Goal: Task Accomplishment & Management: Complete application form

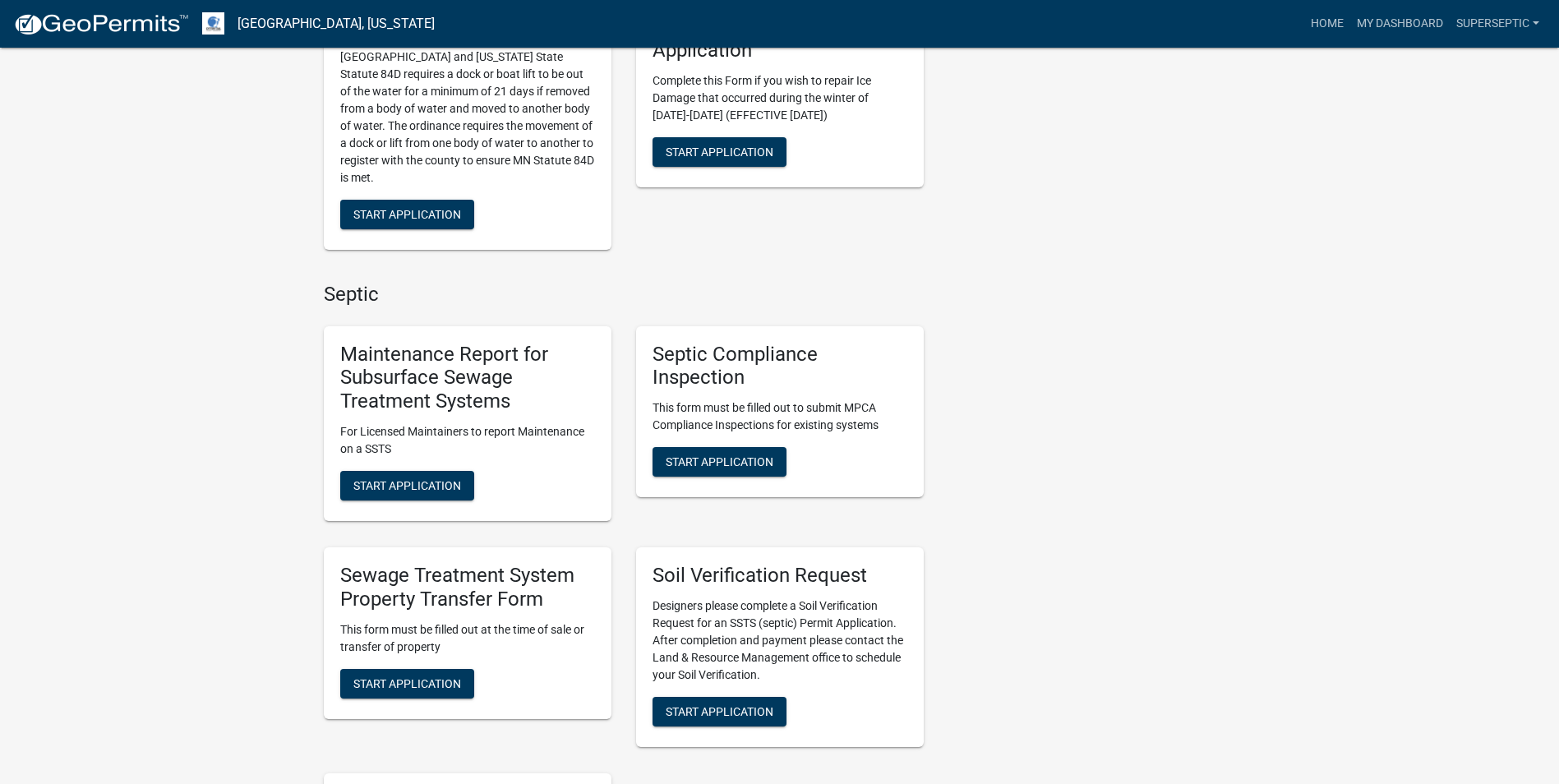
scroll to position [1069, 0]
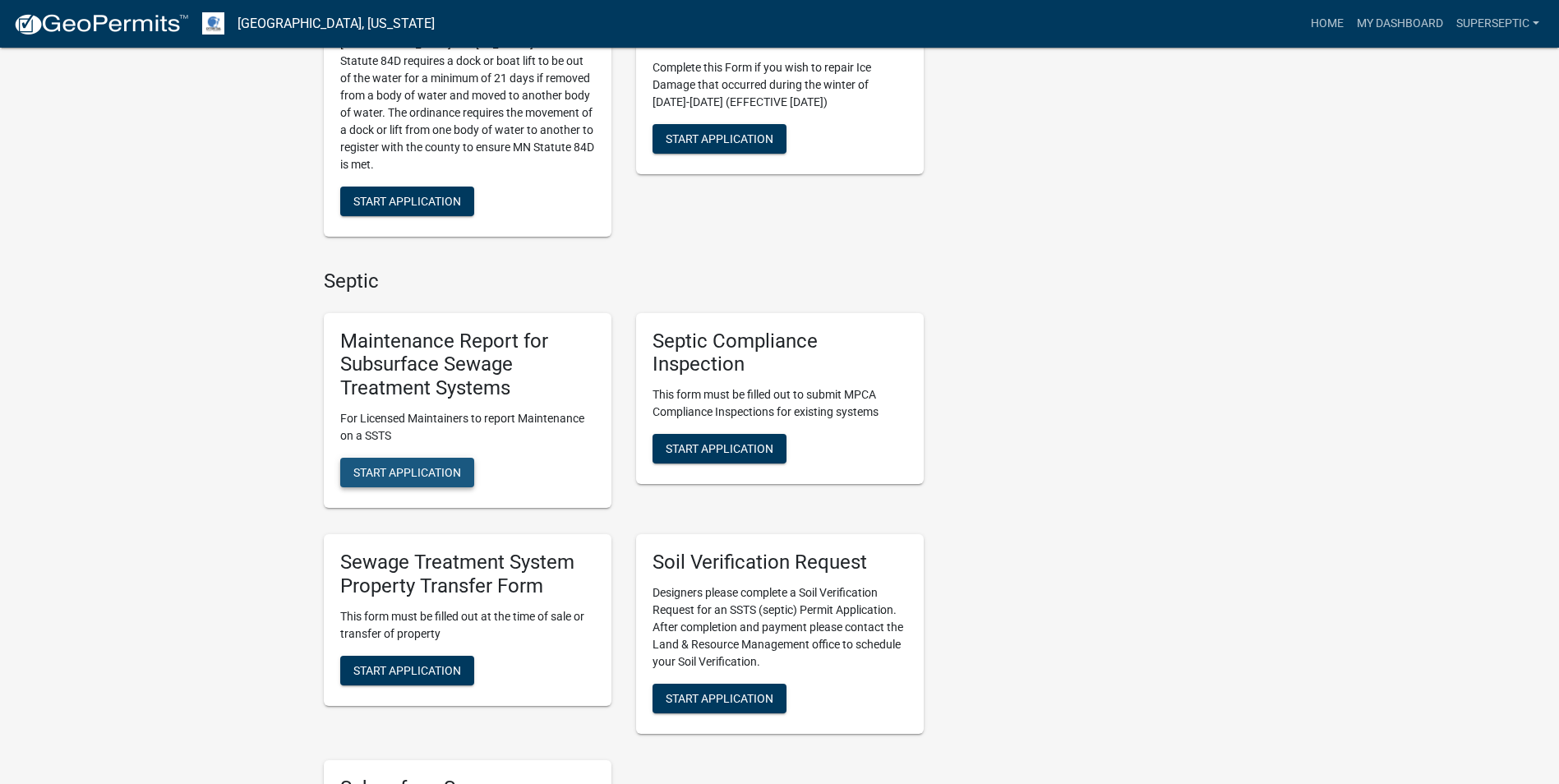
click at [423, 477] on span "Start Application" at bounding box center [407, 472] width 107 height 13
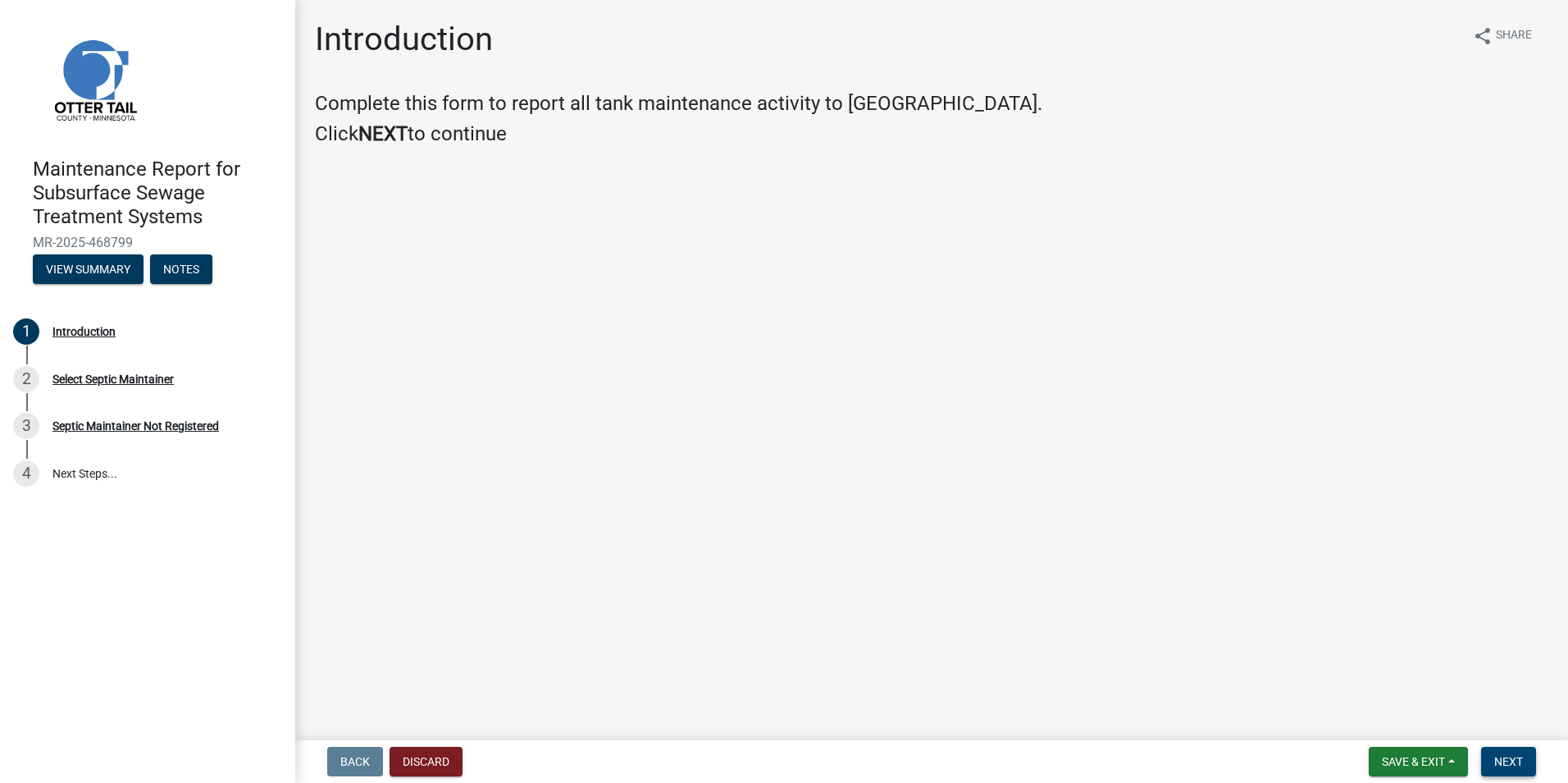
click at [1524, 749] on button "Next" at bounding box center [1508, 762] width 55 height 30
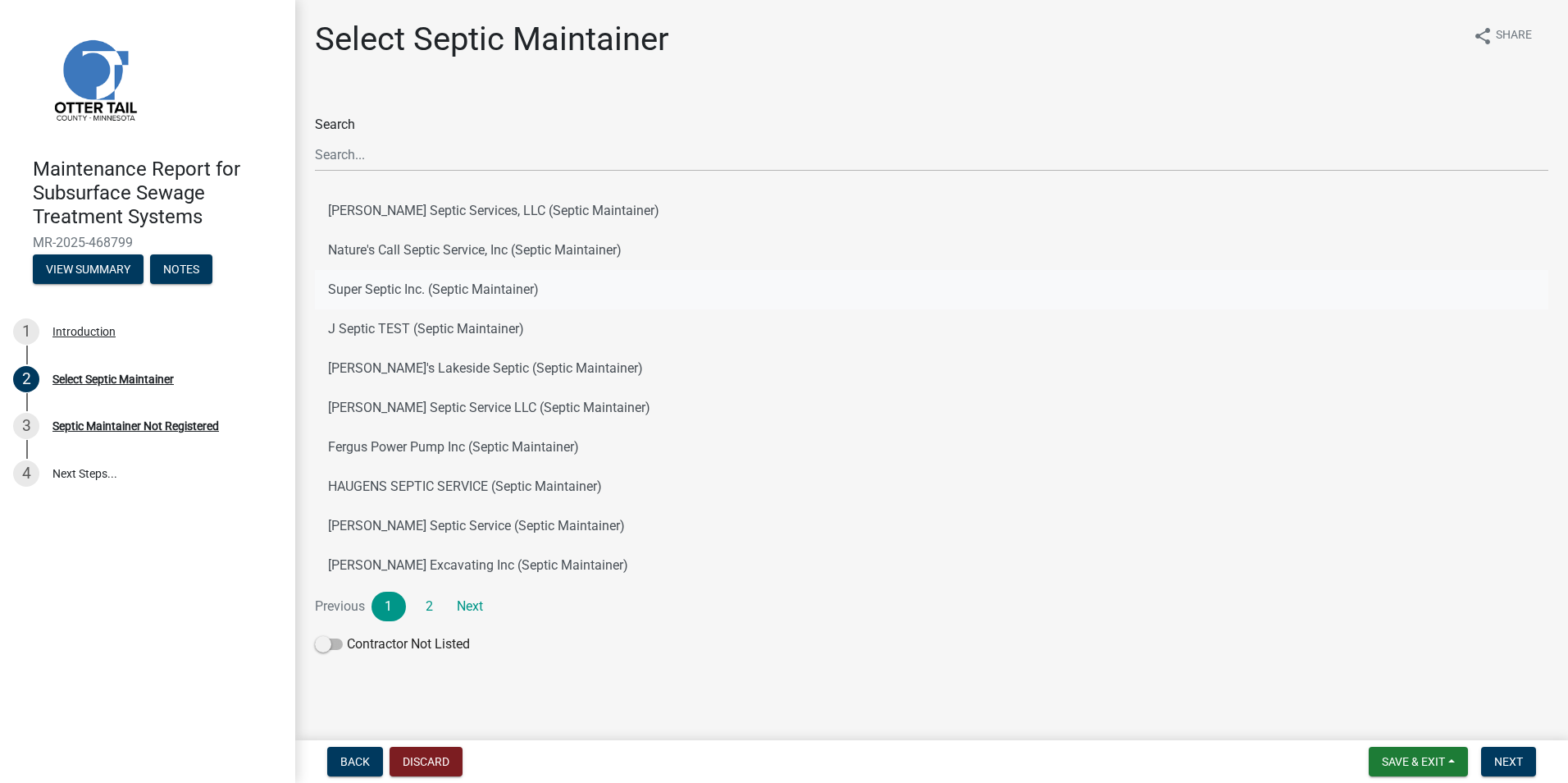
click at [408, 294] on button "Super Septic Inc. (Septic Maintainer)" at bounding box center [932, 290] width 1234 height 39
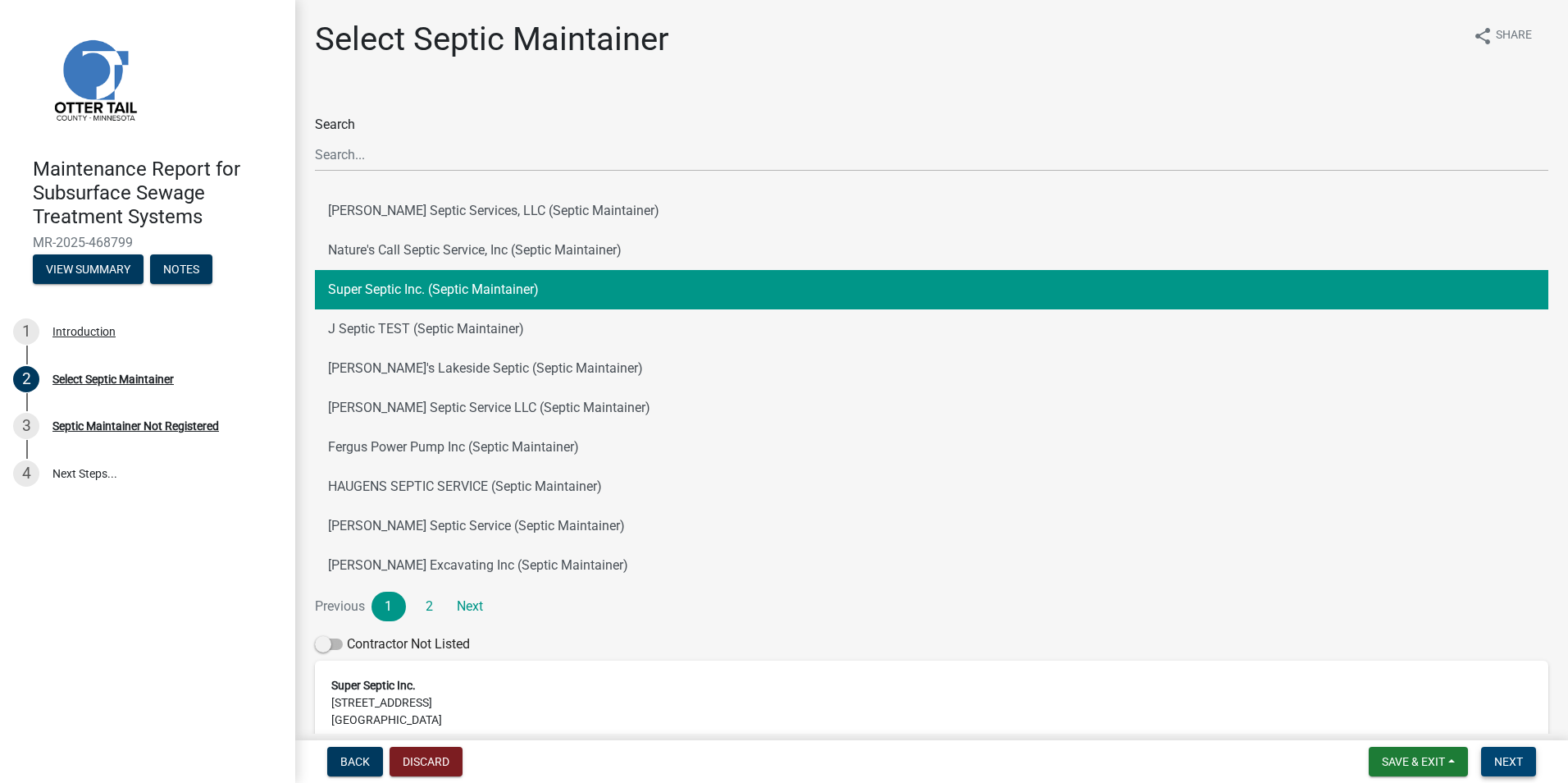
click at [1517, 765] on span "Next" at bounding box center [1508, 762] width 29 height 13
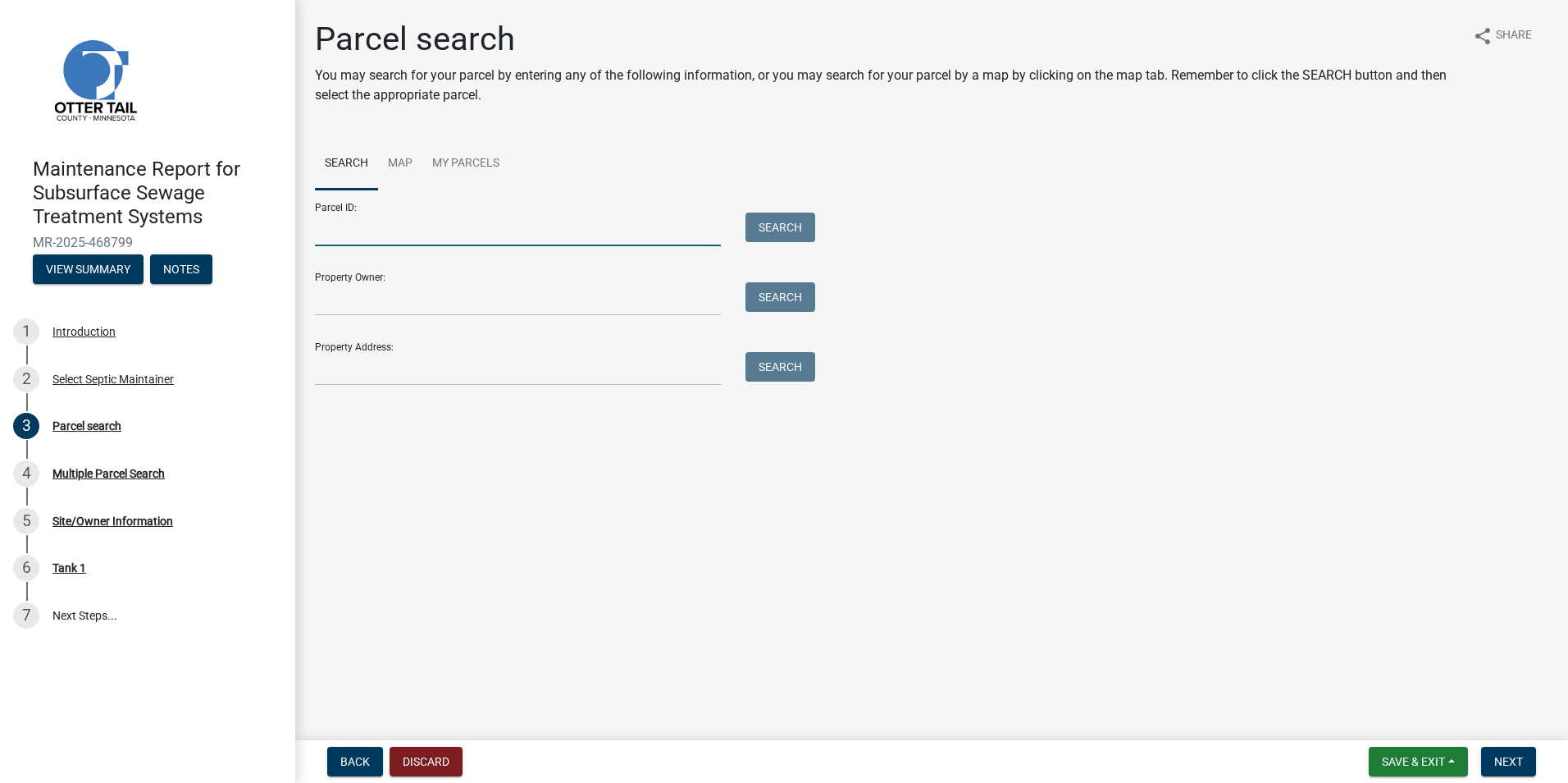
click at [439, 243] on input "Parcel ID:" at bounding box center [518, 229] width 406 height 34
paste input "16000330184001"
type input "16000330184001"
click at [763, 237] on button "Search" at bounding box center [780, 227] width 70 height 30
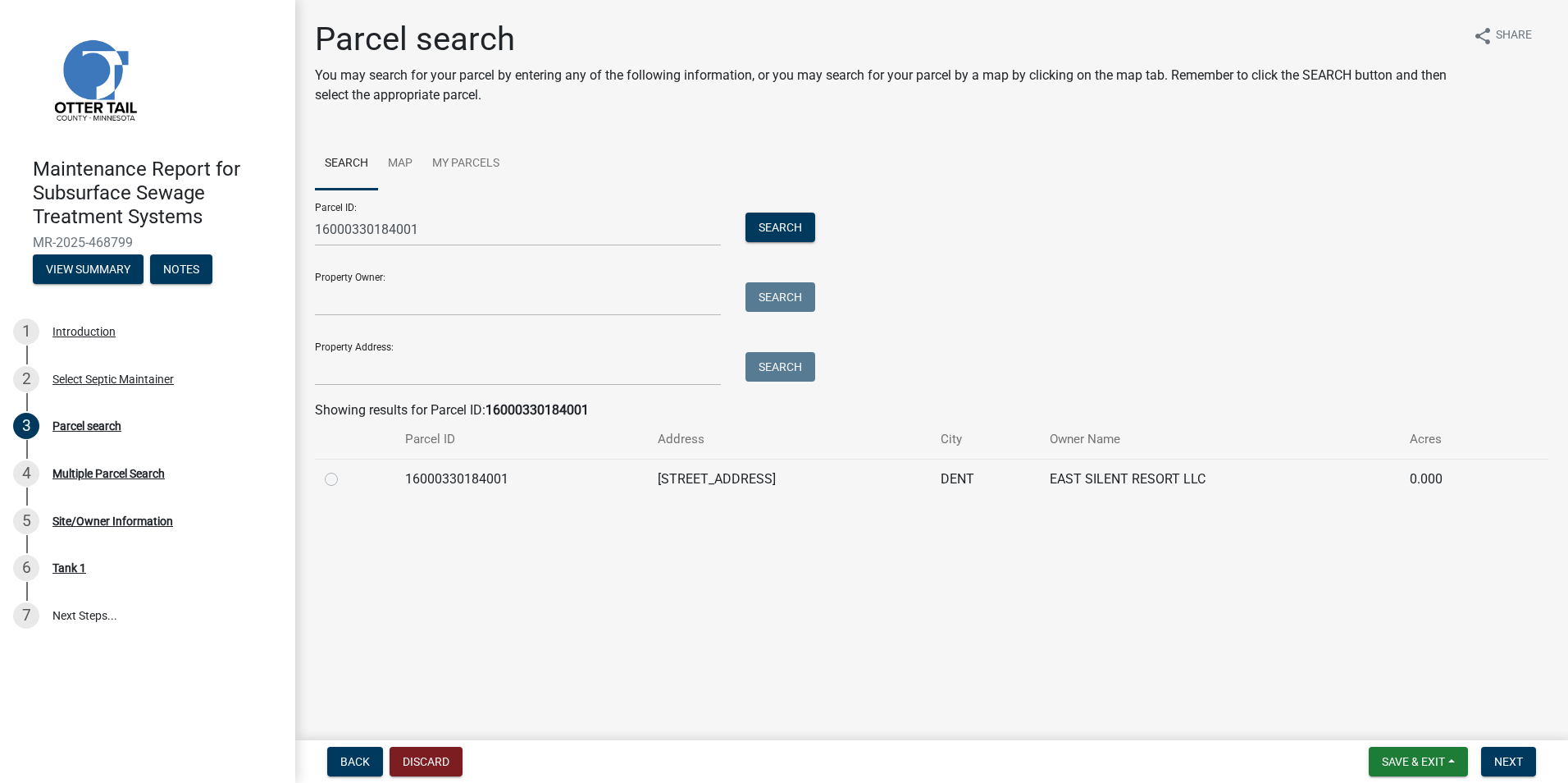
click at [345, 470] on label at bounding box center [345, 470] width 0 height 0
click at [345, 480] on input "radio" at bounding box center [349, 474] width 10 height 10
radio input "true"
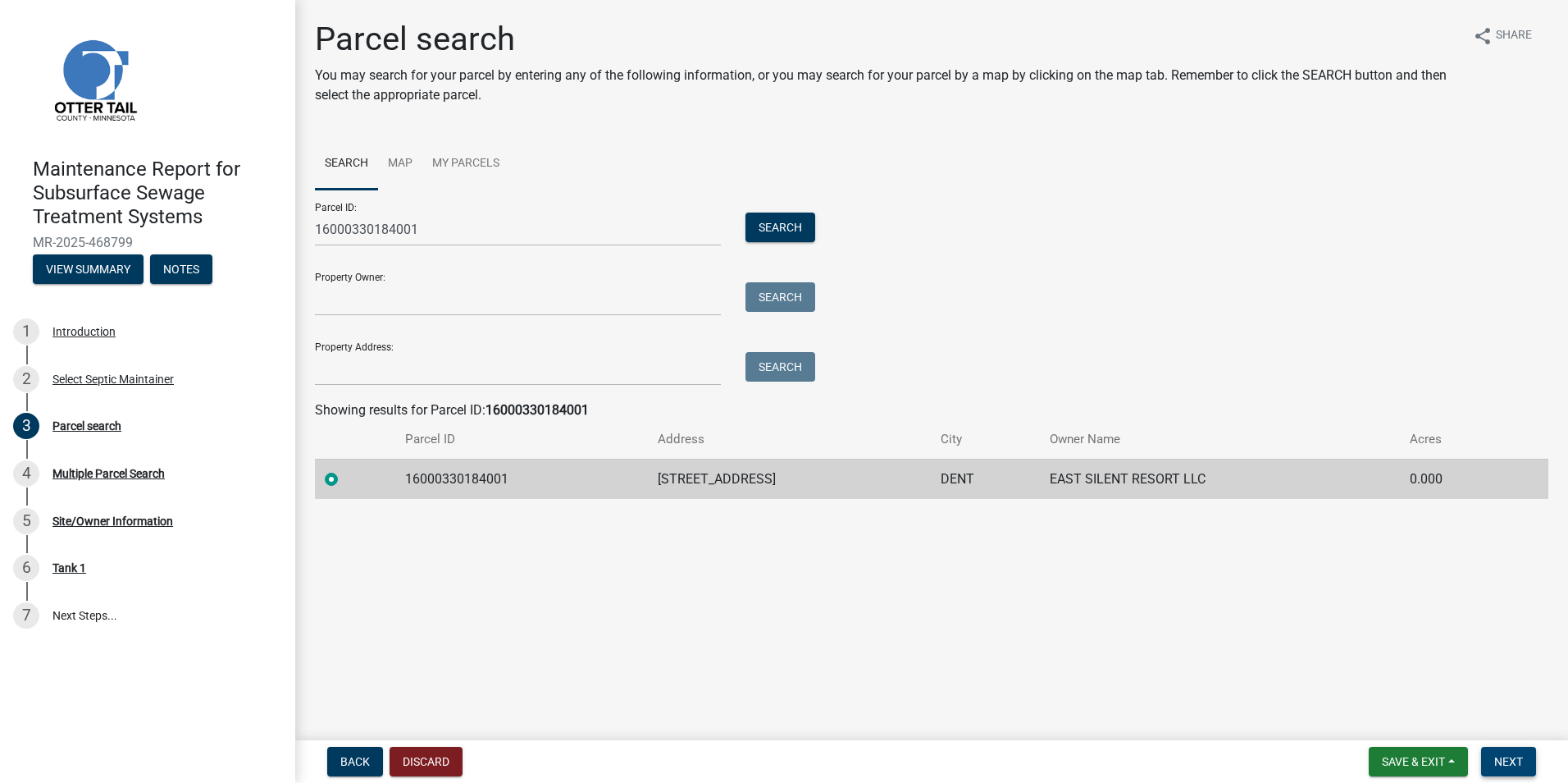
click at [1506, 759] on span "Next" at bounding box center [1508, 762] width 29 height 13
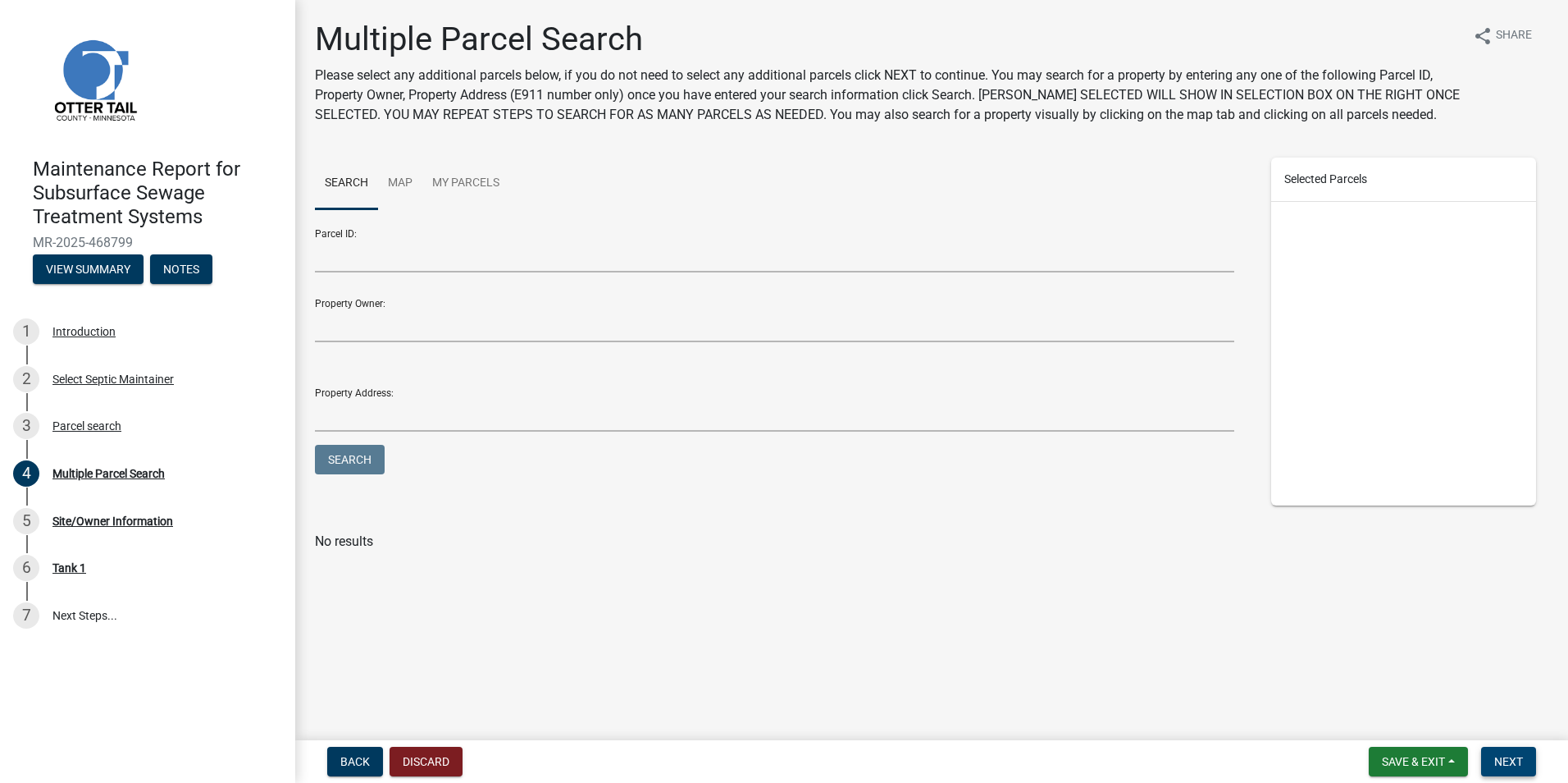
click at [1520, 757] on span "Next" at bounding box center [1508, 762] width 29 height 13
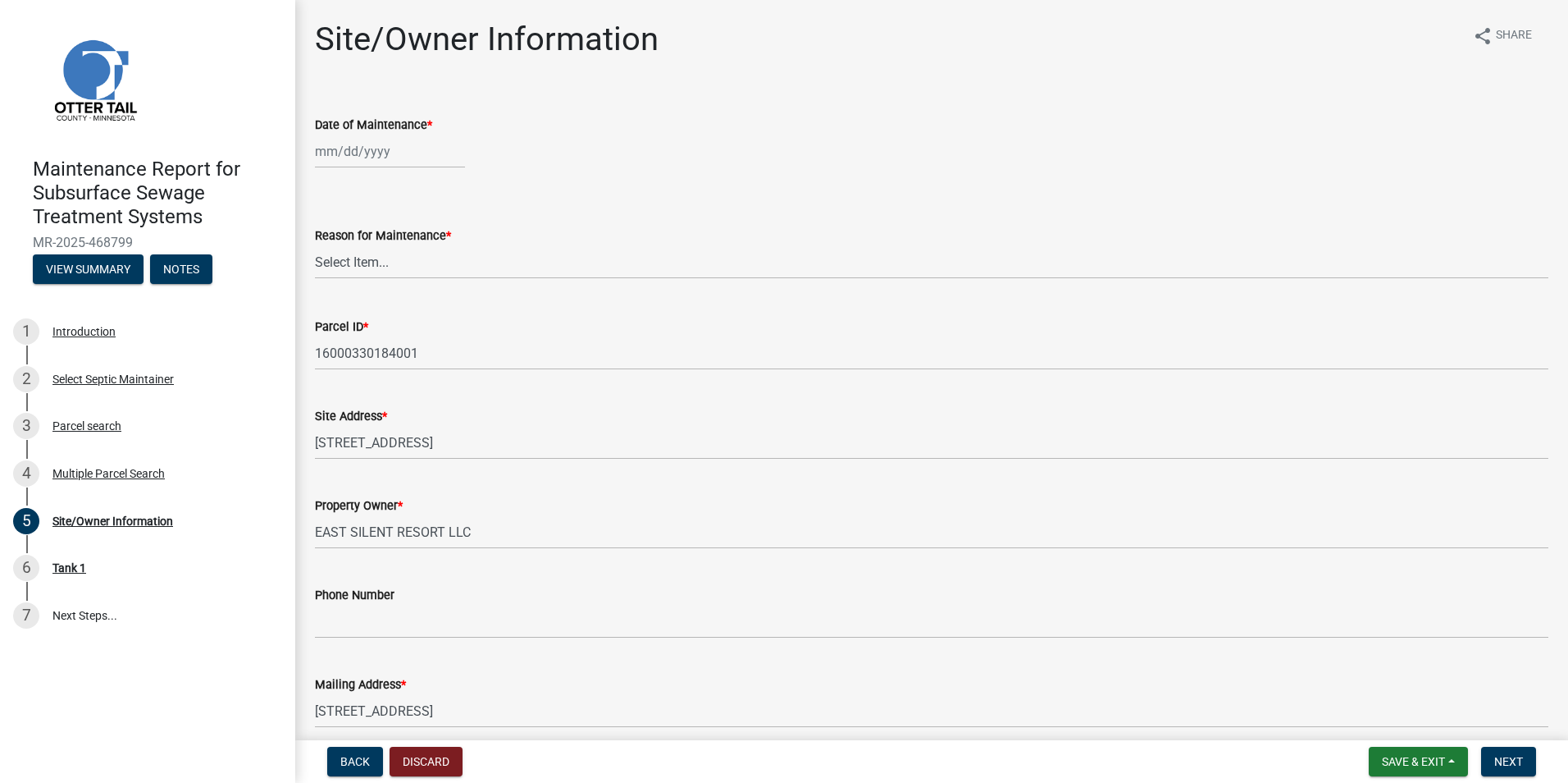
select select "8"
select select "2025"
click at [423, 158] on div "[PERSON_NAME] Feb Mar Apr [PERSON_NAME][DATE] Oct Nov [DATE] 1526 1527 1528 152…" at bounding box center [389, 151] width 150 height 34
click at [385, 314] on div "20" at bounding box center [384, 318] width 26 height 26
type input "[DATE]"
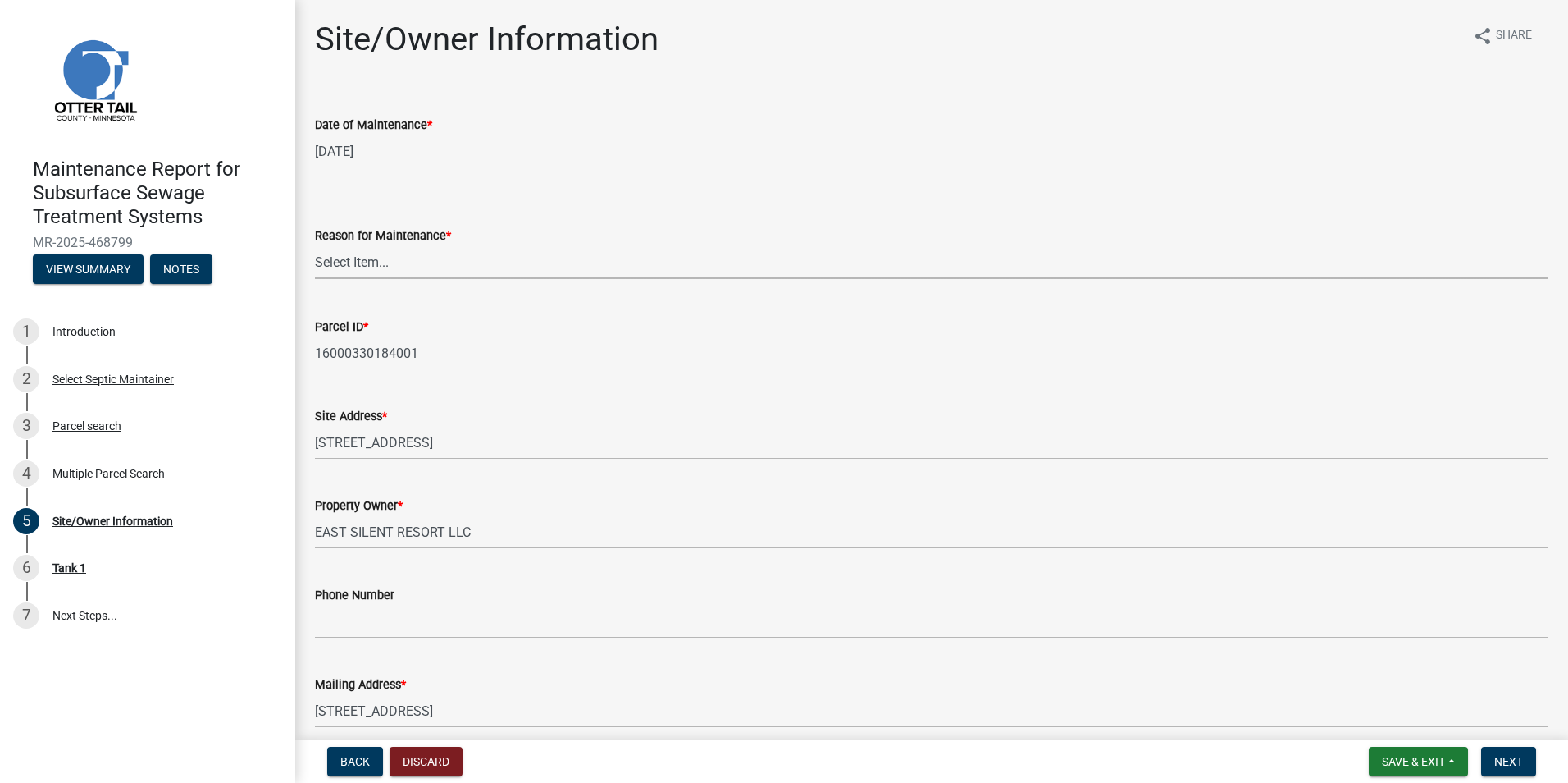
click at [383, 263] on select "Select Item... Called Routine Other" at bounding box center [932, 262] width 1234 height 34
click at [315, 245] on select "Select Item... Called Routine Other" at bounding box center [932, 262] width 1234 height 34
select select "3ac72b63-7b21-42e4-8192-806faae7a4f1"
click at [1510, 761] on span "Next" at bounding box center [1508, 762] width 29 height 13
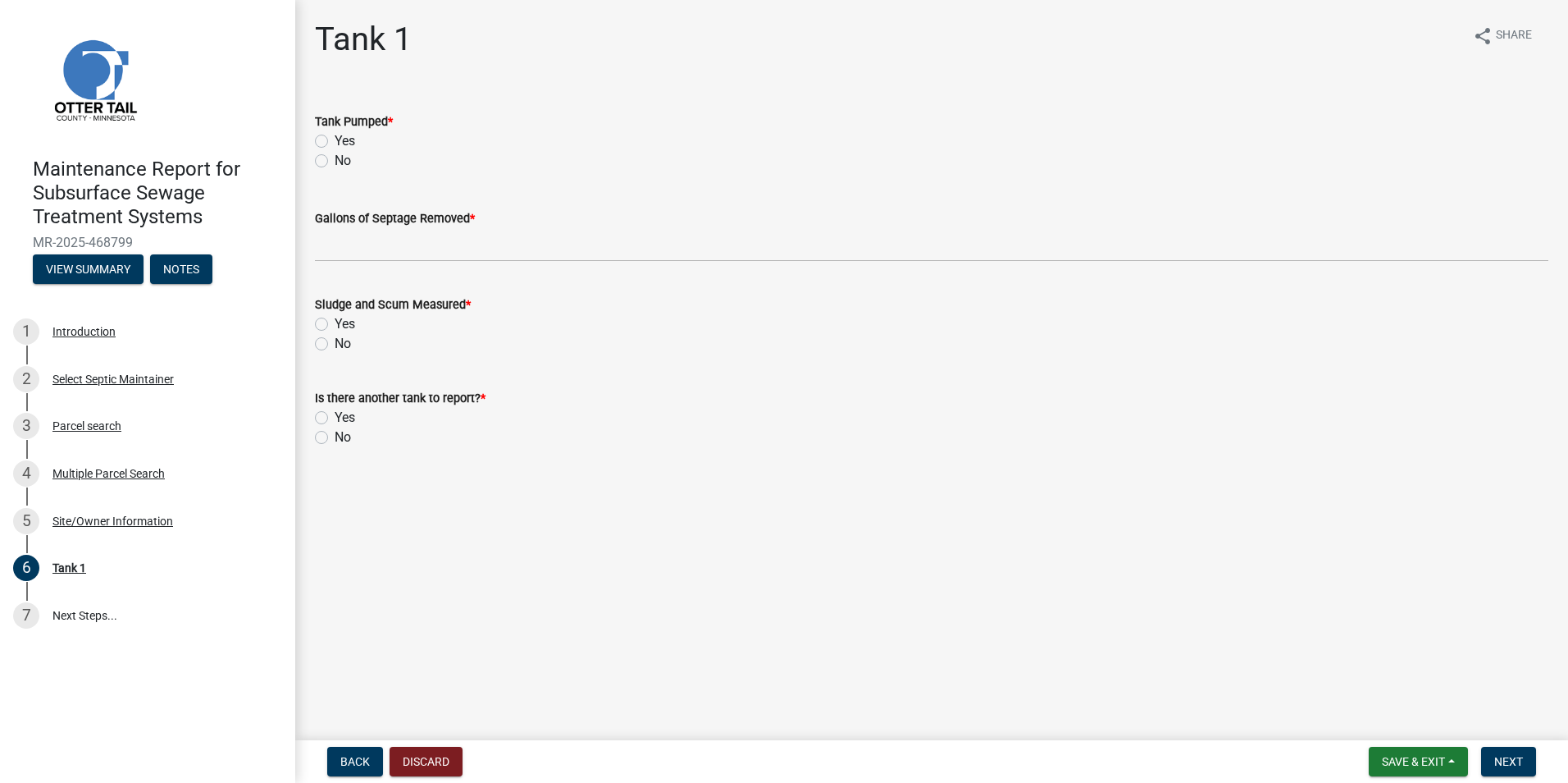
click at [334, 139] on label "Yes" at bounding box center [345, 141] width 20 height 20
click at [334, 139] on input "Yes" at bounding box center [339, 136] width 10 height 10
radio input "true"
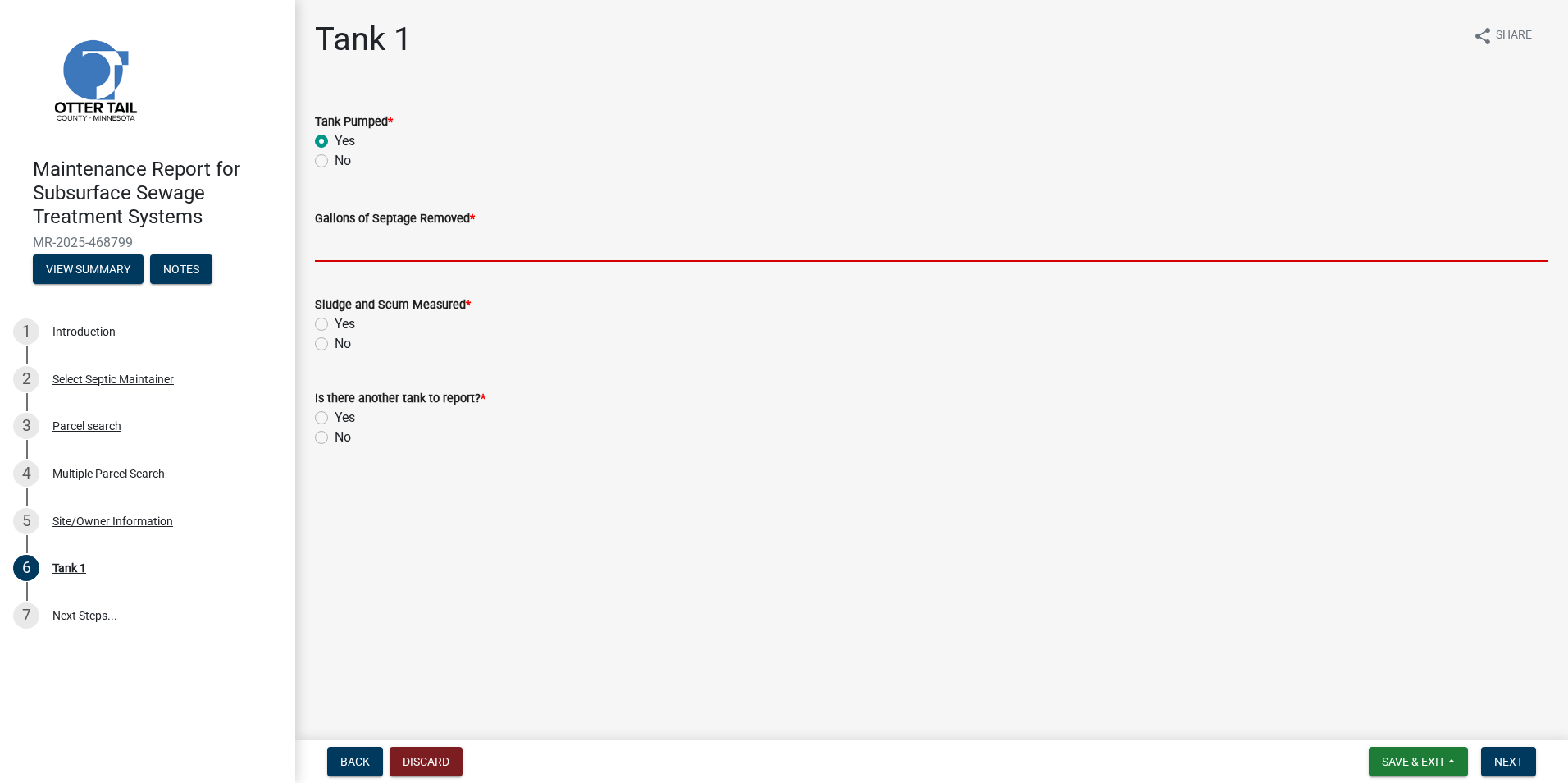
click at [340, 255] on input "Gallons of Septage Removed *" at bounding box center [932, 245] width 1234 height 34
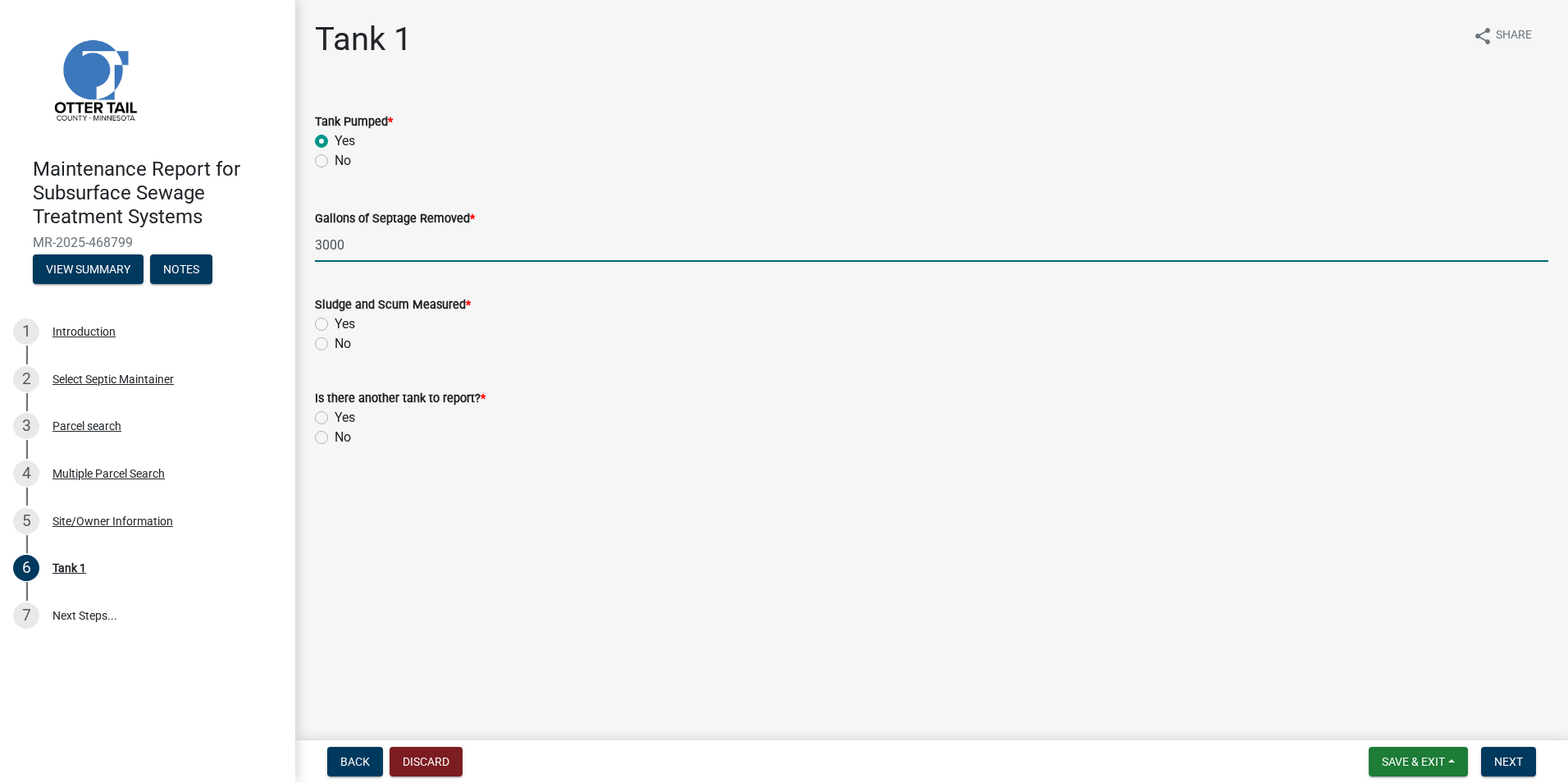
type input "3000"
click at [334, 322] on label "Yes" at bounding box center [345, 323] width 20 height 20
click at [334, 322] on input "Yes" at bounding box center [339, 319] width 10 height 10
radio input "true"
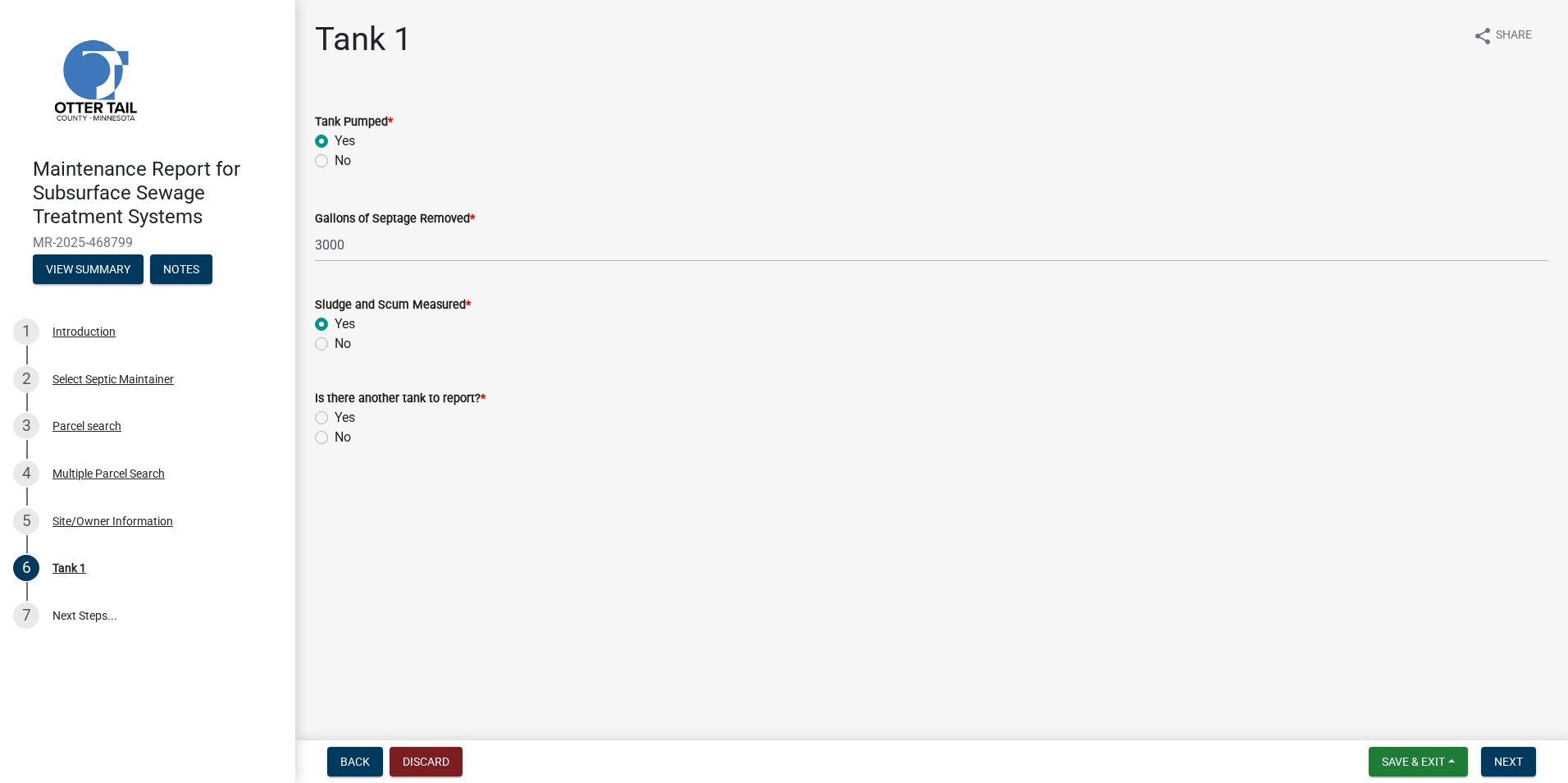
click at [334, 441] on label "No" at bounding box center [343, 437] width 17 height 20
click at [334, 438] on input "No" at bounding box center [339, 433] width 10 height 10
radio input "true"
click at [1507, 761] on span "Next" at bounding box center [1508, 762] width 29 height 13
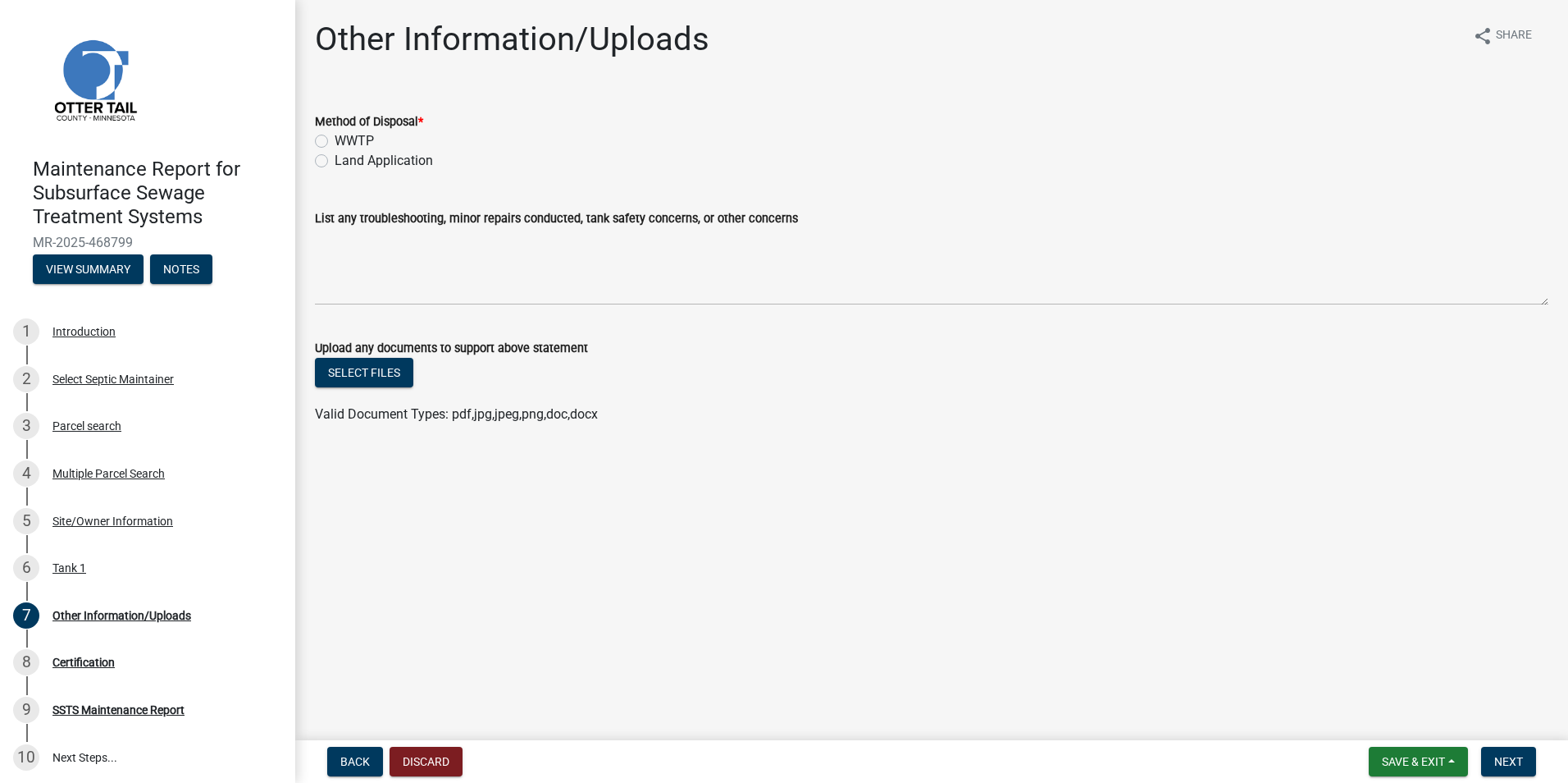
click at [353, 163] on label "Land Application" at bounding box center [384, 160] width 99 height 20
click at [346, 161] on input "Land Application" at bounding box center [339, 156] width 10 height 10
radio input "true"
click at [1523, 758] on span "Next" at bounding box center [1508, 762] width 29 height 13
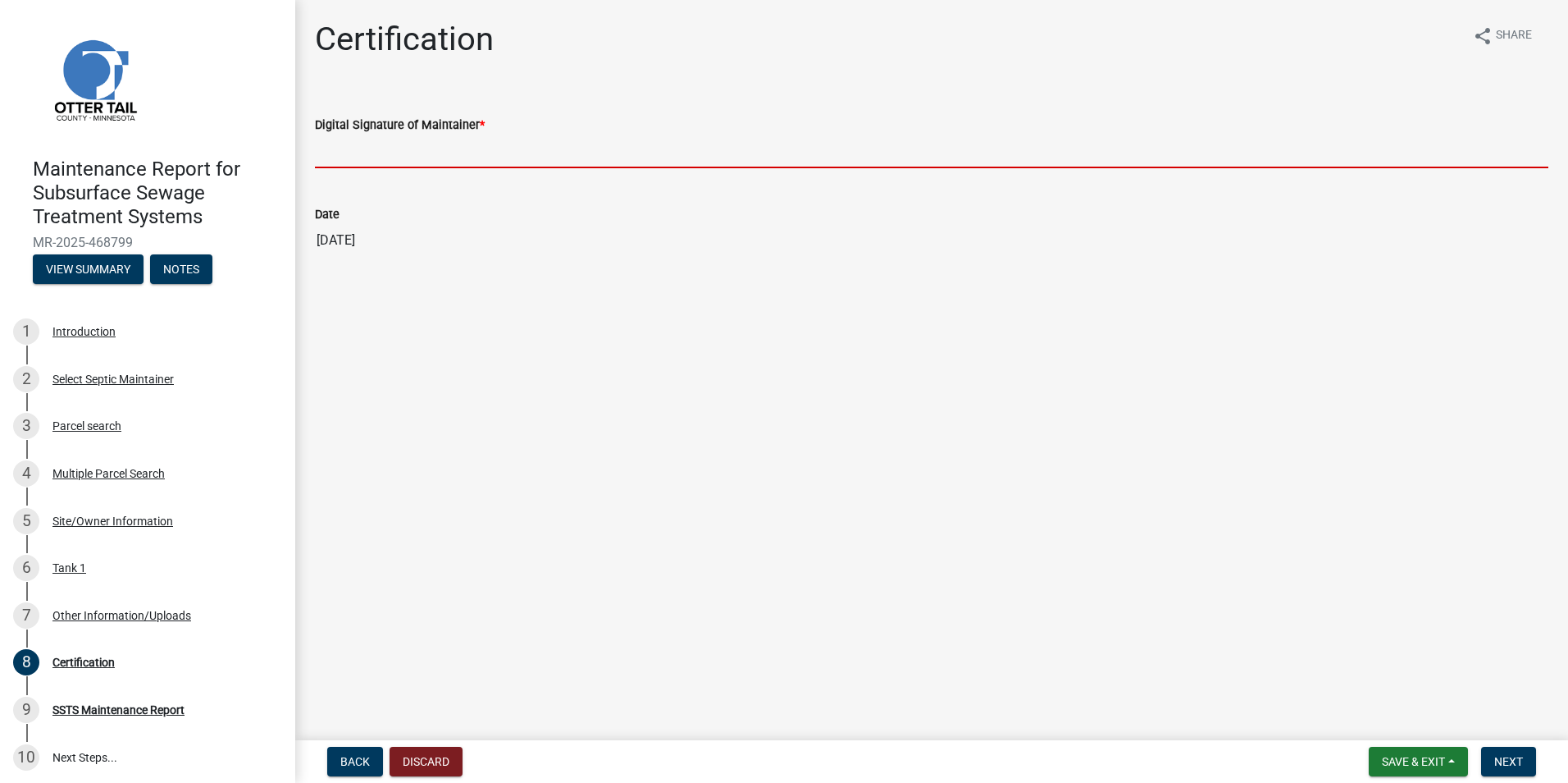
click at [409, 145] on input "Digital Signature of Maintainer *" at bounding box center [932, 151] width 1234 height 34
type input "[PERSON_NAME]"
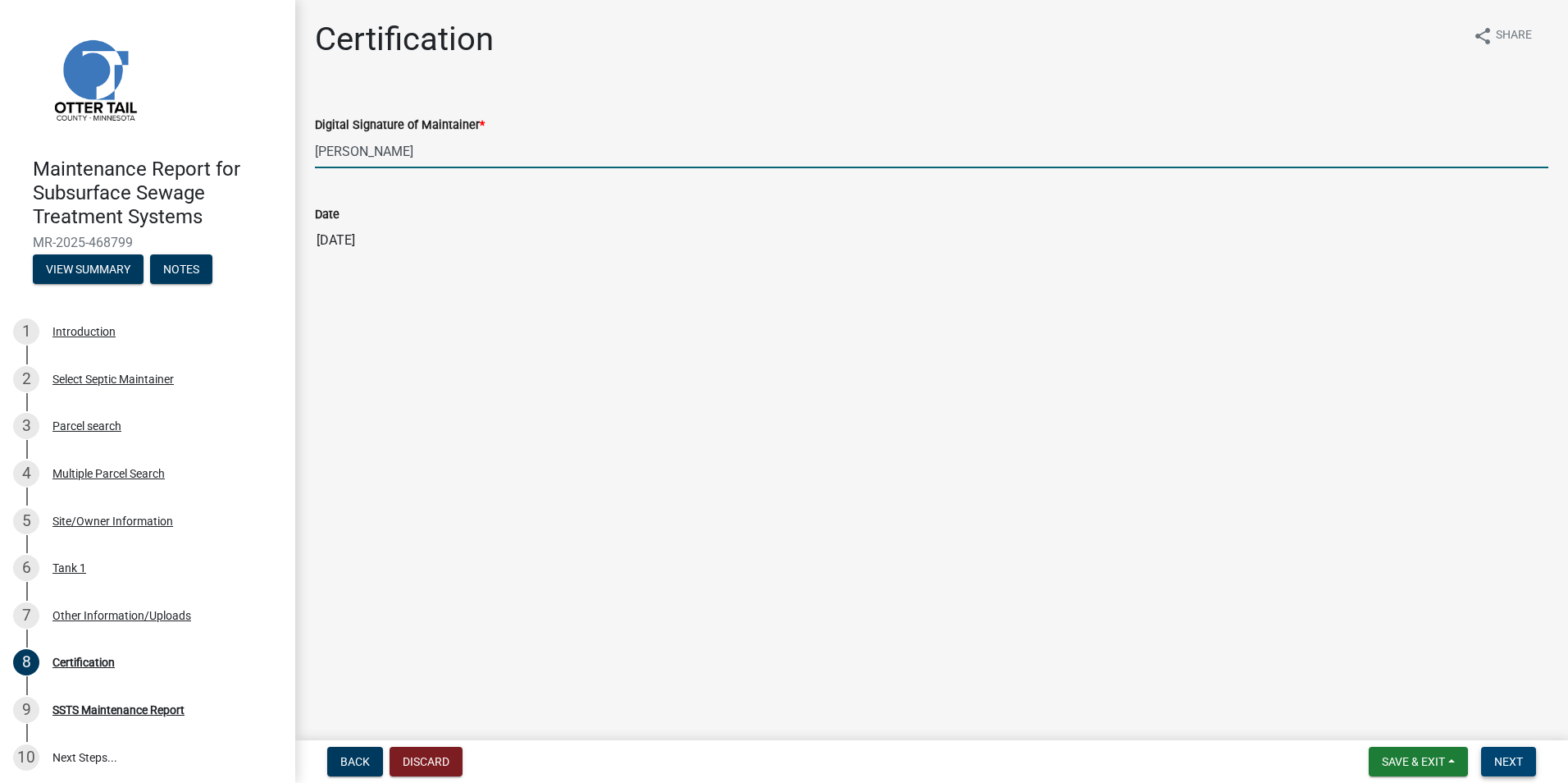
click at [1522, 769] on button "Next" at bounding box center [1508, 762] width 55 height 30
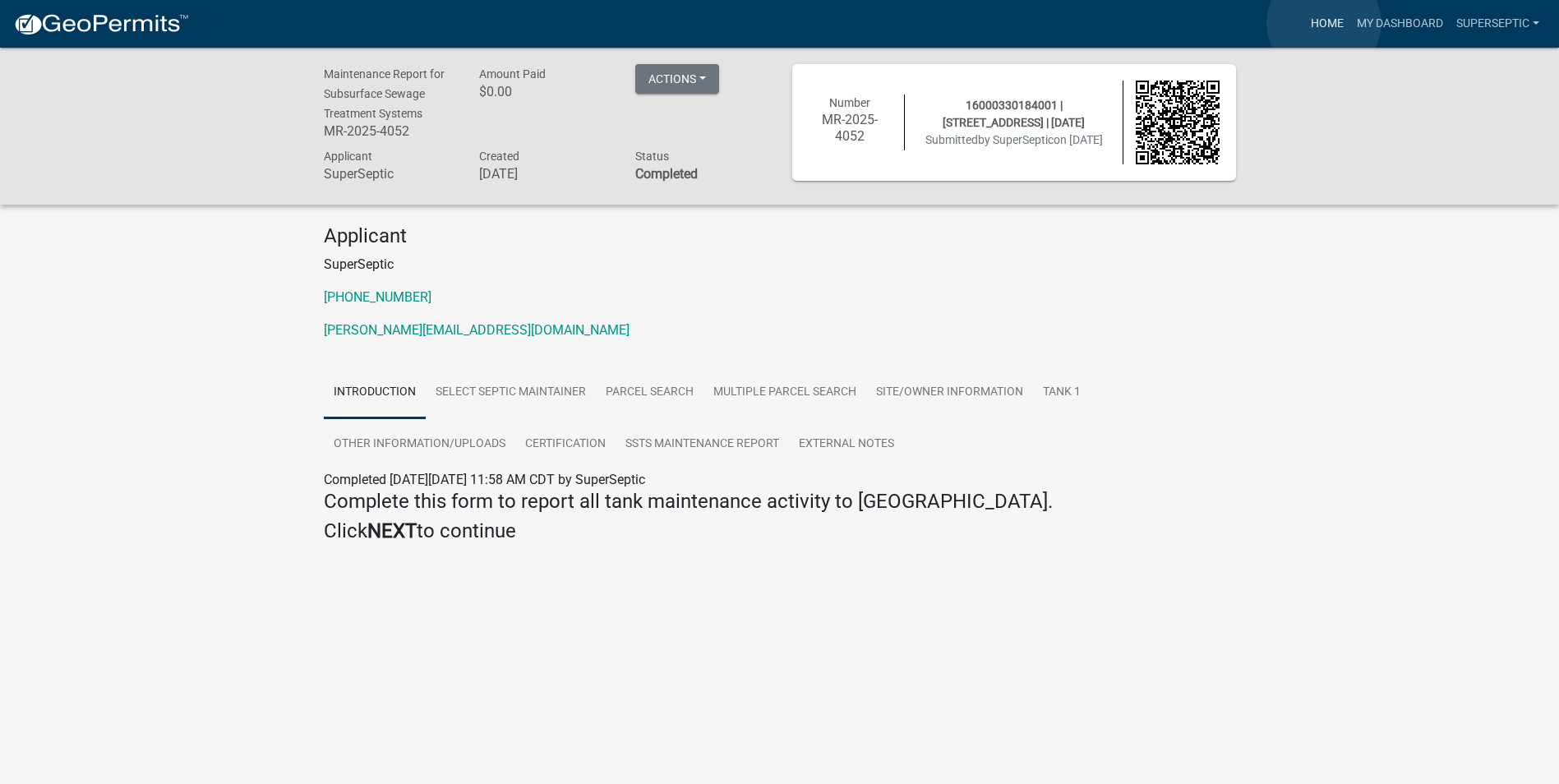
click at [1324, 23] on link "Home" at bounding box center [1327, 23] width 46 height 31
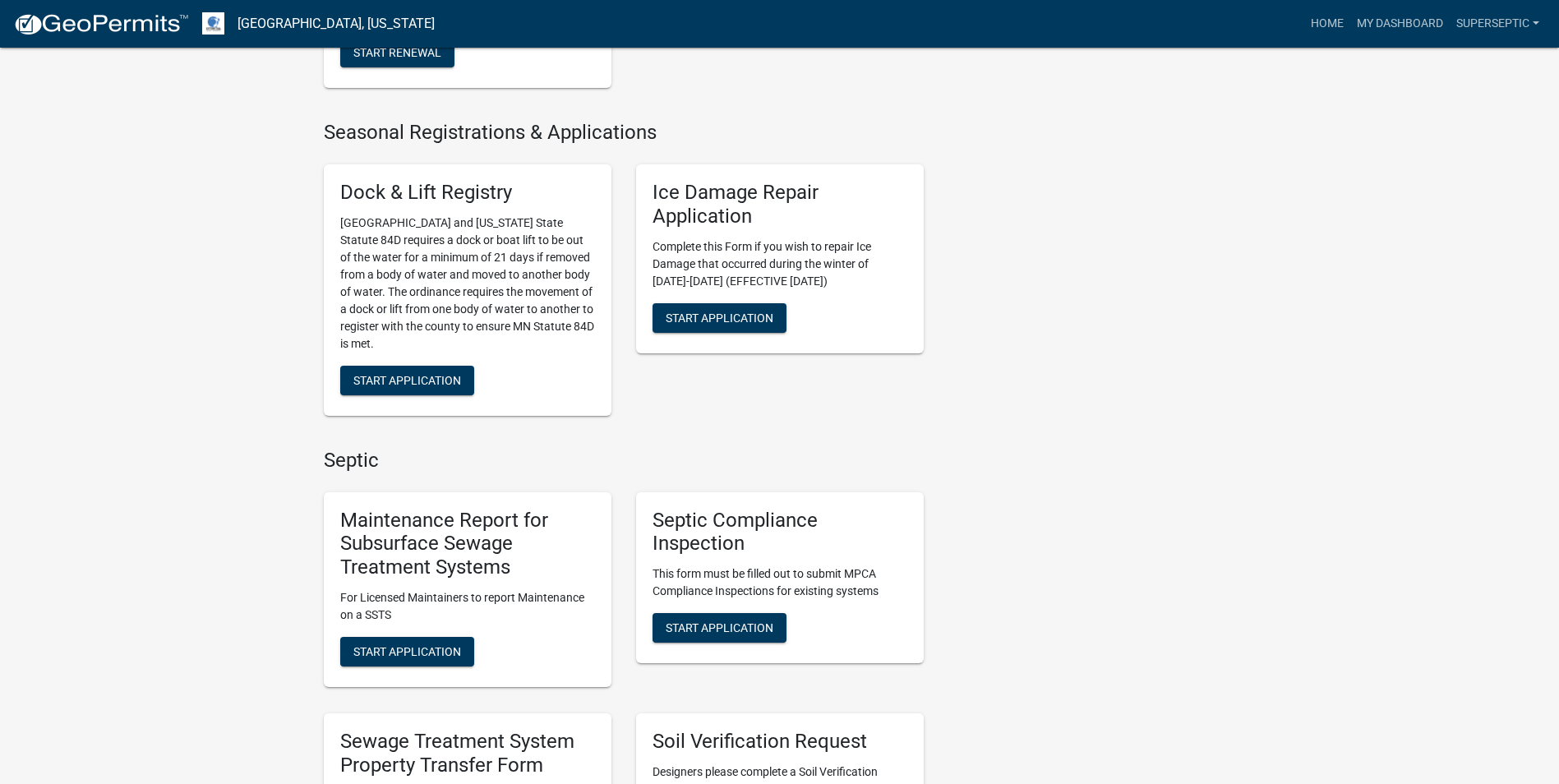
scroll to position [903, 0]
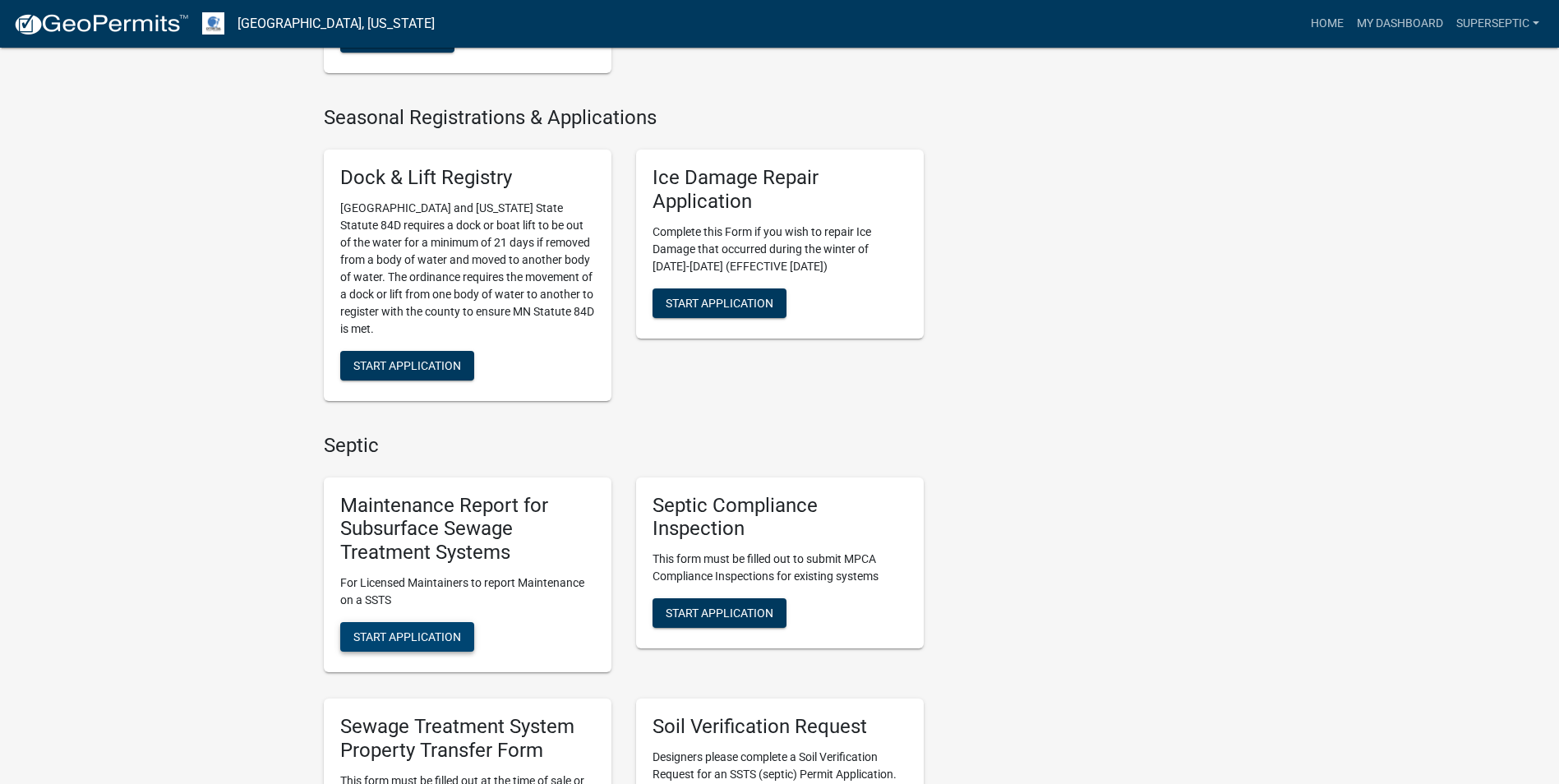
click at [443, 636] on span "Start Application" at bounding box center [407, 637] width 107 height 13
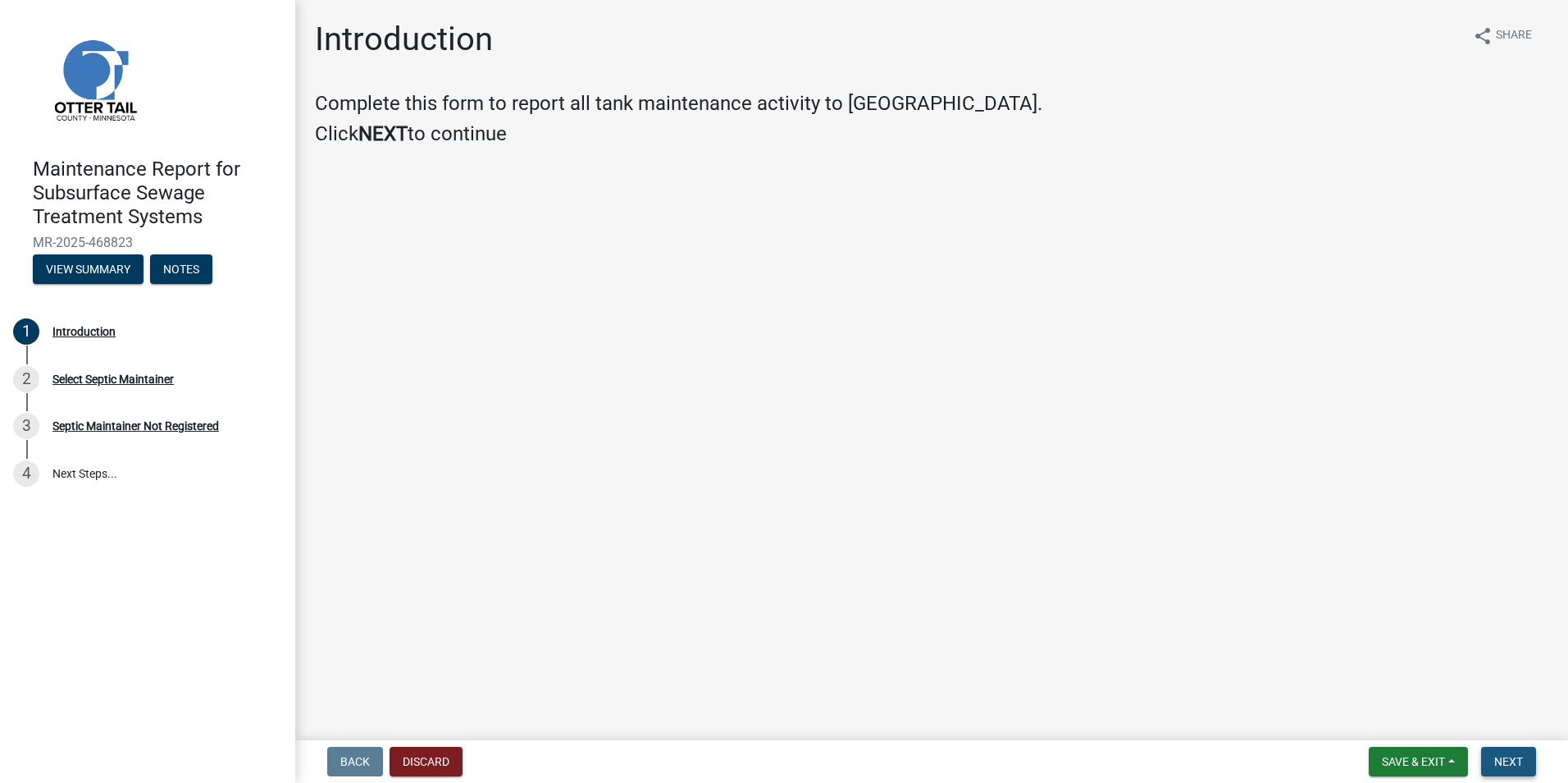
click at [1499, 751] on button "Next" at bounding box center [1508, 762] width 55 height 30
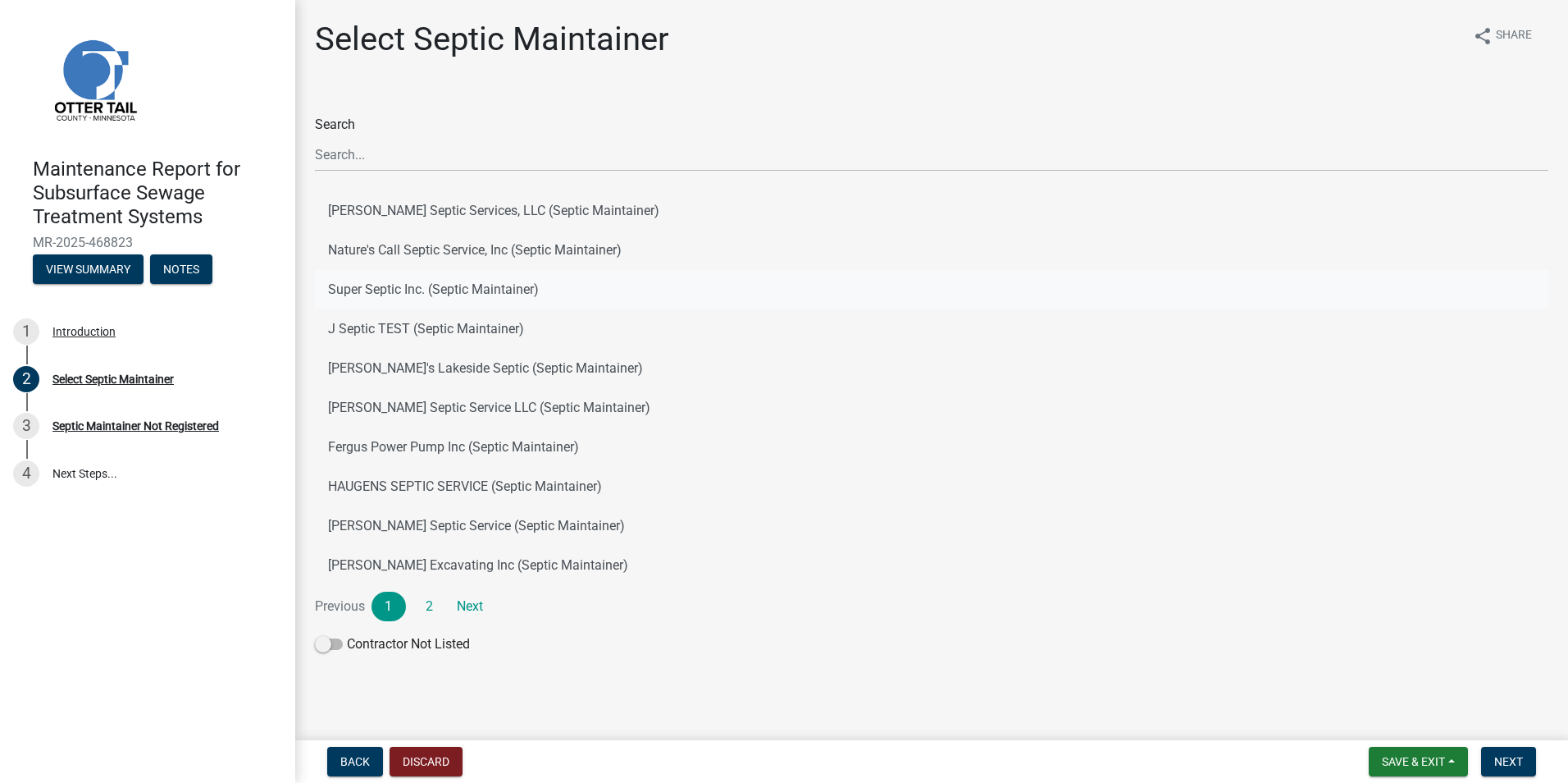
click at [388, 293] on button "Super Septic Inc. (Septic Maintainer)" at bounding box center [932, 290] width 1234 height 39
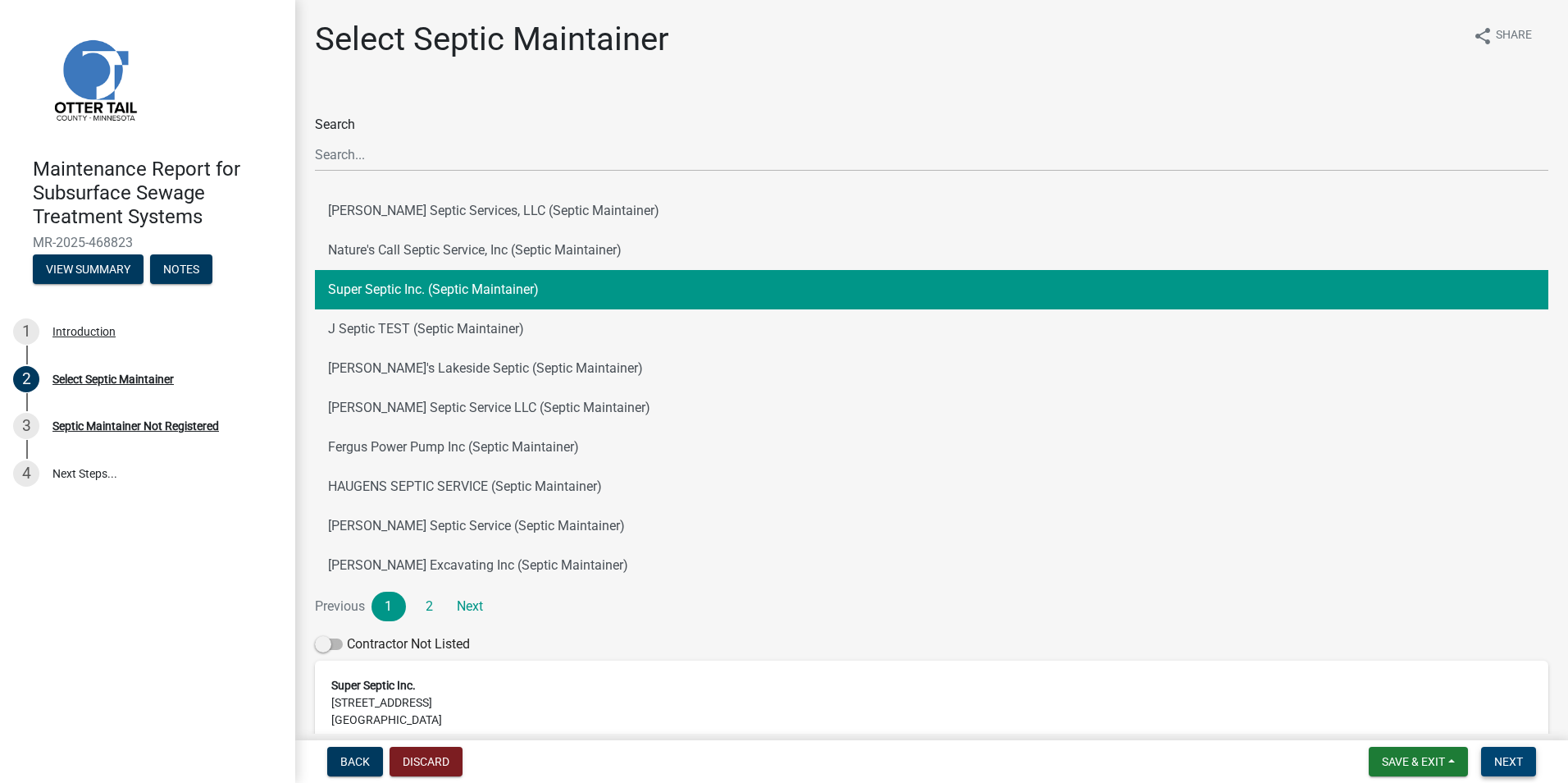
click at [1500, 759] on span "Next" at bounding box center [1508, 762] width 29 height 13
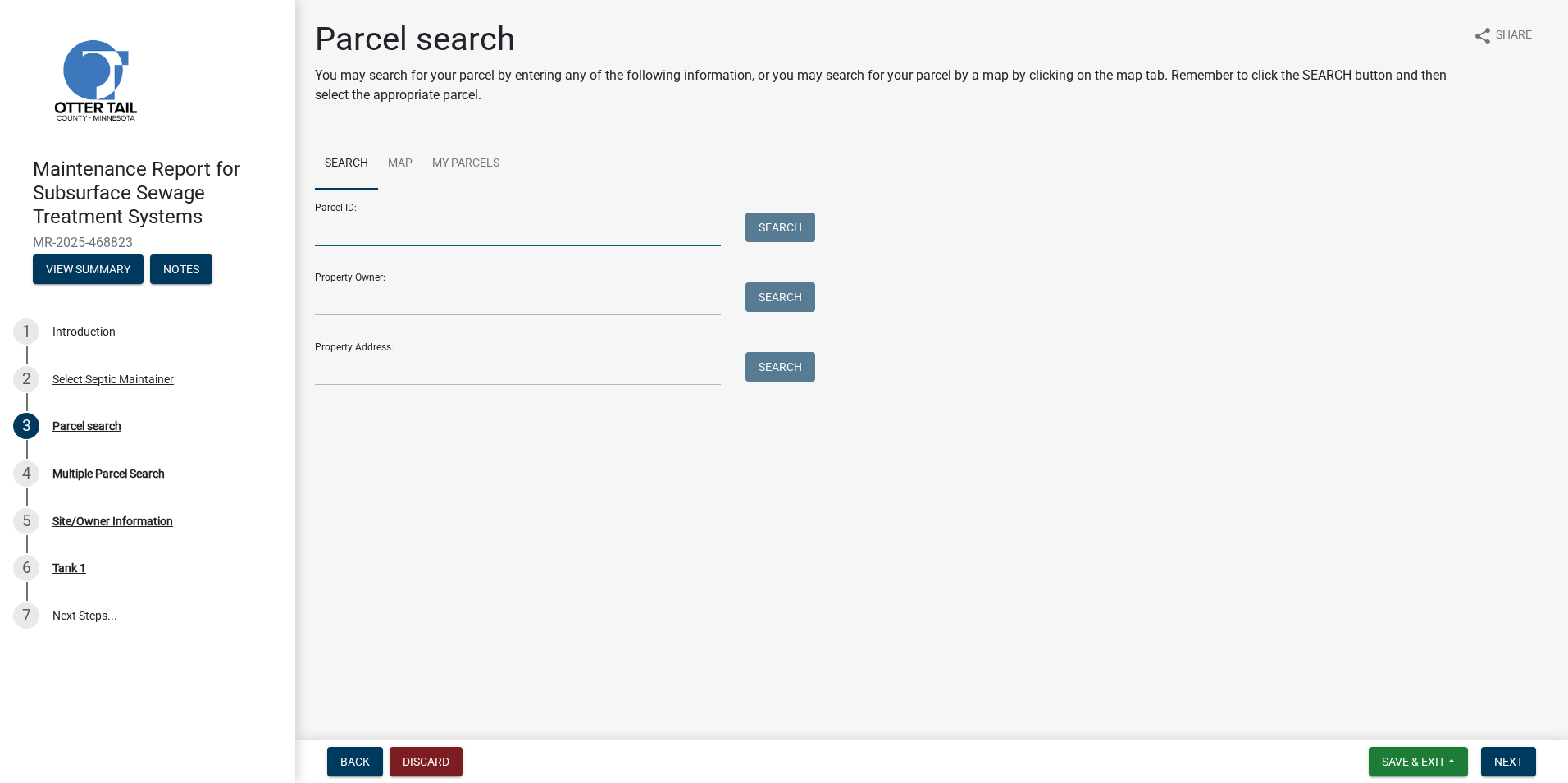
click at [384, 226] on input "Parcel ID:" at bounding box center [518, 229] width 406 height 34
paste input "17000160226000"
type input "17000160226000"
click at [770, 223] on button "Search" at bounding box center [780, 227] width 70 height 30
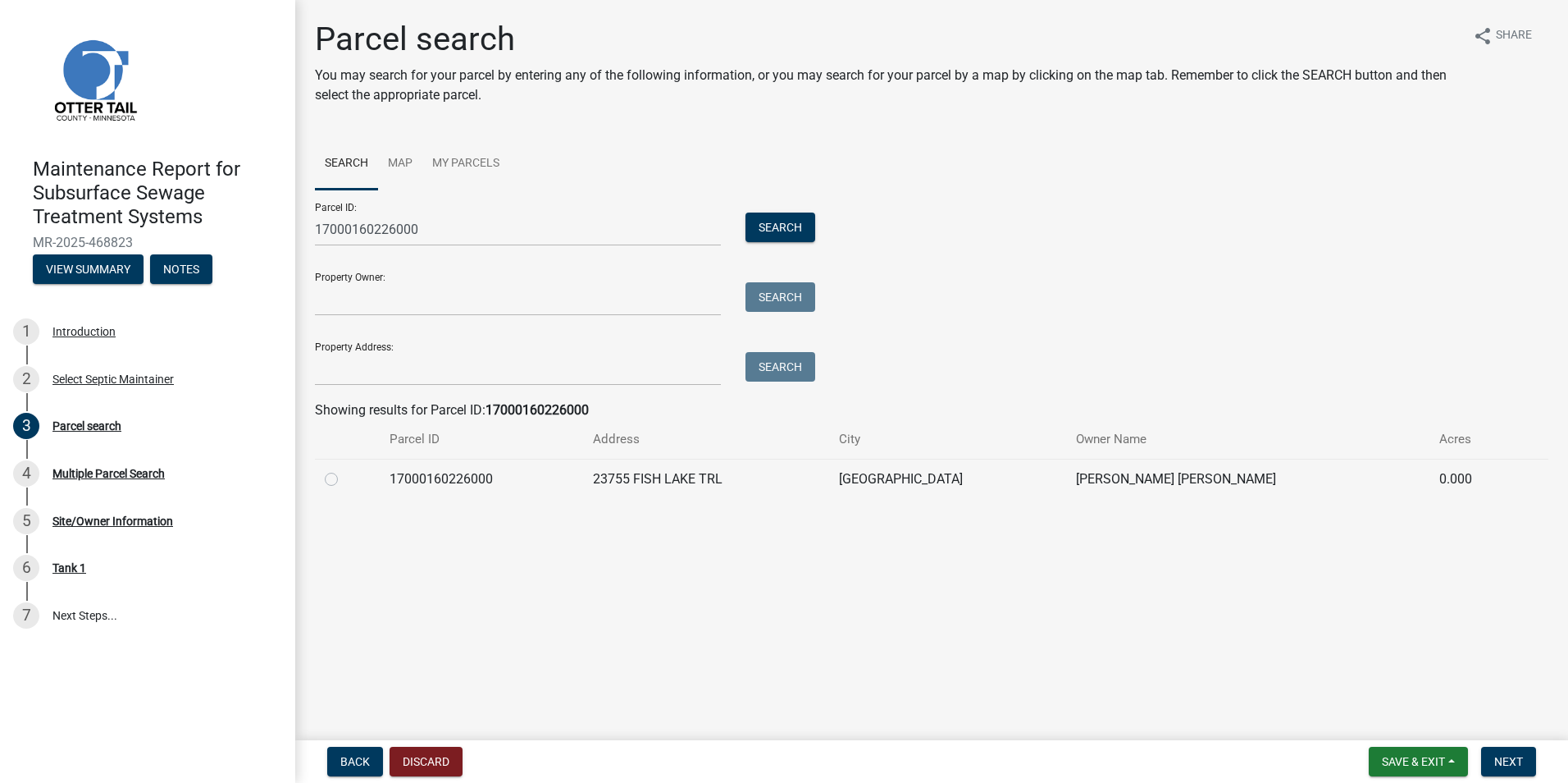
click at [345, 470] on label at bounding box center [345, 470] width 0 height 0
click at [345, 480] on input "radio" at bounding box center [349, 474] width 10 height 10
radio input "true"
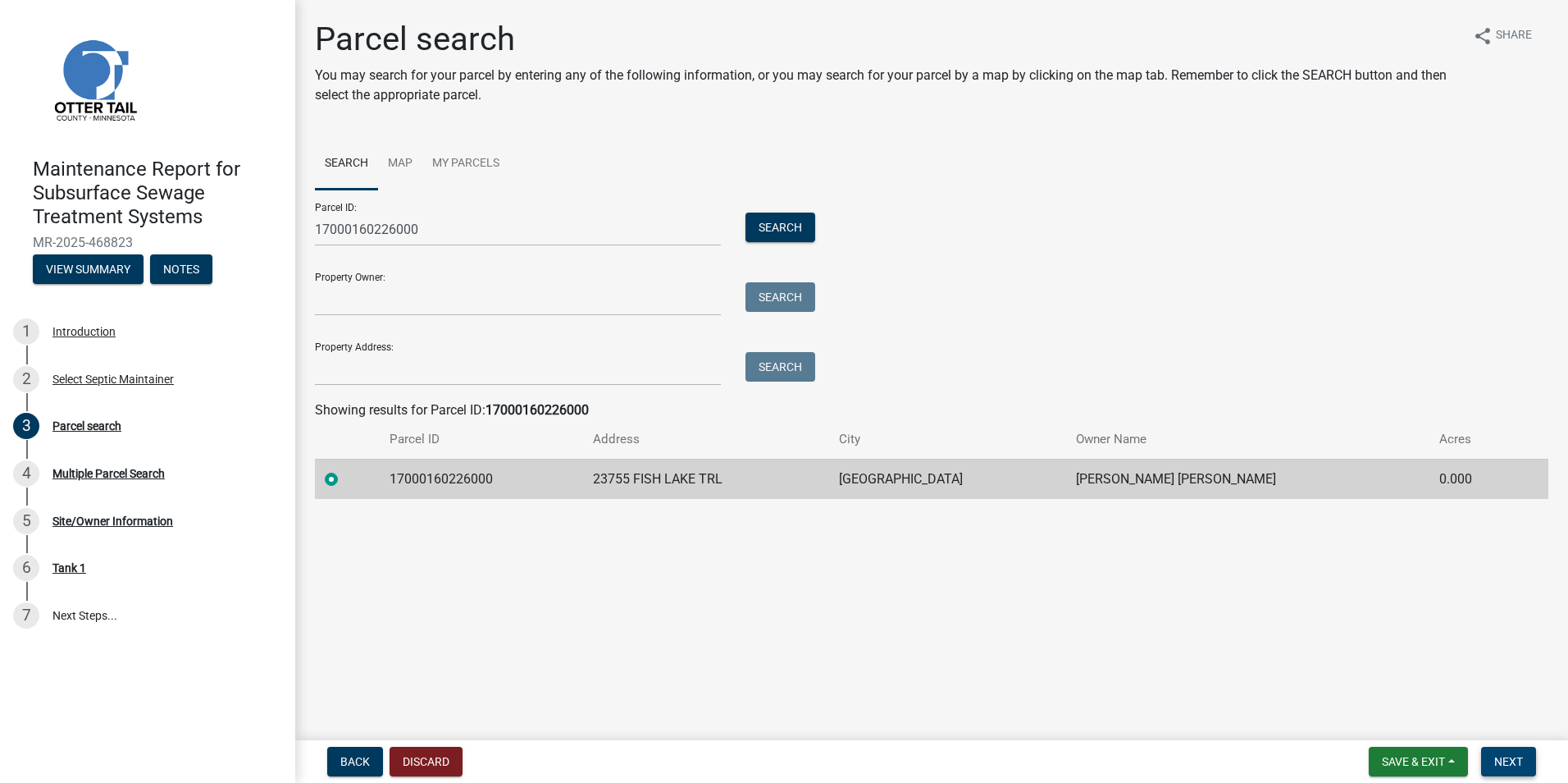
click at [1507, 762] on span "Next" at bounding box center [1508, 762] width 29 height 13
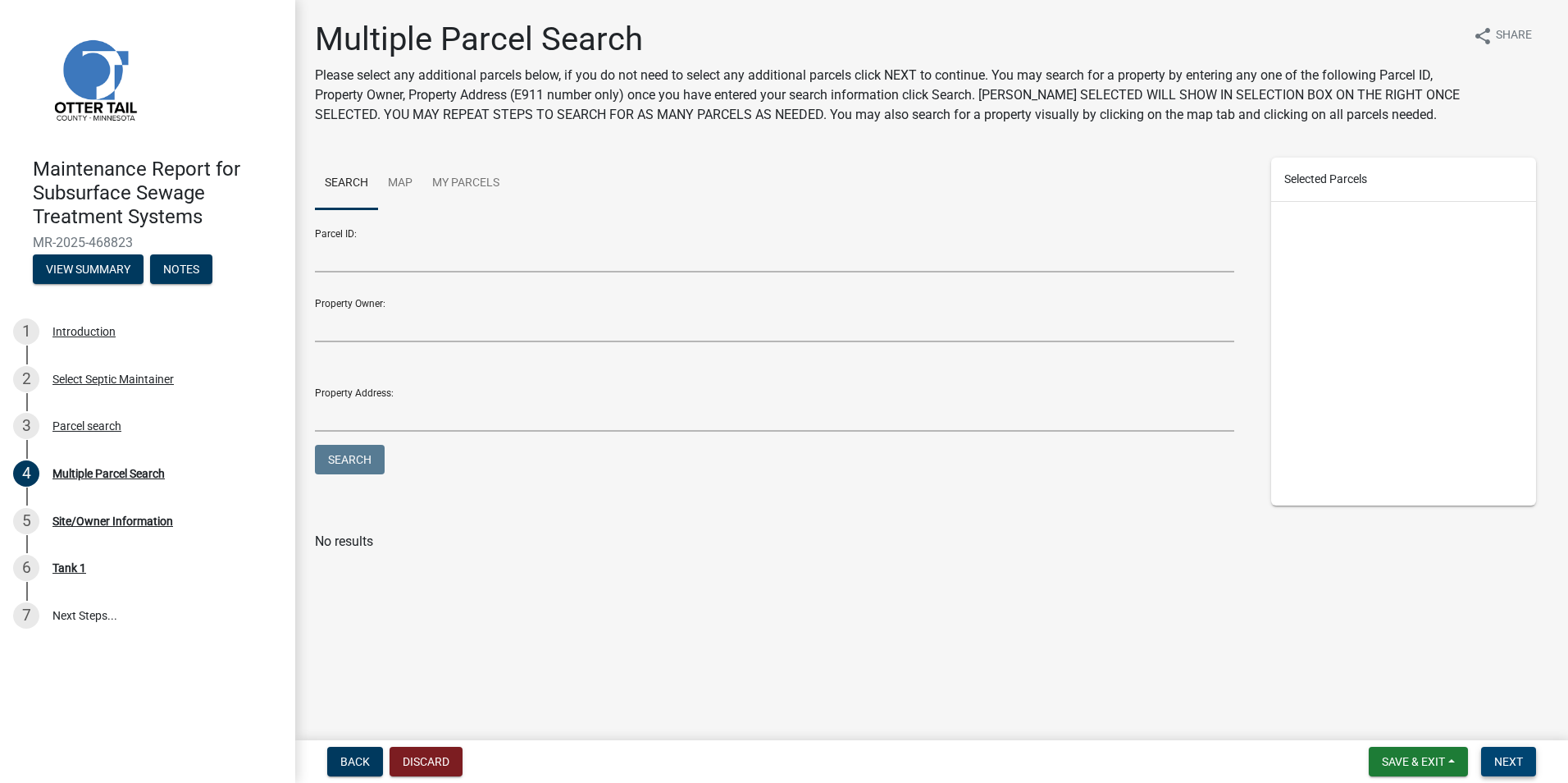
click at [1504, 765] on span "Next" at bounding box center [1508, 762] width 29 height 13
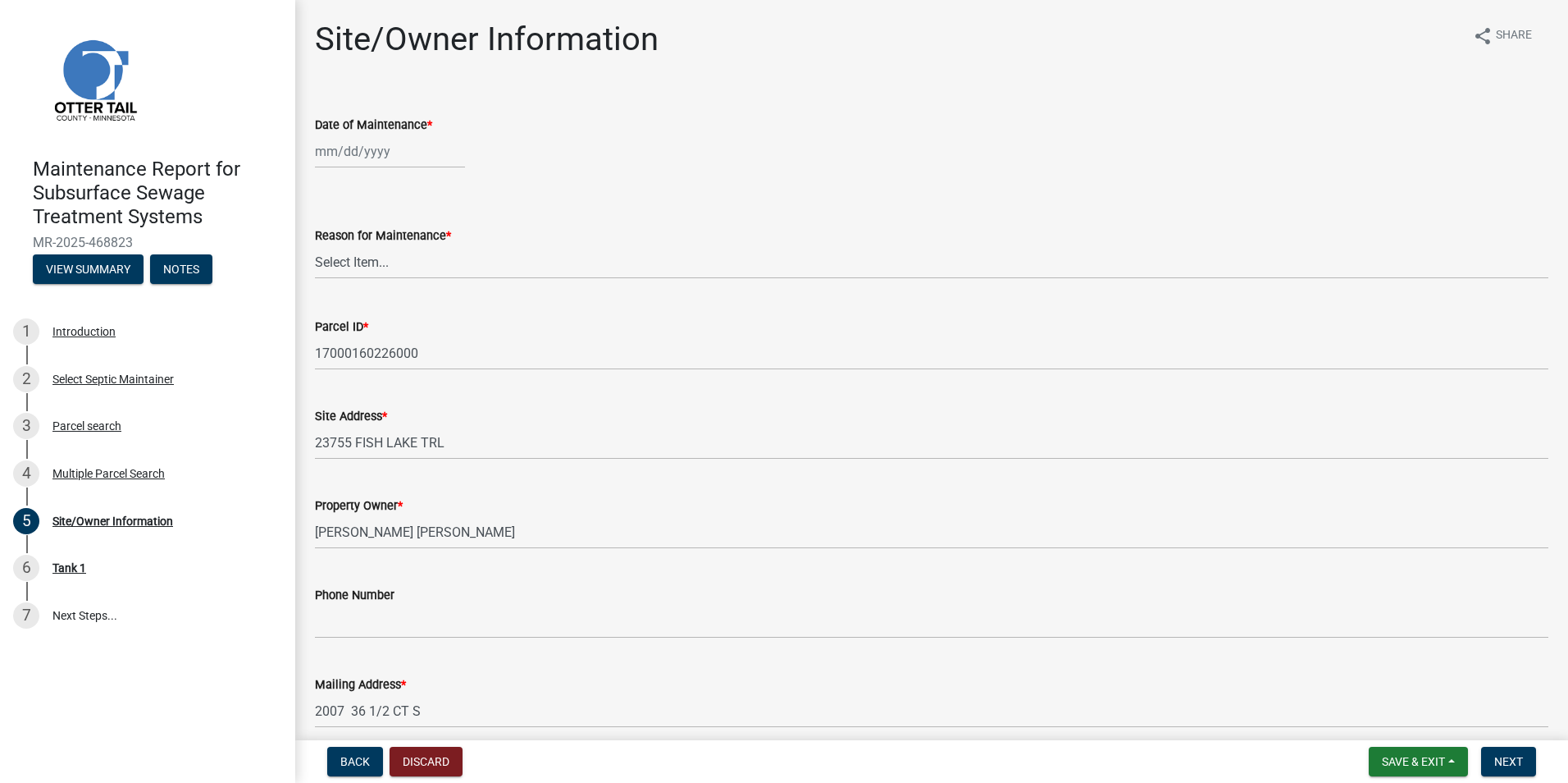
select select "8"
select select "2025"
click at [366, 161] on div "[PERSON_NAME] Feb Mar Apr [PERSON_NAME][DATE] Oct Nov [DATE] 1526 1527 1528 152…" at bounding box center [389, 151] width 150 height 34
click at [382, 320] on div "20" at bounding box center [384, 318] width 26 height 26
type input "[DATE]"
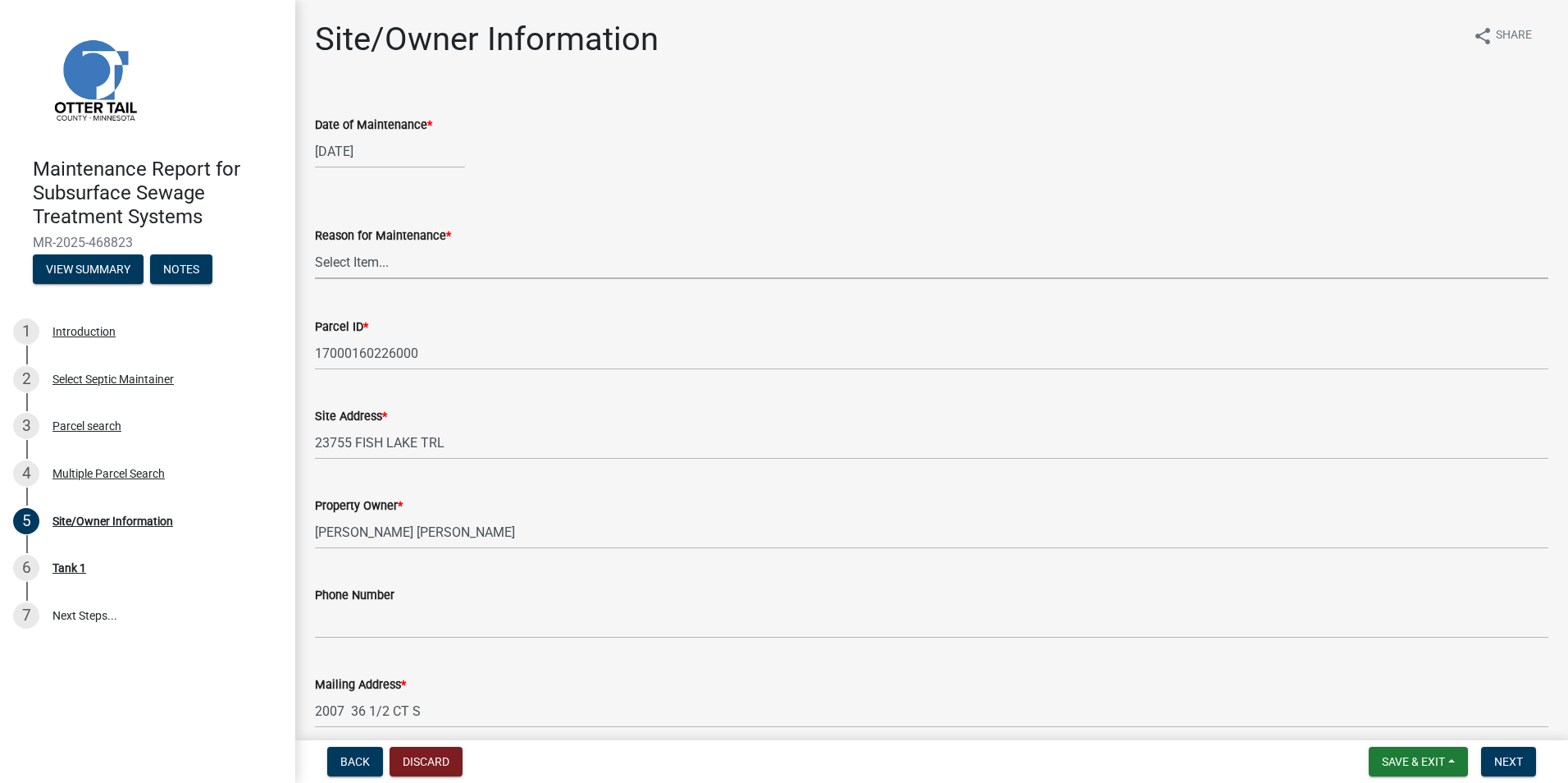
click at [389, 254] on select "Select Item... Called Routine Other" at bounding box center [932, 262] width 1234 height 34
click at [315, 245] on select "Select Item... Called Routine Other" at bounding box center [932, 262] width 1234 height 34
select select "3ac72b63-7b21-42e4-8192-806faae7a4f1"
click at [1527, 762] on button "Next" at bounding box center [1508, 762] width 55 height 30
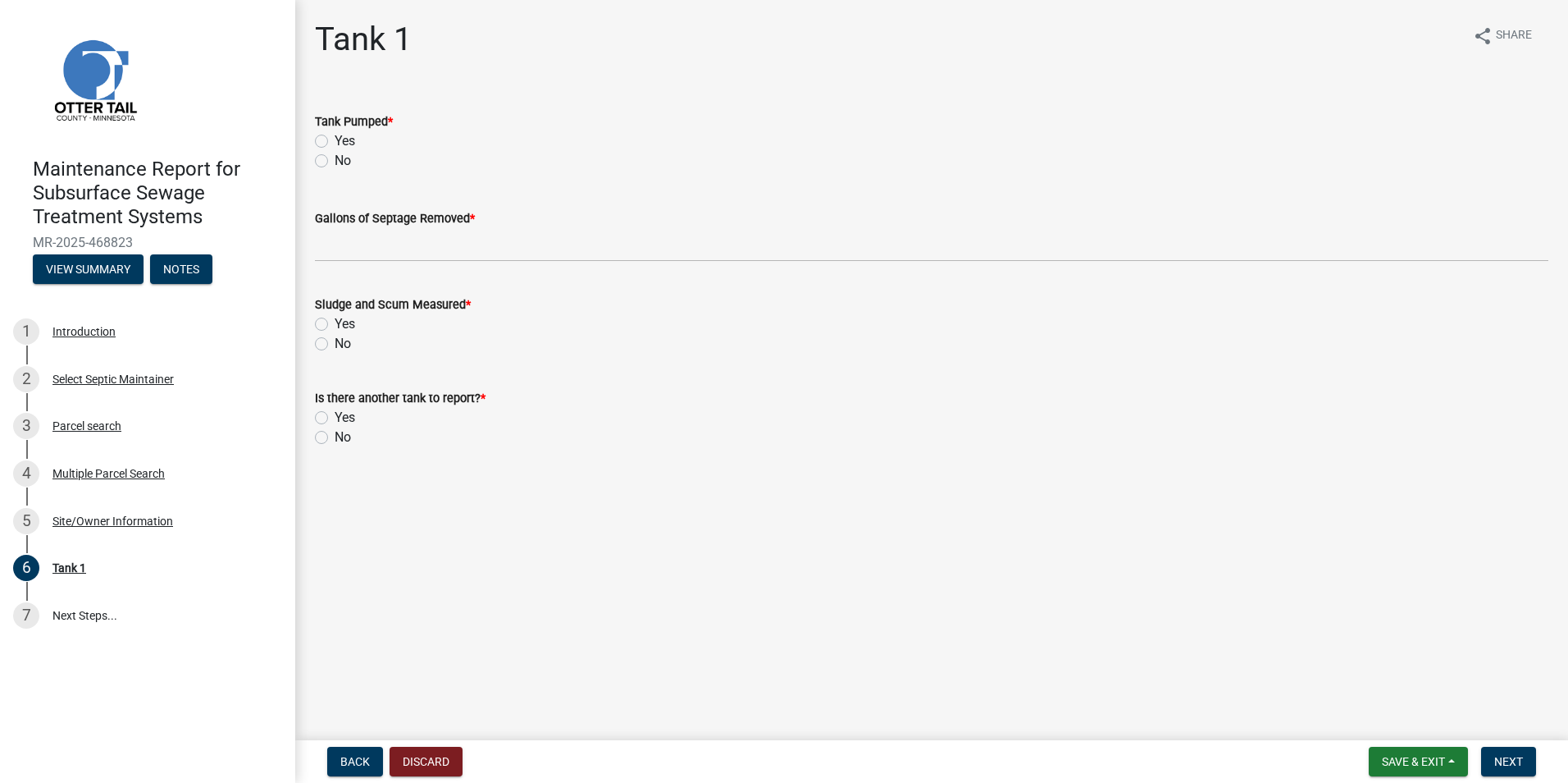
click at [334, 137] on label "Yes" at bounding box center [345, 141] width 20 height 20
click at [334, 137] on input "Yes" at bounding box center [339, 136] width 10 height 10
radio input "true"
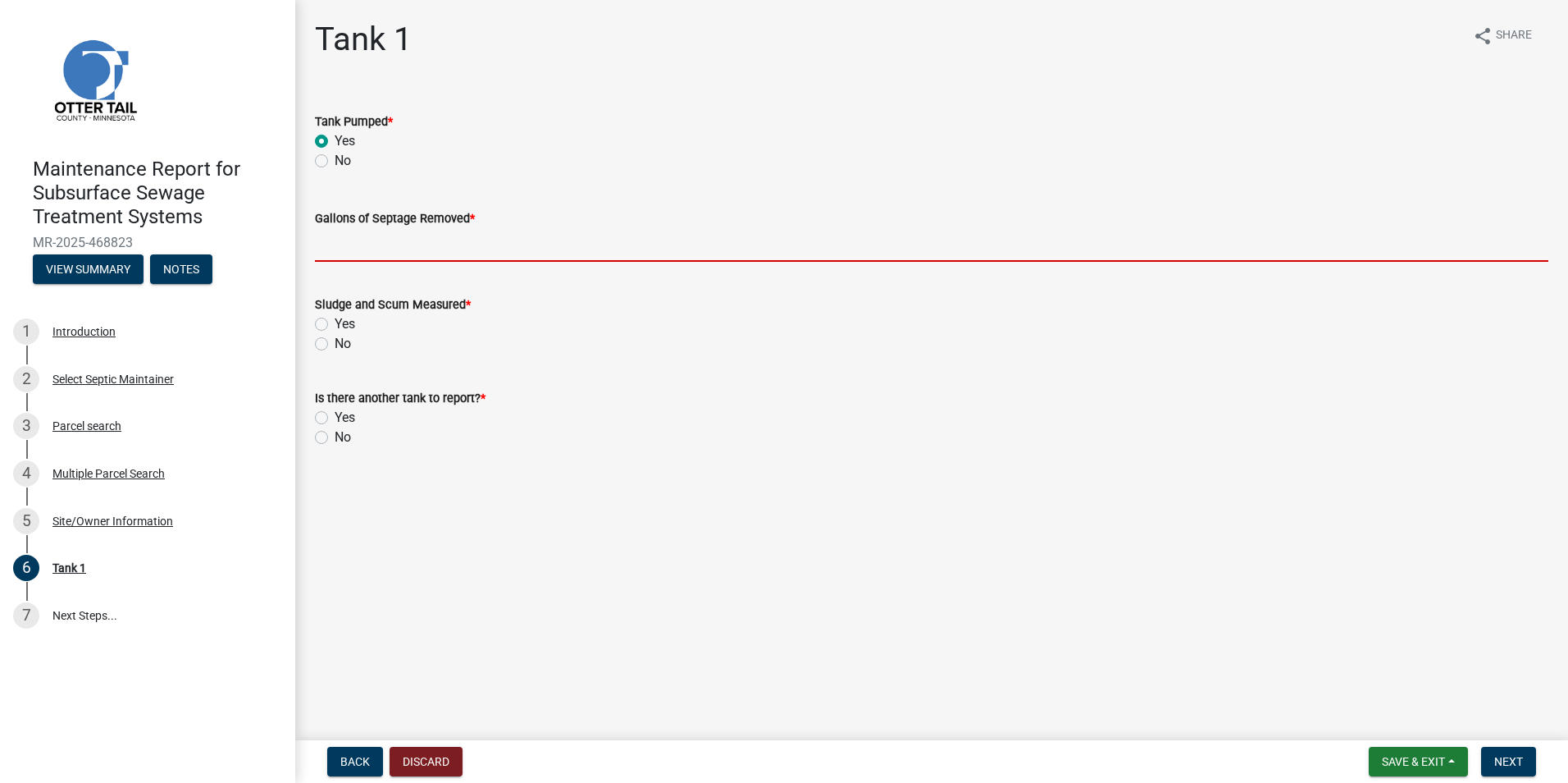
click at [333, 245] on input "Gallons of Septage Removed *" at bounding box center [932, 245] width 1234 height 34
type input "3000"
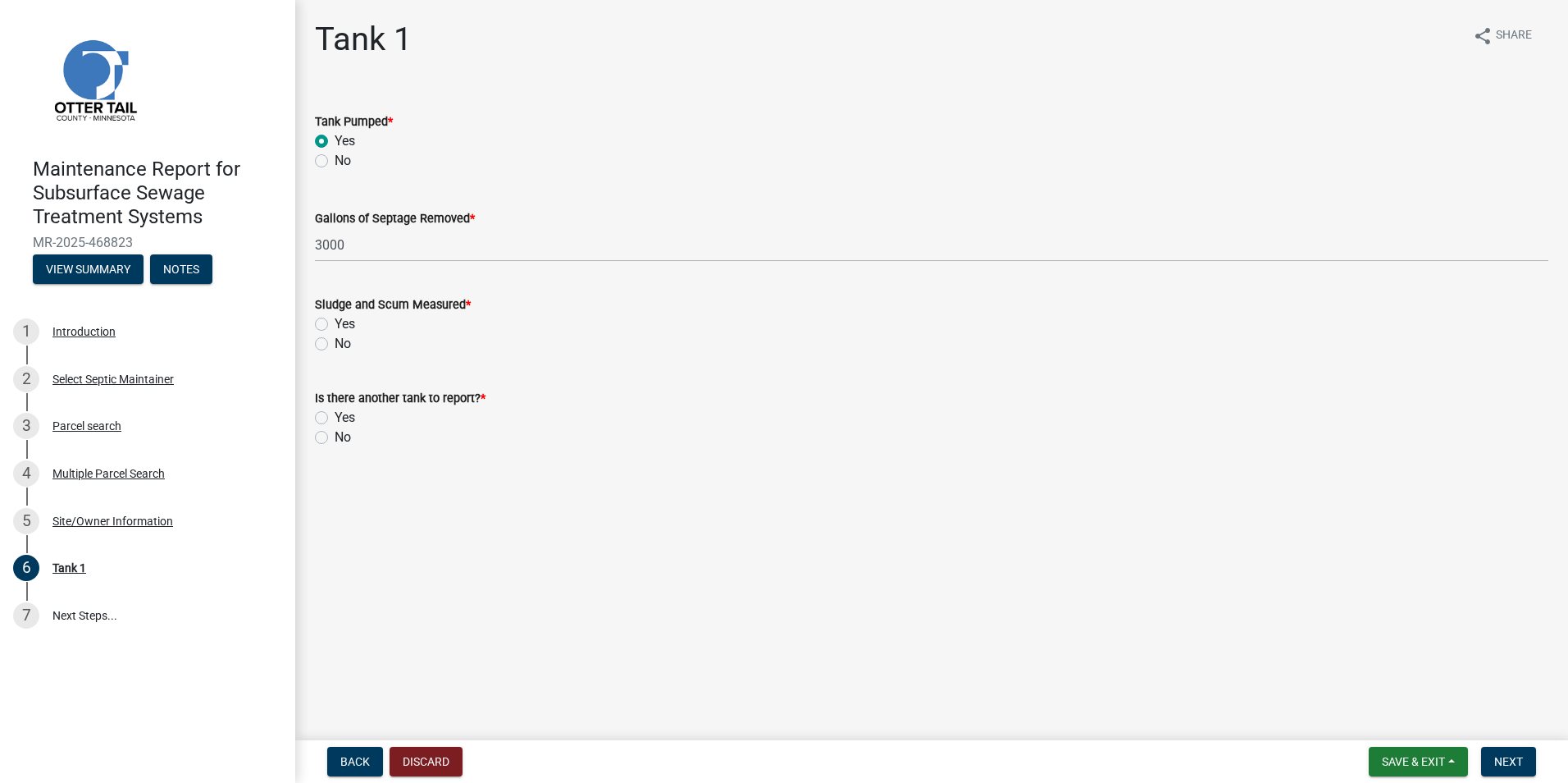
click at [334, 323] on label "Yes" at bounding box center [345, 323] width 20 height 20
click at [334, 323] on input "Yes" at bounding box center [339, 319] width 10 height 10
radio input "true"
click at [334, 436] on label "No" at bounding box center [343, 437] width 17 height 20
click at [334, 436] on input "No" at bounding box center [339, 433] width 10 height 10
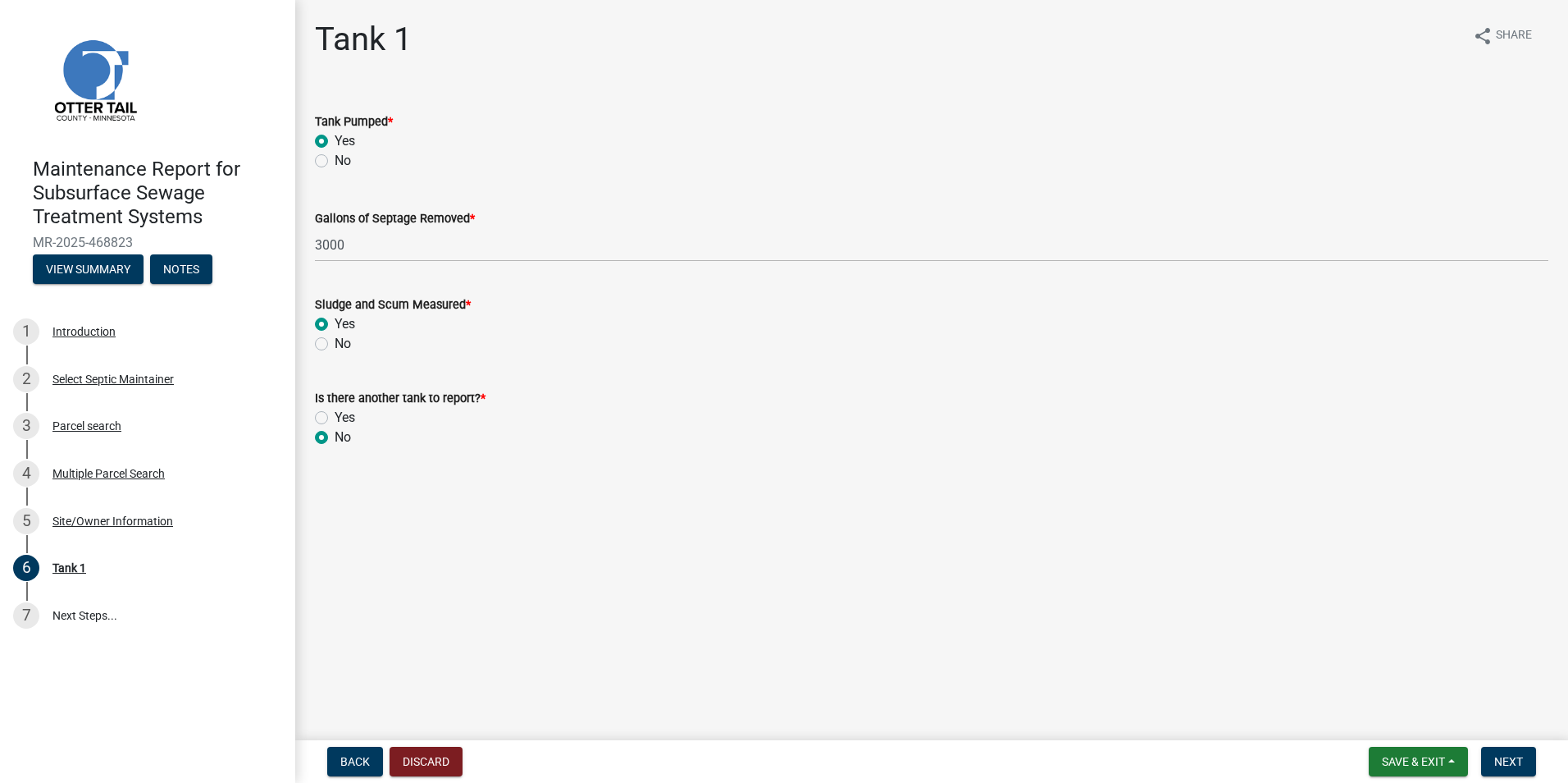
radio input "true"
click at [1502, 762] on span "Next" at bounding box center [1508, 762] width 29 height 13
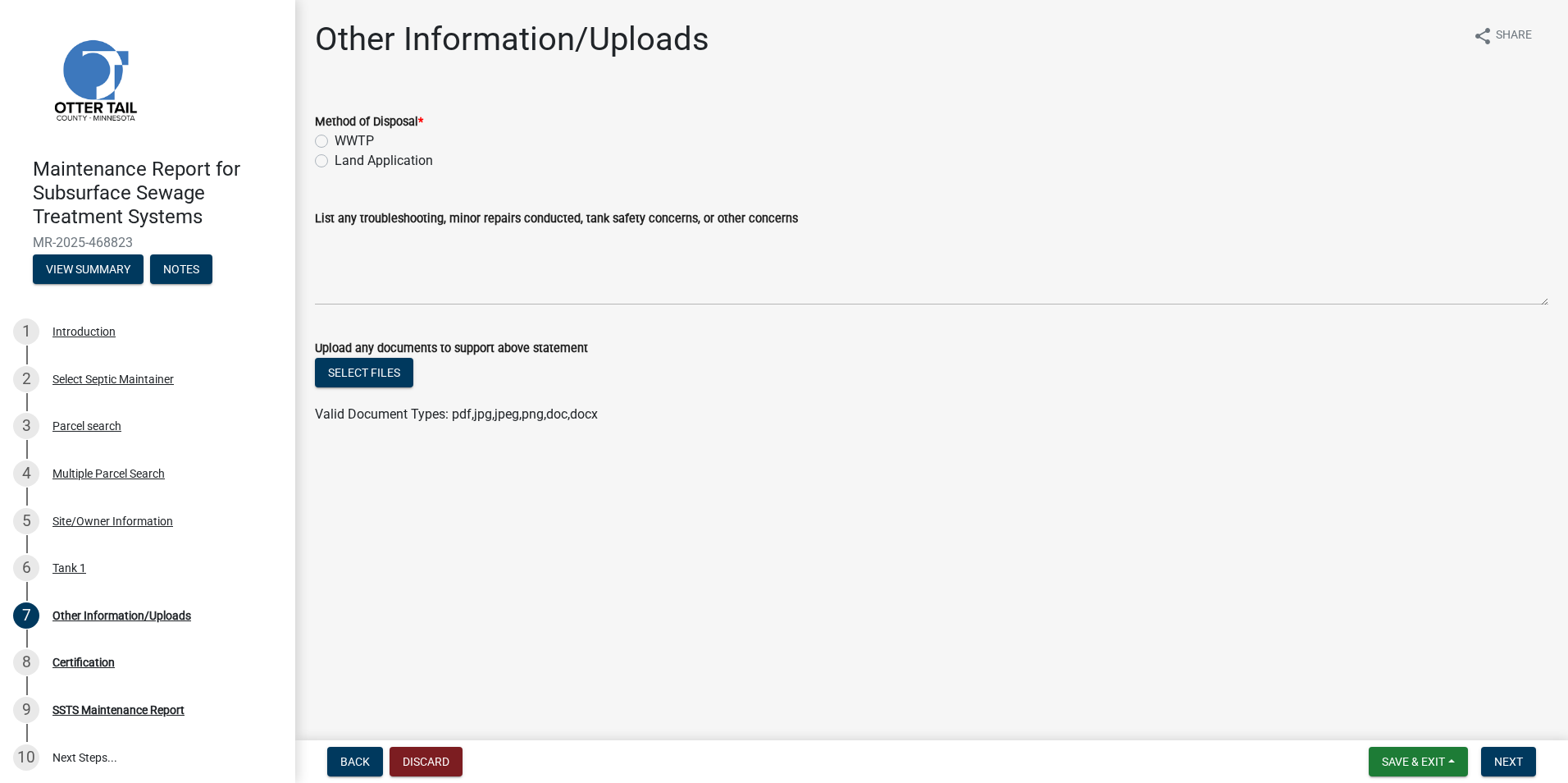
click at [372, 166] on label "Land Application" at bounding box center [384, 160] width 99 height 20
click at [346, 161] on input "Land Application" at bounding box center [339, 156] width 10 height 10
radio input "true"
click at [1507, 758] on span "Next" at bounding box center [1508, 762] width 29 height 13
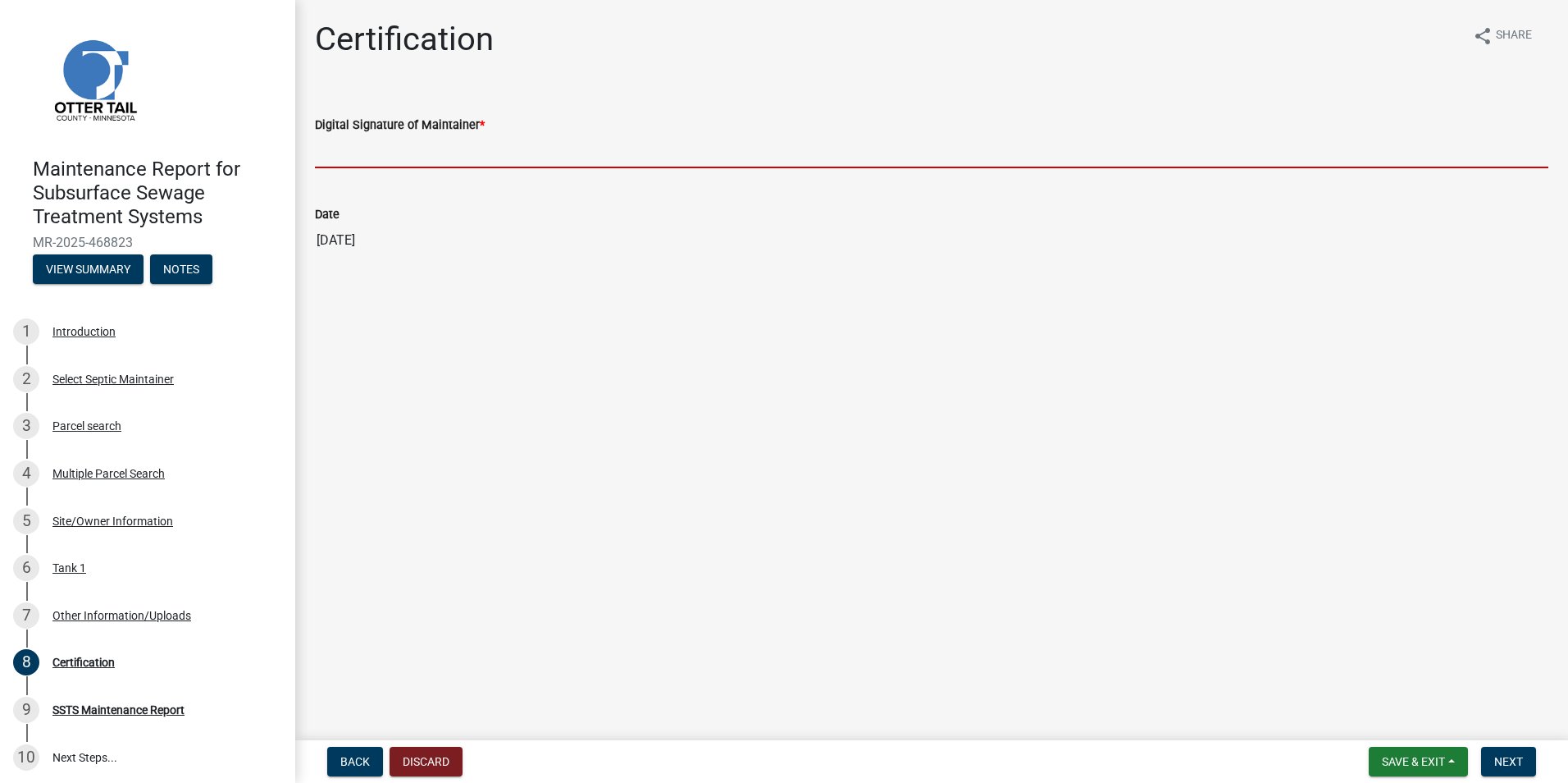
click at [340, 158] on input "Digital Signature of Maintainer *" at bounding box center [932, 151] width 1234 height 34
type input "[PERSON_NAME]"
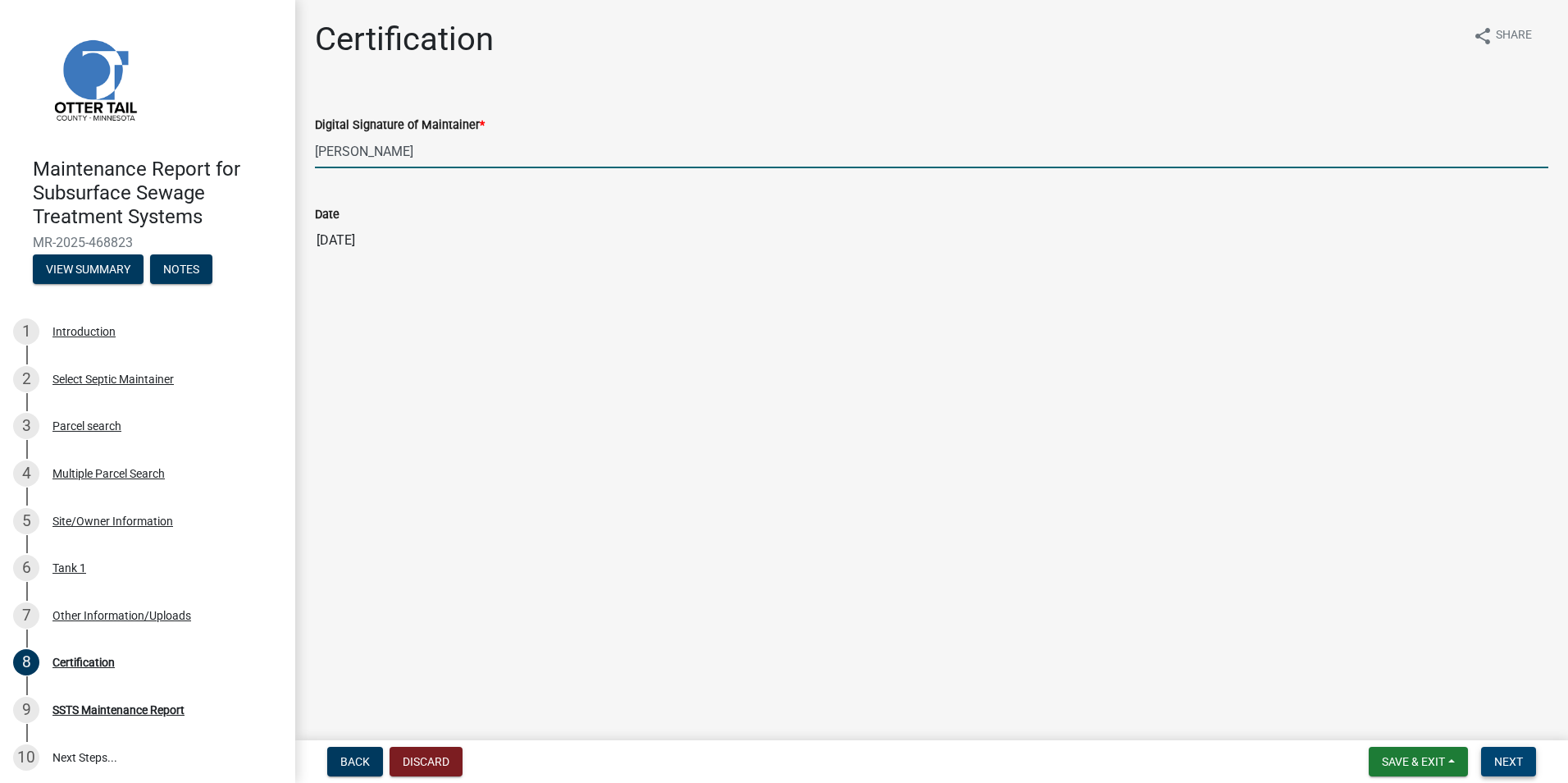
click at [1520, 761] on span "Next" at bounding box center [1508, 762] width 29 height 13
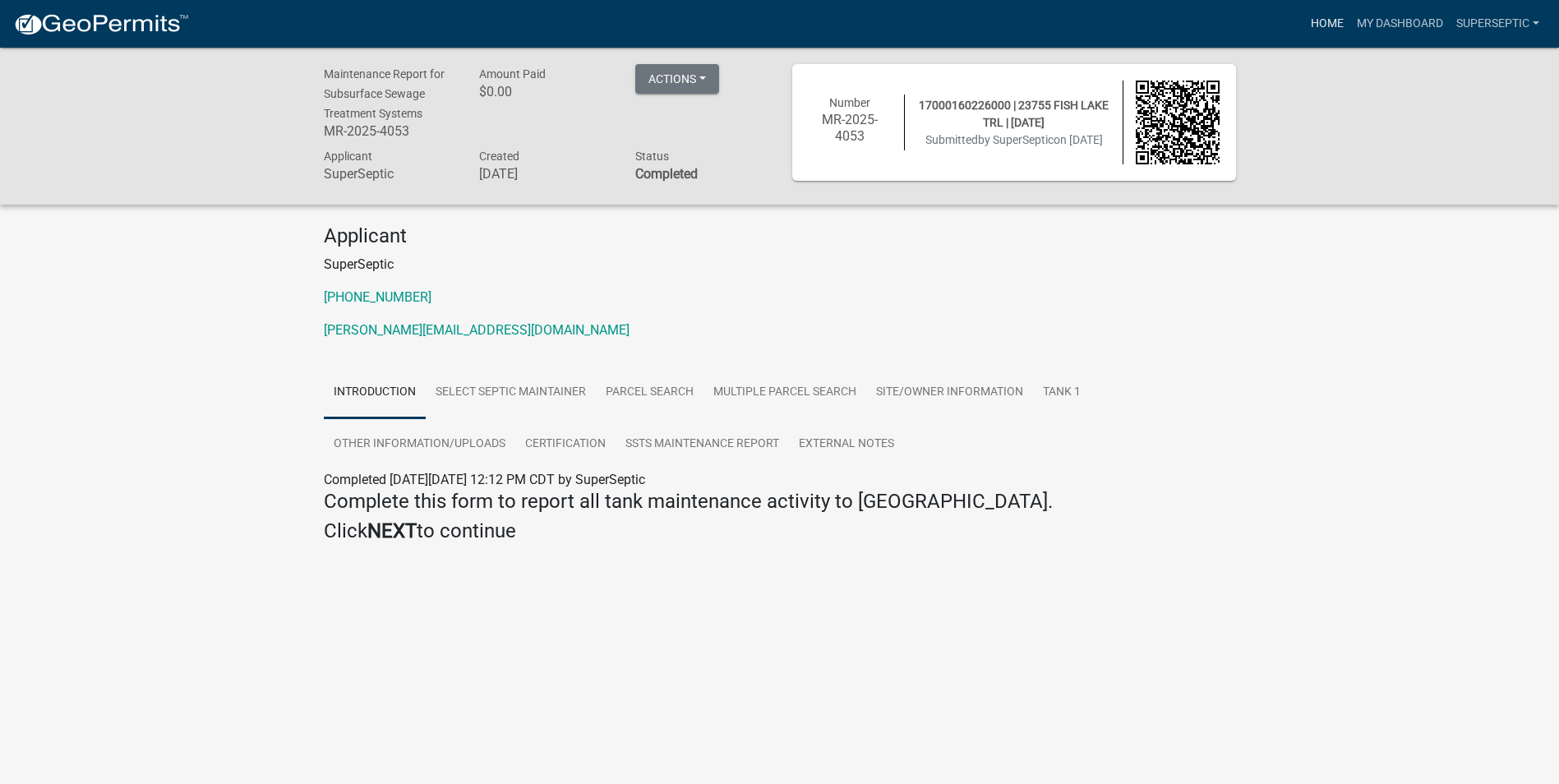
click at [1328, 20] on link "Home" at bounding box center [1327, 23] width 46 height 31
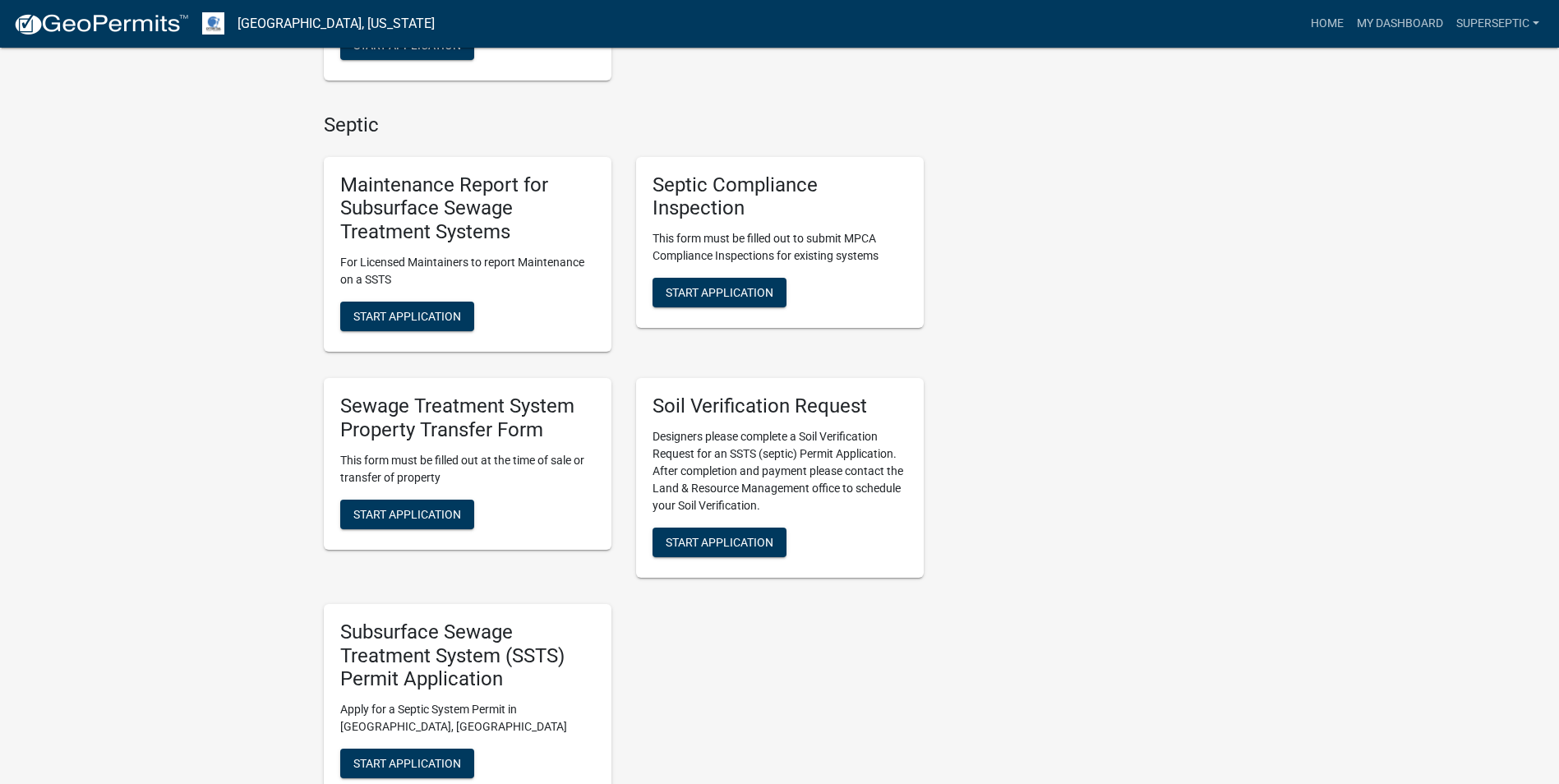
scroll to position [1233, 0]
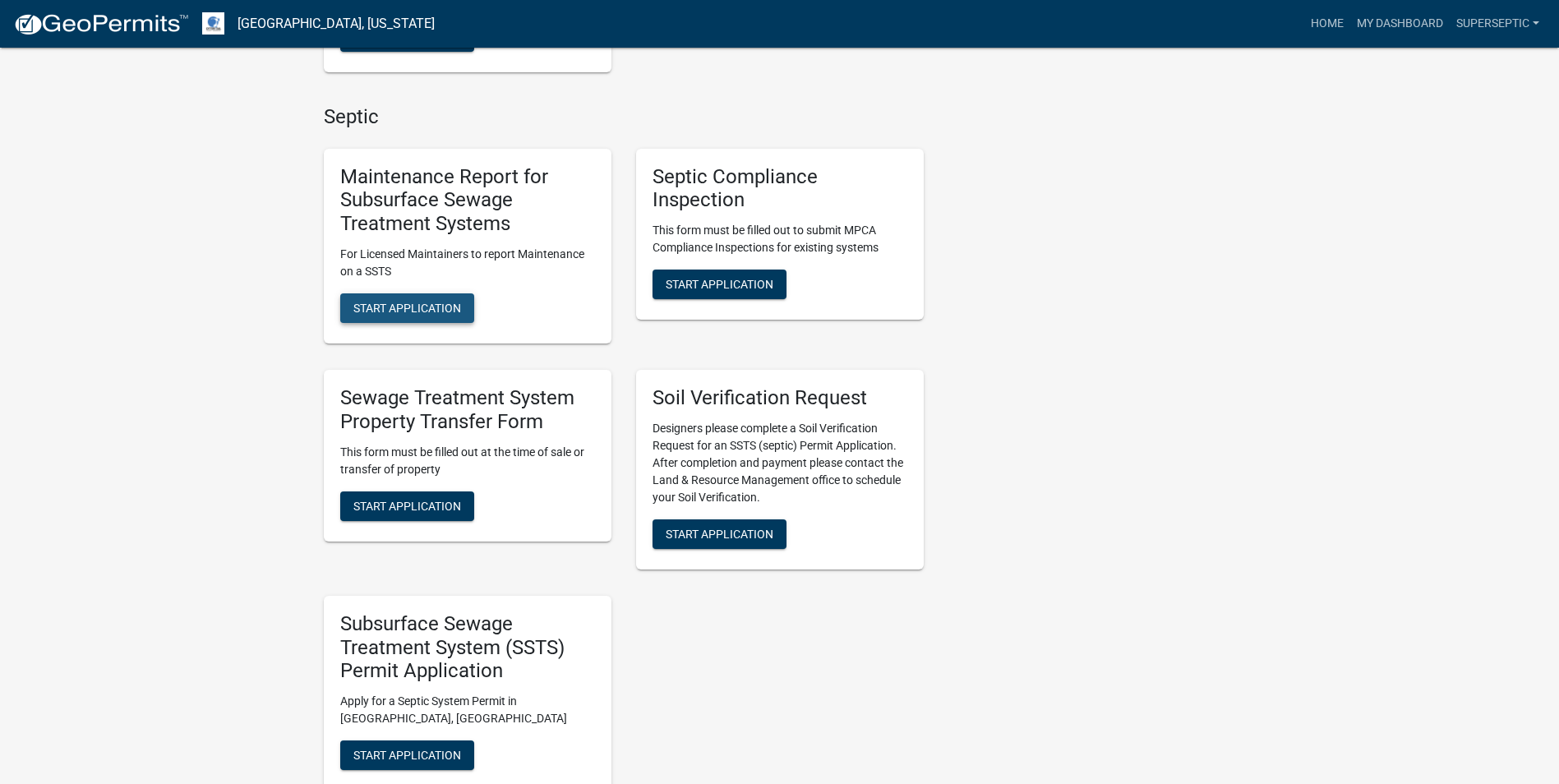
click at [449, 317] on button "Start Application" at bounding box center [408, 308] width 134 height 30
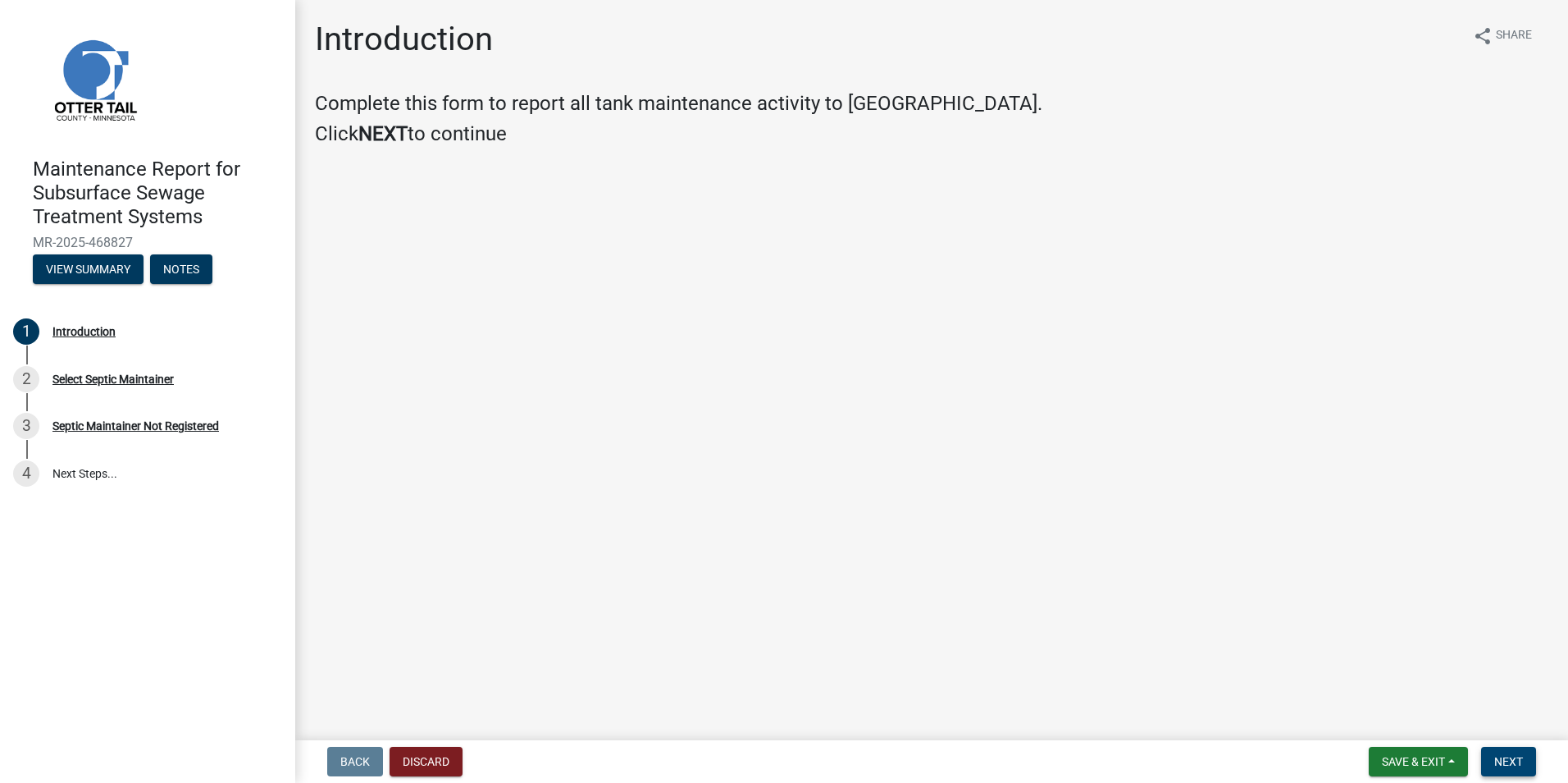
click at [1516, 758] on span "Next" at bounding box center [1508, 762] width 29 height 13
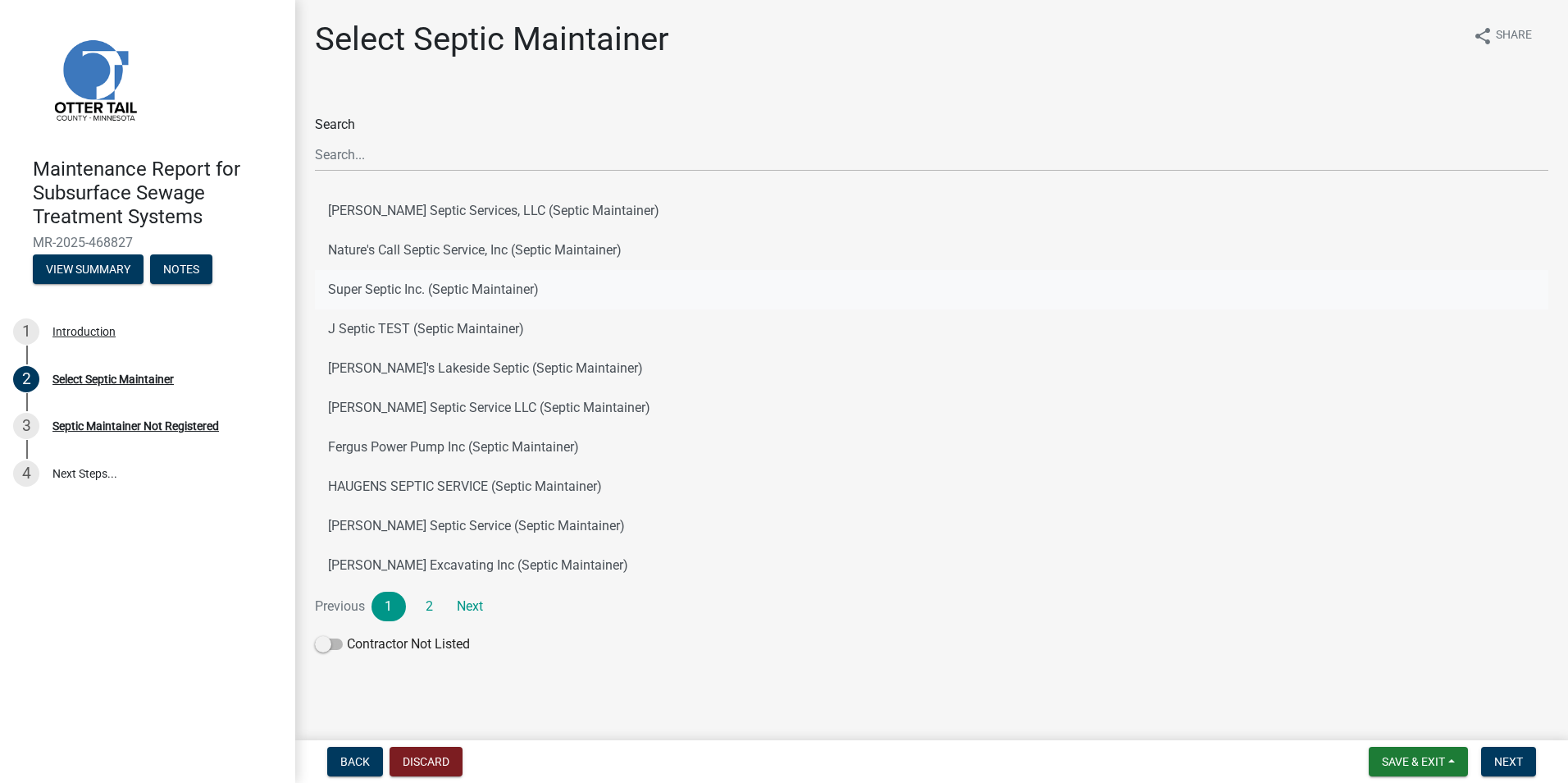
click at [367, 302] on button "Super Septic Inc. (Septic Maintainer)" at bounding box center [932, 290] width 1234 height 39
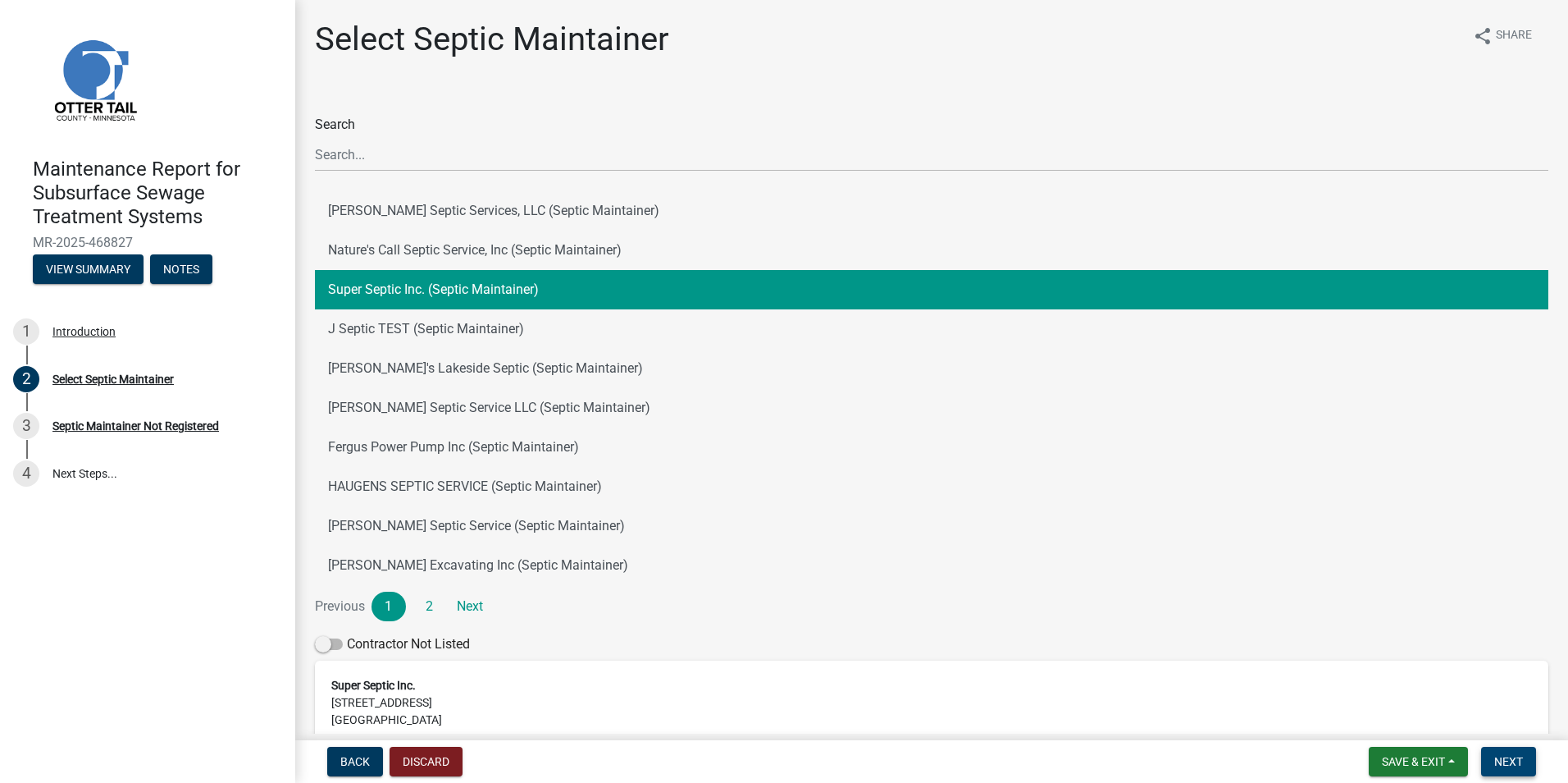
click at [1508, 755] on span "Next" at bounding box center [1508, 762] width 29 height 13
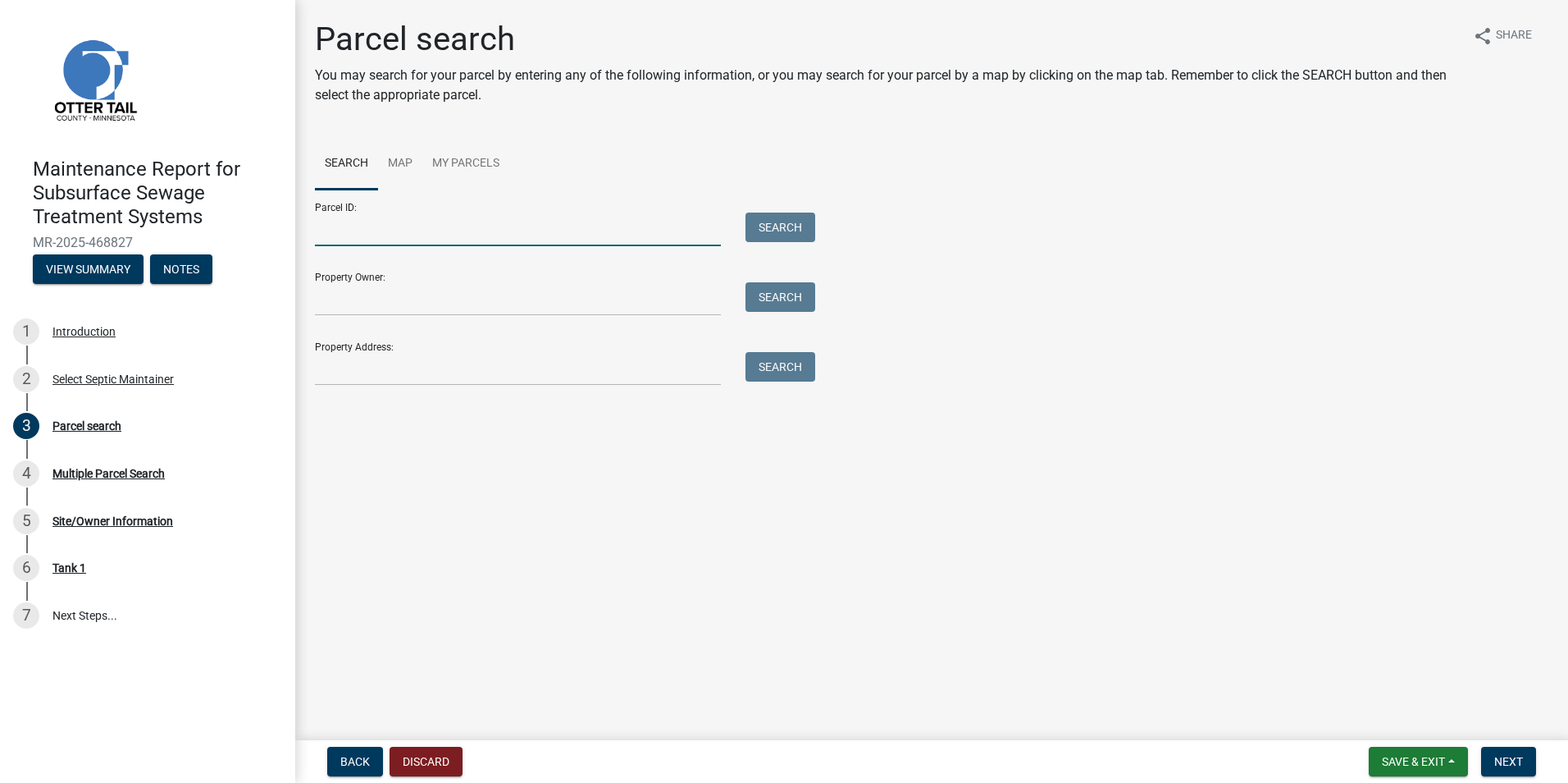
click at [368, 231] on input "Parcel ID:" at bounding box center [518, 229] width 406 height 34
paste input "17000160226000"
click at [769, 236] on button "Search" at bounding box center [780, 227] width 70 height 30
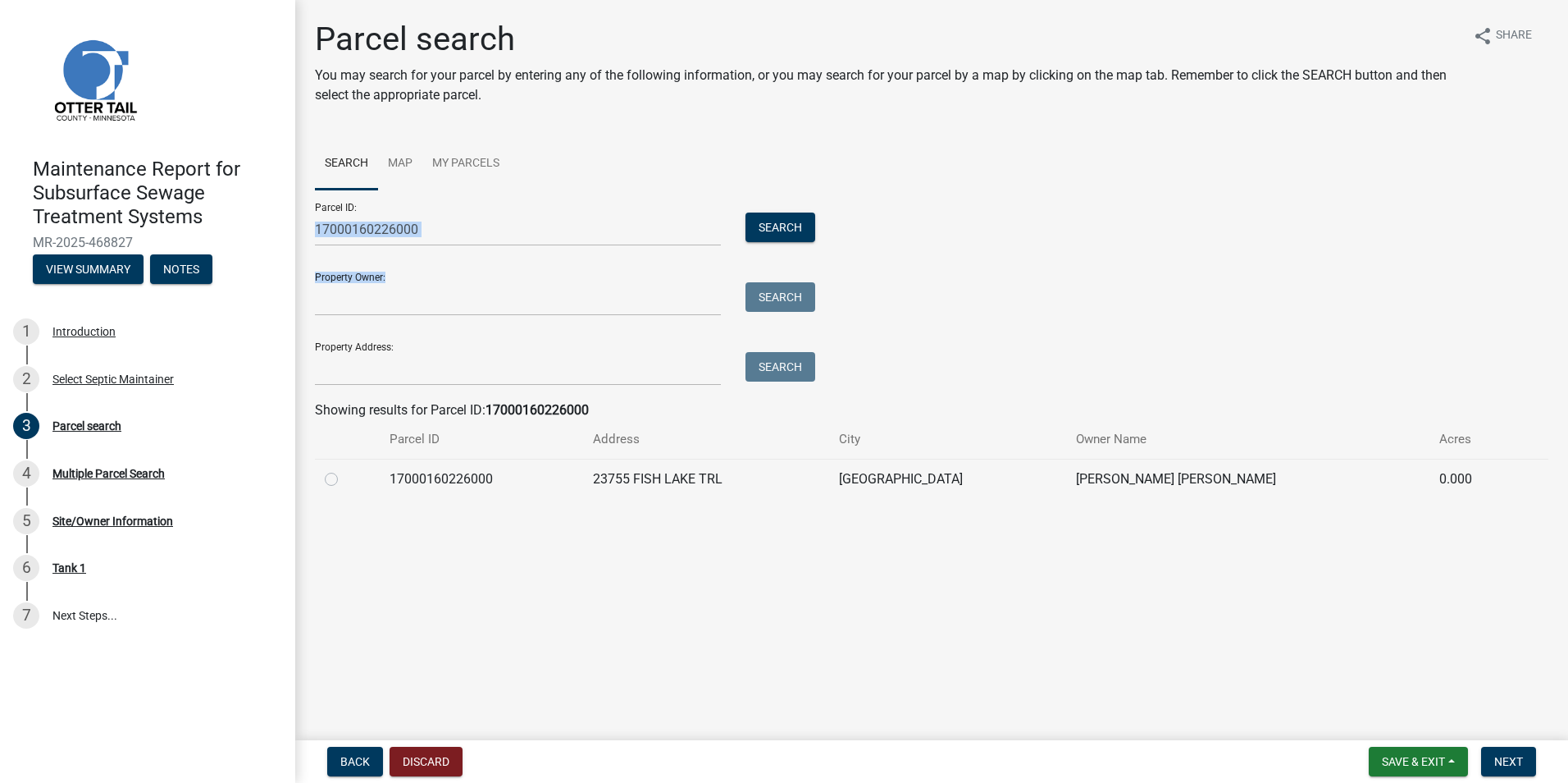
drag, startPoint x: 480, startPoint y: 249, endPoint x: 447, endPoint y: 236, distance: 35.5
click at [447, 236] on form "Parcel ID: 17000160226000 Search Property Owner: Search Property Address: Search" at bounding box center [561, 287] width 492 height 196
drag, startPoint x: 445, startPoint y: 235, endPoint x: 294, endPoint y: 217, distance: 152.1
click at [295, 220] on div "Parcel search You may search for your parcel by entering any of the following i…" at bounding box center [932, 267] width 1273 height 494
paste input "370000300149"
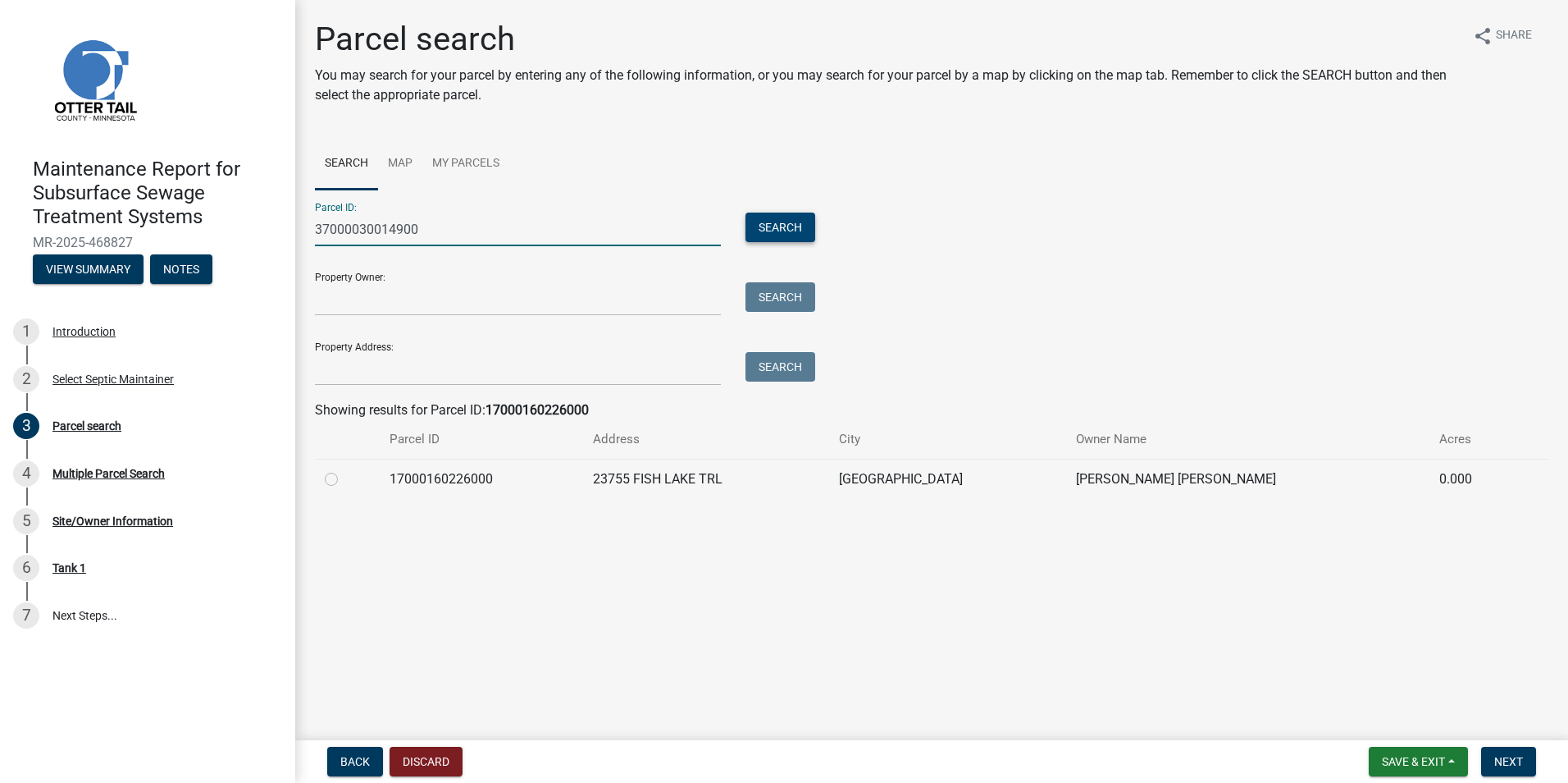
type input "37000030014900"
click at [782, 223] on button "Search" at bounding box center [780, 227] width 70 height 30
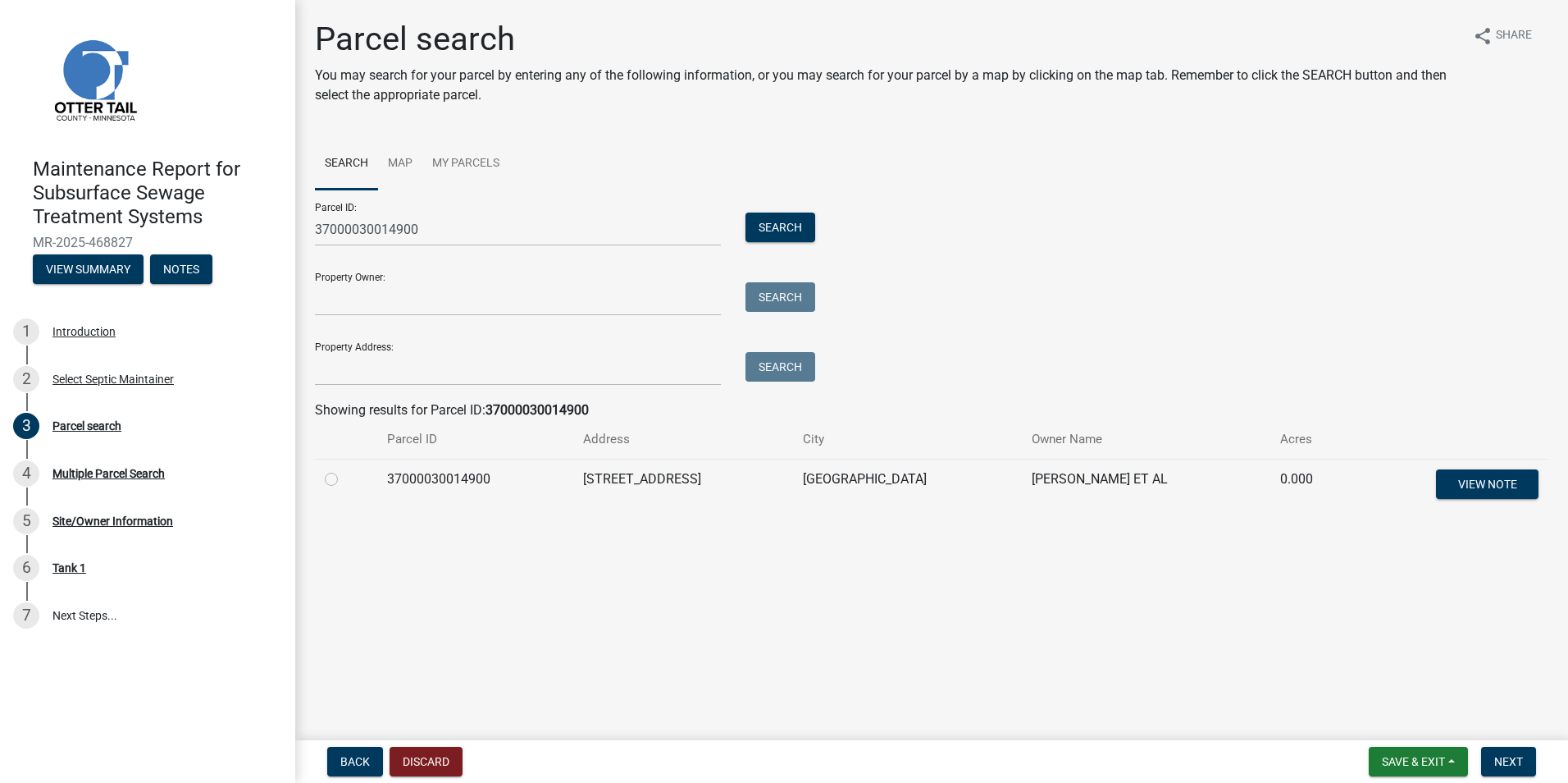
click at [345, 470] on label at bounding box center [345, 470] width 0 height 0
click at [345, 480] on input "radio" at bounding box center [349, 474] width 10 height 10
radio input "true"
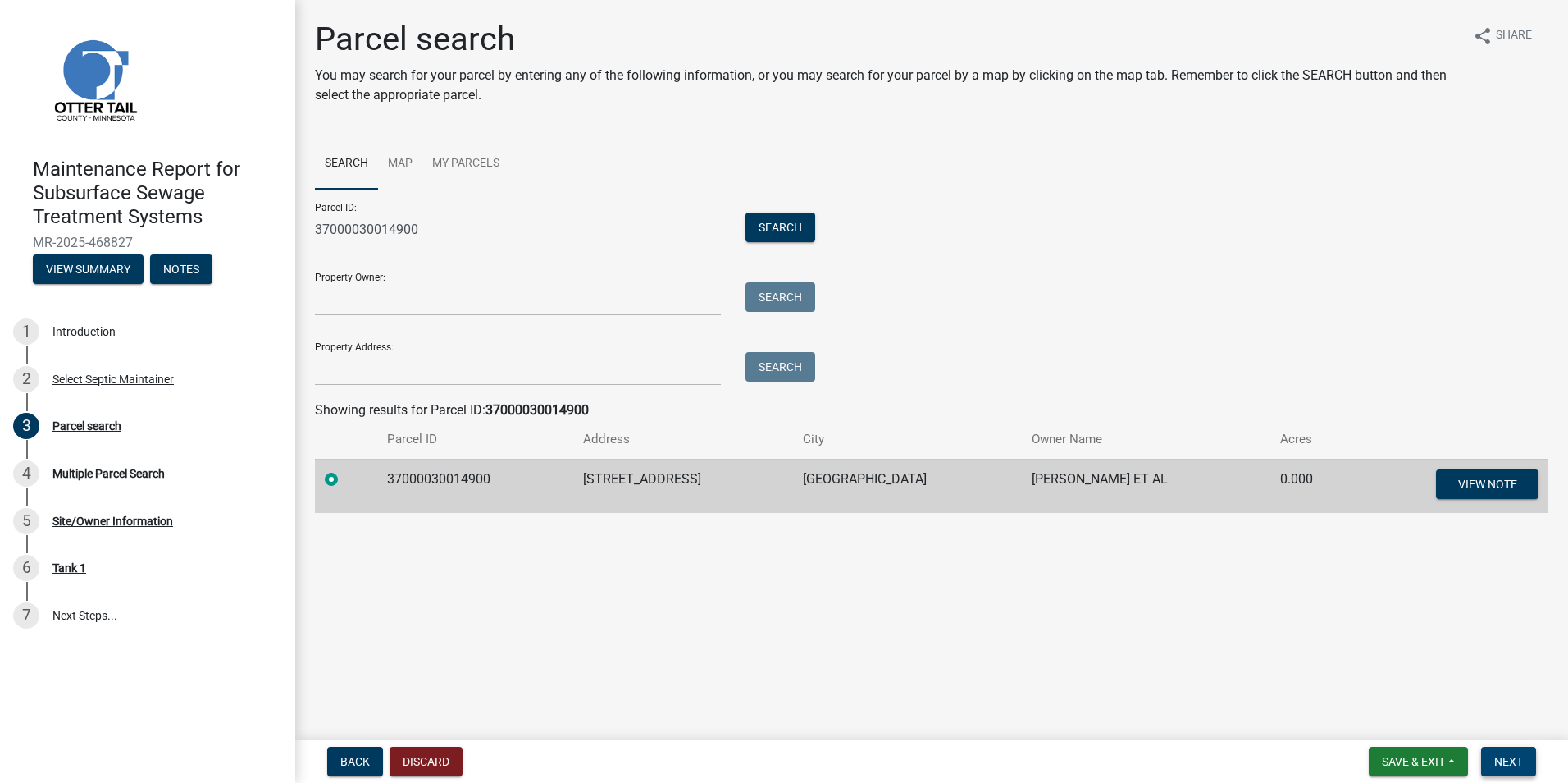
click at [1494, 765] on span "Next" at bounding box center [1508, 762] width 29 height 13
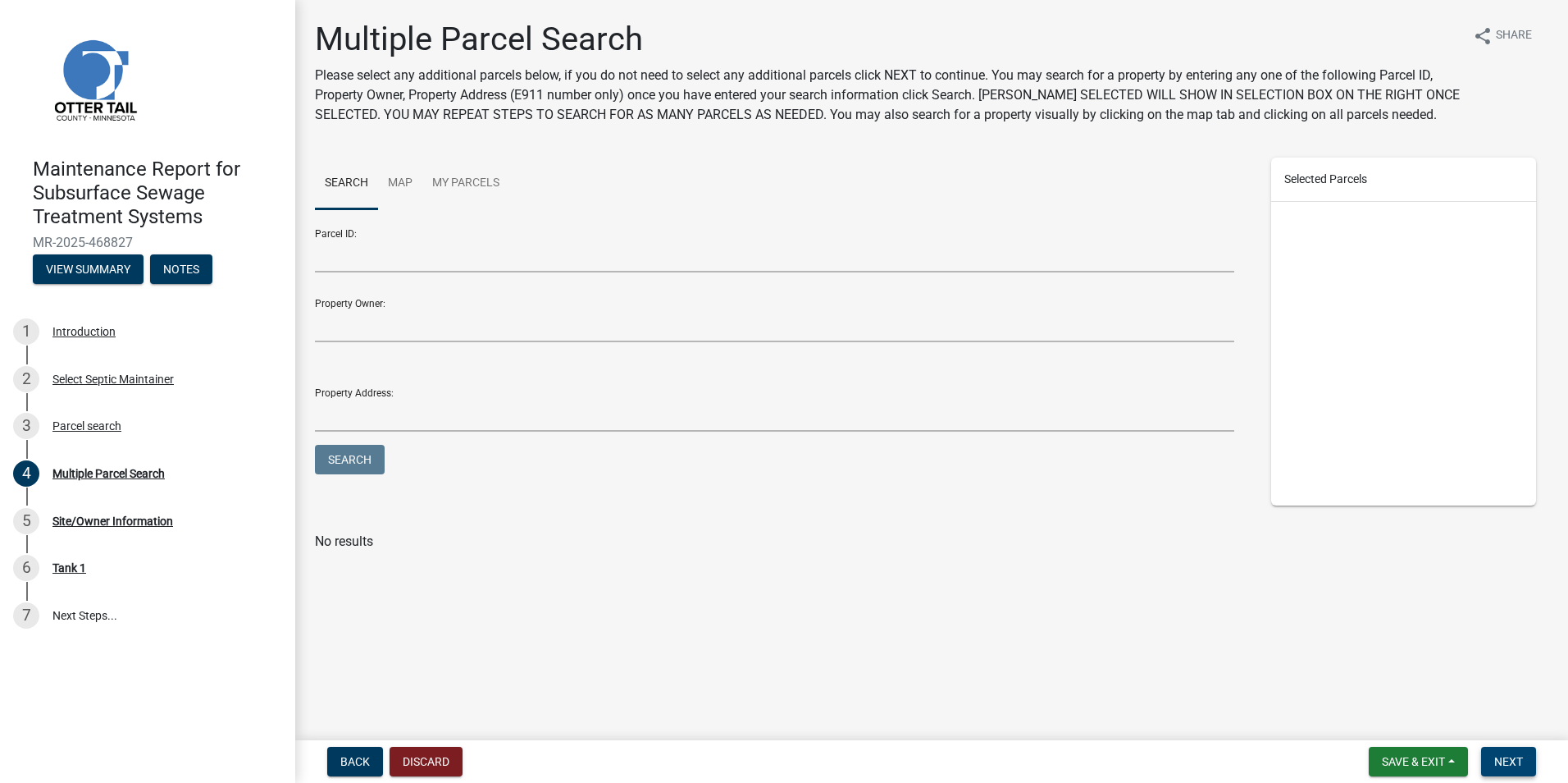
click at [1507, 752] on button "Next" at bounding box center [1508, 762] width 55 height 30
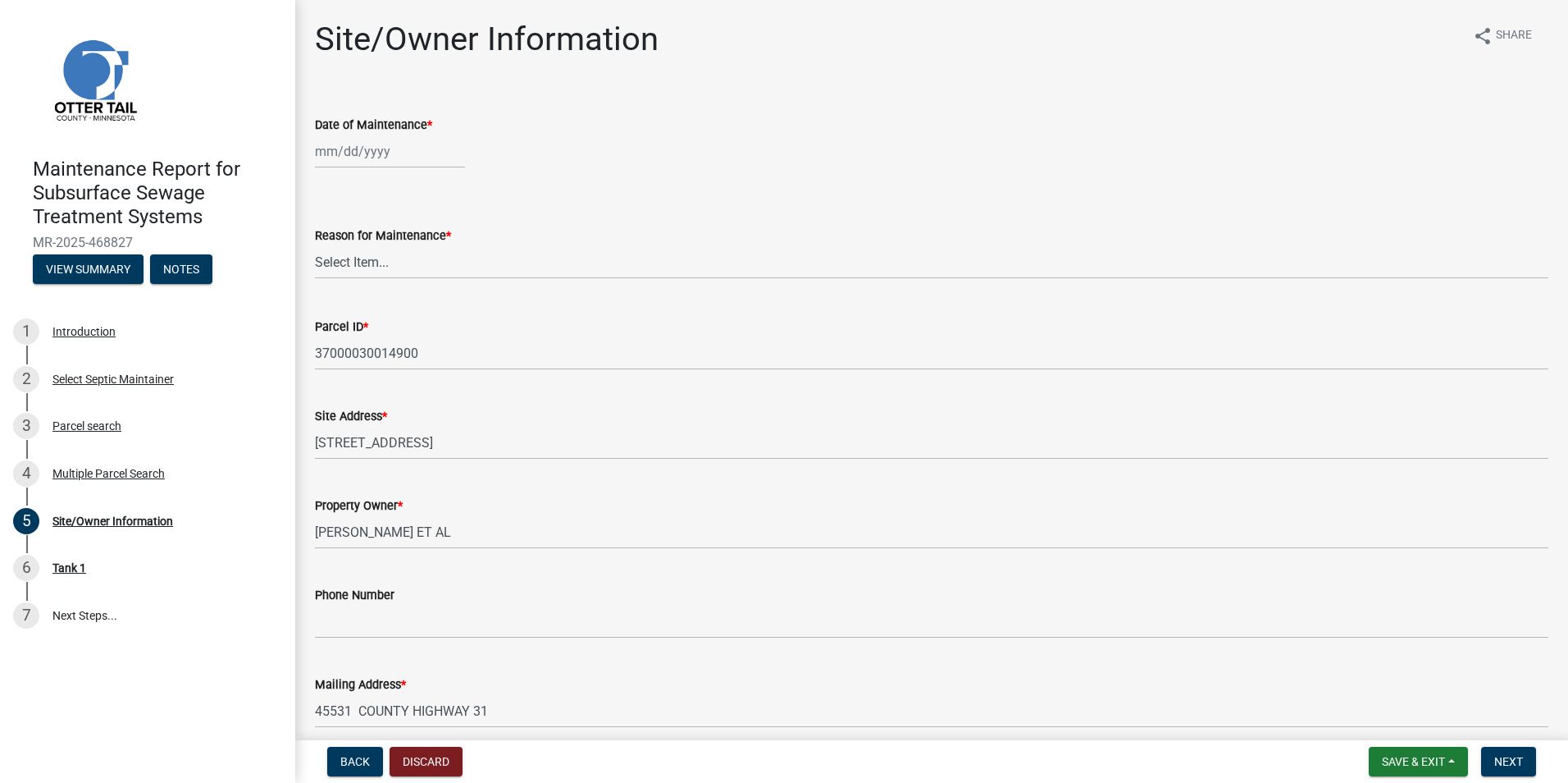
select select "8"
select select "2025"
click at [364, 150] on div "[PERSON_NAME] Feb Mar Apr [PERSON_NAME][DATE] Oct Nov [DATE] 1526 1527 1528 152…" at bounding box center [389, 151] width 150 height 34
click at [388, 312] on div "20" at bounding box center [384, 318] width 26 height 26
type input "[DATE]"
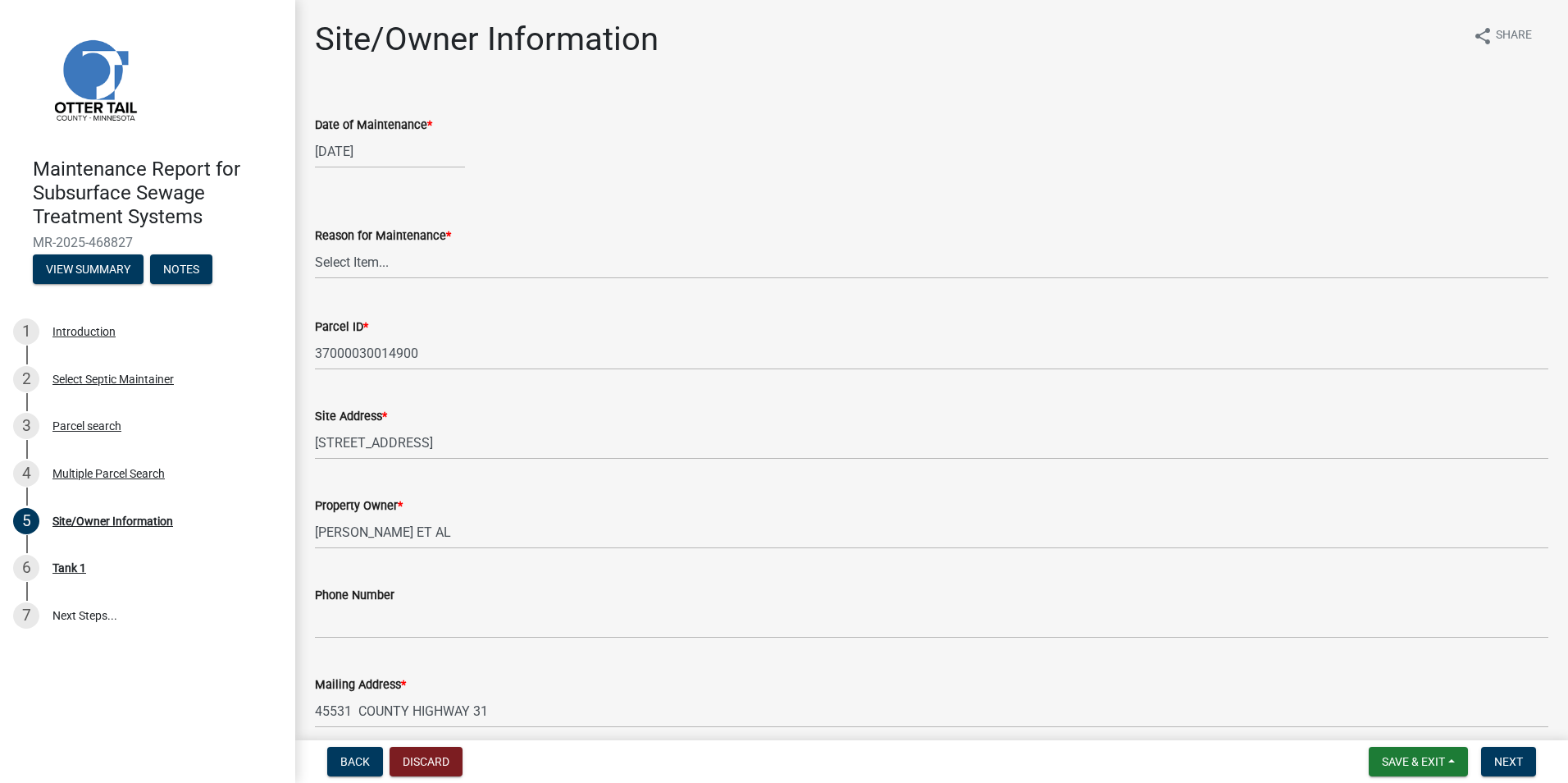
click at [348, 151] on div "[DATE]" at bounding box center [389, 151] width 150 height 34
select select "8"
select select "2025"
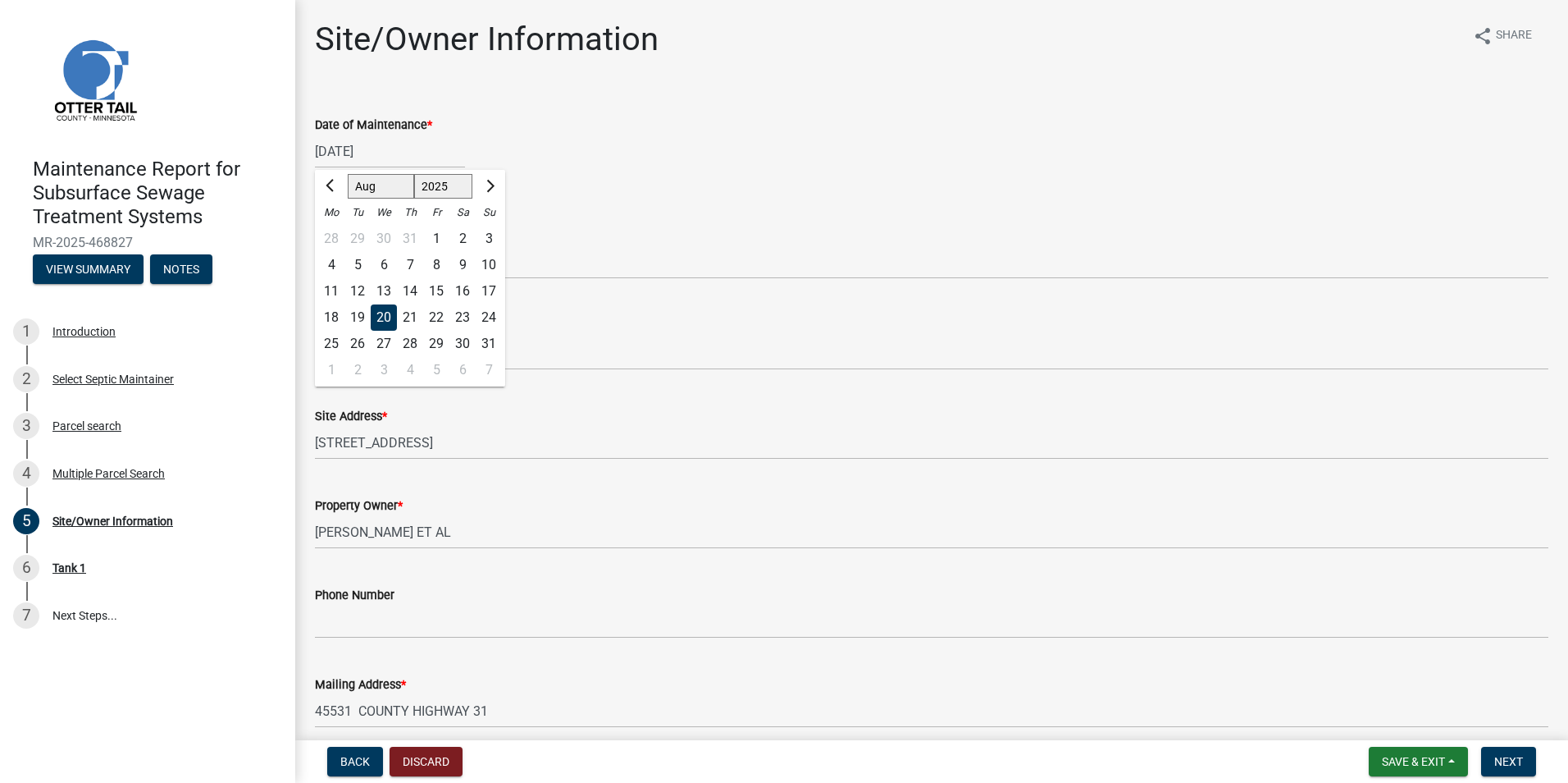
click at [405, 316] on div "21" at bounding box center [410, 318] width 26 height 26
type input "[DATE]"
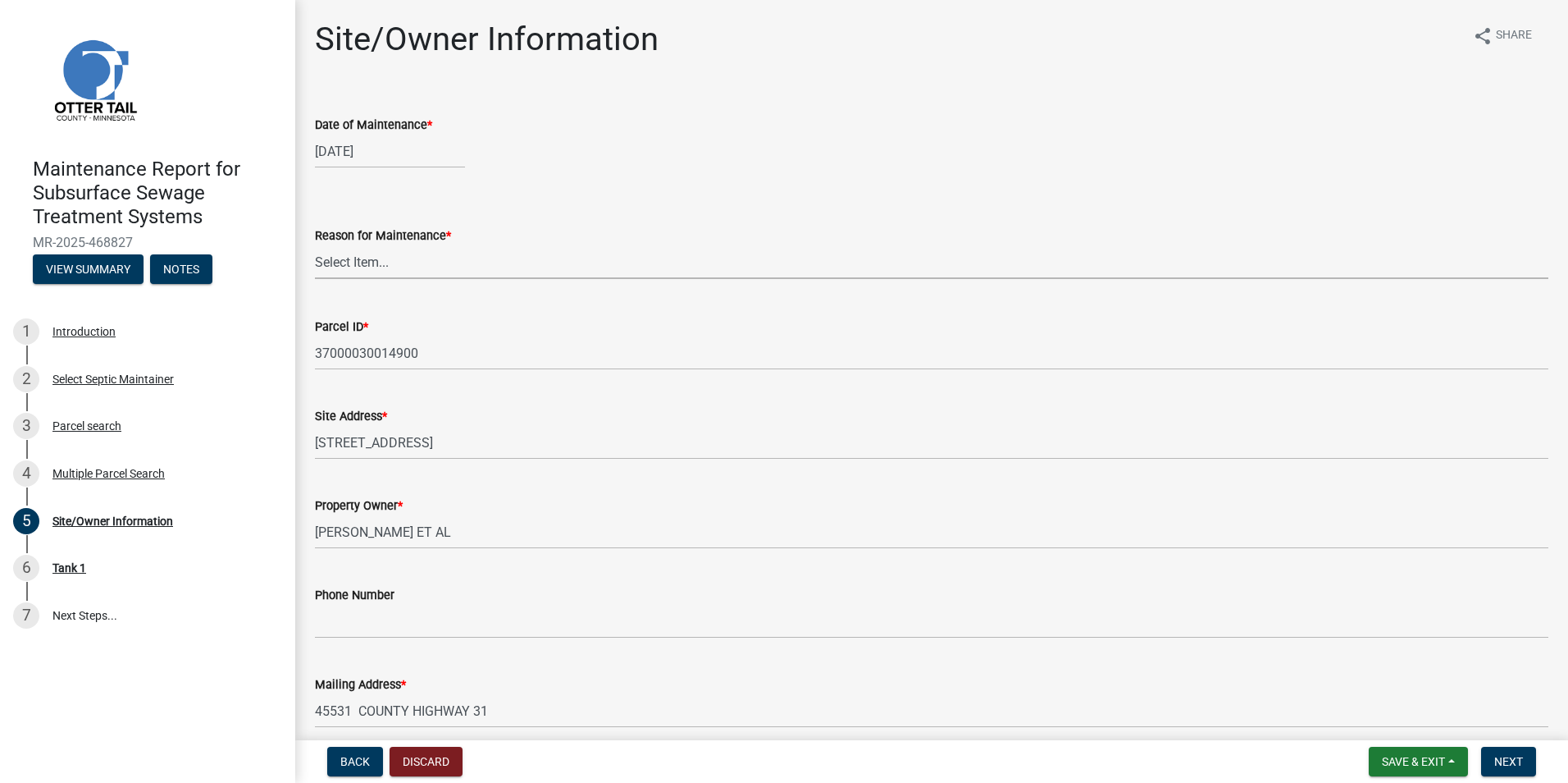
click at [348, 265] on select "Select Item... Called Routine Other" at bounding box center [932, 262] width 1234 height 34
click at [315, 245] on select "Select Item... Called Routine Other" at bounding box center [932, 262] width 1234 height 34
select select "3ac72b63-7b21-42e4-8192-806faae7a4f1"
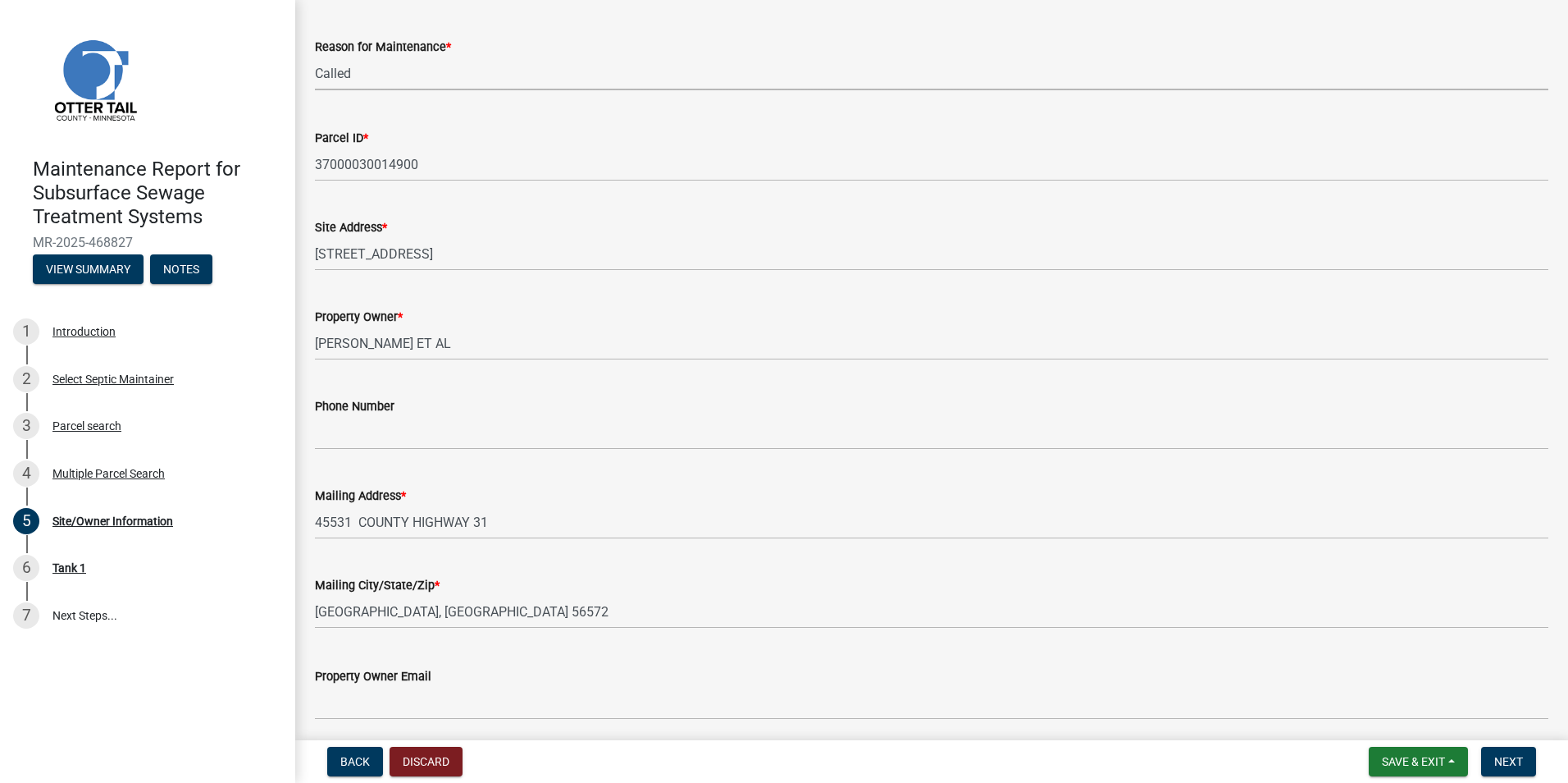
scroll to position [246, 0]
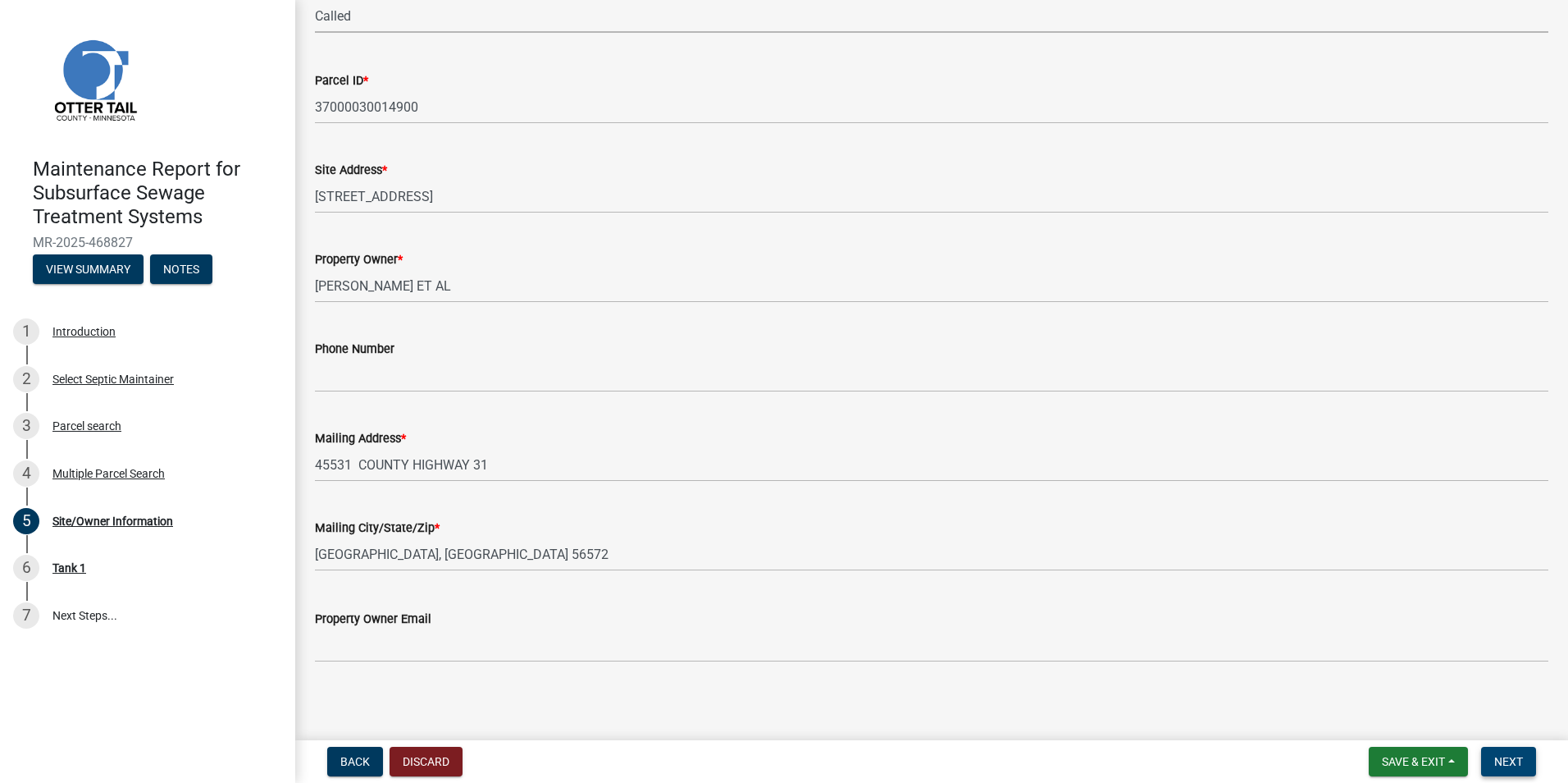
click at [1524, 765] on button "Next" at bounding box center [1508, 762] width 55 height 30
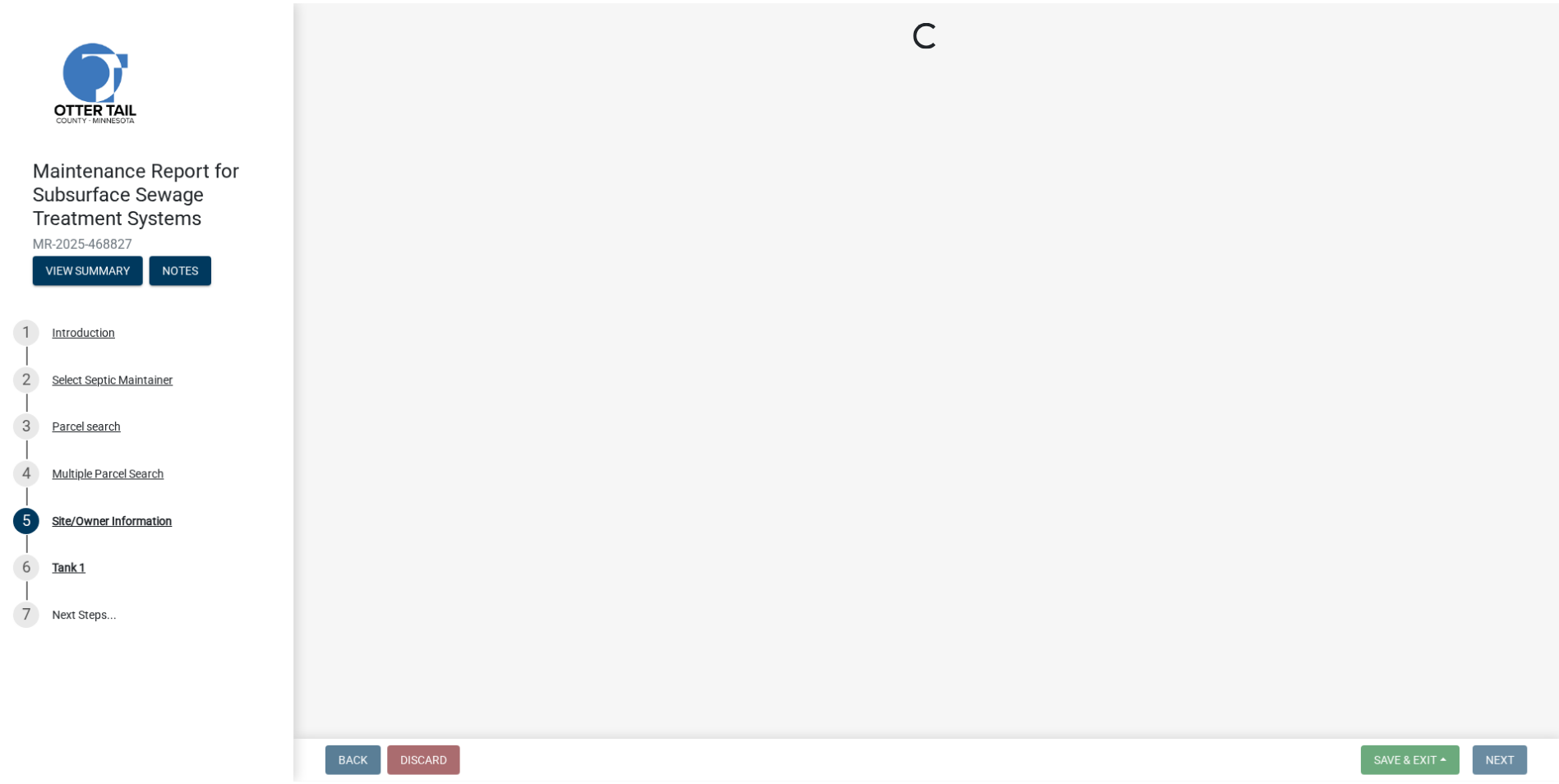
scroll to position [0, 0]
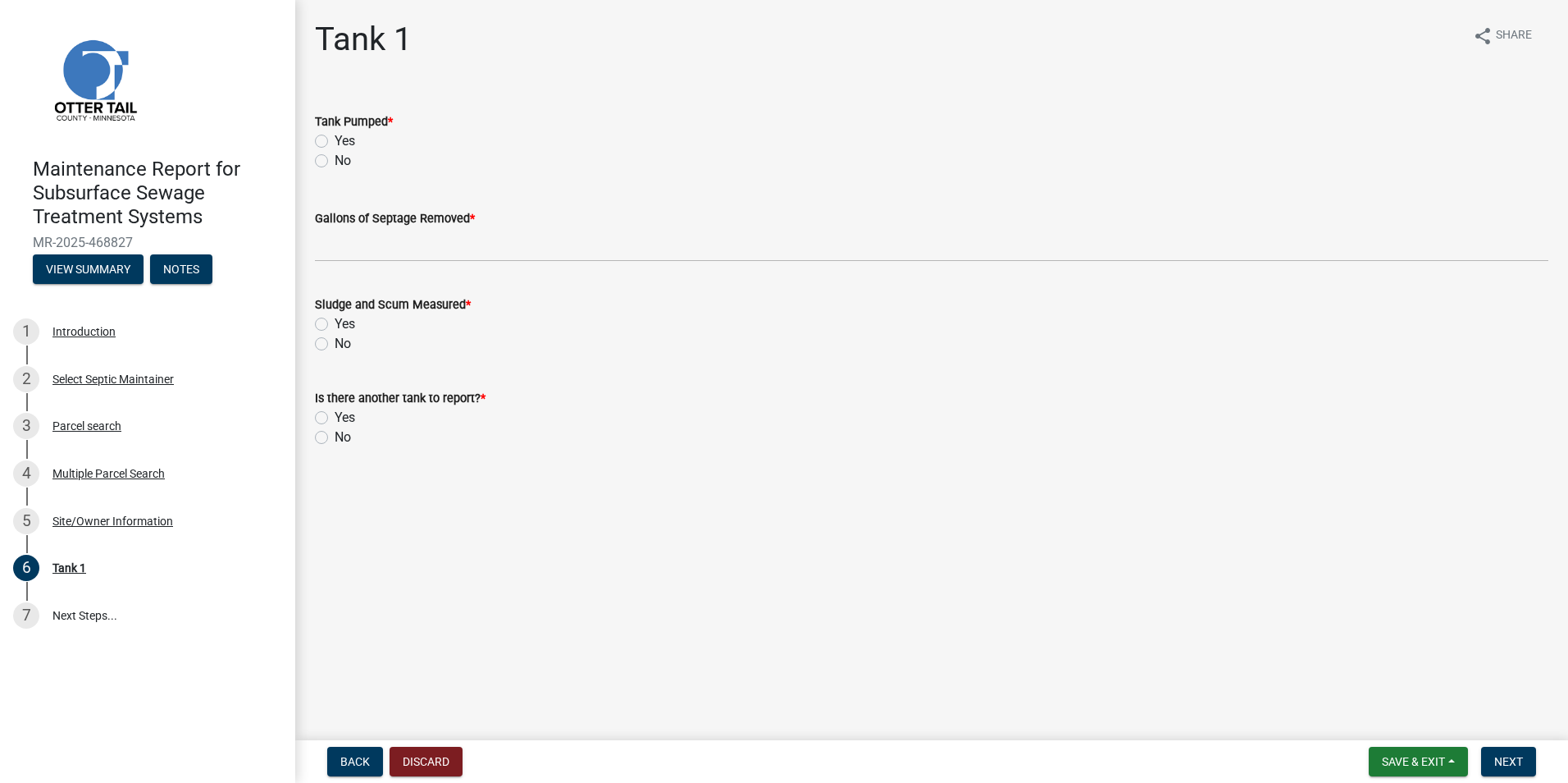
click at [334, 137] on label "Yes" at bounding box center [345, 141] width 20 height 20
click at [334, 137] on input "Yes" at bounding box center [339, 136] width 10 height 10
radio input "true"
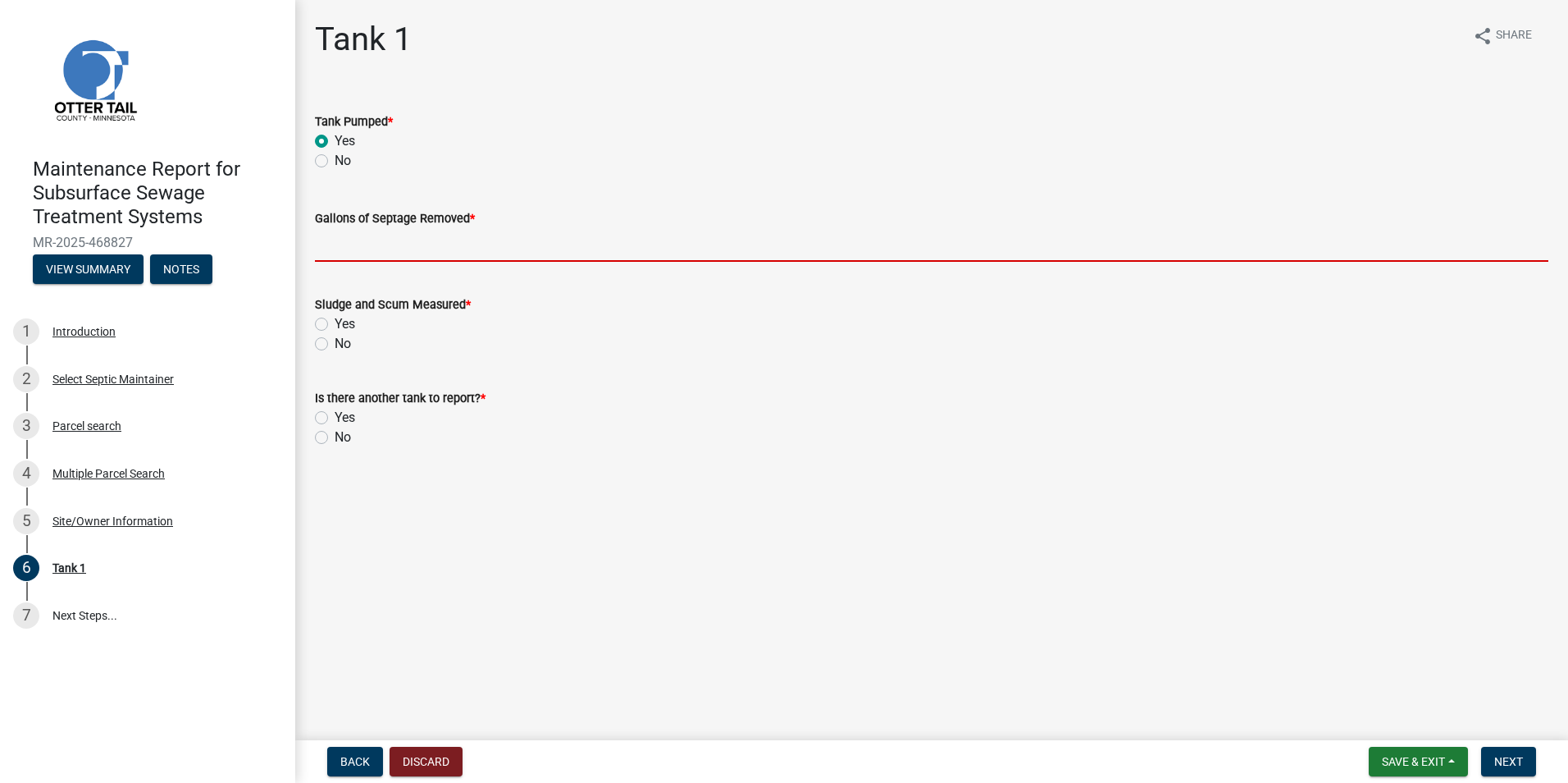
click at [365, 247] on input "Gallons of Septage Removed *" at bounding box center [932, 245] width 1234 height 34
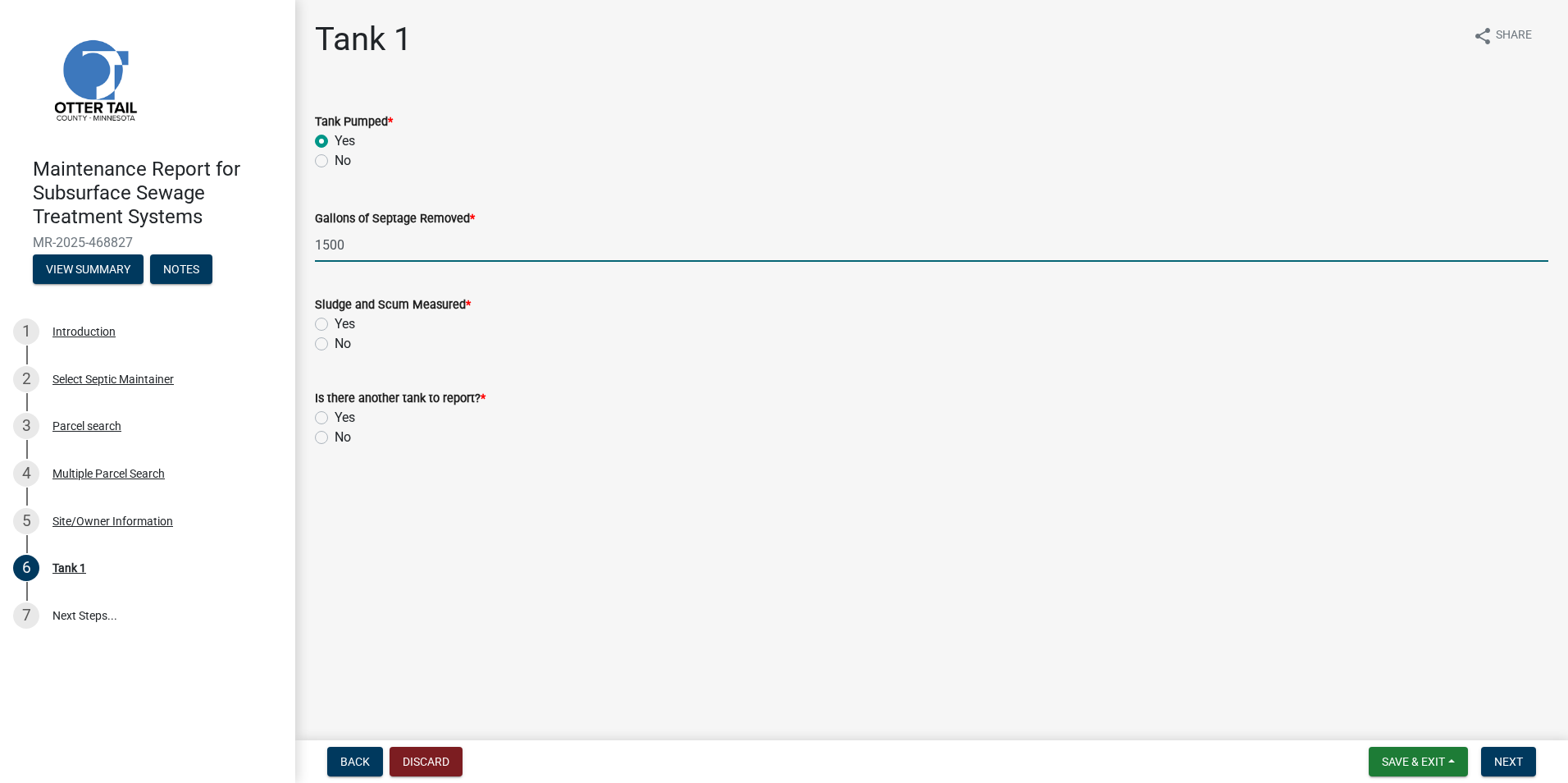
type input "1500"
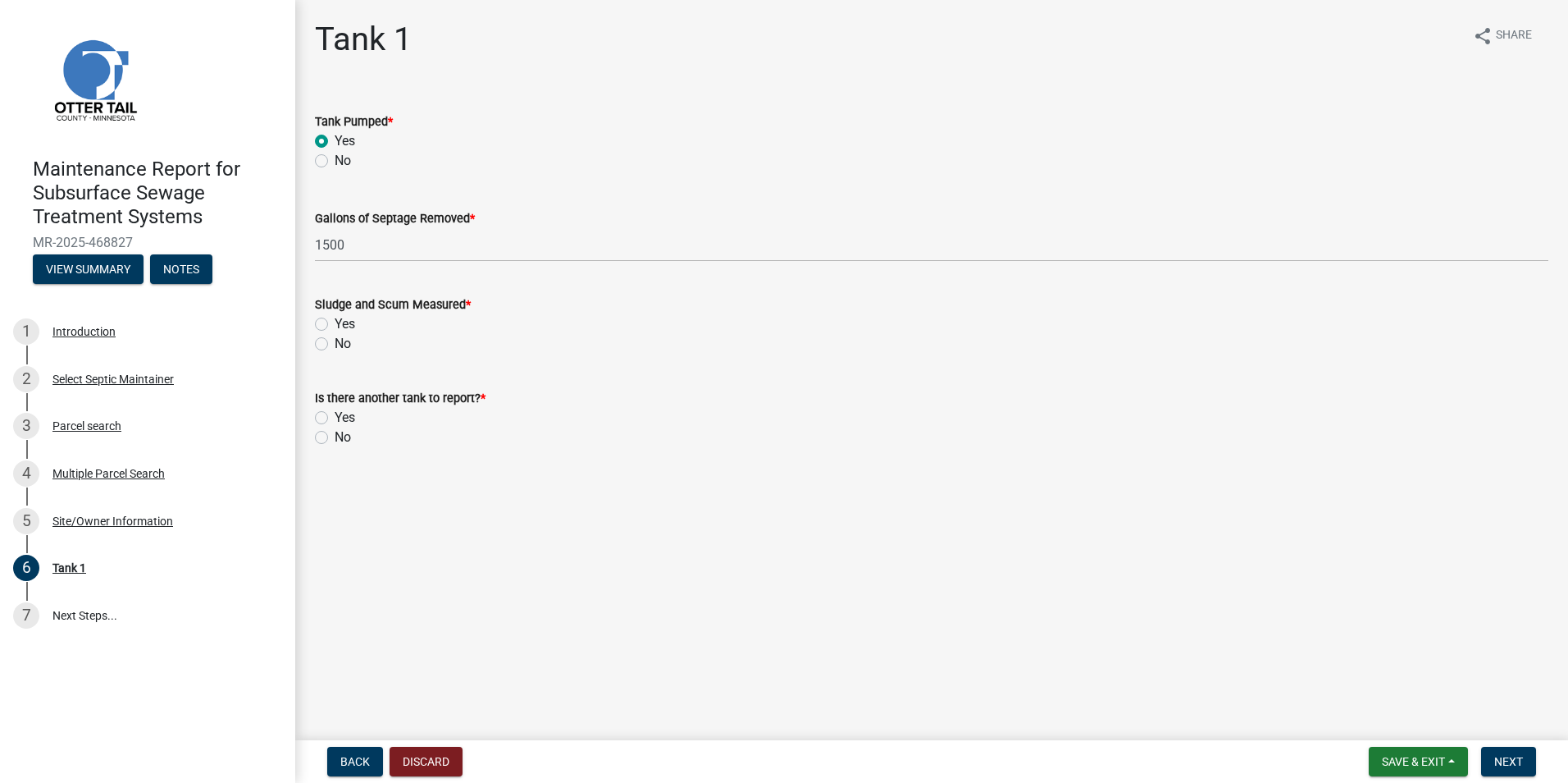
click at [334, 322] on label "Yes" at bounding box center [345, 323] width 20 height 20
click at [334, 322] on input "Yes" at bounding box center [339, 319] width 10 height 10
radio input "true"
click at [334, 438] on label "No" at bounding box center [343, 437] width 17 height 20
click at [334, 438] on input "No" at bounding box center [339, 433] width 10 height 10
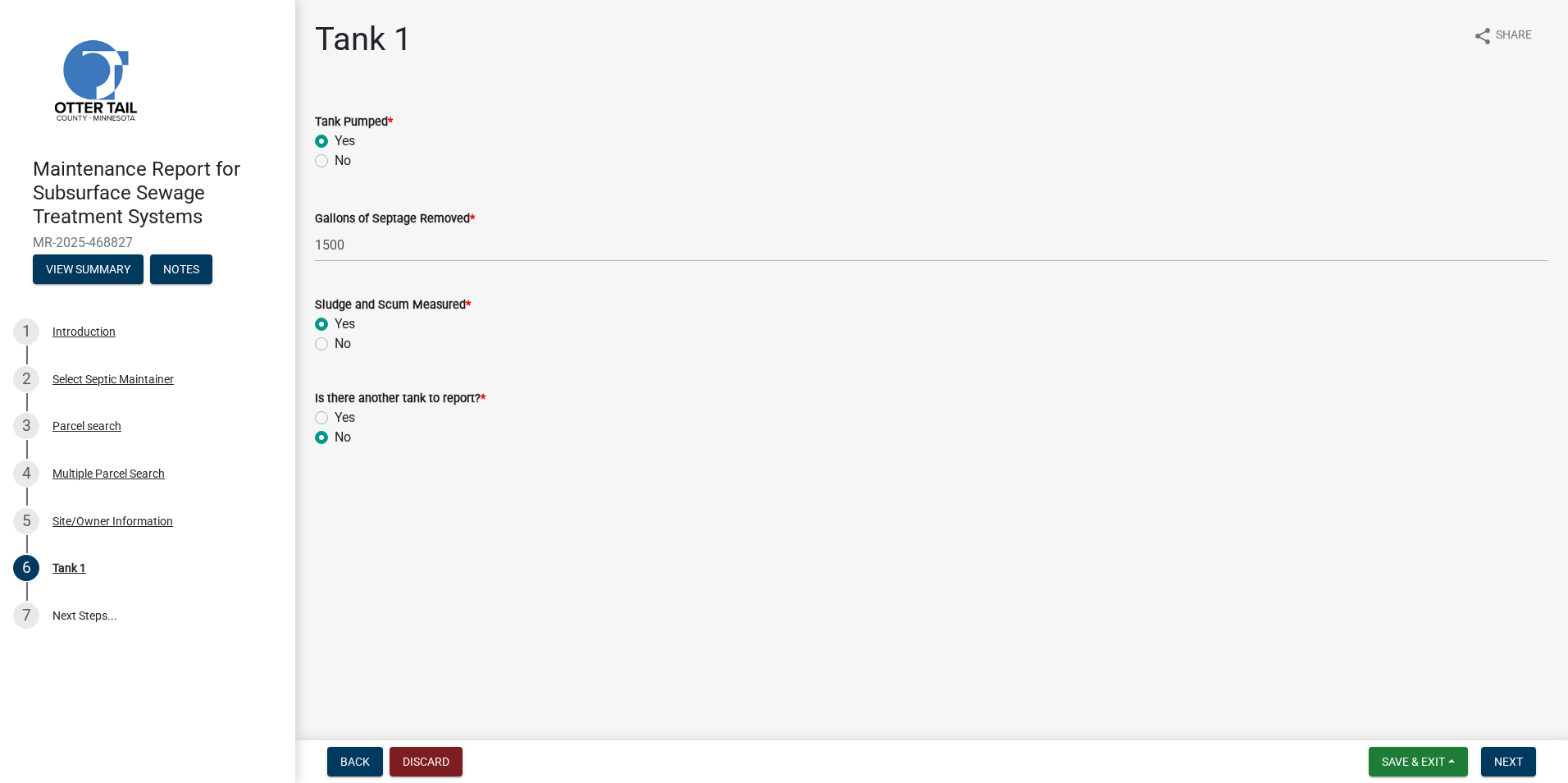
radio input "true"
click at [1505, 762] on span "Next" at bounding box center [1508, 762] width 29 height 13
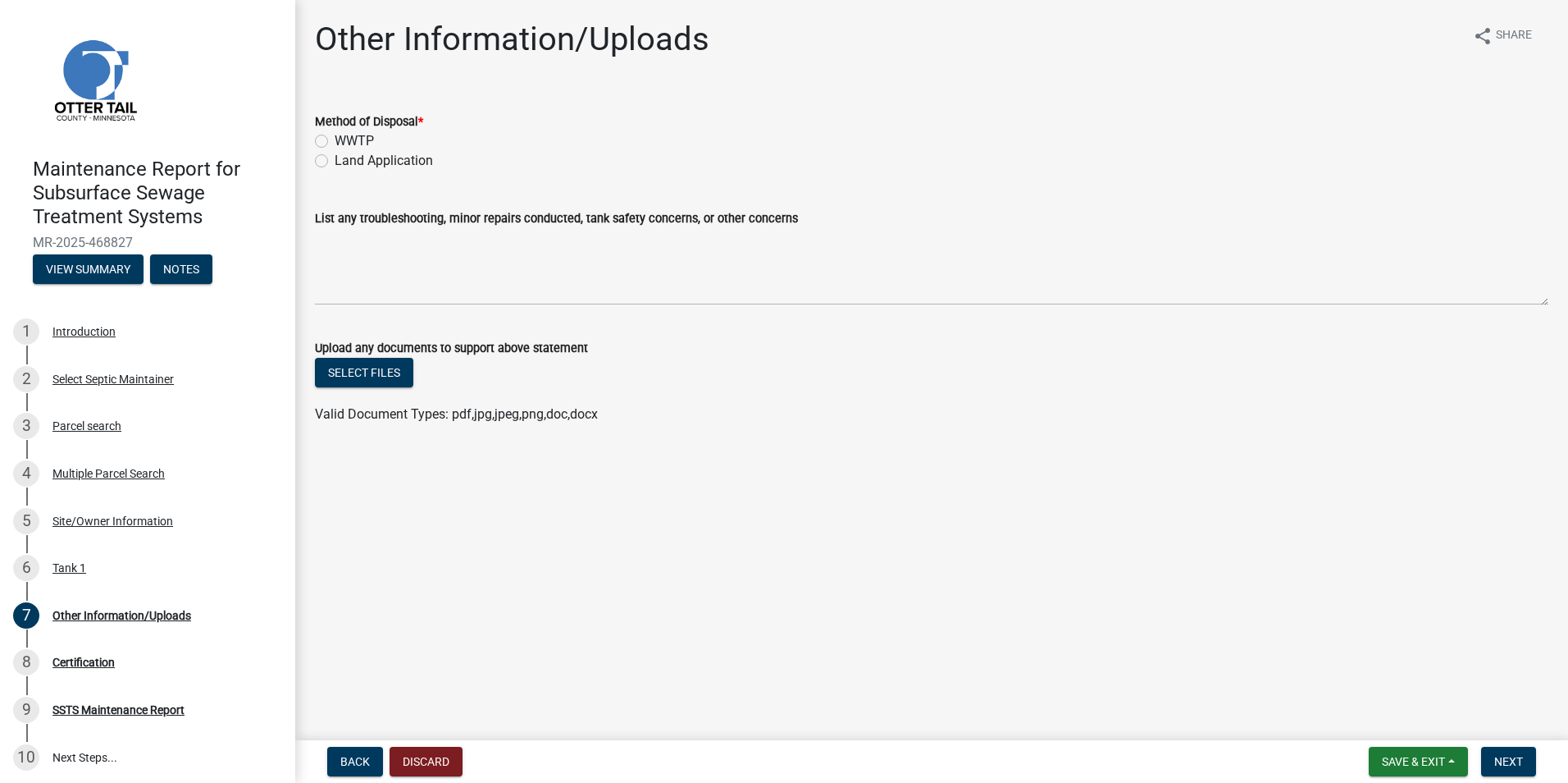
click at [361, 164] on label "Land Application" at bounding box center [384, 160] width 99 height 20
click at [346, 161] on input "Land Application" at bounding box center [339, 156] width 10 height 10
radio input "true"
click at [1515, 758] on span "Next" at bounding box center [1508, 762] width 29 height 13
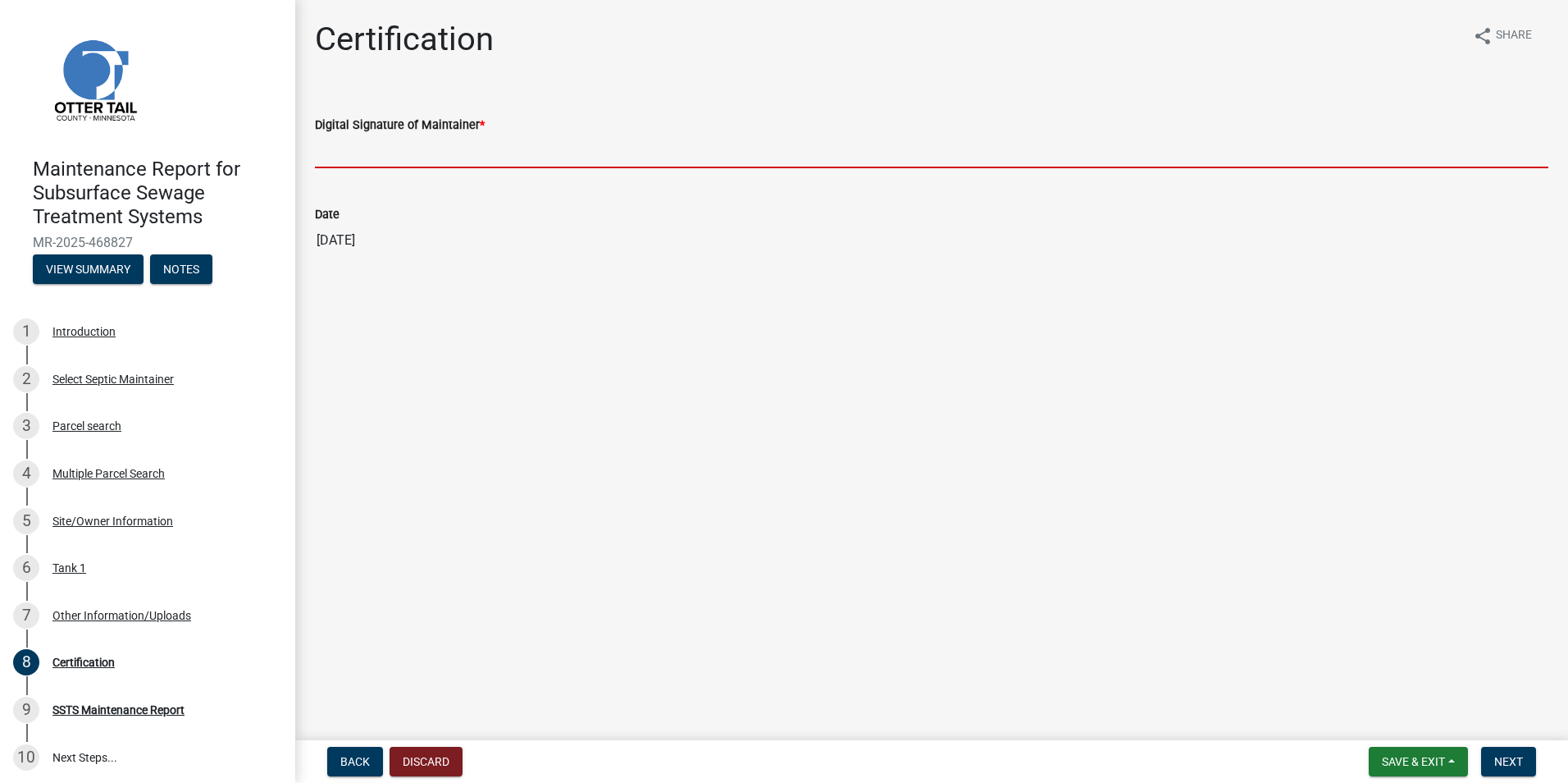
drag, startPoint x: 402, startPoint y: 143, endPoint x: 408, endPoint y: 157, distance: 15.2
click at [402, 143] on input "Digital Signature of Maintainer *" at bounding box center [932, 151] width 1234 height 34
type input "[PERSON_NAME]"
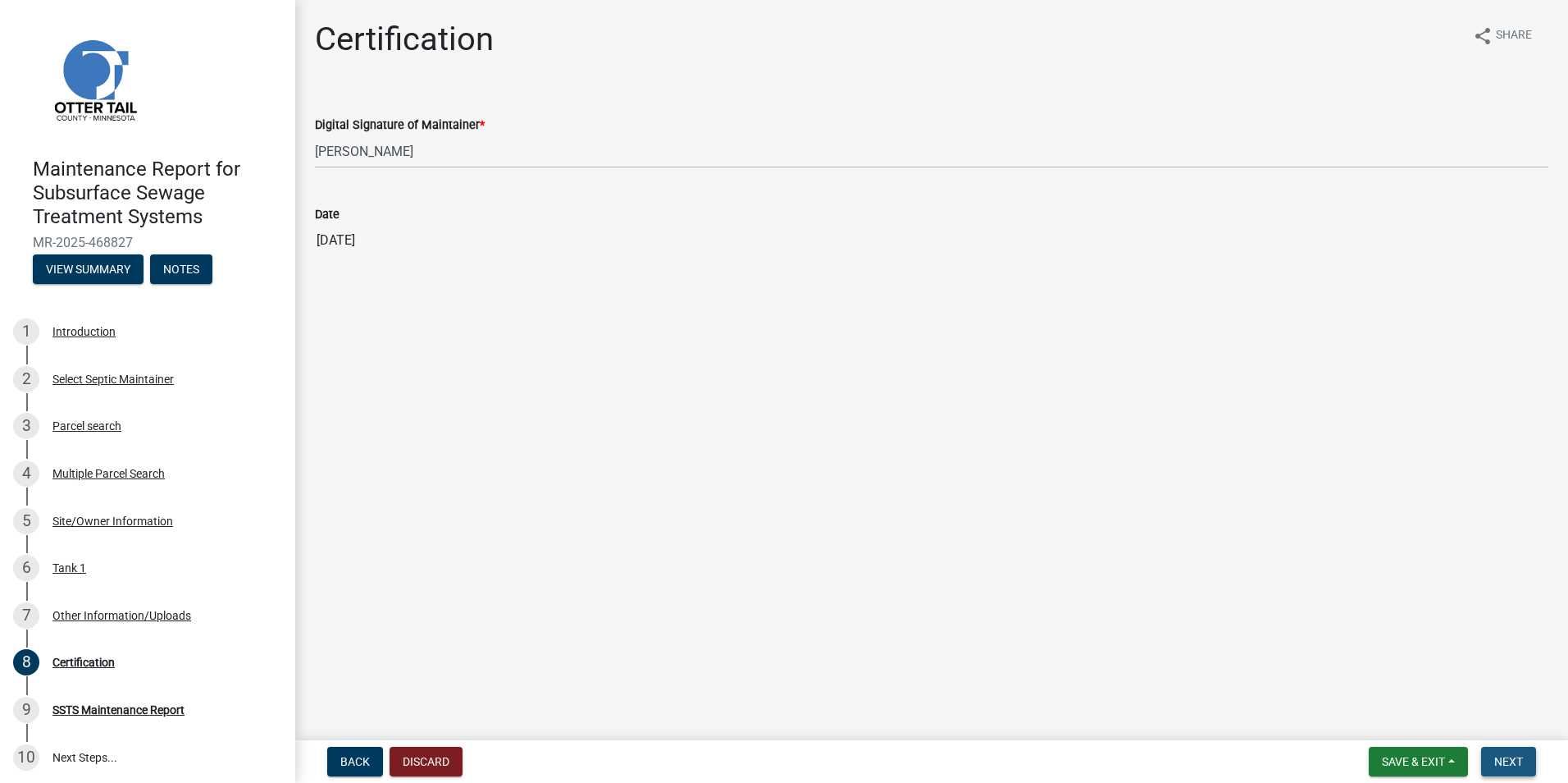
click at [1503, 749] on button "Next" at bounding box center [1508, 762] width 55 height 30
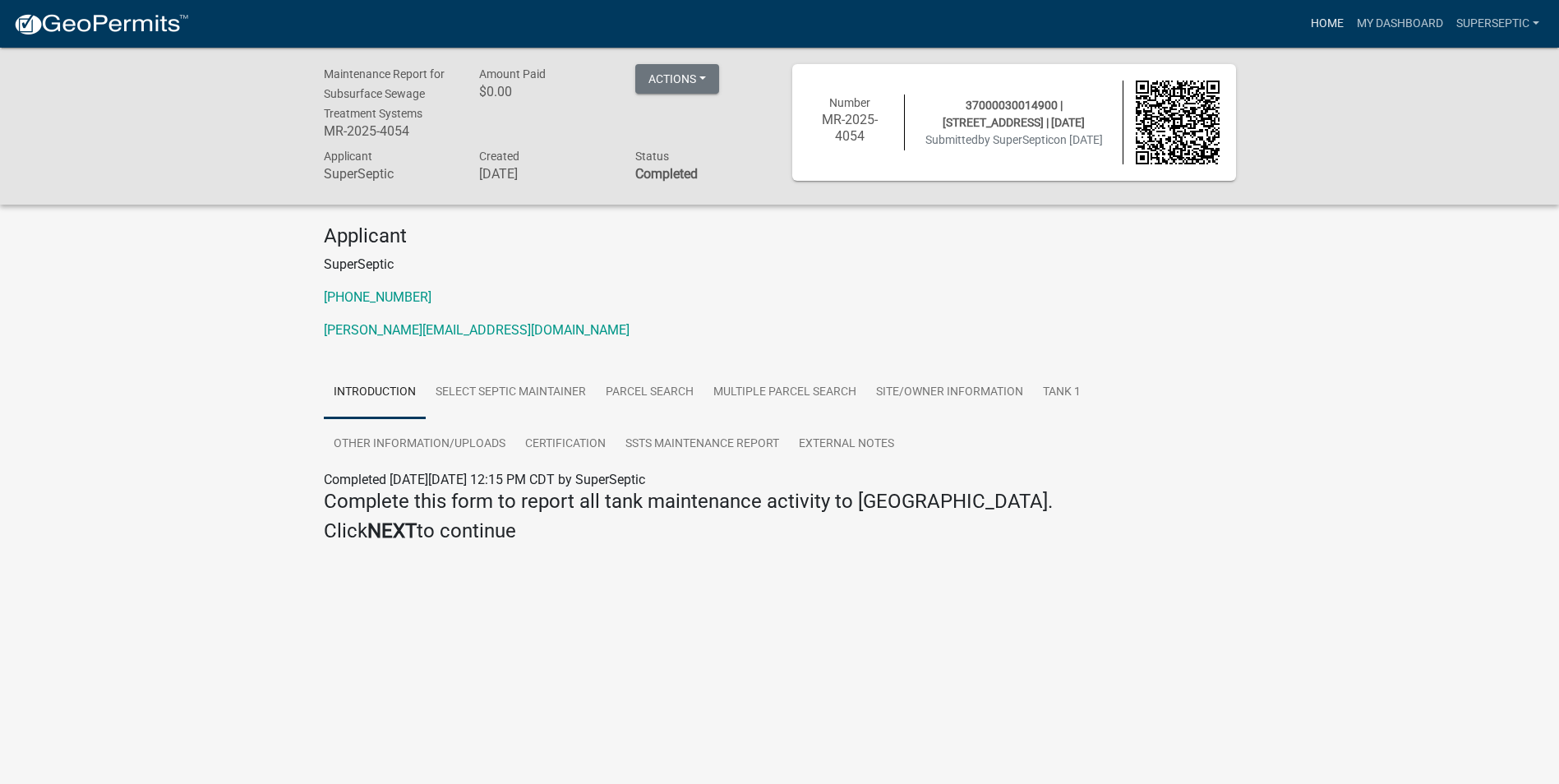
click at [1335, 26] on link "Home" at bounding box center [1327, 23] width 46 height 31
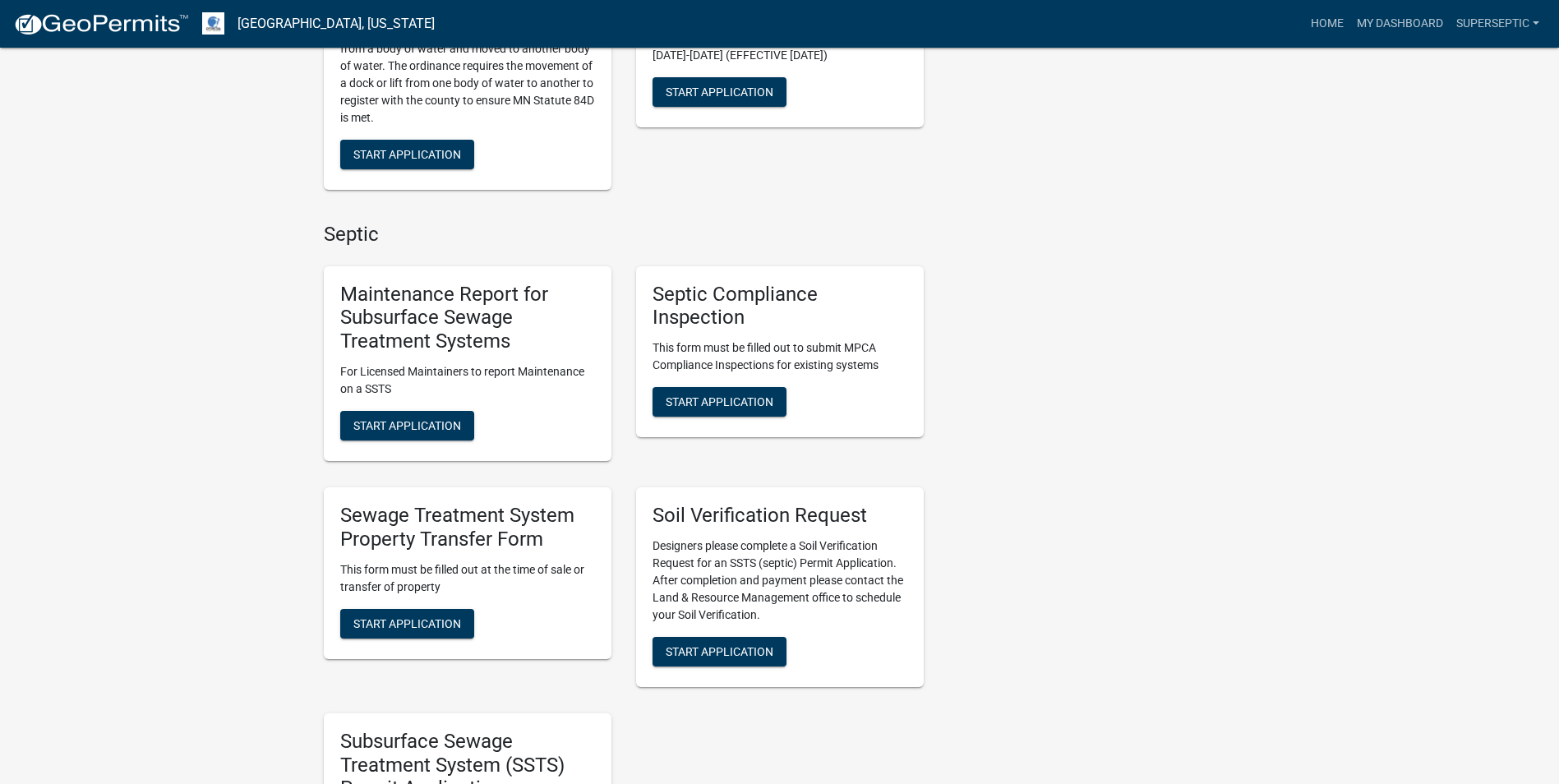
scroll to position [1151, 0]
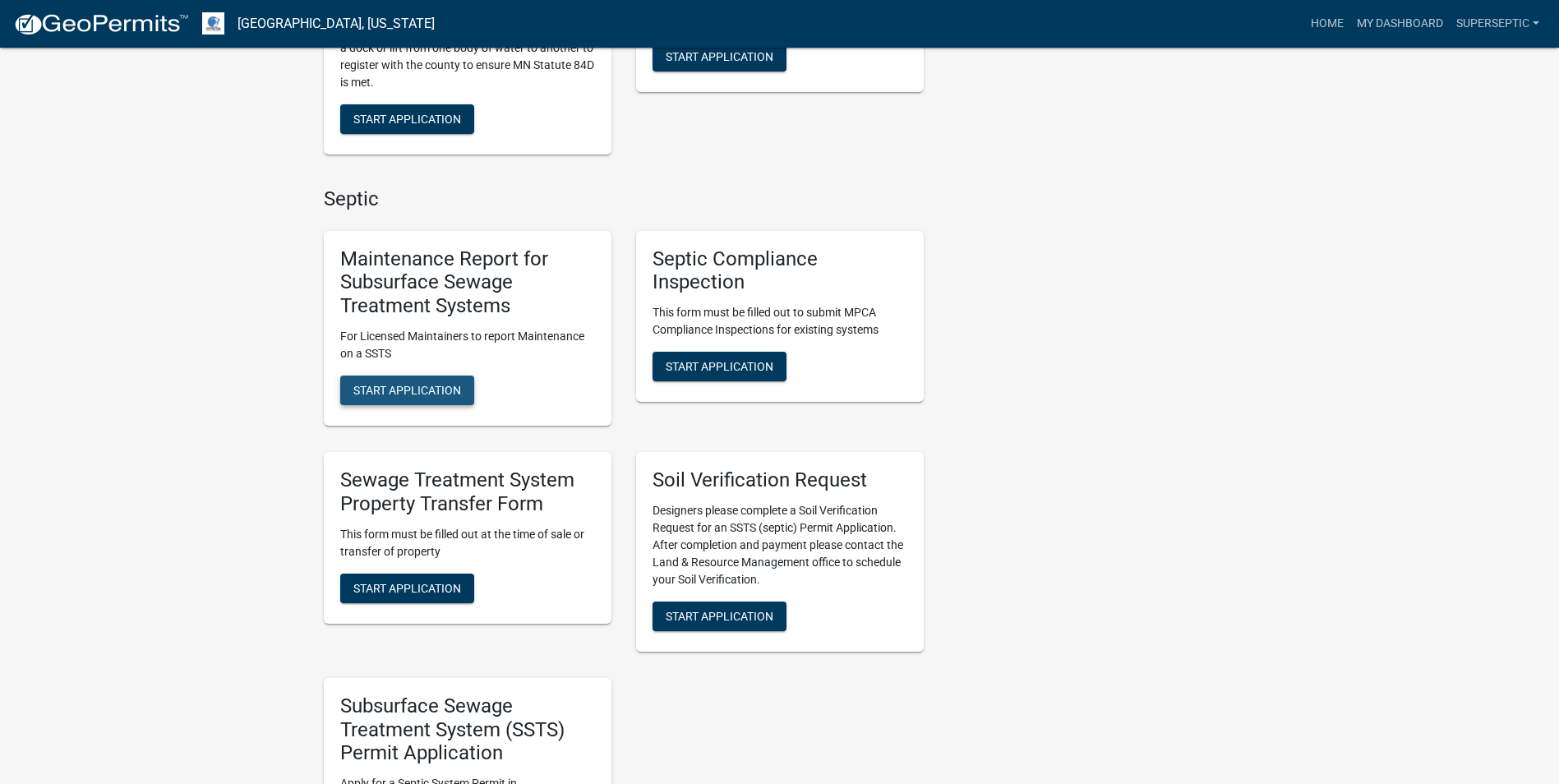
click at [394, 394] on span "Start Application" at bounding box center [407, 390] width 107 height 13
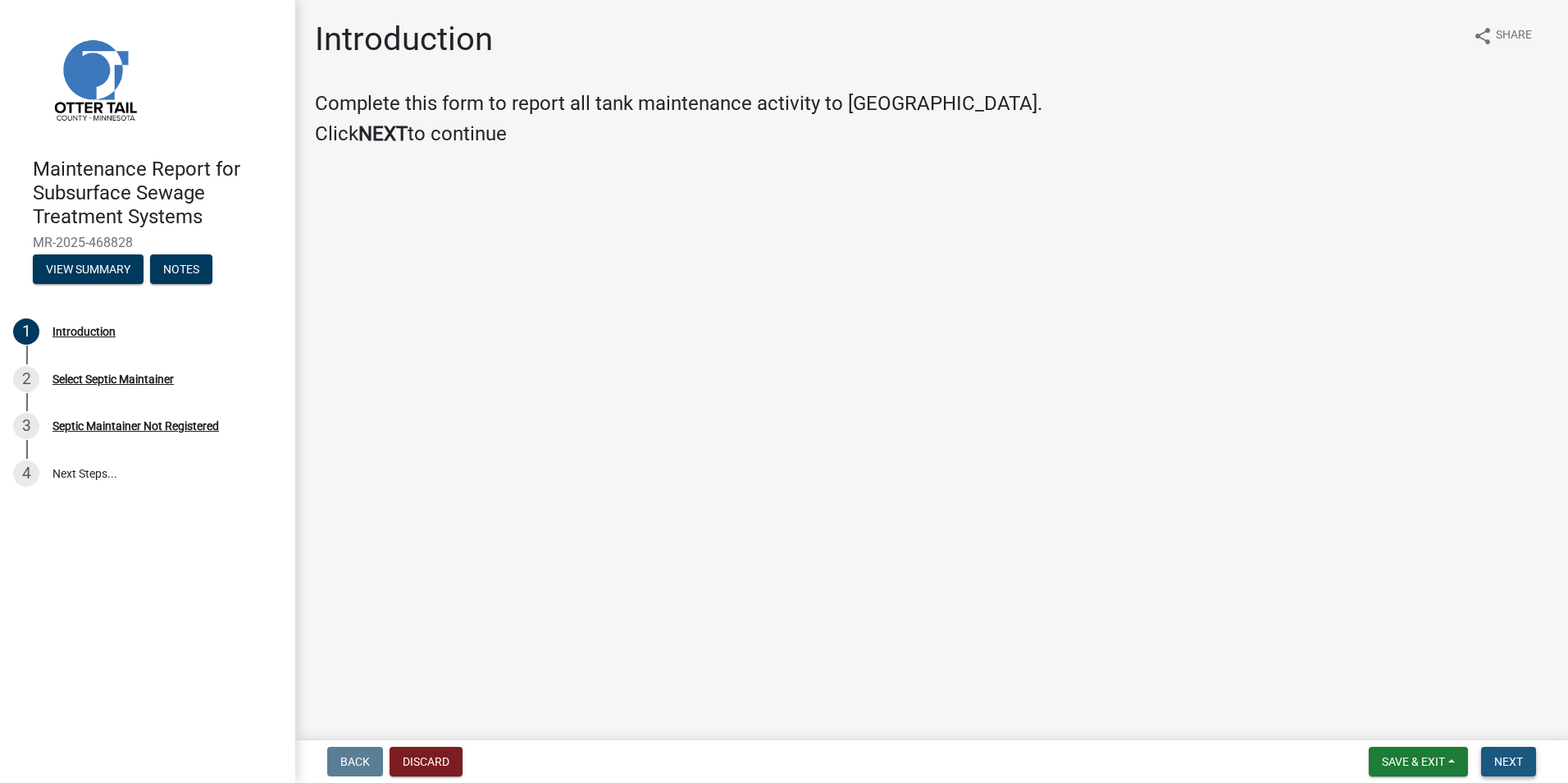
click at [1511, 775] on button "Next" at bounding box center [1508, 762] width 55 height 30
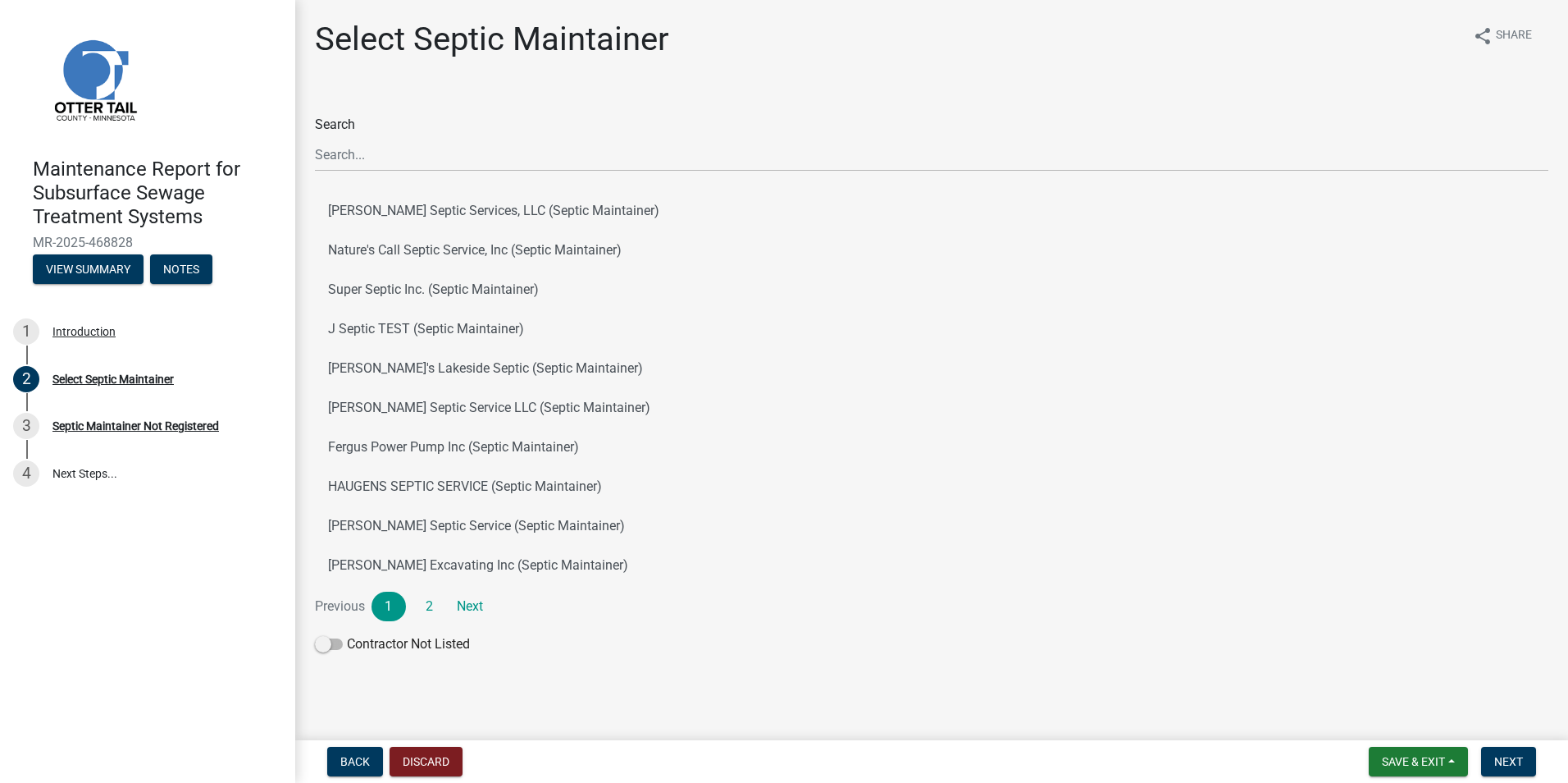
click at [408, 173] on div "Search [PERSON_NAME] Septic Services, LLC (Septic Maintainer) Nature's Call Sep…" at bounding box center [932, 387] width 1234 height 545
click at [427, 291] on button "Super Septic Inc. (Septic Maintainer)" at bounding box center [932, 290] width 1234 height 39
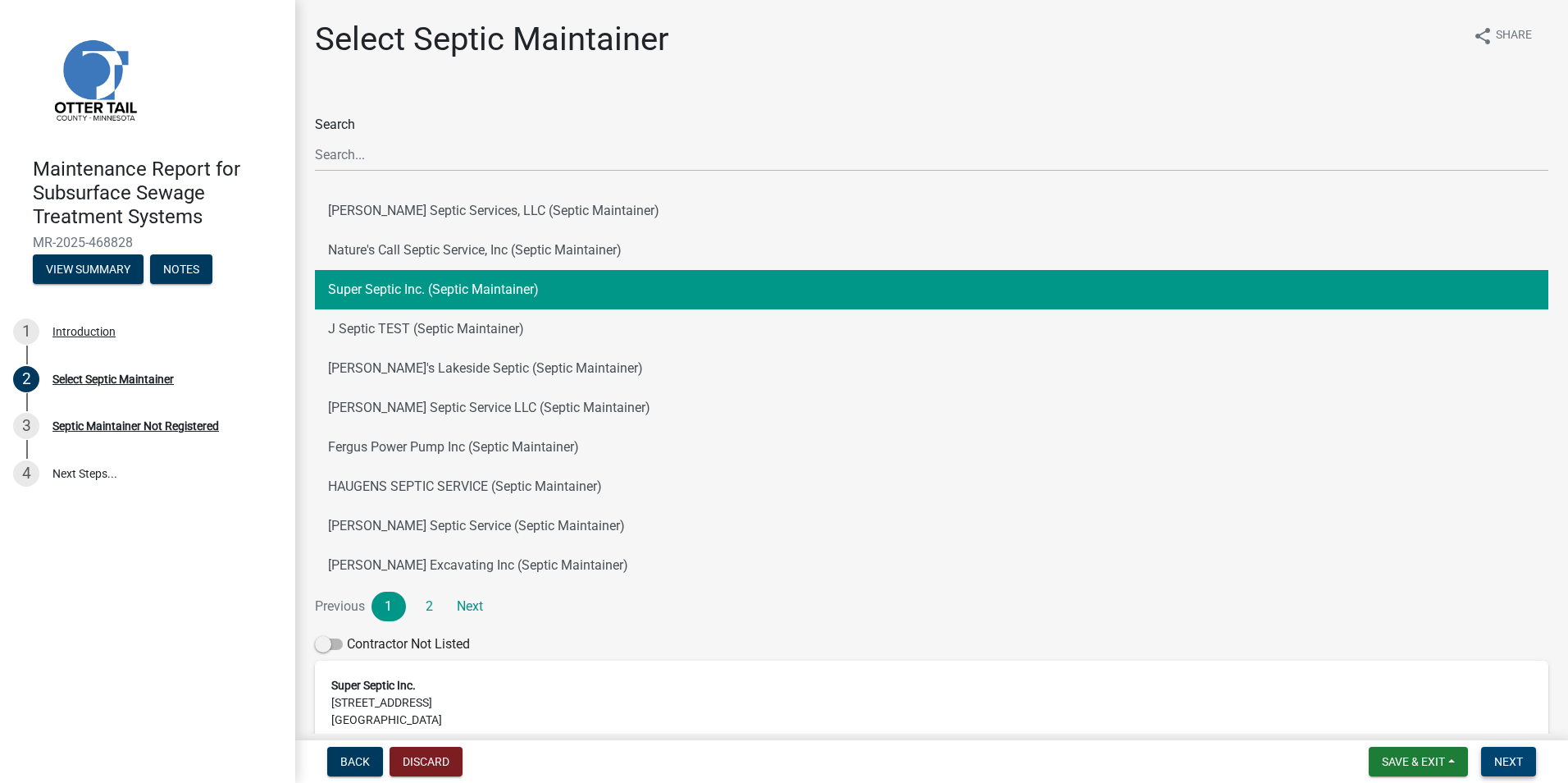
click at [1520, 774] on button "Next" at bounding box center [1508, 762] width 55 height 30
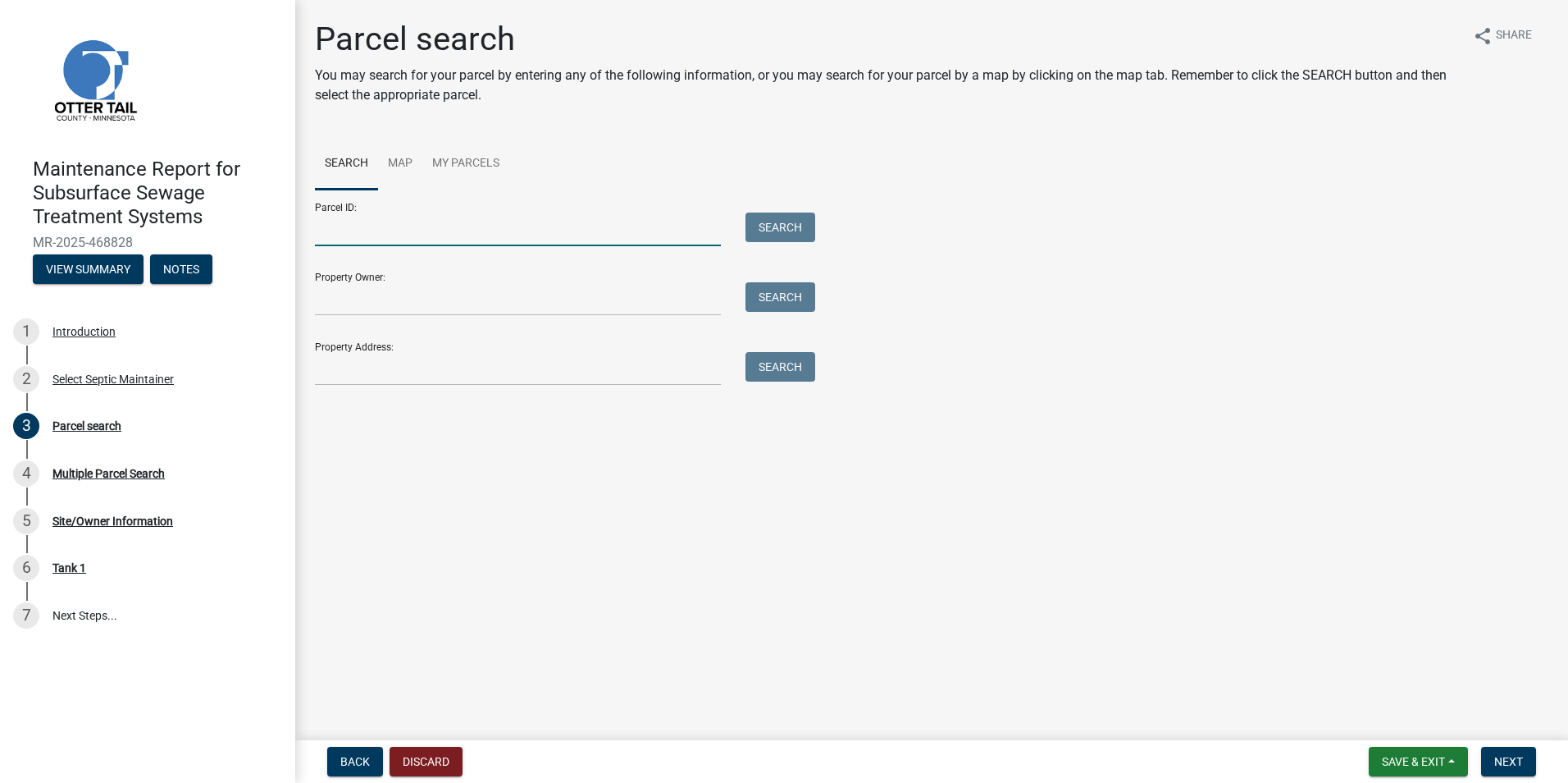
click at [382, 242] on input "Parcel ID:" at bounding box center [518, 229] width 406 height 34
paste input "37000030014900"
type input "37000030014900"
click at [780, 216] on button "Search" at bounding box center [780, 227] width 70 height 30
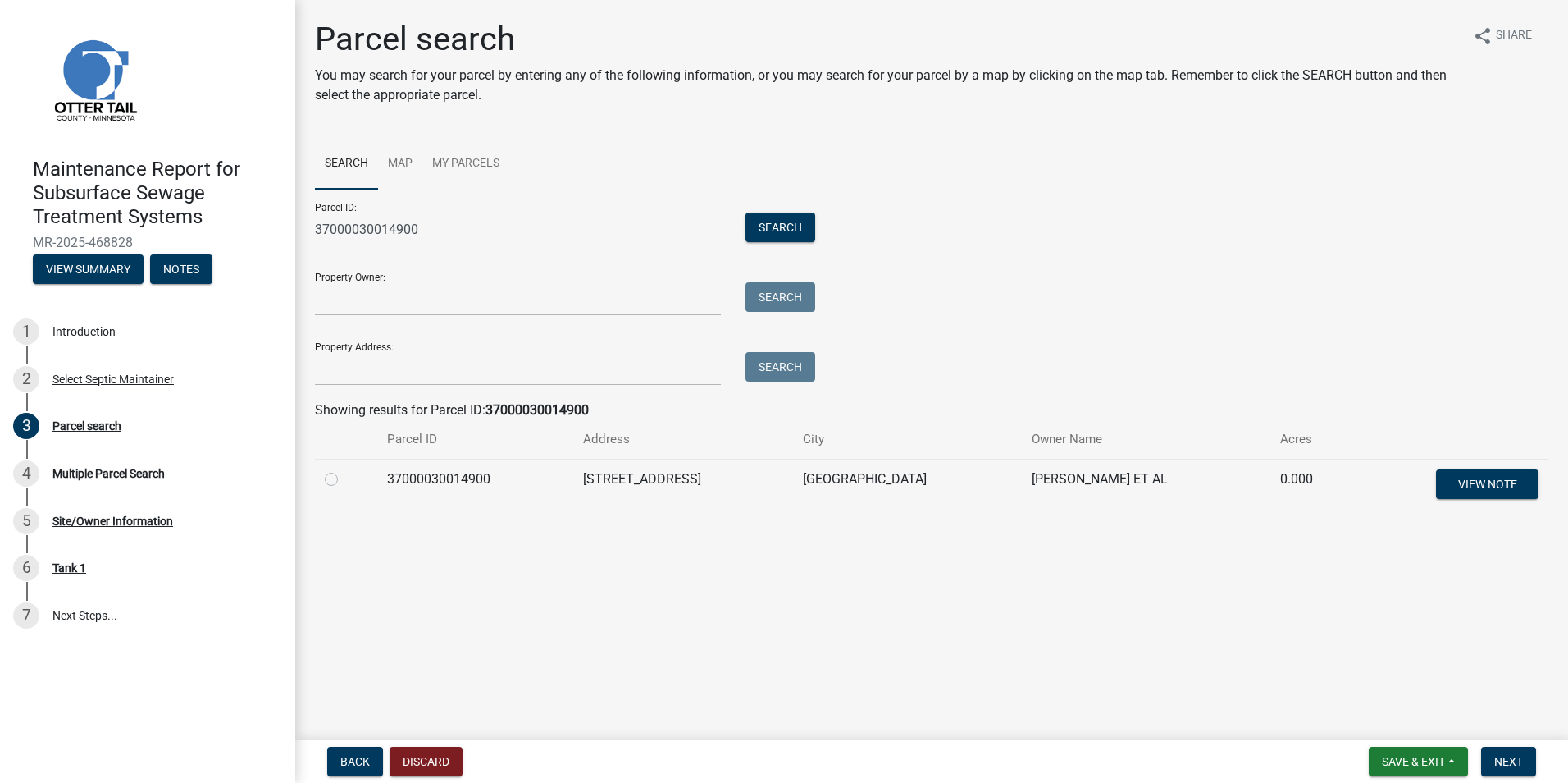
click at [345, 470] on label at bounding box center [345, 470] width 0 height 0
click at [345, 479] on input "radio" at bounding box center [349, 474] width 10 height 10
radio input "true"
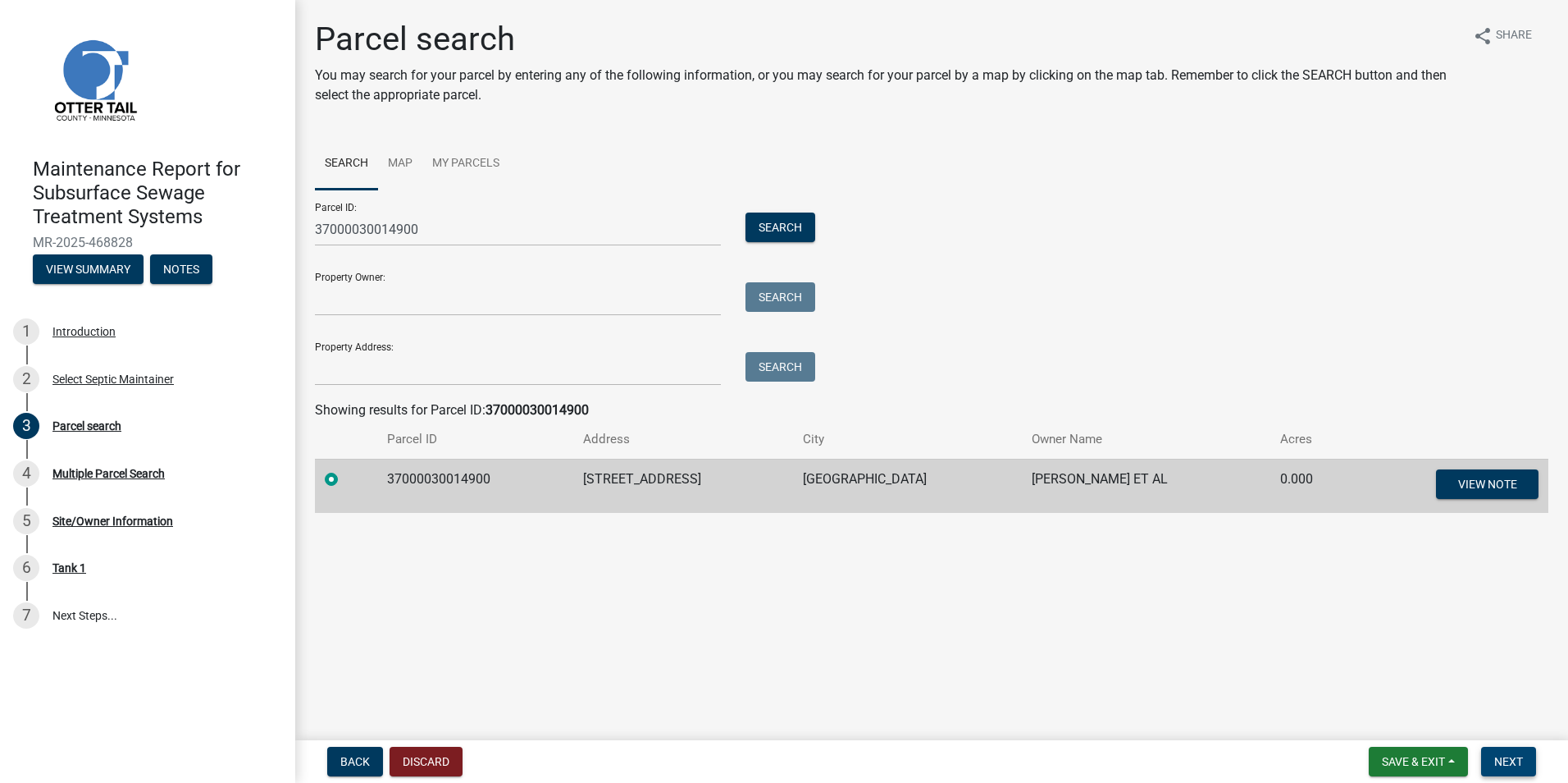
click at [1507, 752] on button "Next" at bounding box center [1508, 762] width 55 height 30
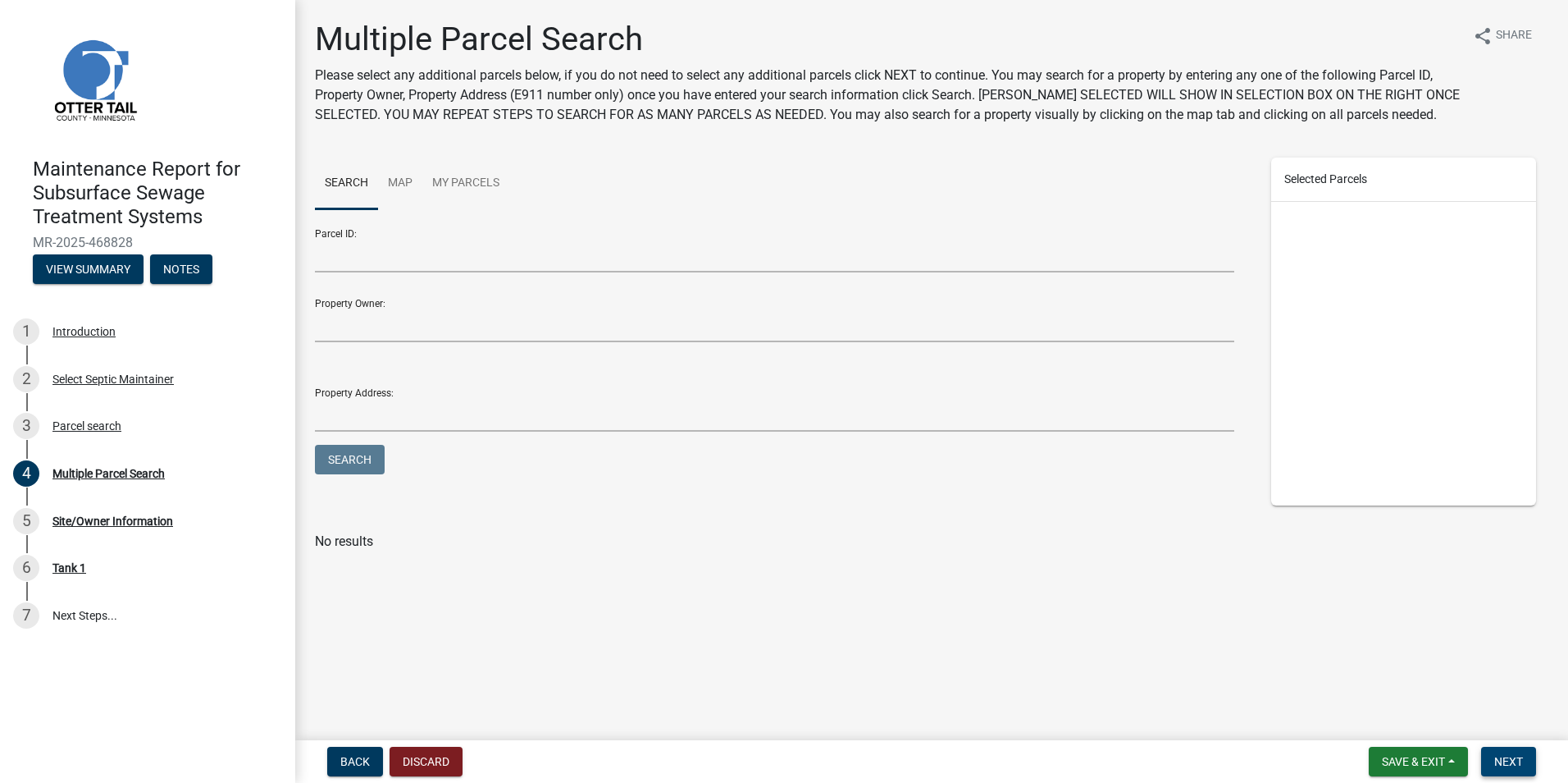
click at [1520, 750] on button "Next" at bounding box center [1508, 762] width 55 height 30
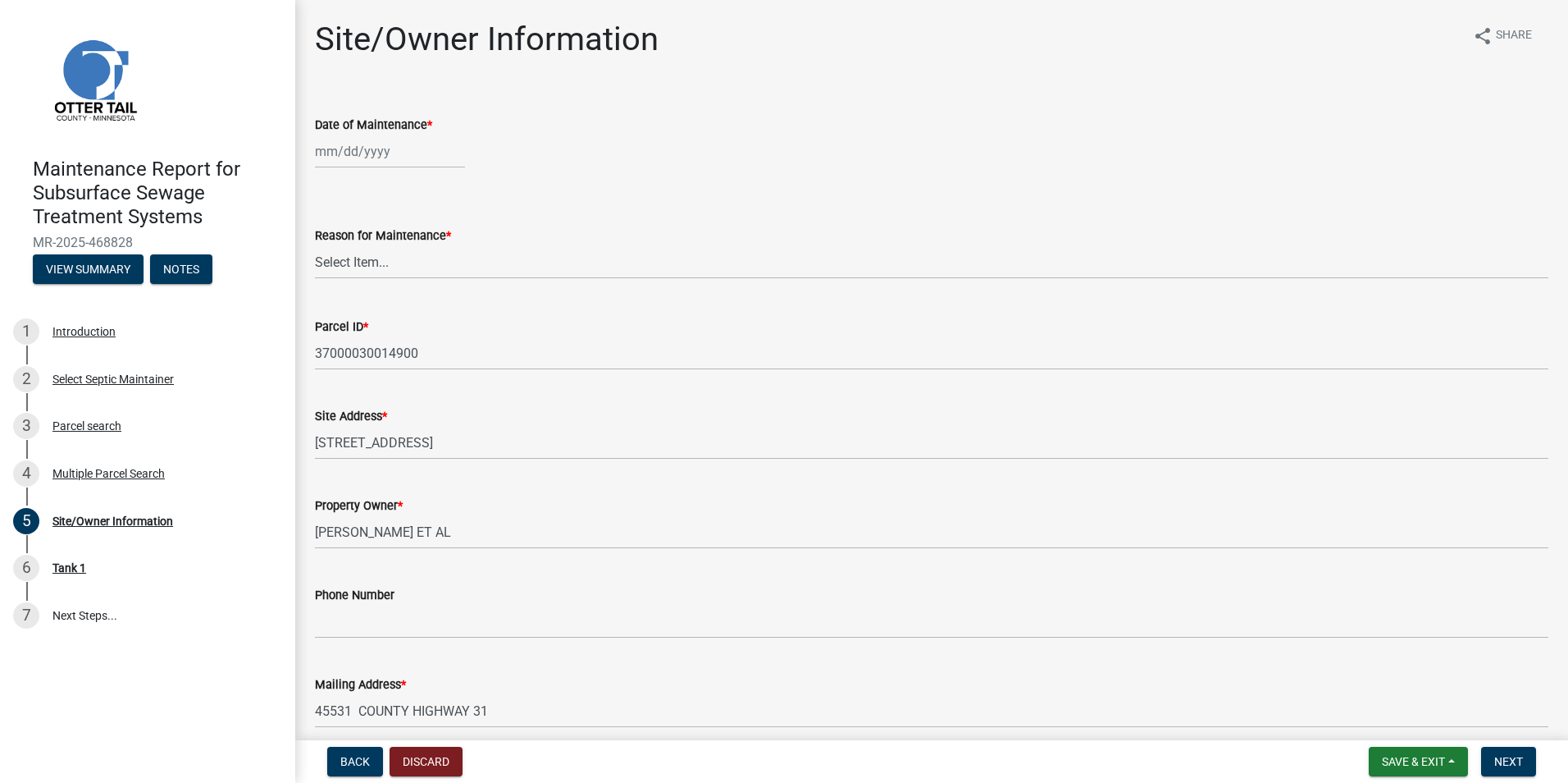
click at [367, 164] on div at bounding box center [389, 151] width 150 height 34
select select "8"
select select "2025"
click at [407, 319] on div "21" at bounding box center [410, 318] width 26 height 26
type input "[DATE]"
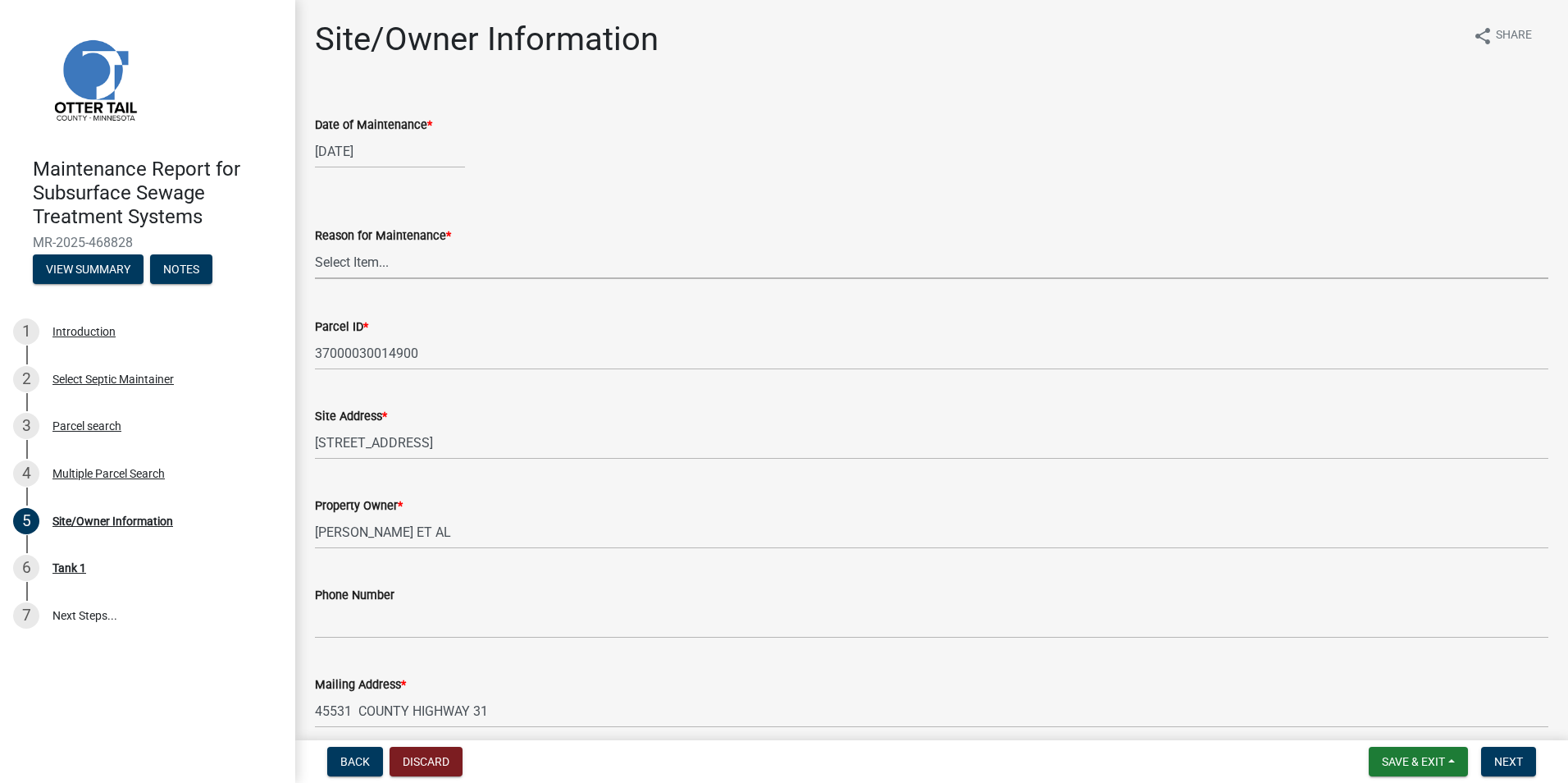
click at [381, 269] on select "Select Item... Called Routine Other" at bounding box center [932, 262] width 1234 height 34
click at [315, 245] on select "Select Item... Called Routine Other" at bounding box center [932, 262] width 1234 height 34
select select "3ac72b63-7b21-42e4-8192-806faae7a4f1"
click at [1499, 753] on button "Next" at bounding box center [1508, 762] width 55 height 30
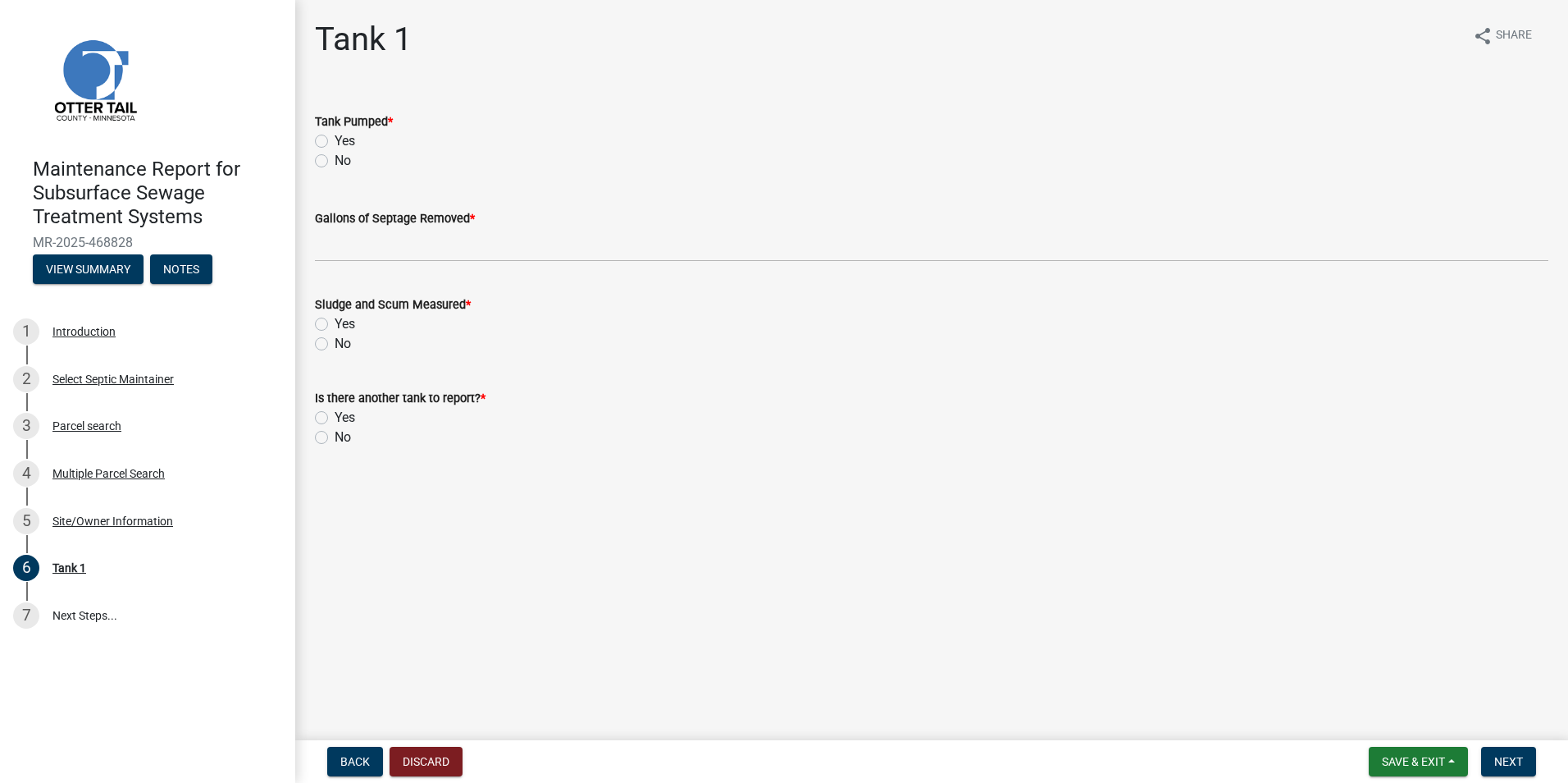
click at [334, 141] on label "Yes" at bounding box center [345, 141] width 20 height 20
click at [334, 141] on input "Yes" at bounding box center [339, 136] width 10 height 10
radio input "true"
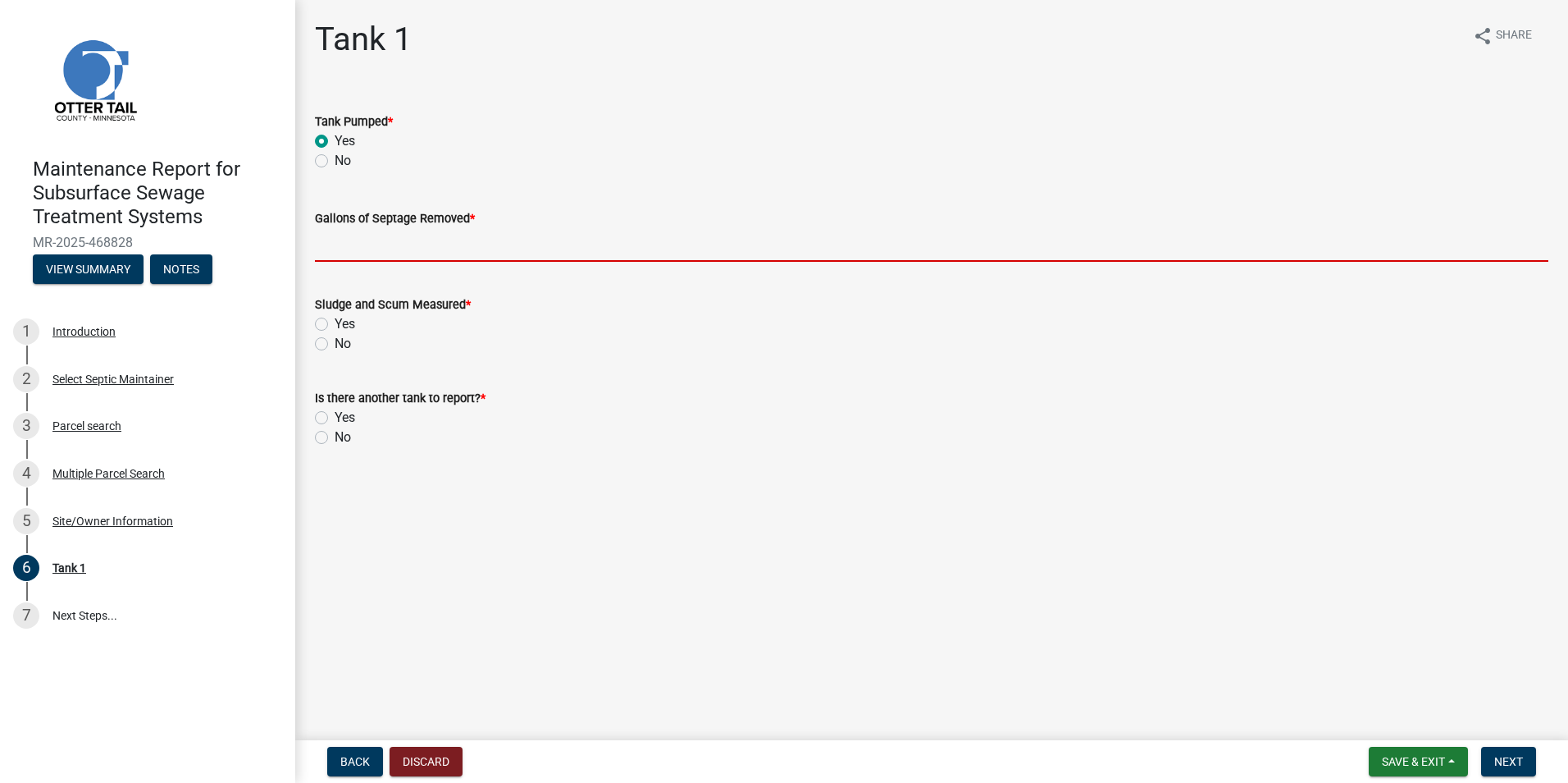
click at [341, 249] on input "Gallons of Septage Removed *" at bounding box center [932, 245] width 1234 height 34
type input "1500"
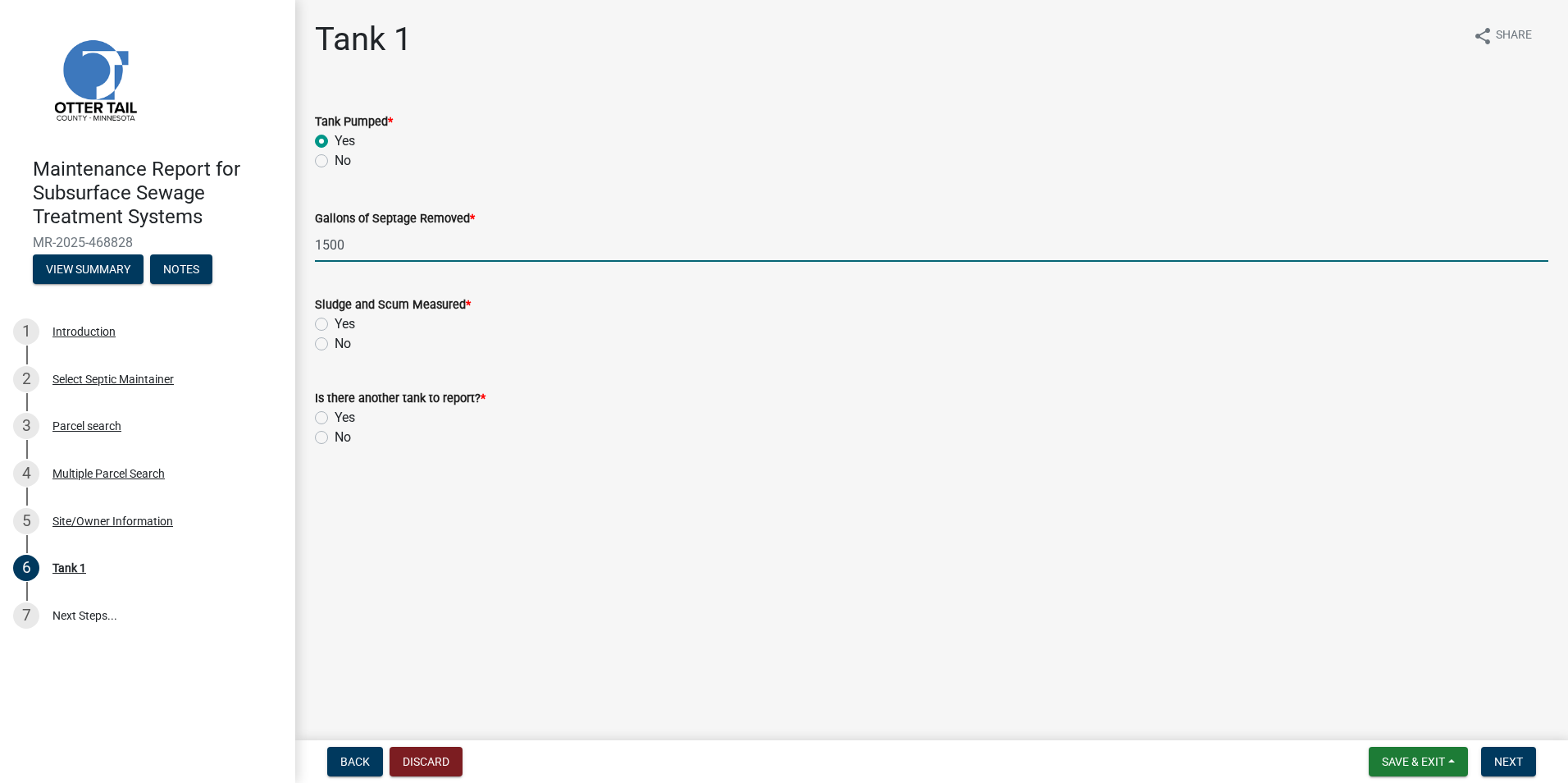
click at [312, 323] on div "Sludge and Scum Measured * Yes No" at bounding box center [932, 314] width 1259 height 79
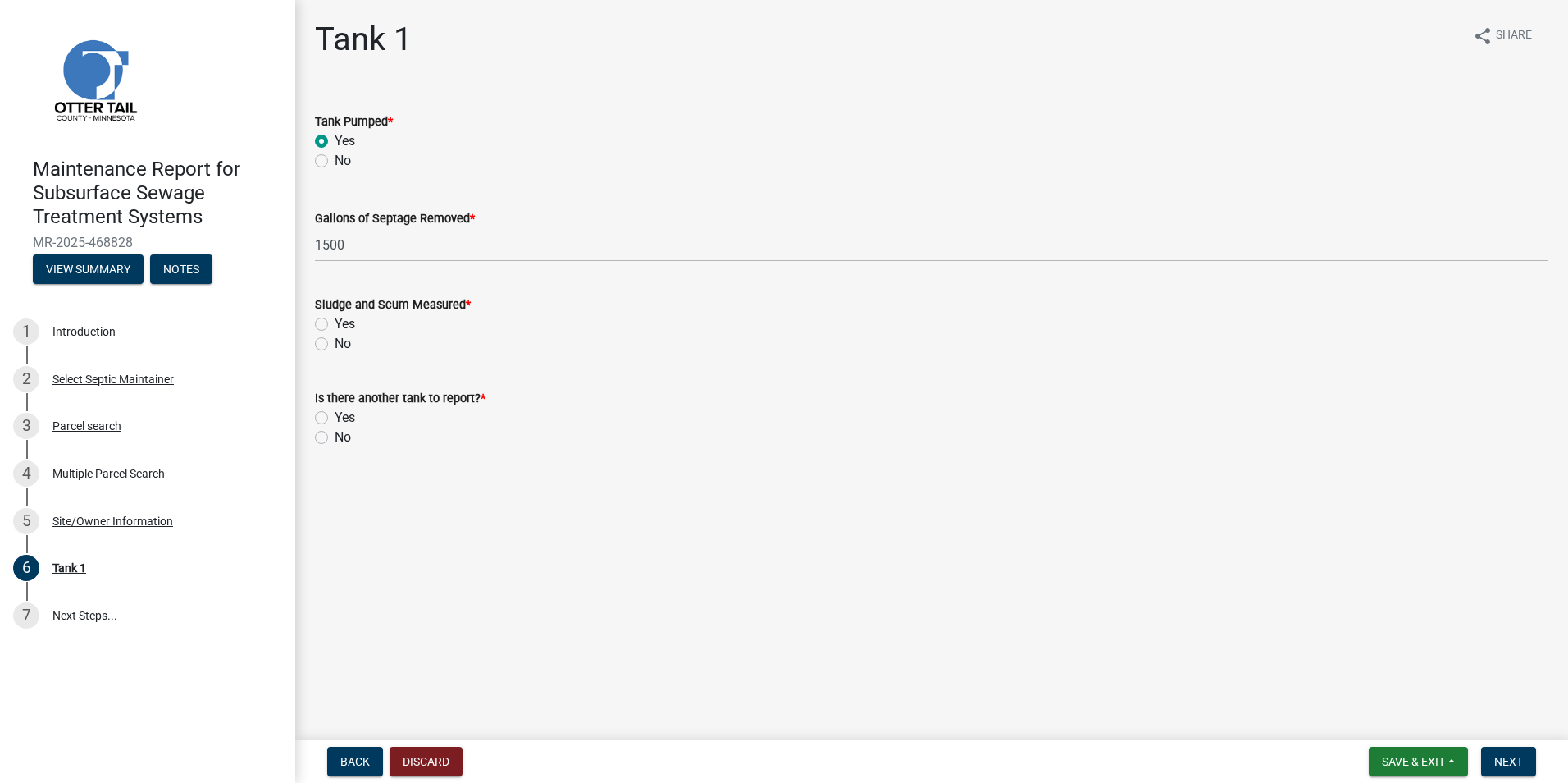
click at [329, 331] on div "Yes" at bounding box center [932, 323] width 1234 height 20
click at [334, 321] on label "Yes" at bounding box center [345, 323] width 20 height 20
click at [334, 321] on input "Yes" at bounding box center [339, 319] width 10 height 10
radio input "true"
click at [334, 436] on label "No" at bounding box center [343, 437] width 17 height 20
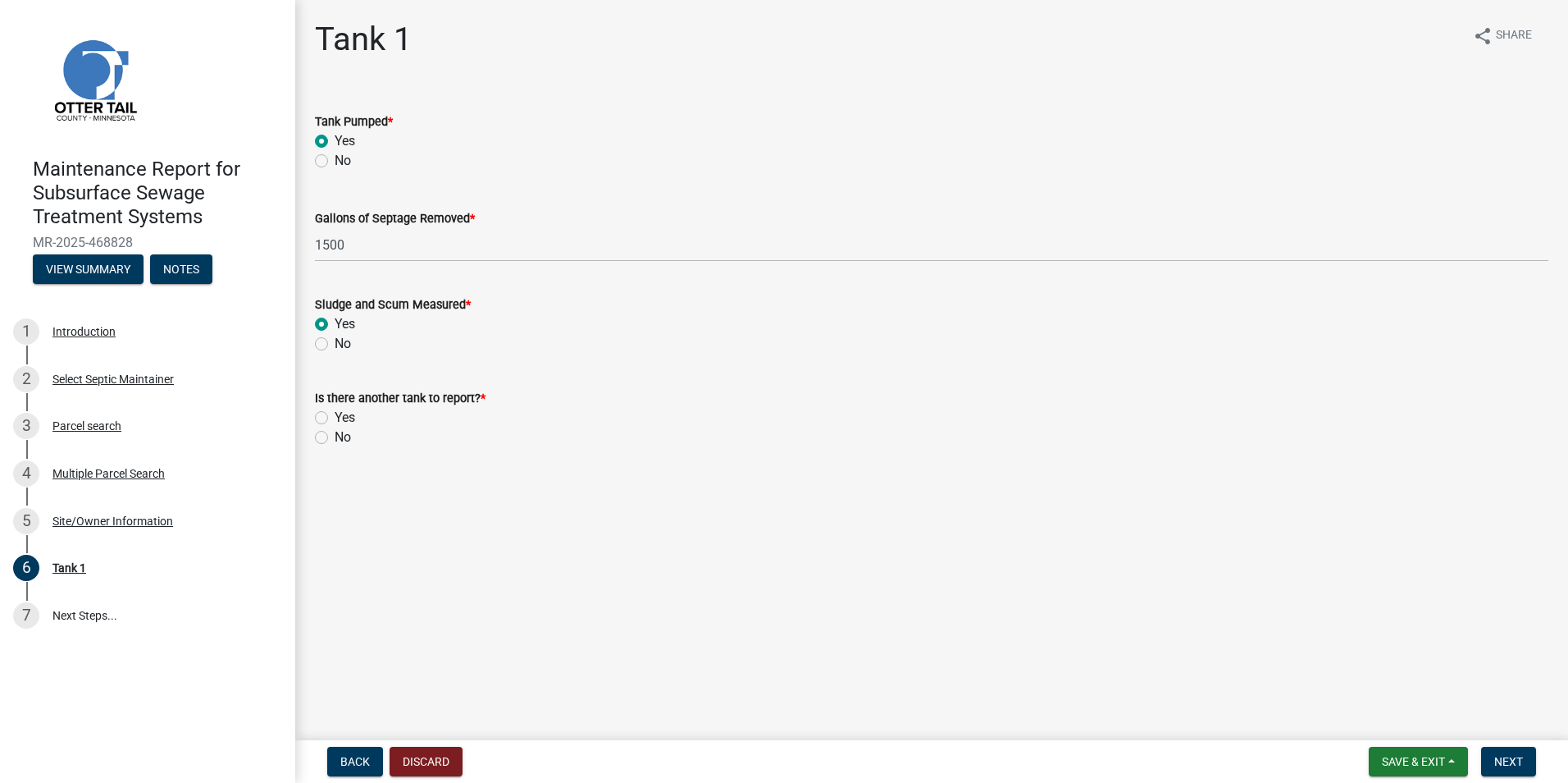
click at [334, 436] on input "No" at bounding box center [339, 433] width 10 height 10
radio input "true"
click at [1499, 762] on span "Next" at bounding box center [1508, 762] width 29 height 13
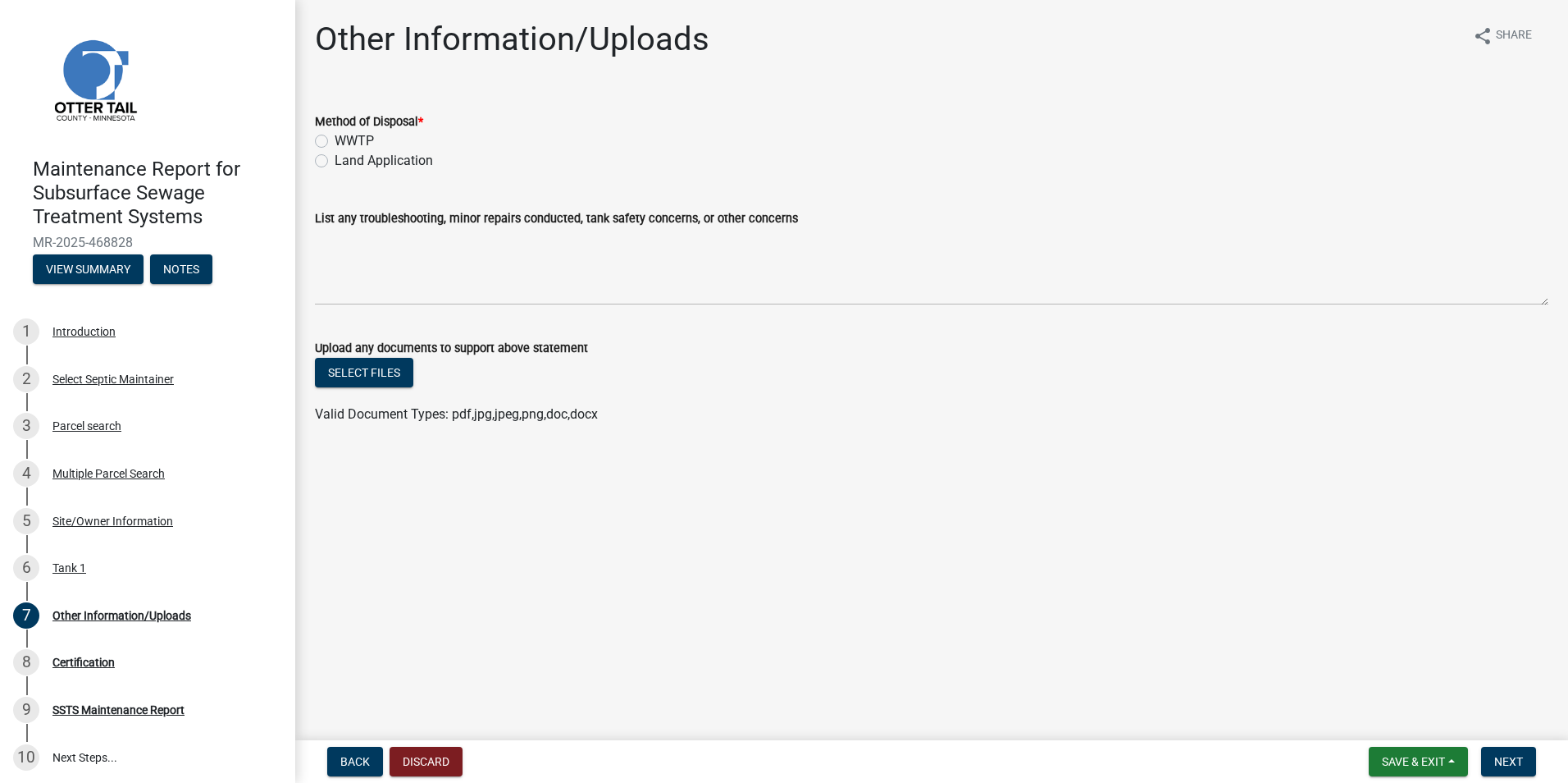
click at [380, 159] on label "Land Application" at bounding box center [384, 160] width 99 height 20
click at [346, 159] on input "Land Application" at bounding box center [339, 156] width 10 height 10
radio input "true"
click at [1526, 757] on button "Next" at bounding box center [1508, 762] width 55 height 30
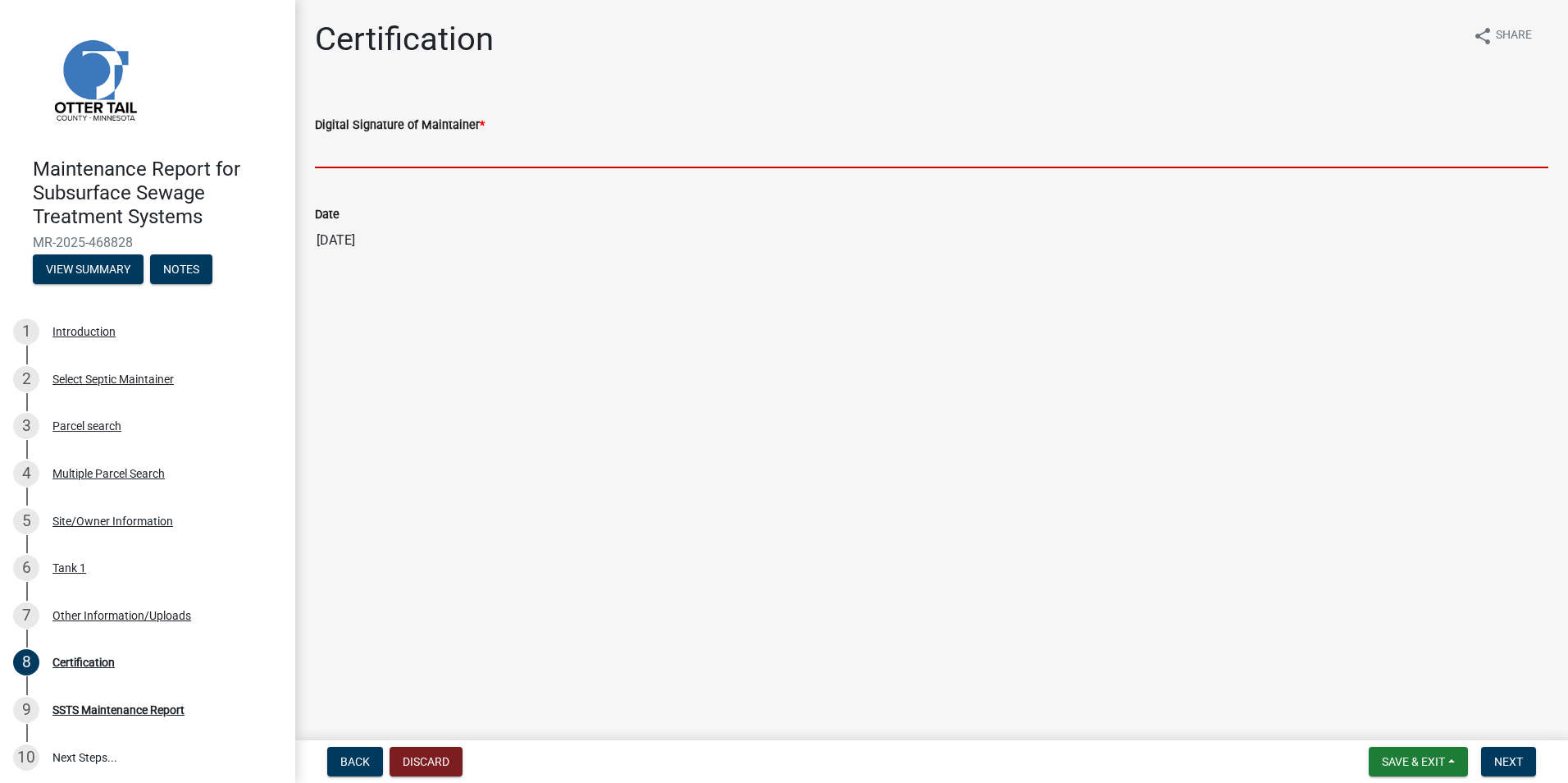
click at [395, 164] on input "Digital Signature of Maintainer *" at bounding box center [932, 151] width 1234 height 34
type input "[PERSON_NAME]"
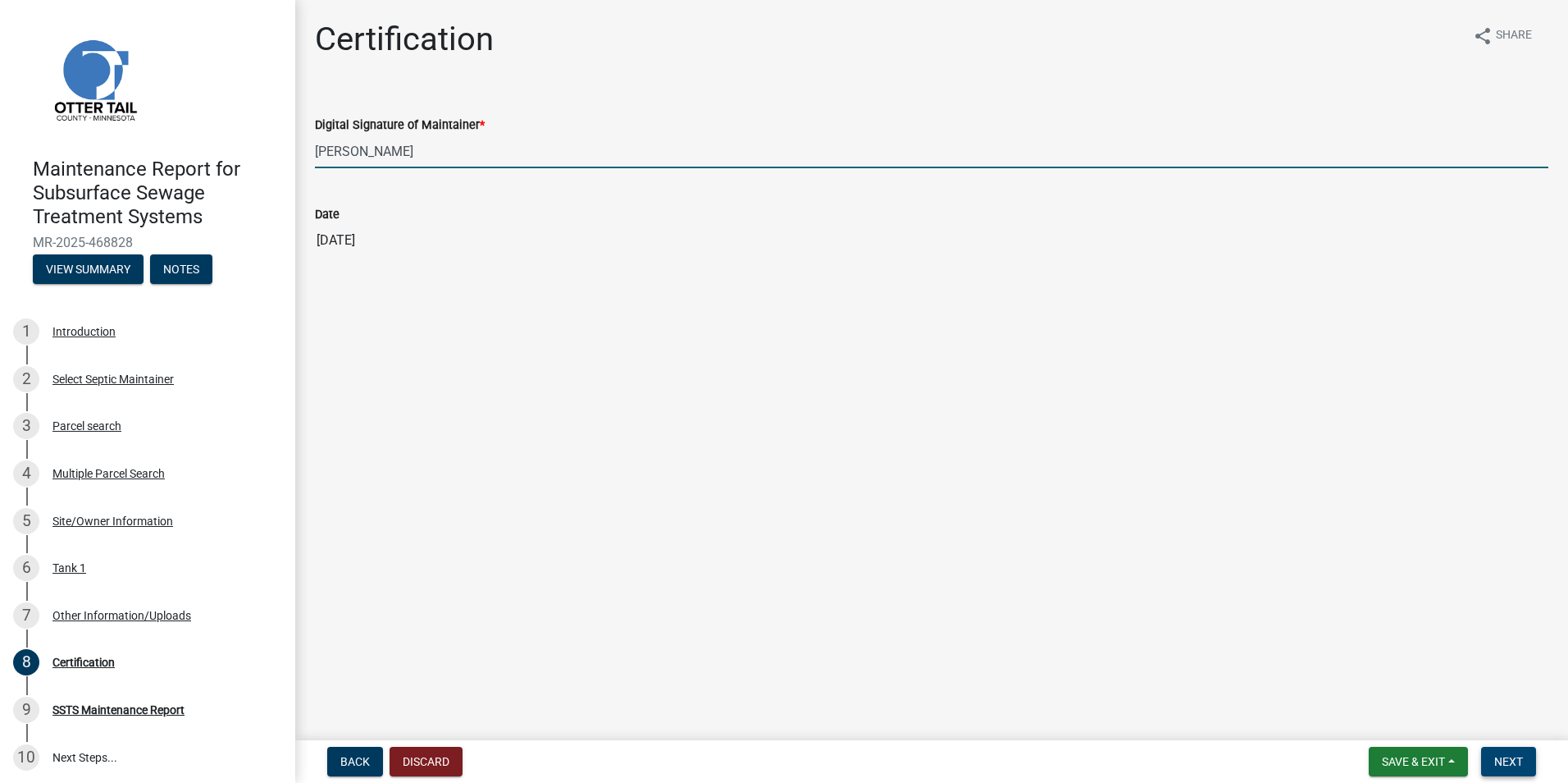
click at [1519, 758] on span "Next" at bounding box center [1508, 762] width 29 height 13
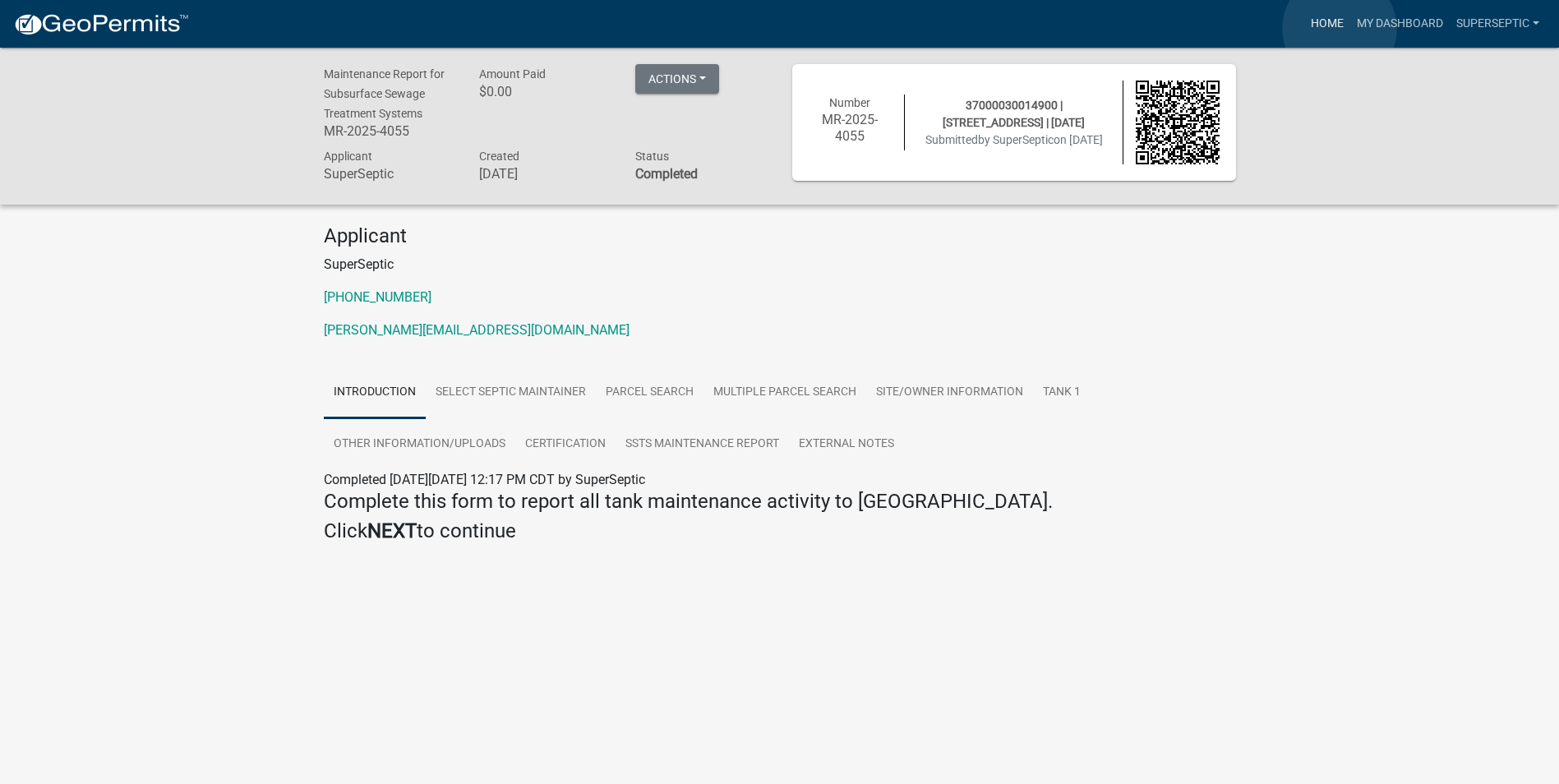
click at [1340, 29] on link "Home" at bounding box center [1327, 23] width 46 height 31
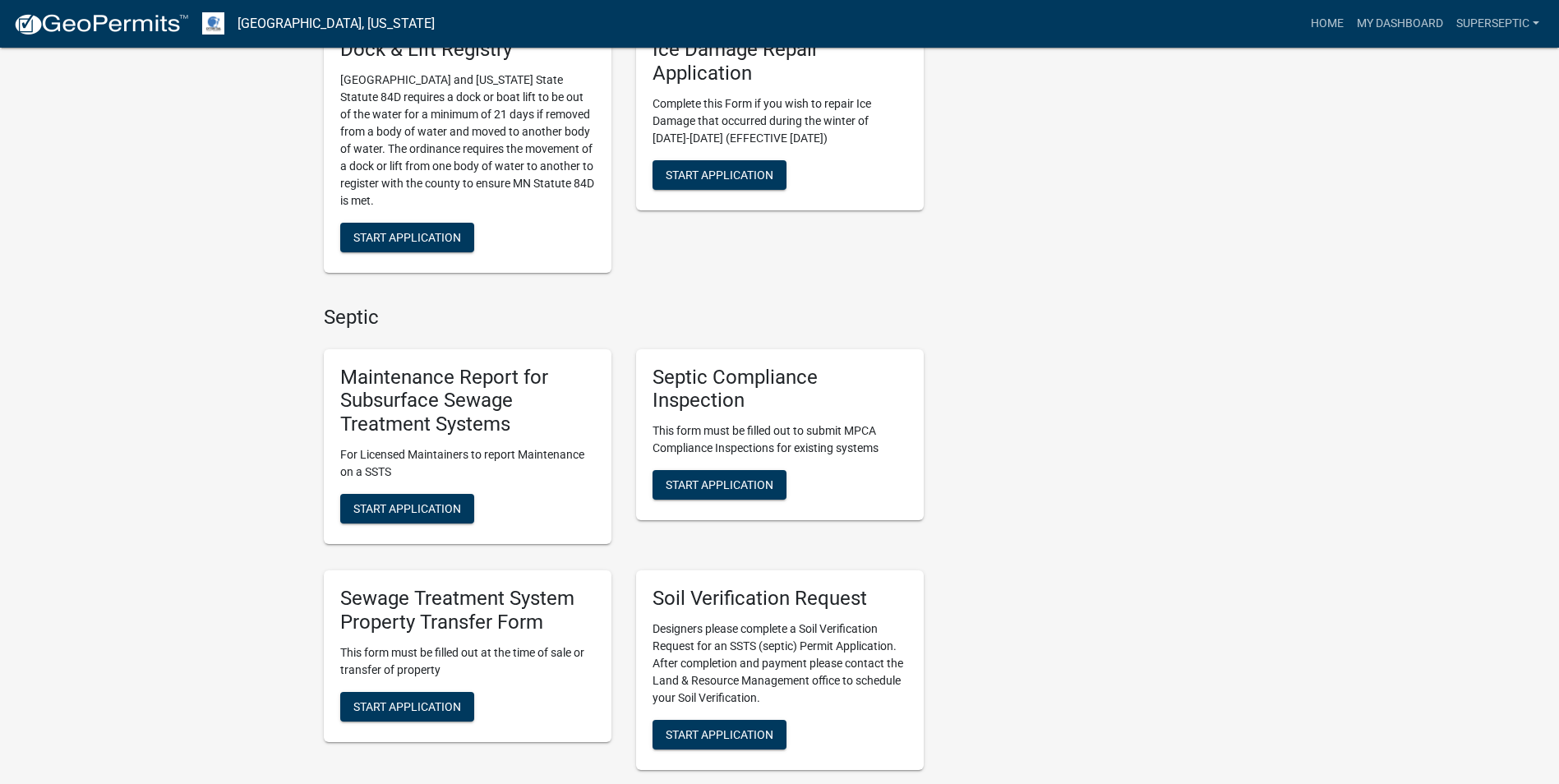
scroll to position [1069, 0]
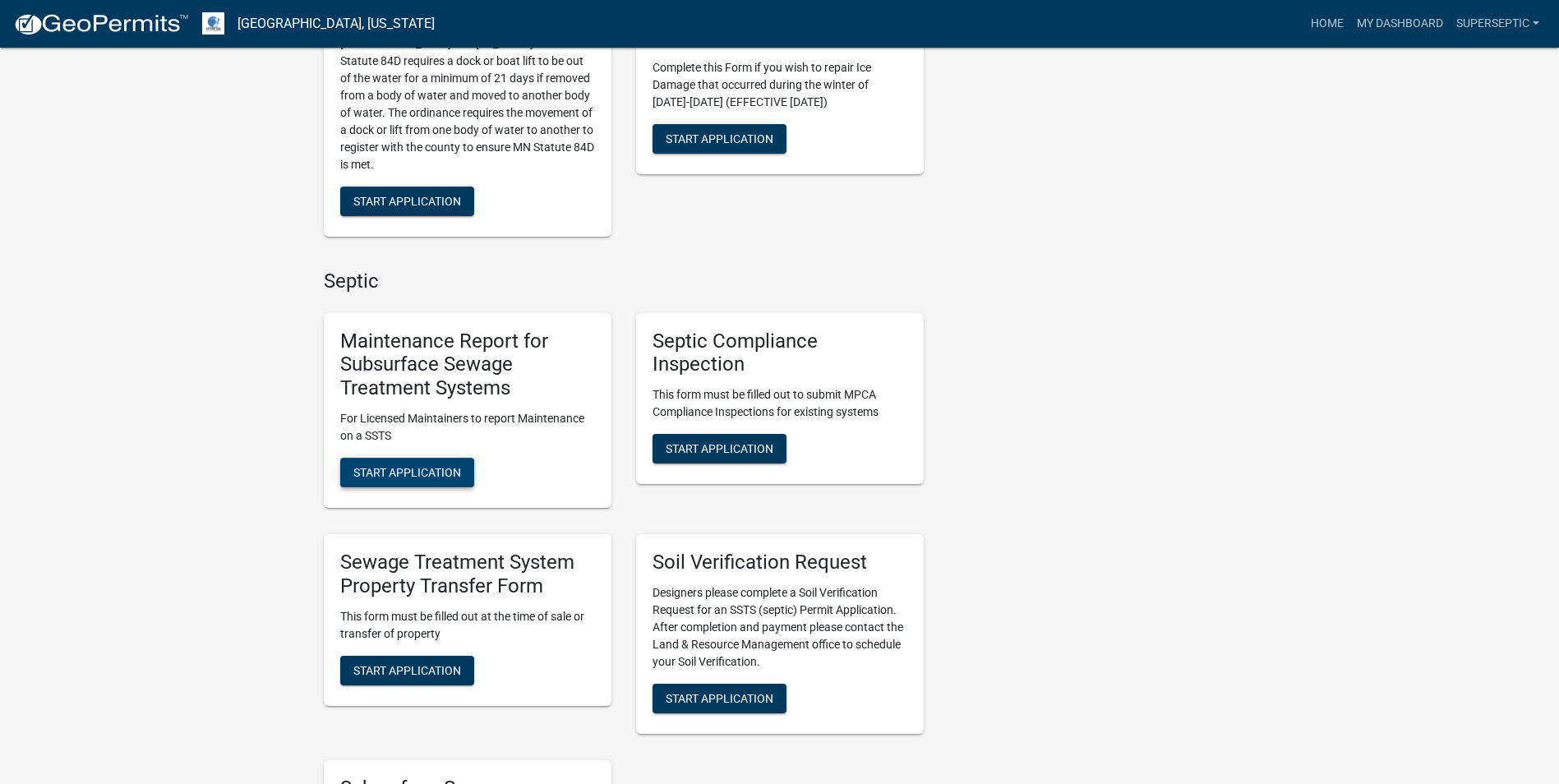
click at [437, 464] on button "Start Application" at bounding box center [408, 472] width 134 height 30
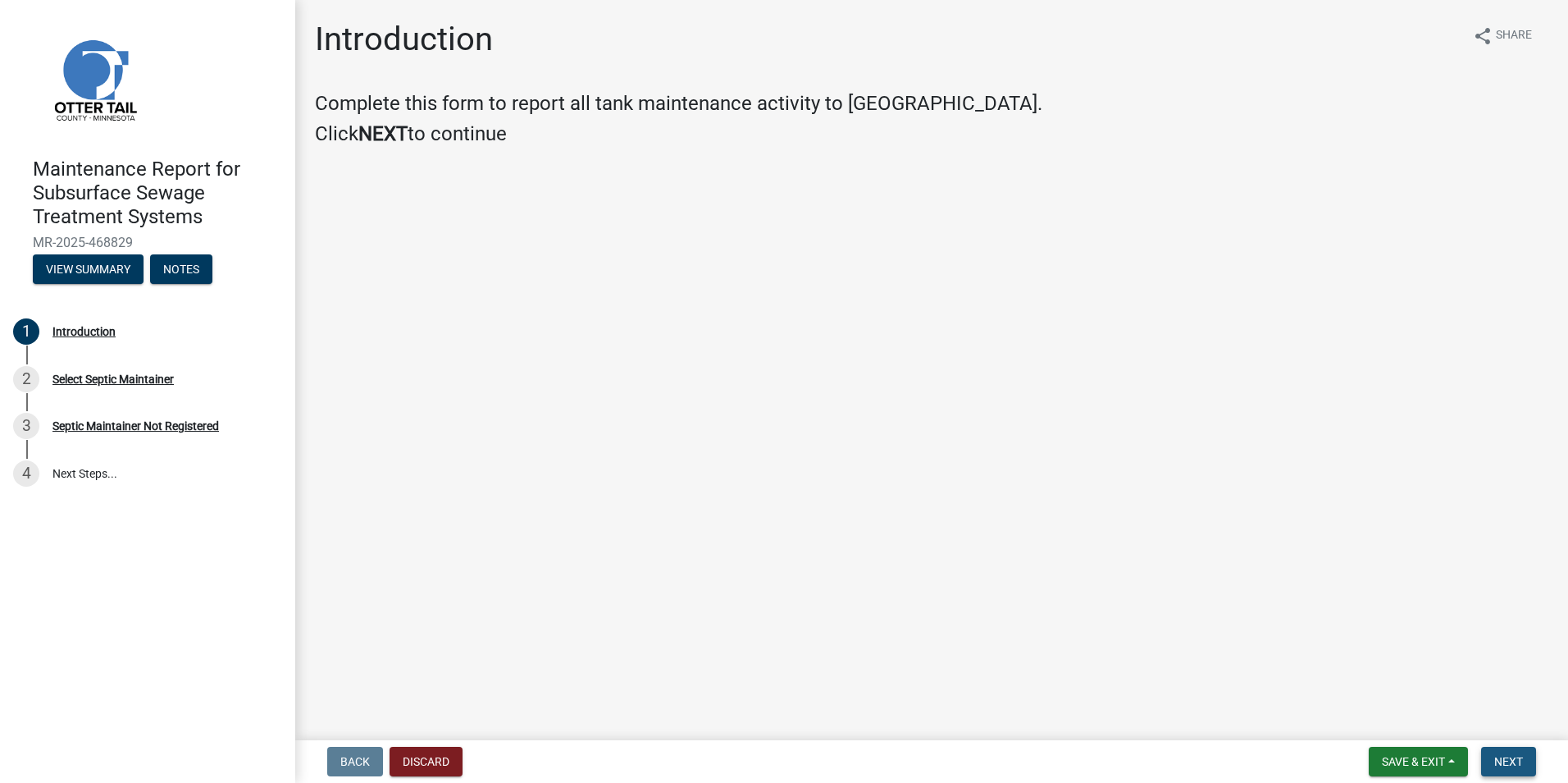
click at [1504, 757] on span "Next" at bounding box center [1508, 762] width 29 height 13
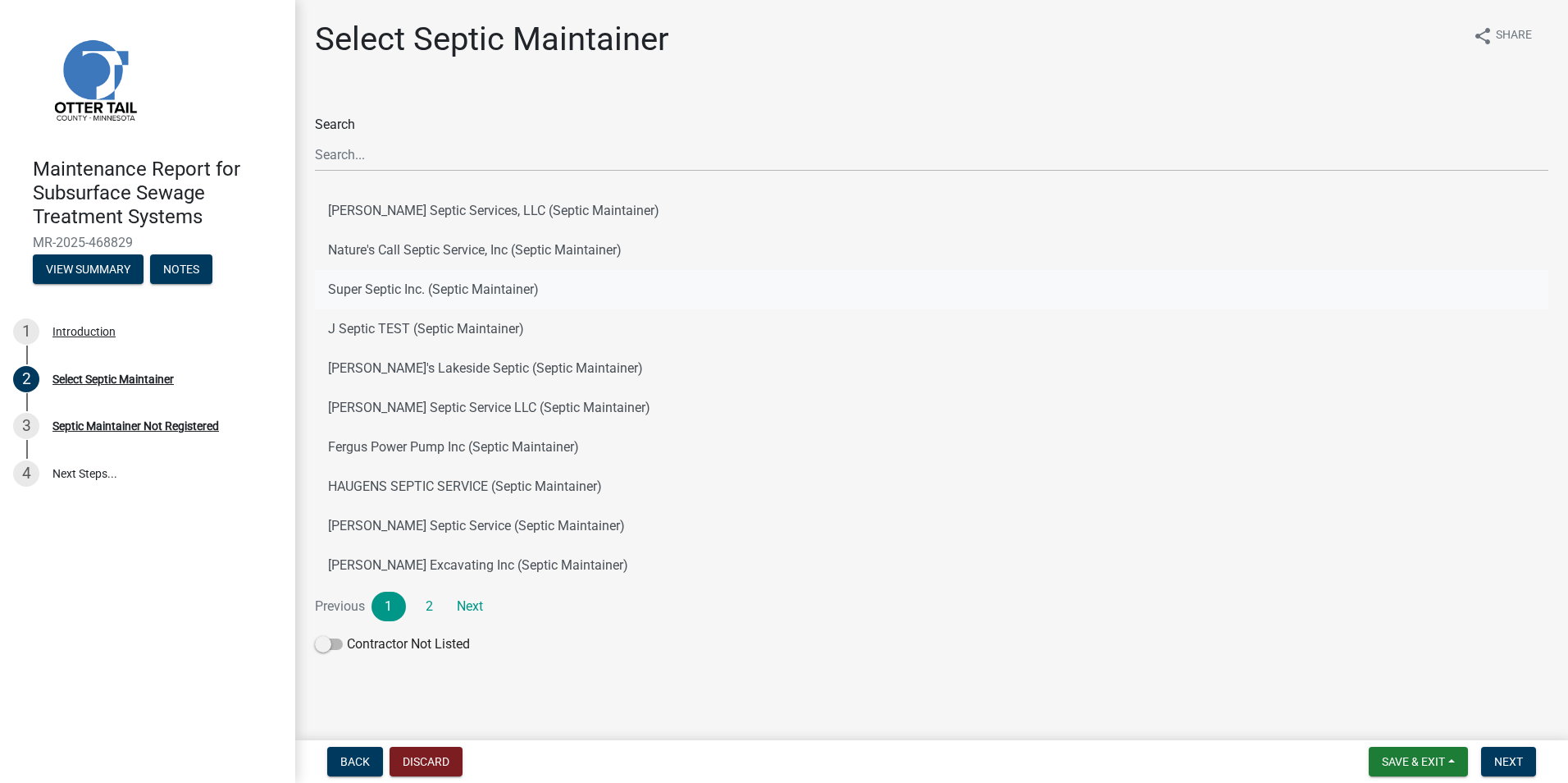
click at [388, 287] on button "Super Septic Inc. (Septic Maintainer)" at bounding box center [932, 290] width 1234 height 39
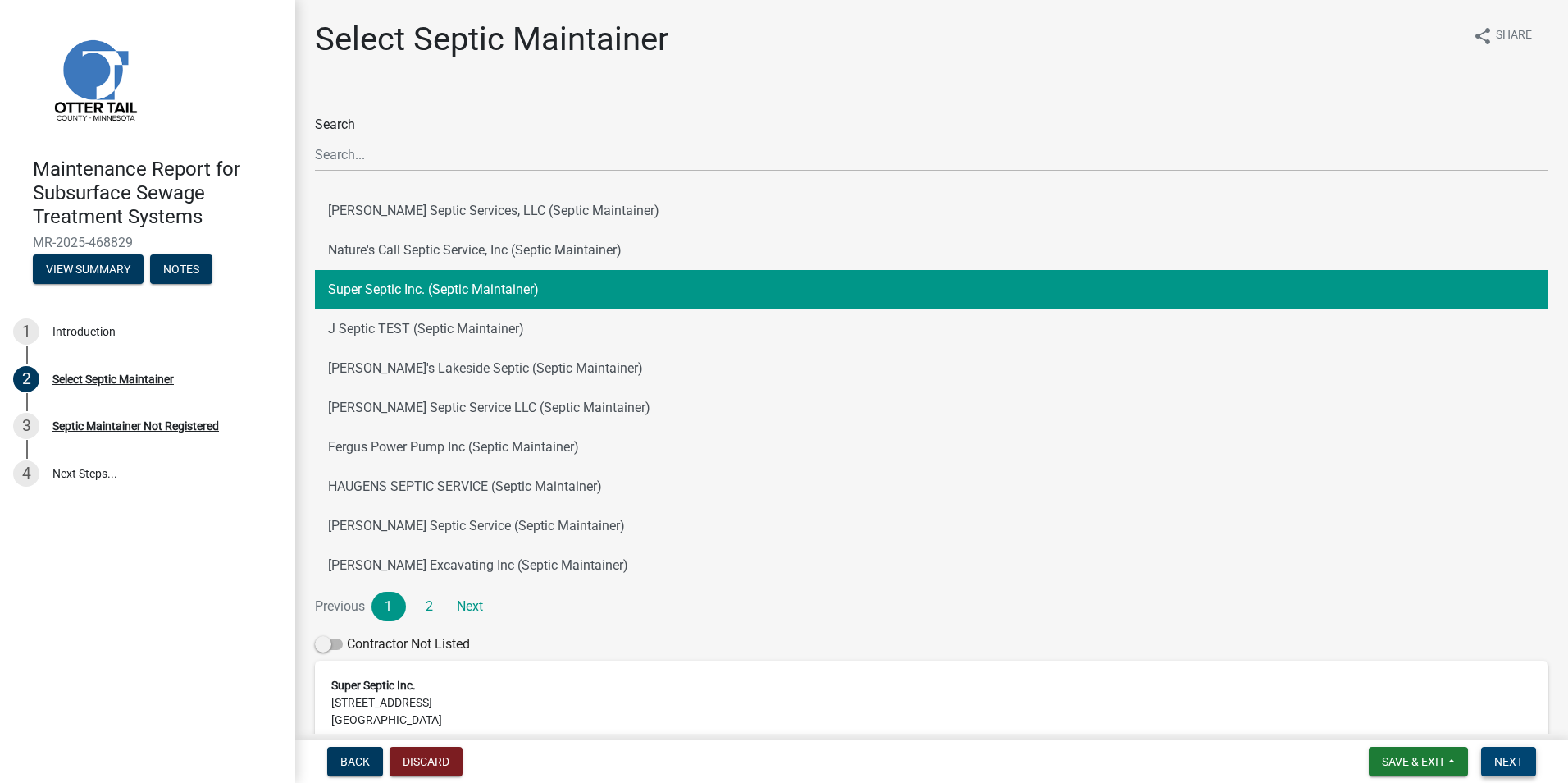
click at [1500, 755] on span "Next" at bounding box center [1508, 762] width 29 height 13
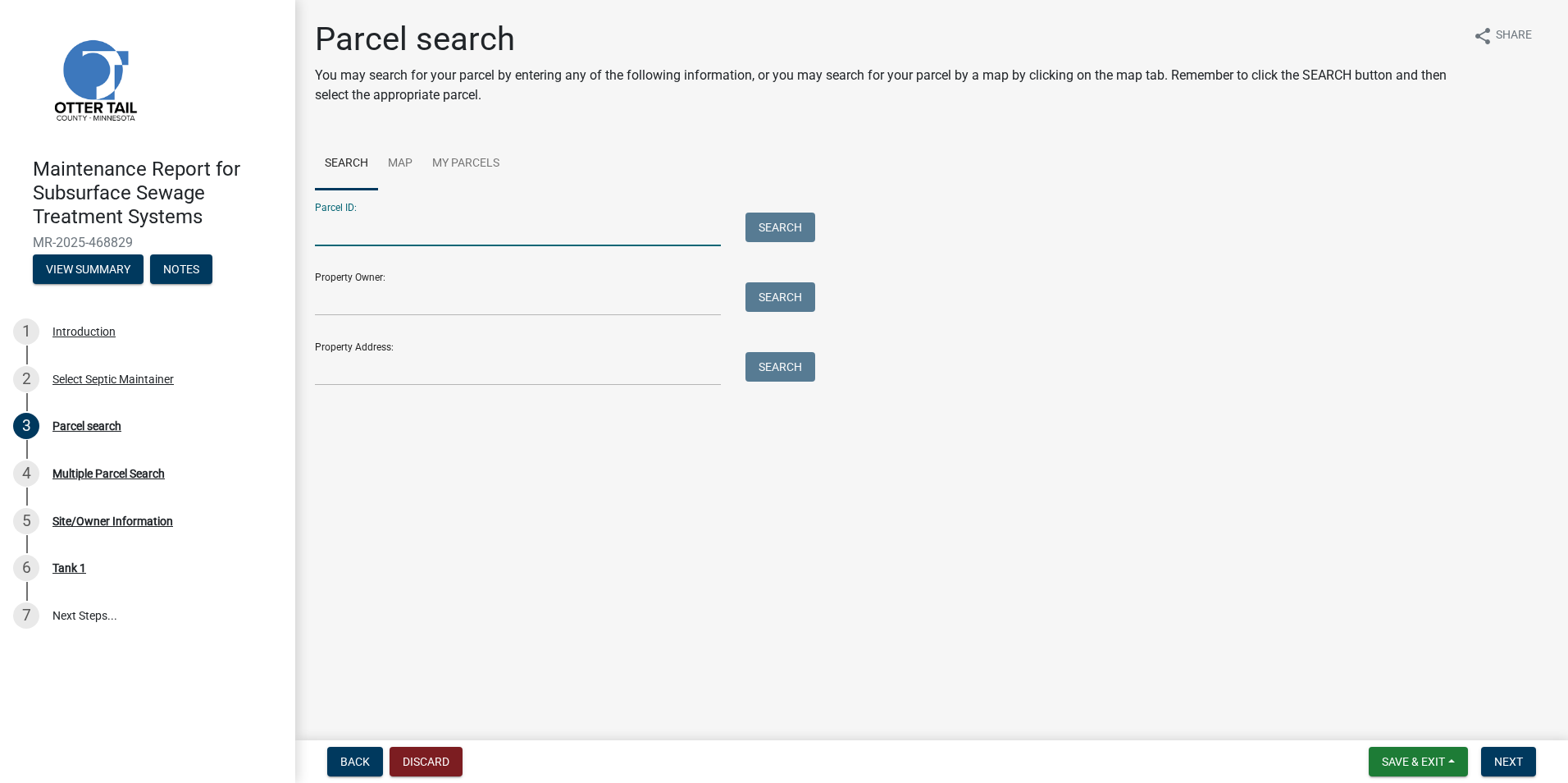
click at [388, 239] on input "Parcel ID:" at bounding box center [518, 229] width 406 height 34
paste input "17000990997000"
type input "17000990997000"
click at [784, 233] on button "Search" at bounding box center [780, 227] width 70 height 30
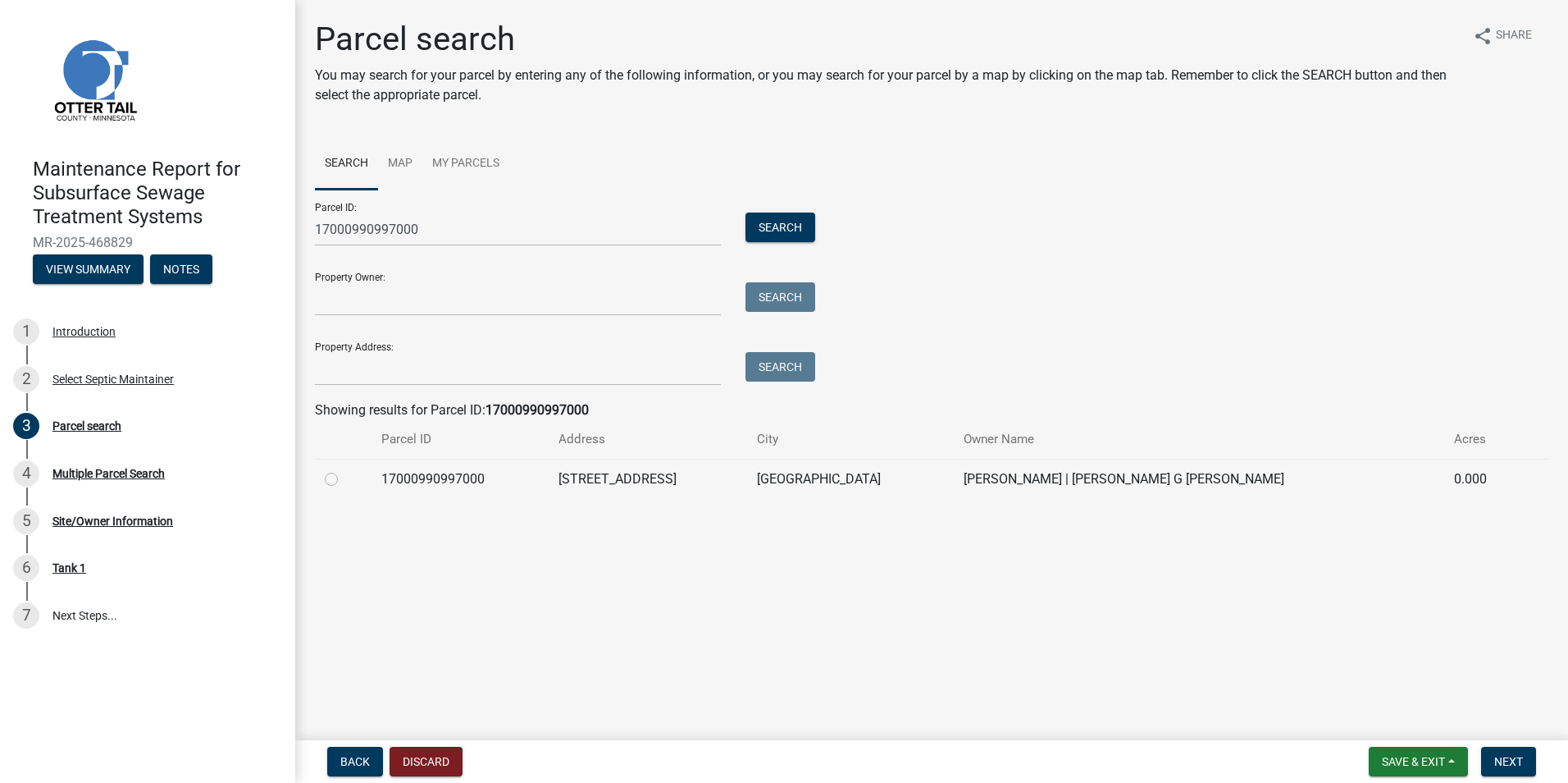
click at [345, 470] on label at bounding box center [345, 470] width 0 height 0
click at [345, 477] on input "radio" at bounding box center [349, 474] width 10 height 10
radio input "true"
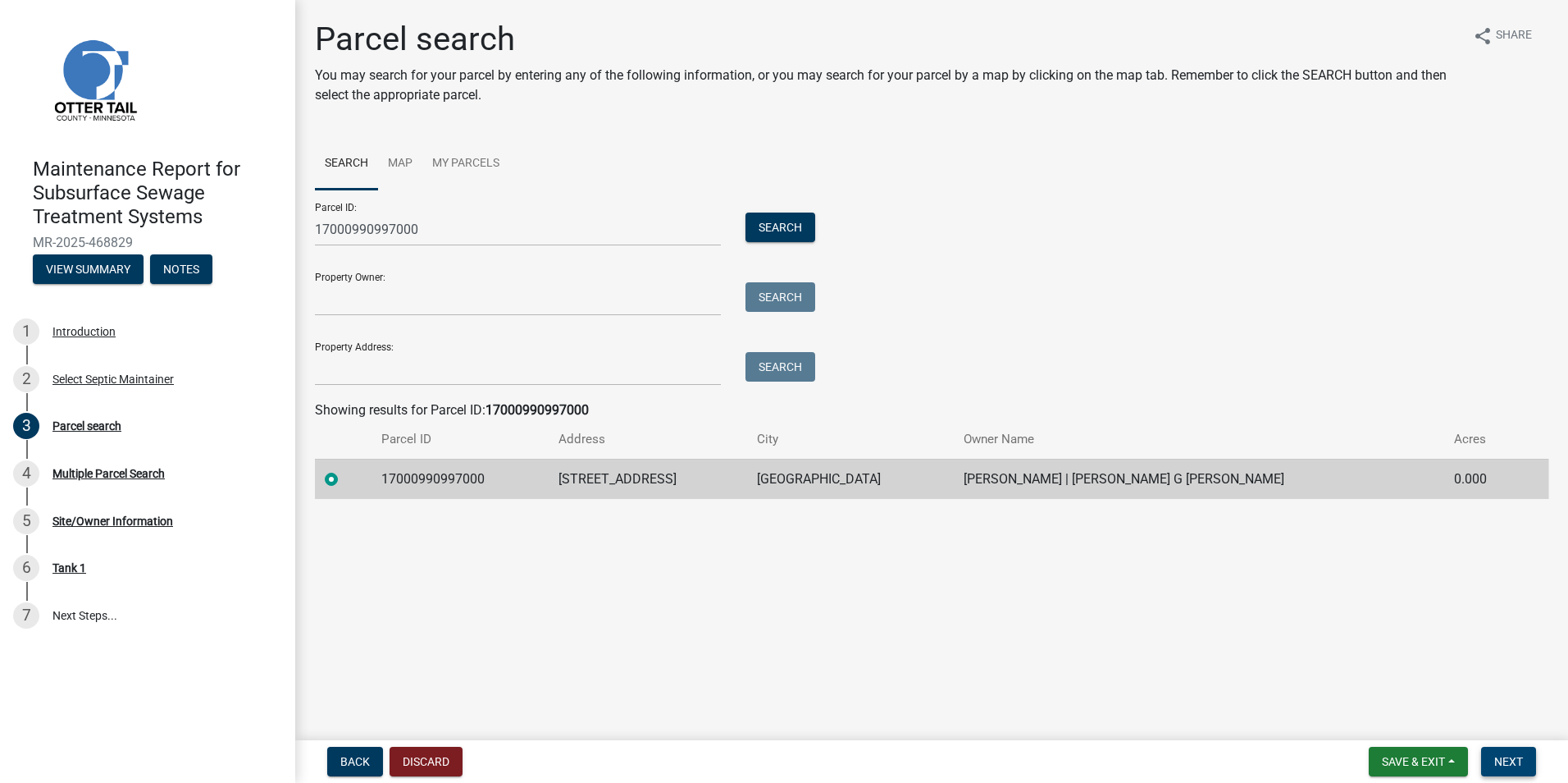
click at [1489, 758] on button "Next" at bounding box center [1508, 762] width 55 height 30
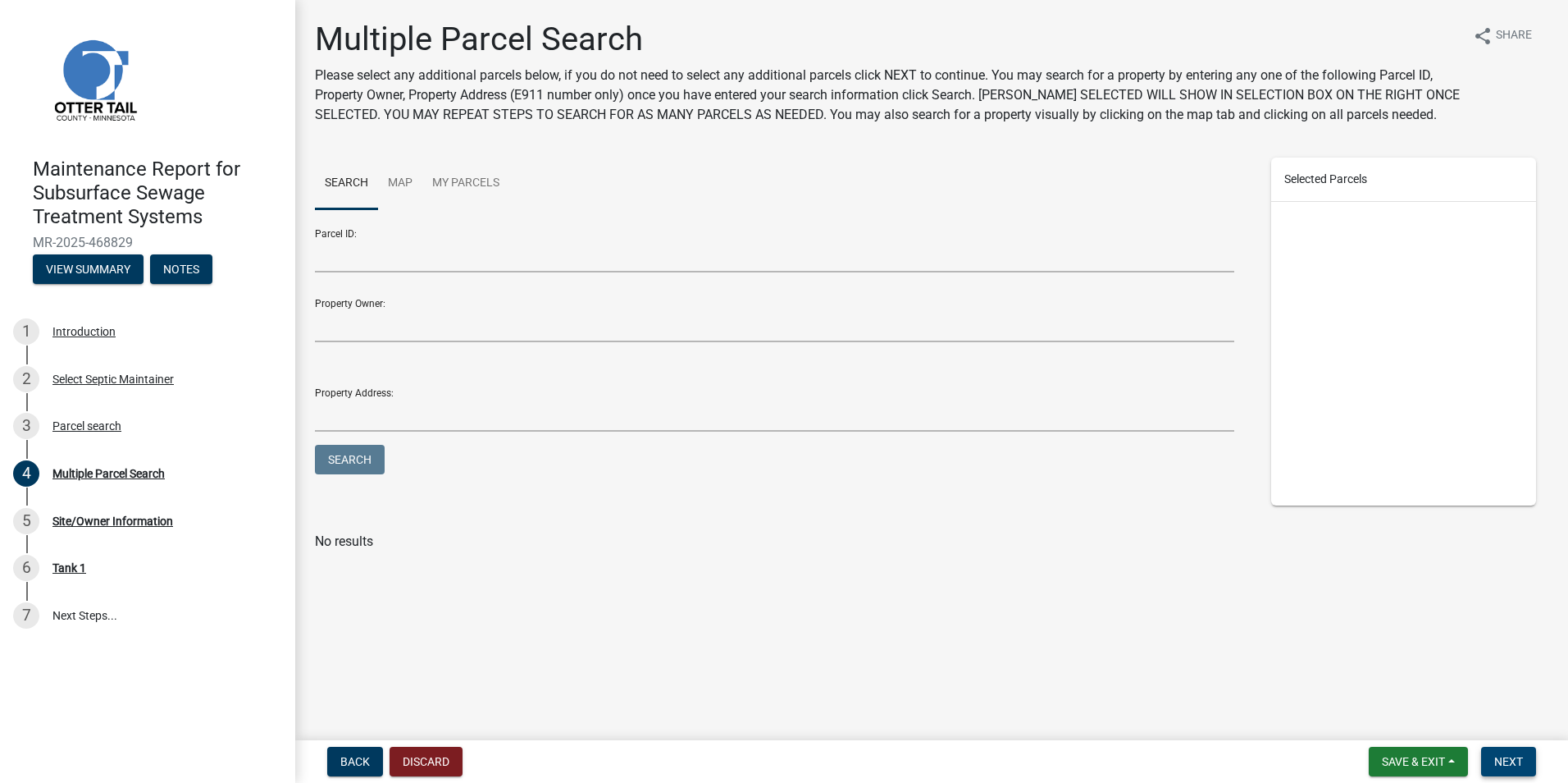
click at [1521, 751] on button "Next" at bounding box center [1508, 762] width 55 height 30
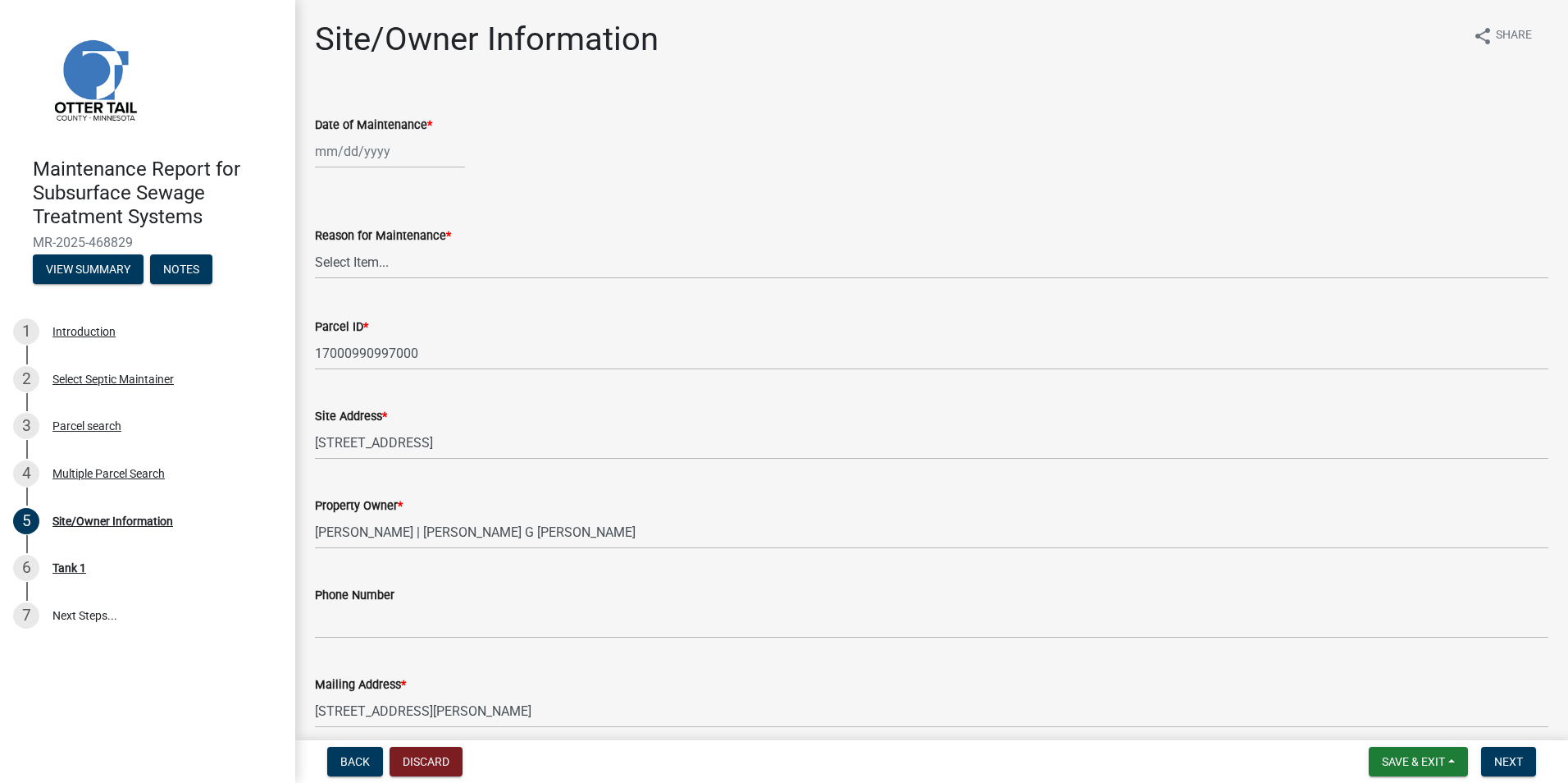
click at [347, 155] on div at bounding box center [389, 151] width 150 height 34
select select "8"
select select "2025"
click at [431, 317] on div "22" at bounding box center [436, 318] width 26 height 26
type input "[DATE]"
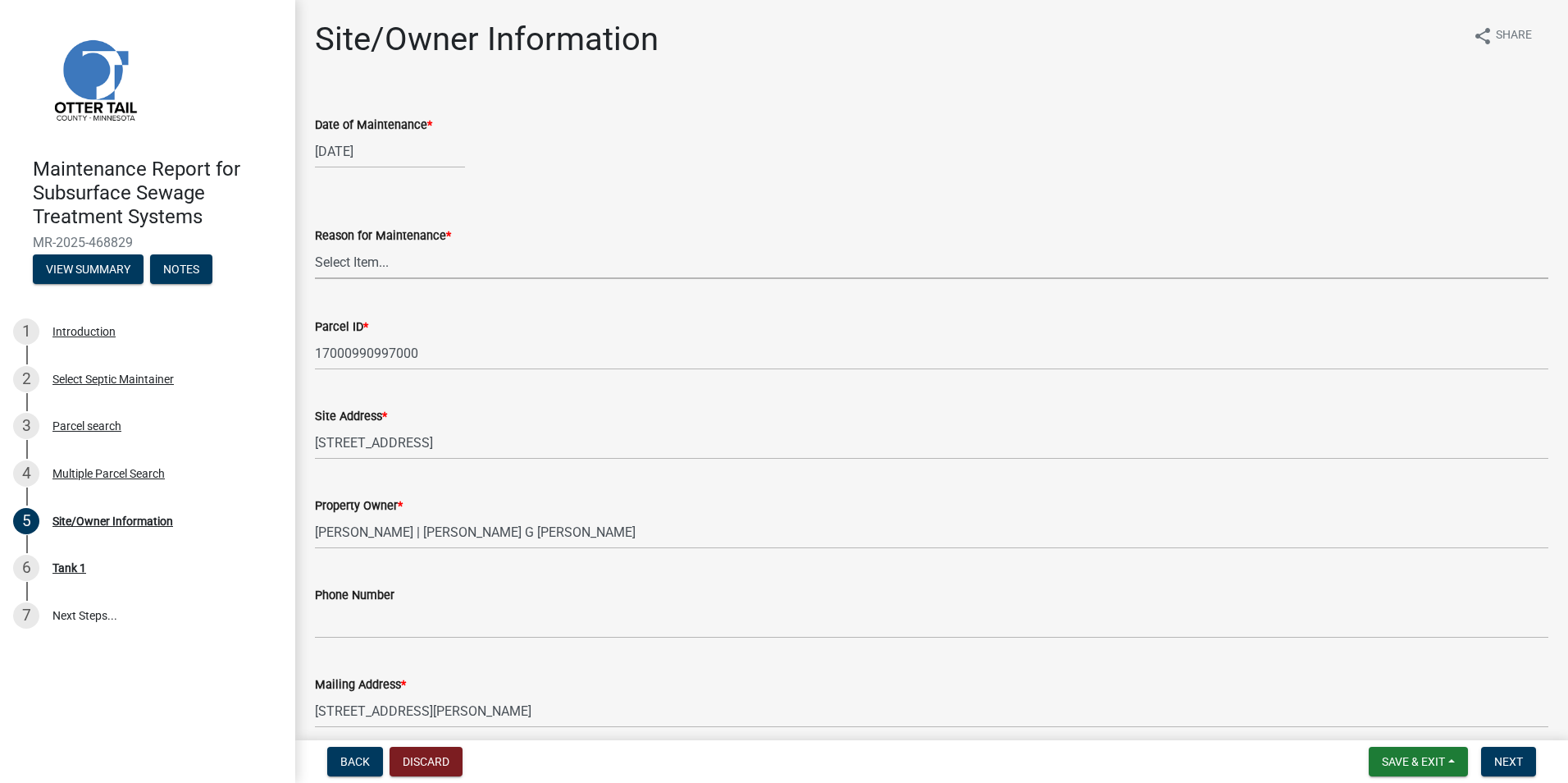
drag, startPoint x: 378, startPoint y: 271, endPoint x: 384, endPoint y: 281, distance: 11.7
click at [378, 271] on select "Select Item... Called Routine Other" at bounding box center [932, 262] width 1234 height 34
click at [315, 245] on select "Select Item... Called Routine Other" at bounding box center [932, 262] width 1234 height 34
select select "3ac72b63-7b21-42e4-8192-806faae7a4f1"
click at [1503, 770] on button "Next" at bounding box center [1508, 762] width 55 height 30
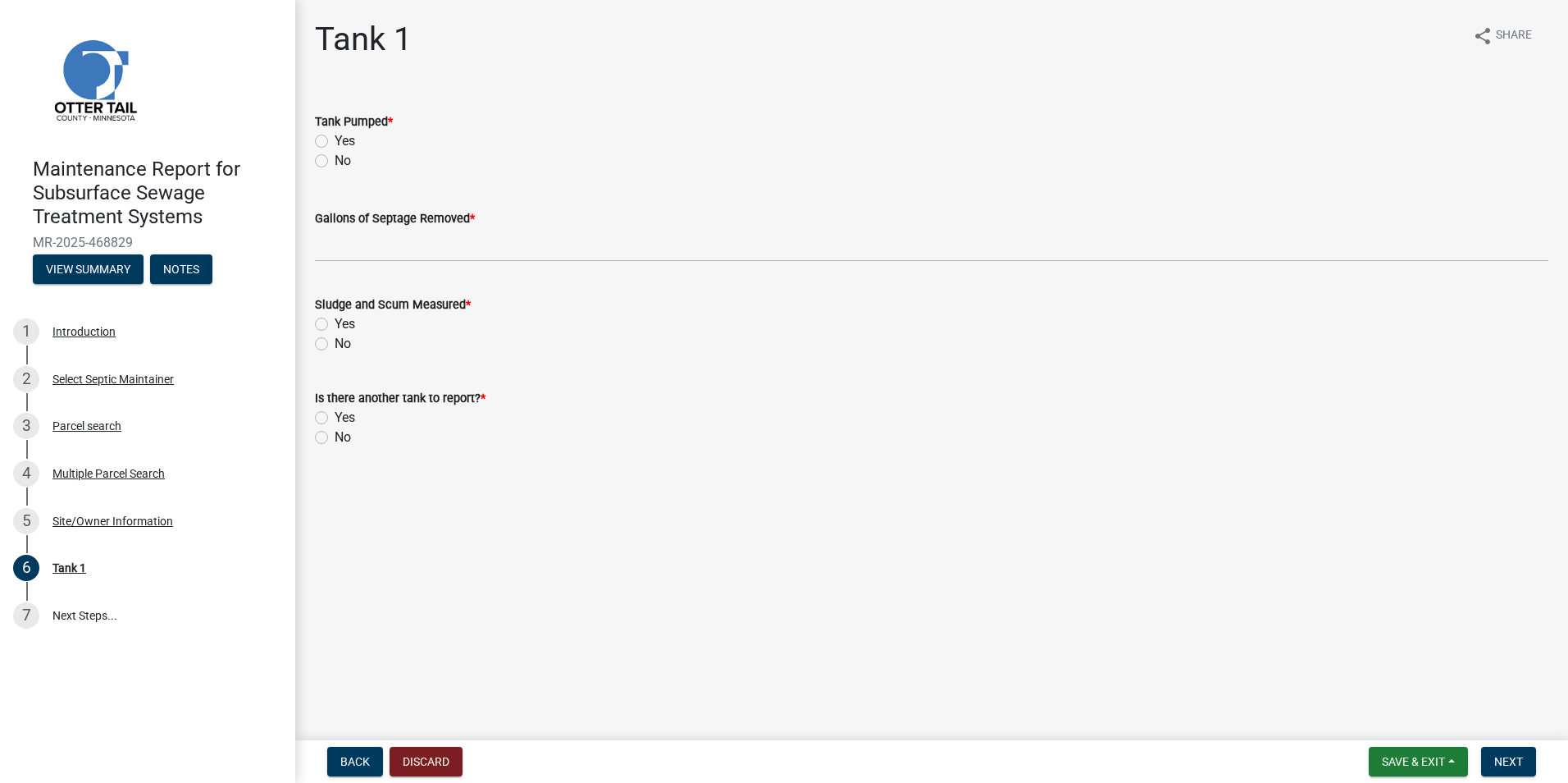
drag, startPoint x: 335, startPoint y: 147, endPoint x: 327, endPoint y: 142, distance: 9.4
click at [333, 145] on div "Yes" at bounding box center [932, 141] width 1234 height 20
click at [334, 143] on label "Yes" at bounding box center [345, 141] width 20 height 20
click at [334, 142] on input "Yes" at bounding box center [339, 136] width 10 height 10
radio input "true"
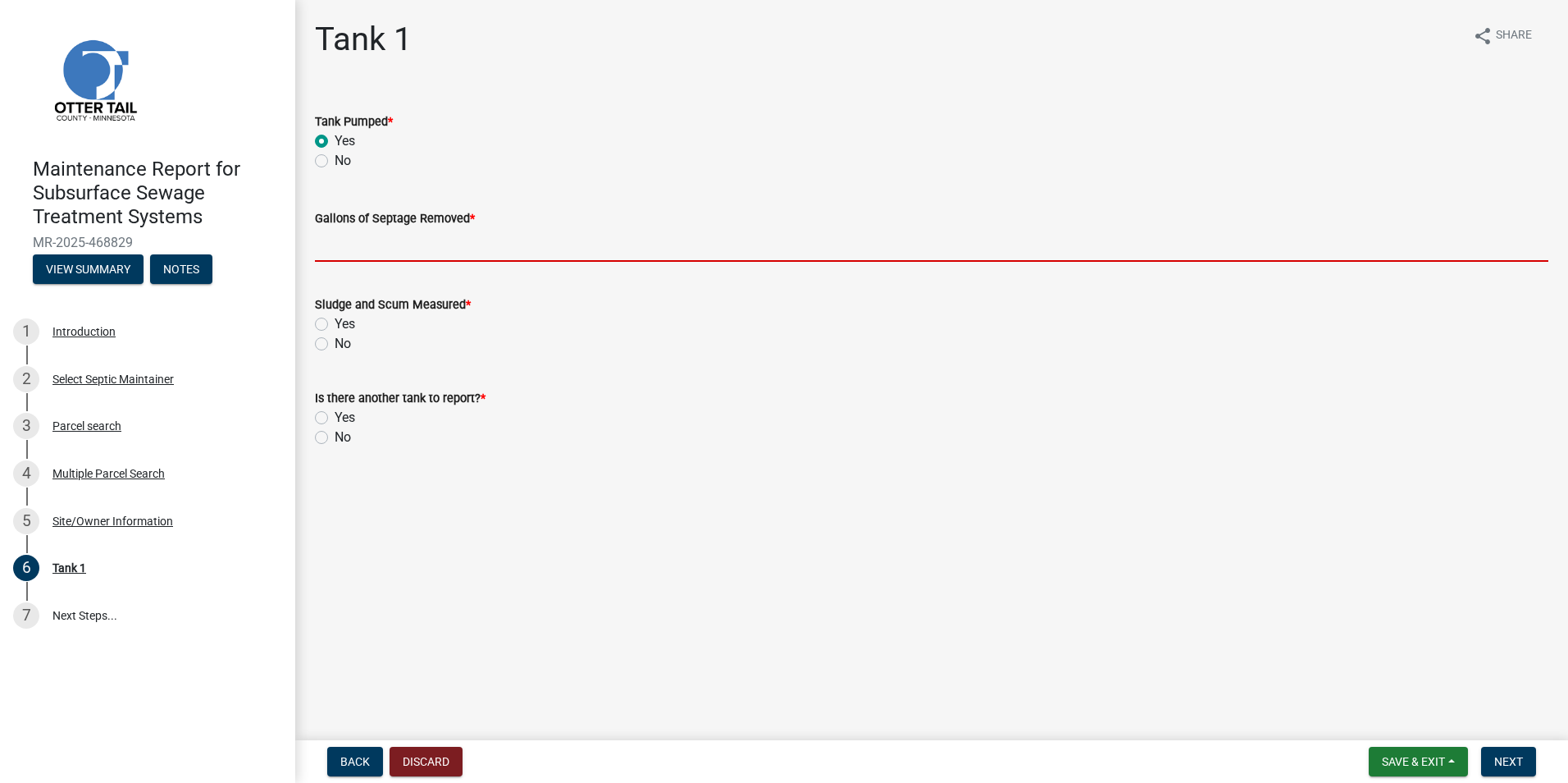
click at [330, 249] on input "Gallons of Septage Removed *" at bounding box center [932, 245] width 1234 height 34
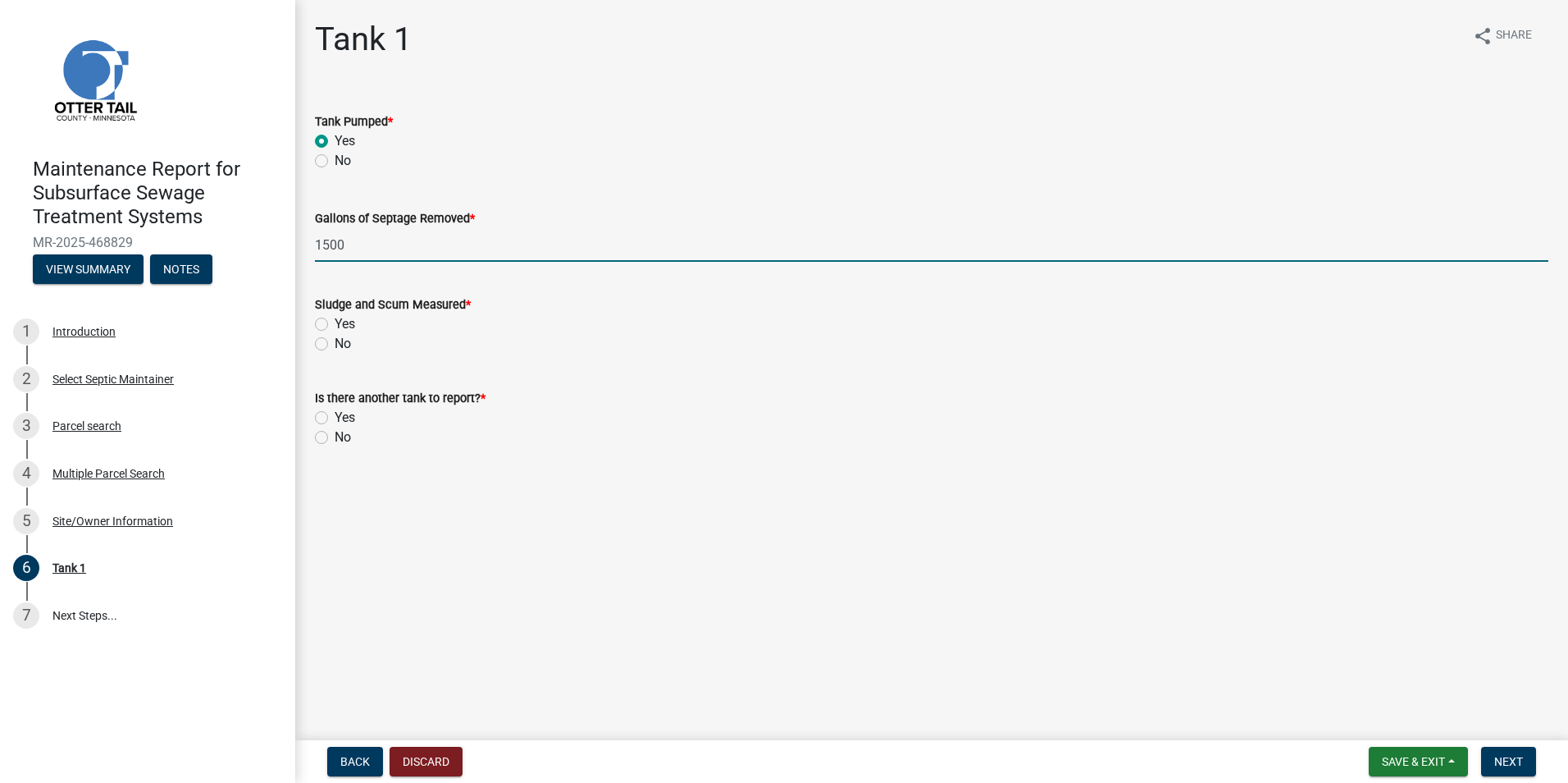
type input "1500"
click at [334, 326] on label "Yes" at bounding box center [345, 323] width 20 height 20
click at [334, 325] on input "Yes" at bounding box center [339, 319] width 10 height 10
radio input "true"
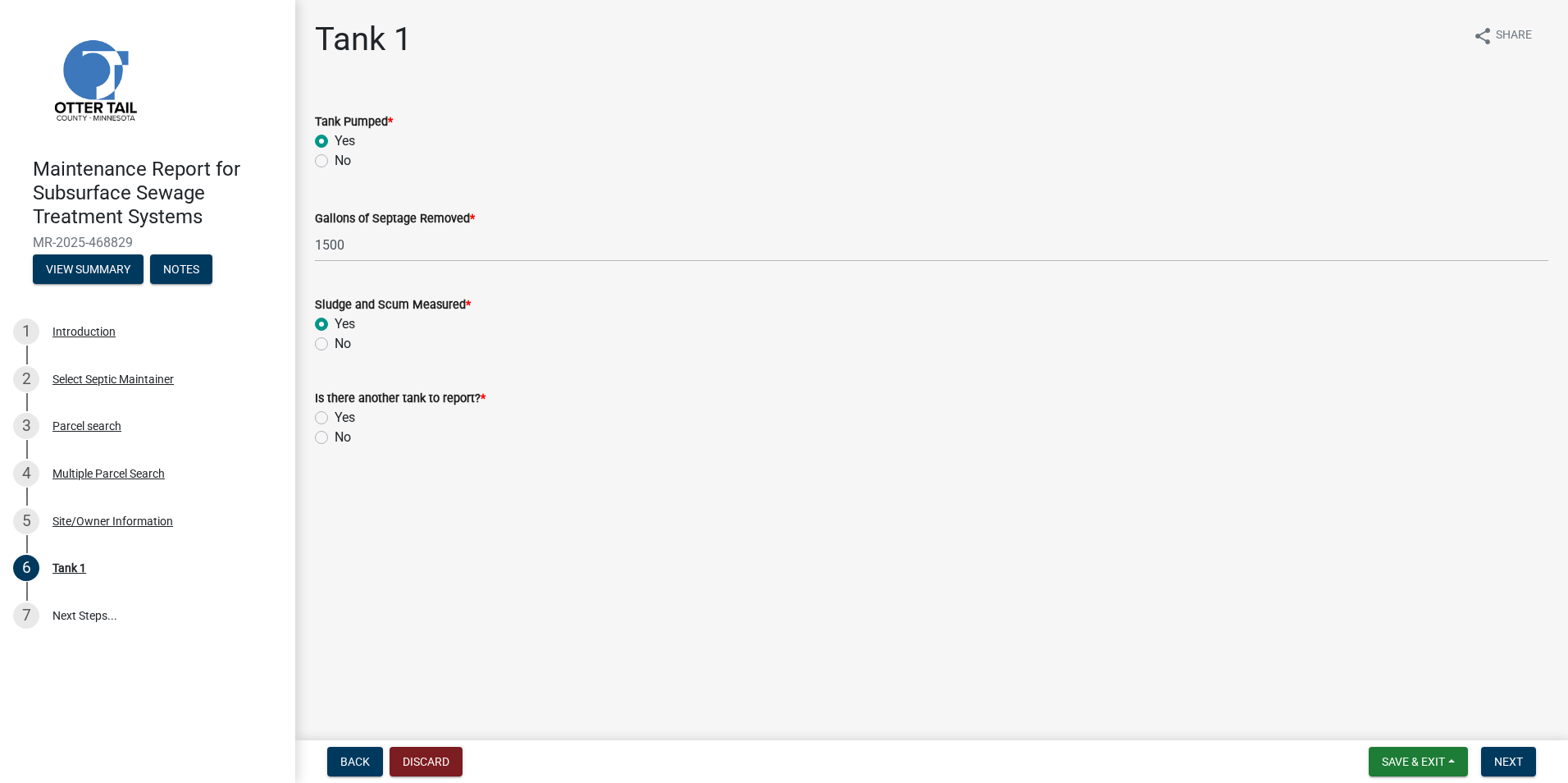
click at [334, 436] on label "No" at bounding box center [343, 437] width 17 height 20
click at [334, 436] on input "No" at bounding box center [339, 433] width 10 height 10
radio input "true"
click at [1494, 755] on span "Next" at bounding box center [1508, 762] width 29 height 13
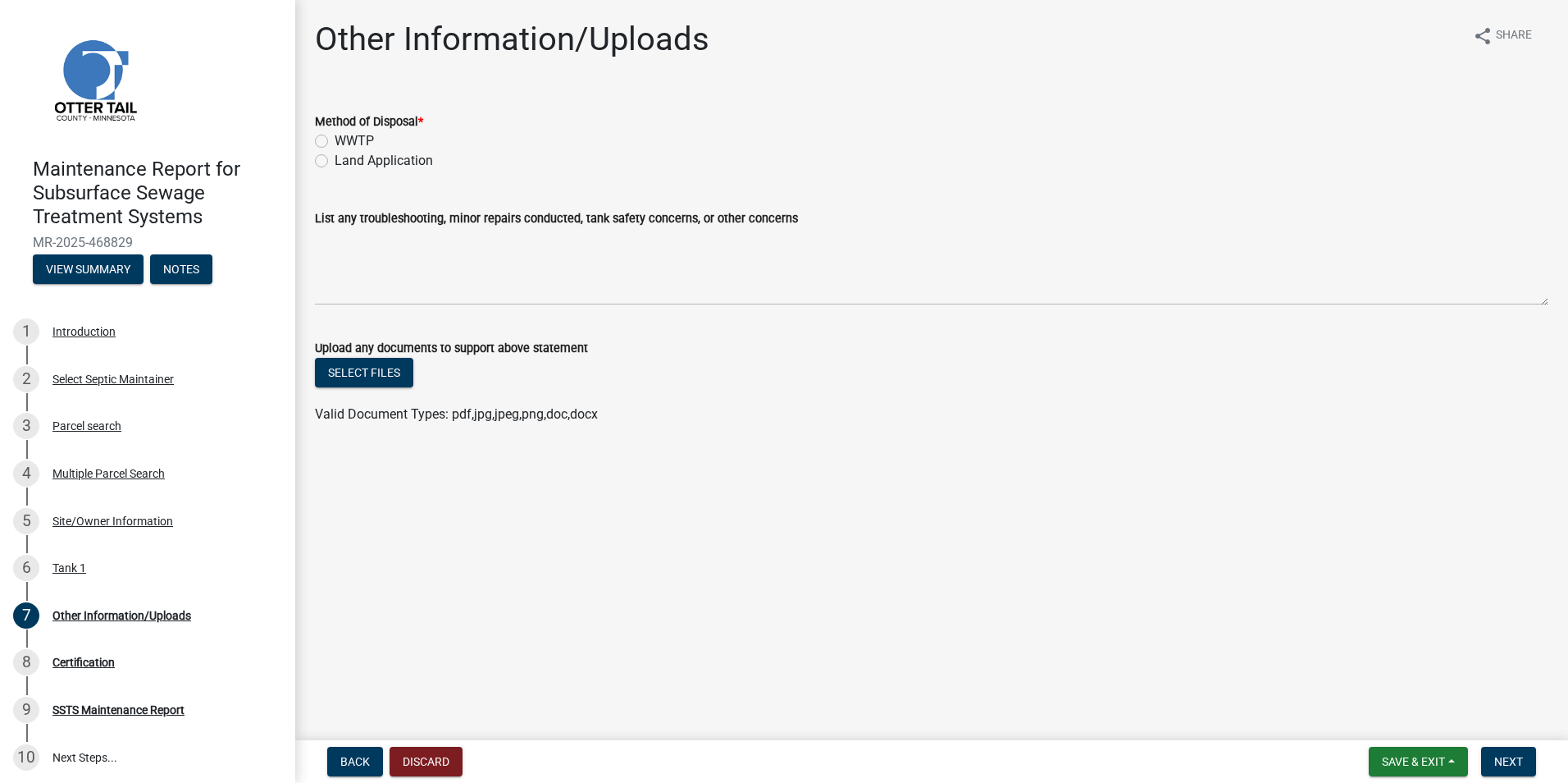
click at [392, 153] on label "Land Application" at bounding box center [384, 160] width 99 height 20
click at [346, 153] on input "Land Application" at bounding box center [339, 156] width 10 height 10
radio input "true"
click at [1480, 759] on form "Save & Exit Save Save & Exit Next" at bounding box center [1452, 762] width 181 height 30
click at [1497, 758] on span "Next" at bounding box center [1508, 762] width 29 height 13
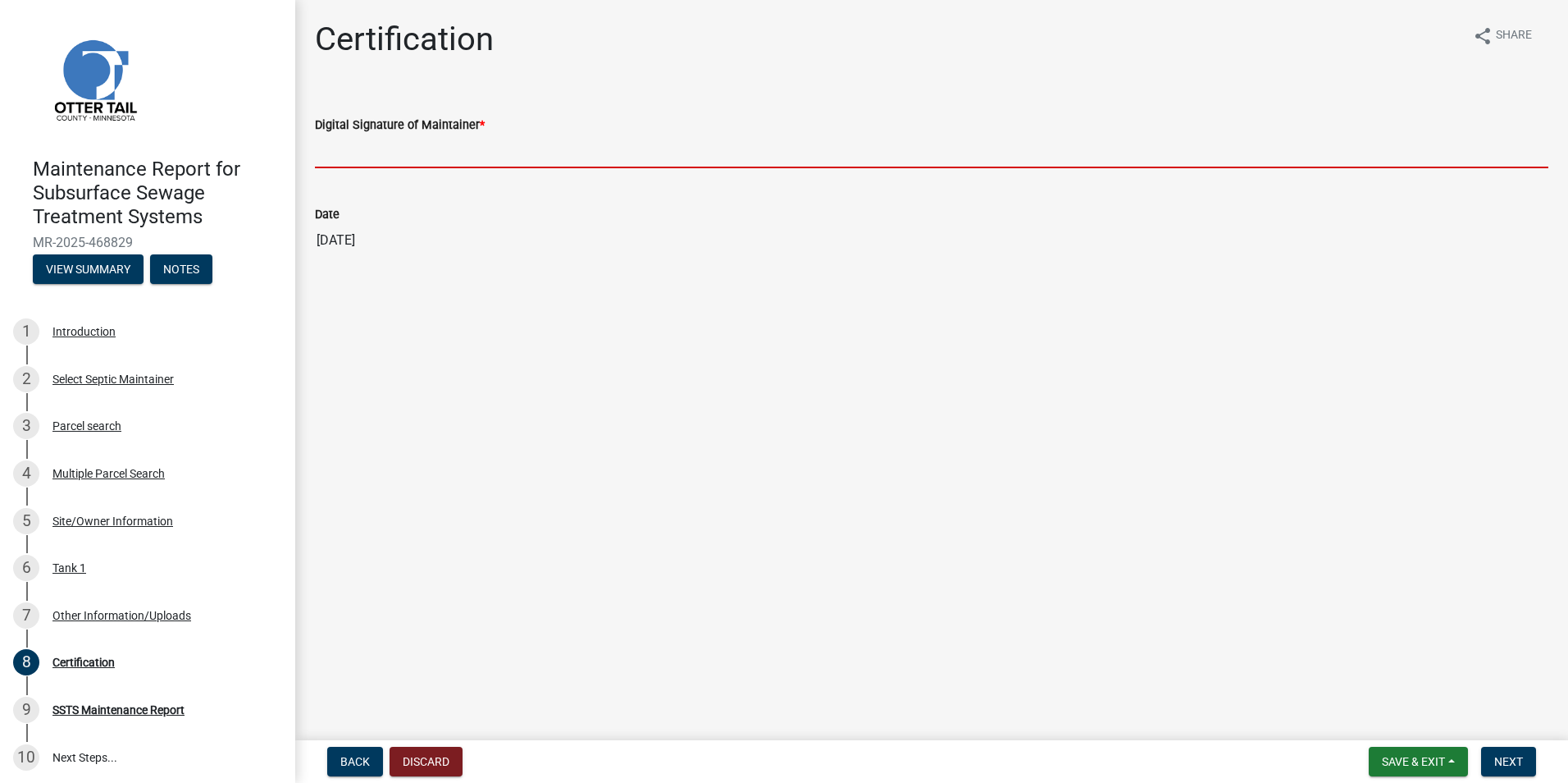
click at [381, 160] on input "Digital Signature of Maintainer *" at bounding box center [932, 151] width 1234 height 34
type input "[PERSON_NAME]"
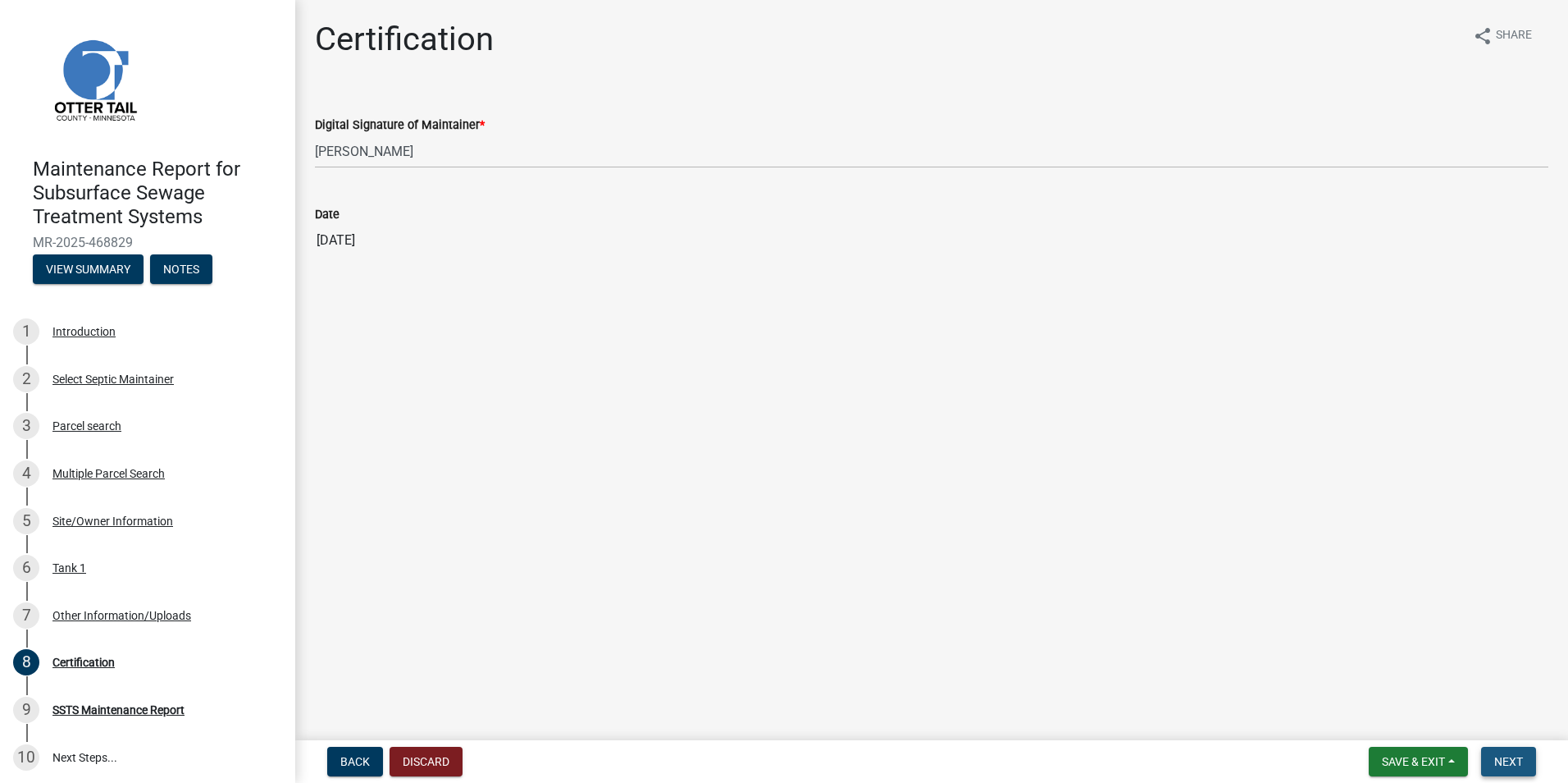
click at [1520, 759] on span "Next" at bounding box center [1508, 762] width 29 height 13
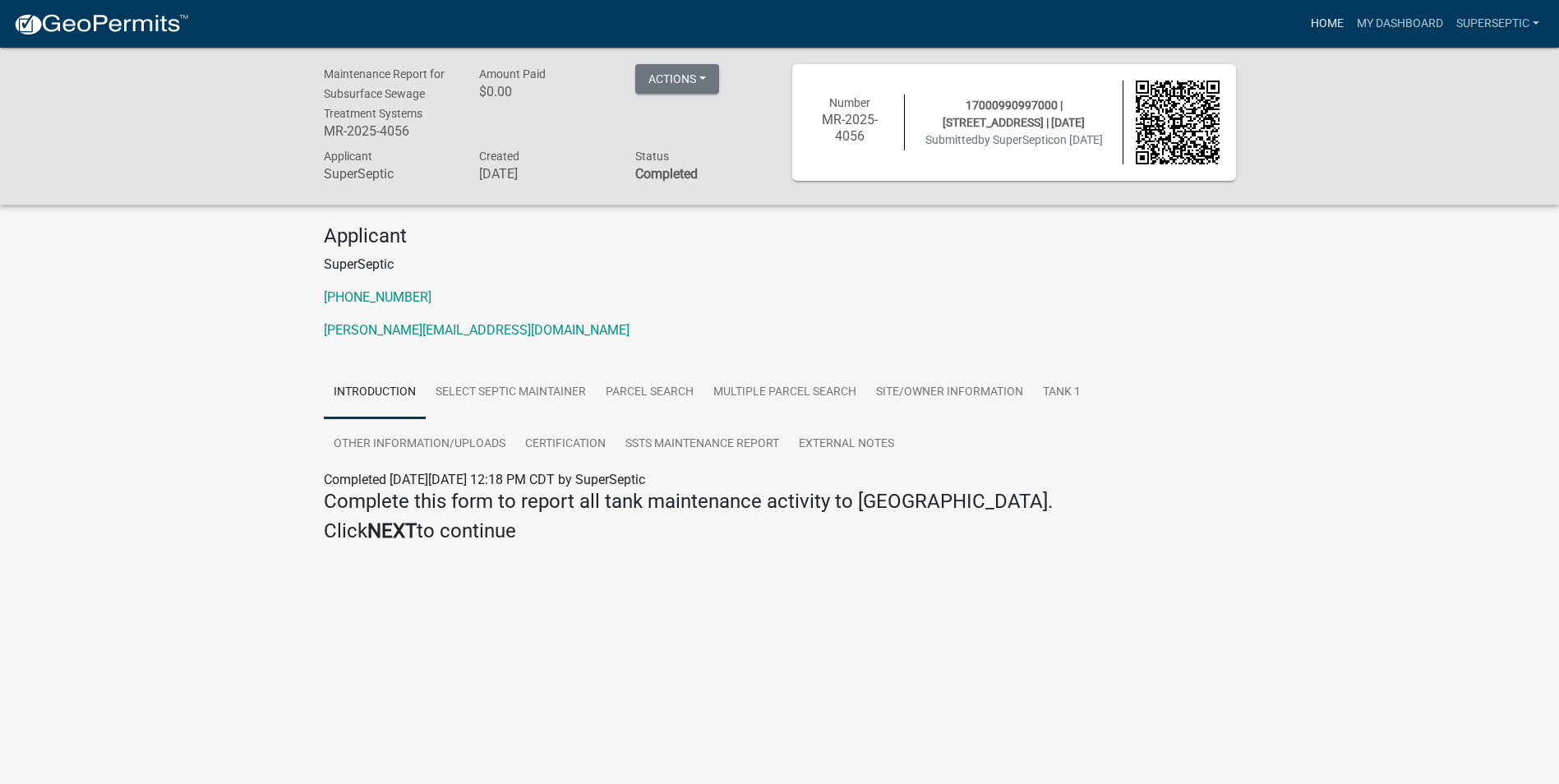
click at [1324, 26] on link "Home" at bounding box center [1327, 23] width 46 height 31
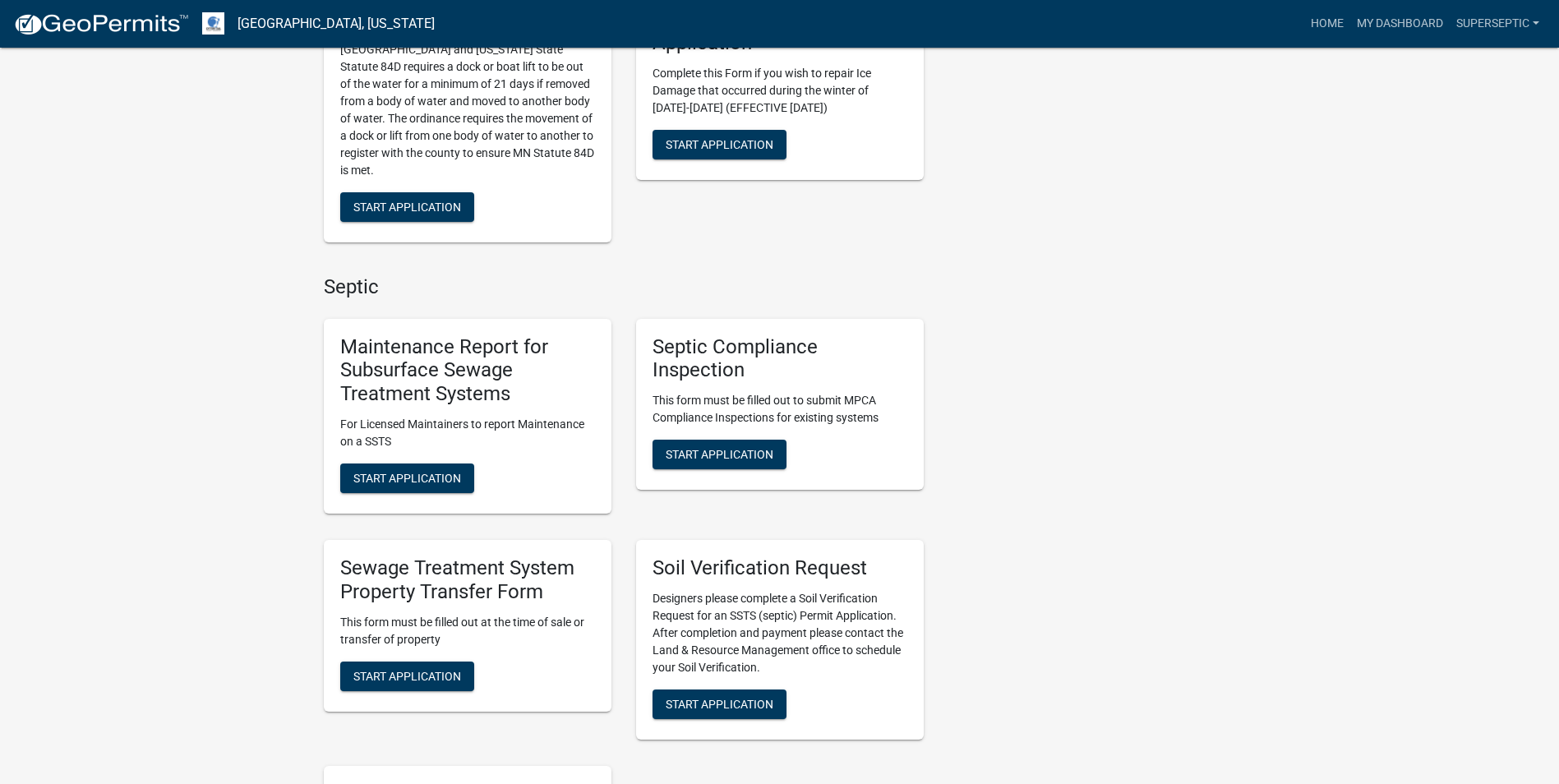
scroll to position [1069, 0]
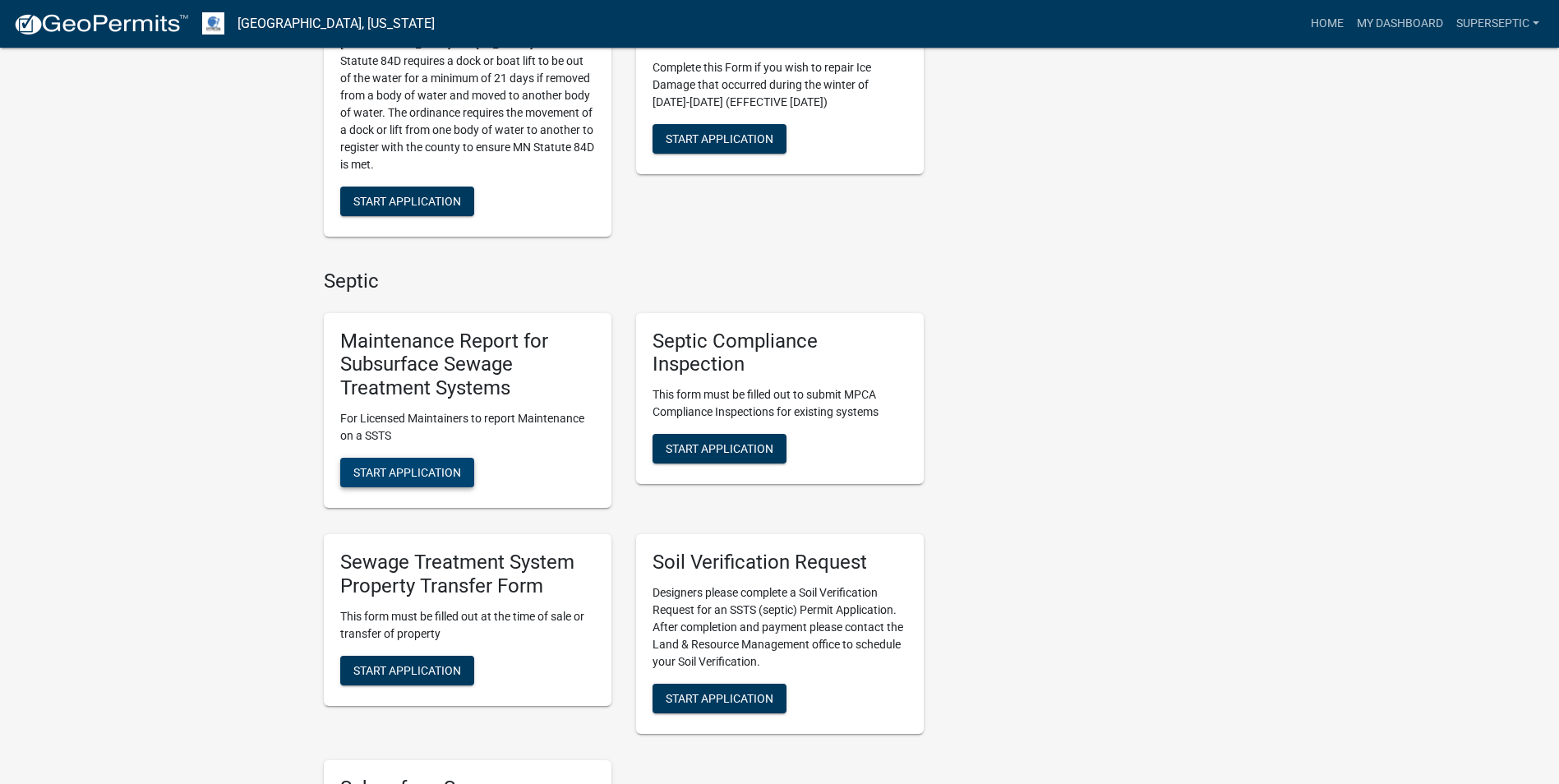
click at [410, 470] on span "Start Application" at bounding box center [407, 472] width 107 height 13
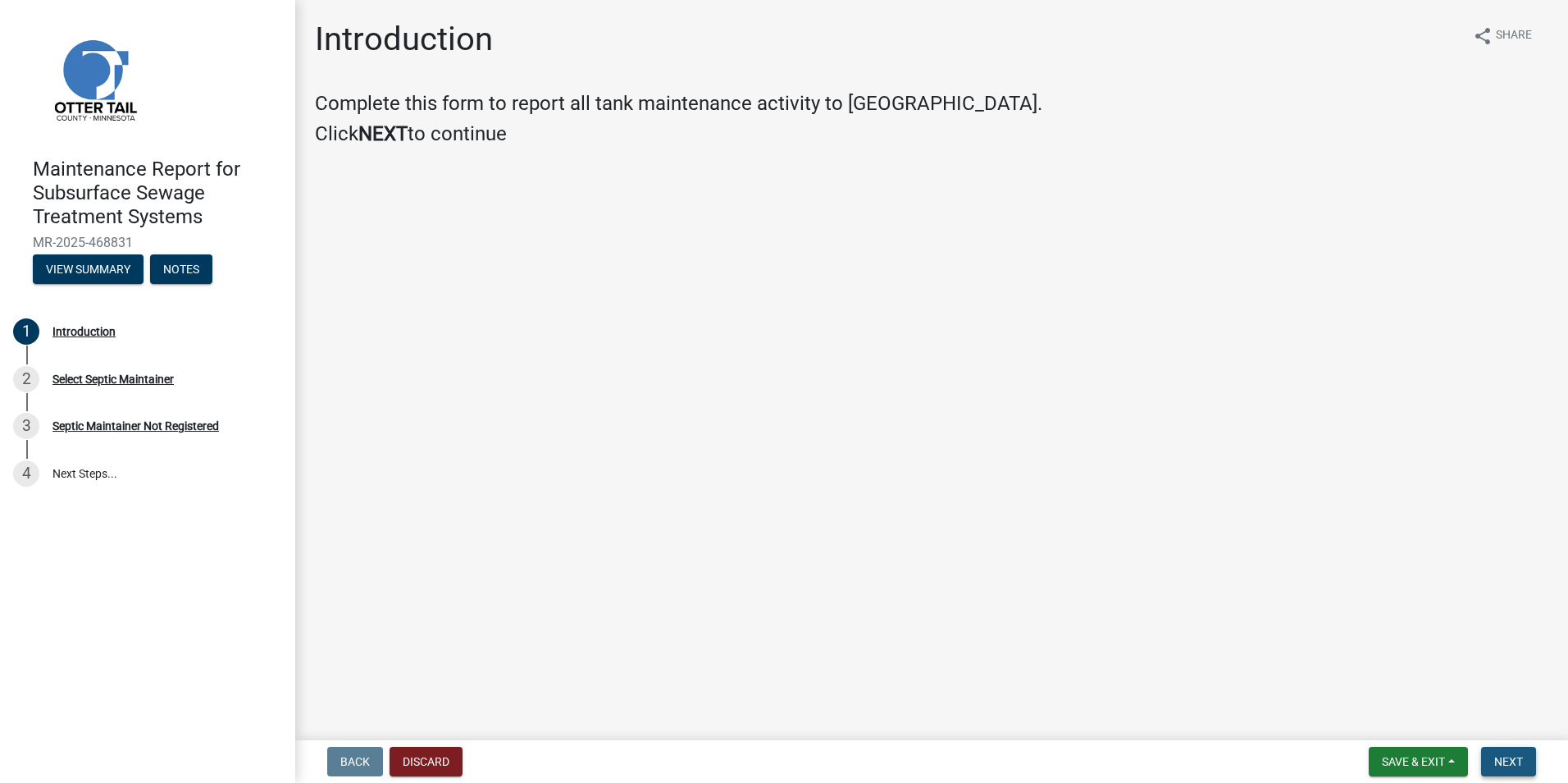
click at [1509, 767] on span "Next" at bounding box center [1508, 762] width 29 height 13
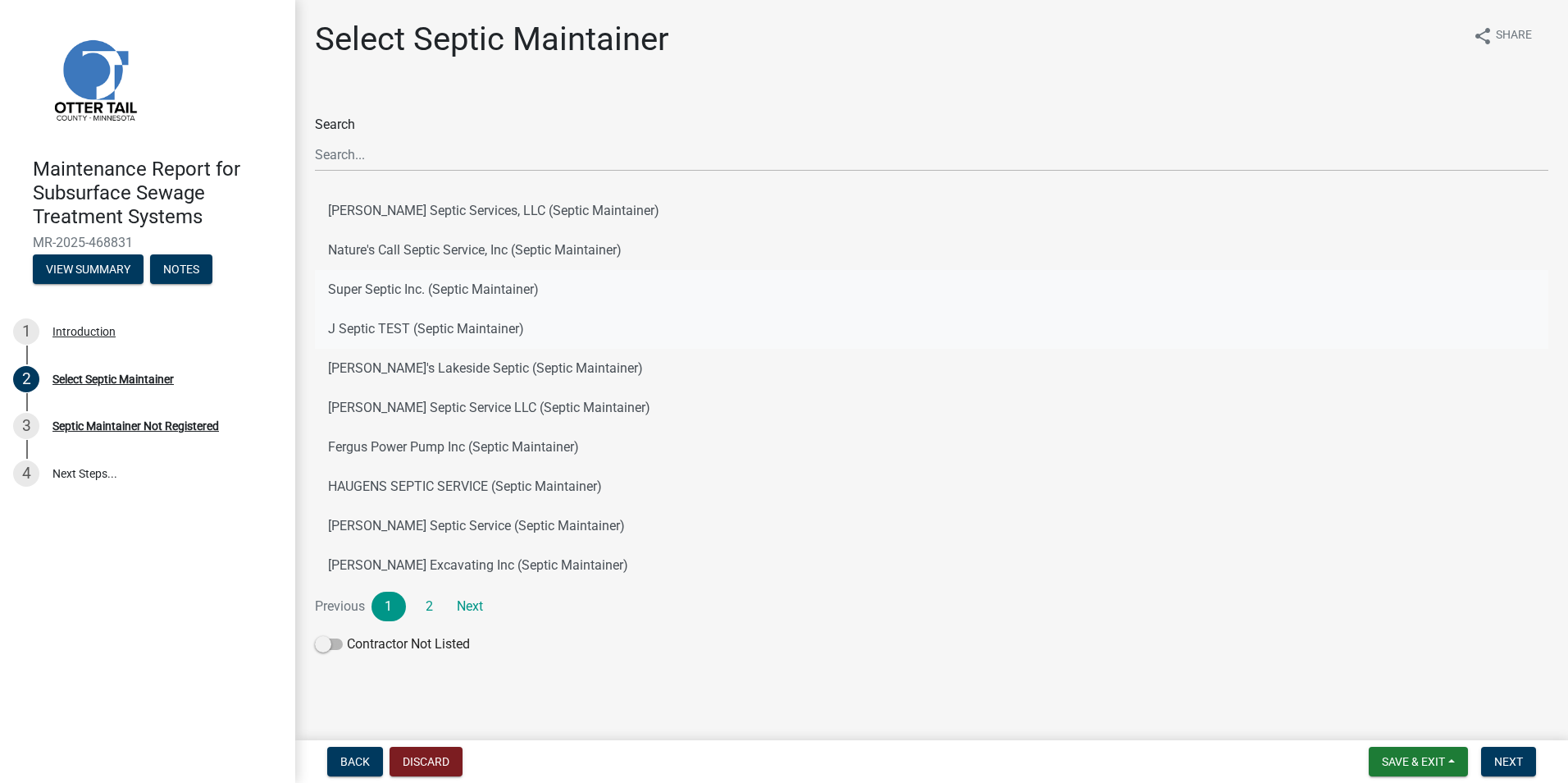
drag, startPoint x: 404, startPoint y: 283, endPoint x: 558, endPoint y: 339, distance: 163.9
click at [405, 283] on button "Super Septic Inc. (Septic Maintainer)" at bounding box center [932, 290] width 1234 height 39
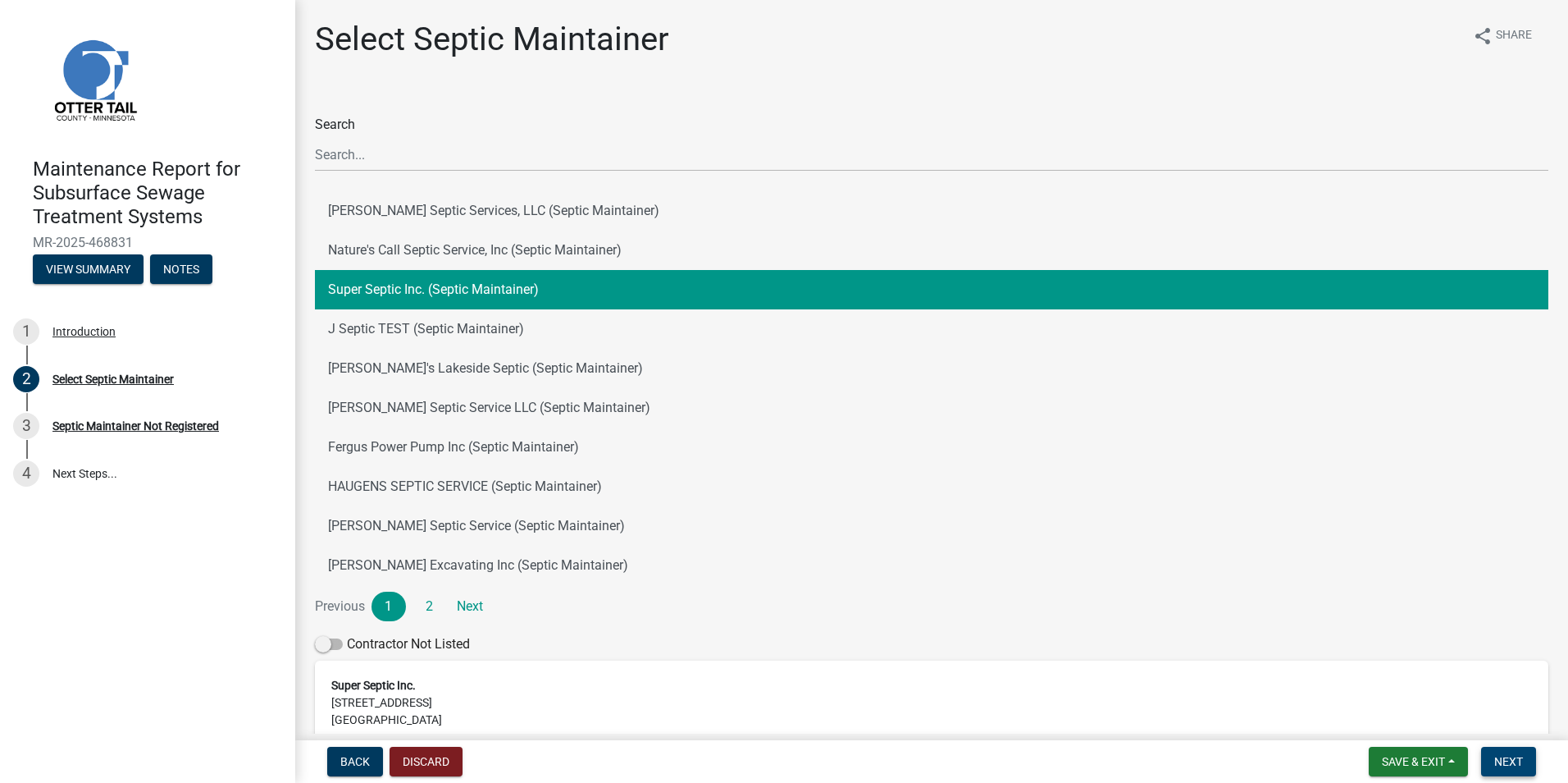
click at [1511, 756] on span "Next" at bounding box center [1508, 762] width 29 height 13
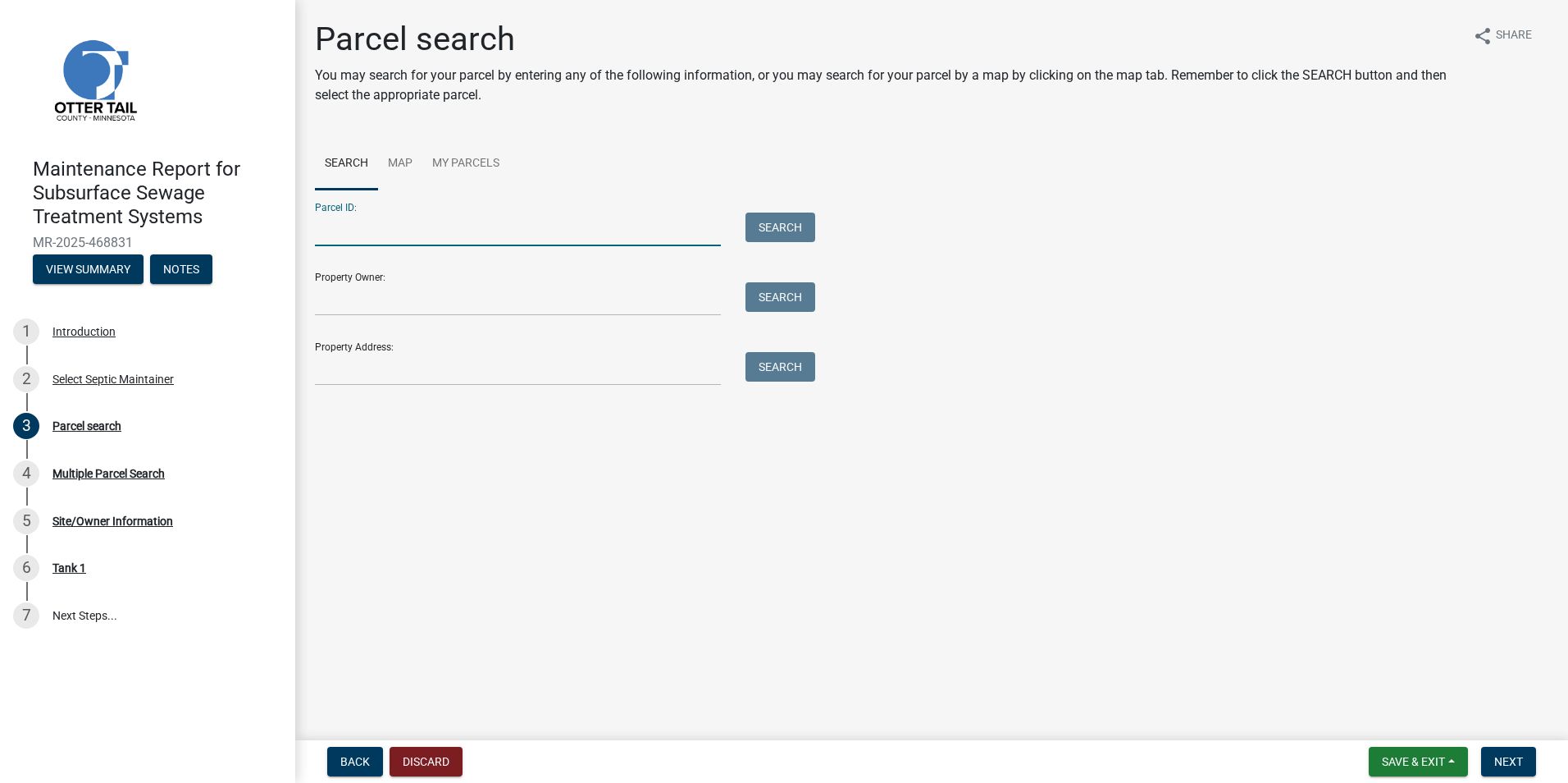
click at [397, 242] on input "Parcel ID:" at bounding box center [518, 229] width 406 height 34
paste input "17000991059000"
type input "17000991059000"
click at [792, 220] on button "Search" at bounding box center [780, 227] width 70 height 30
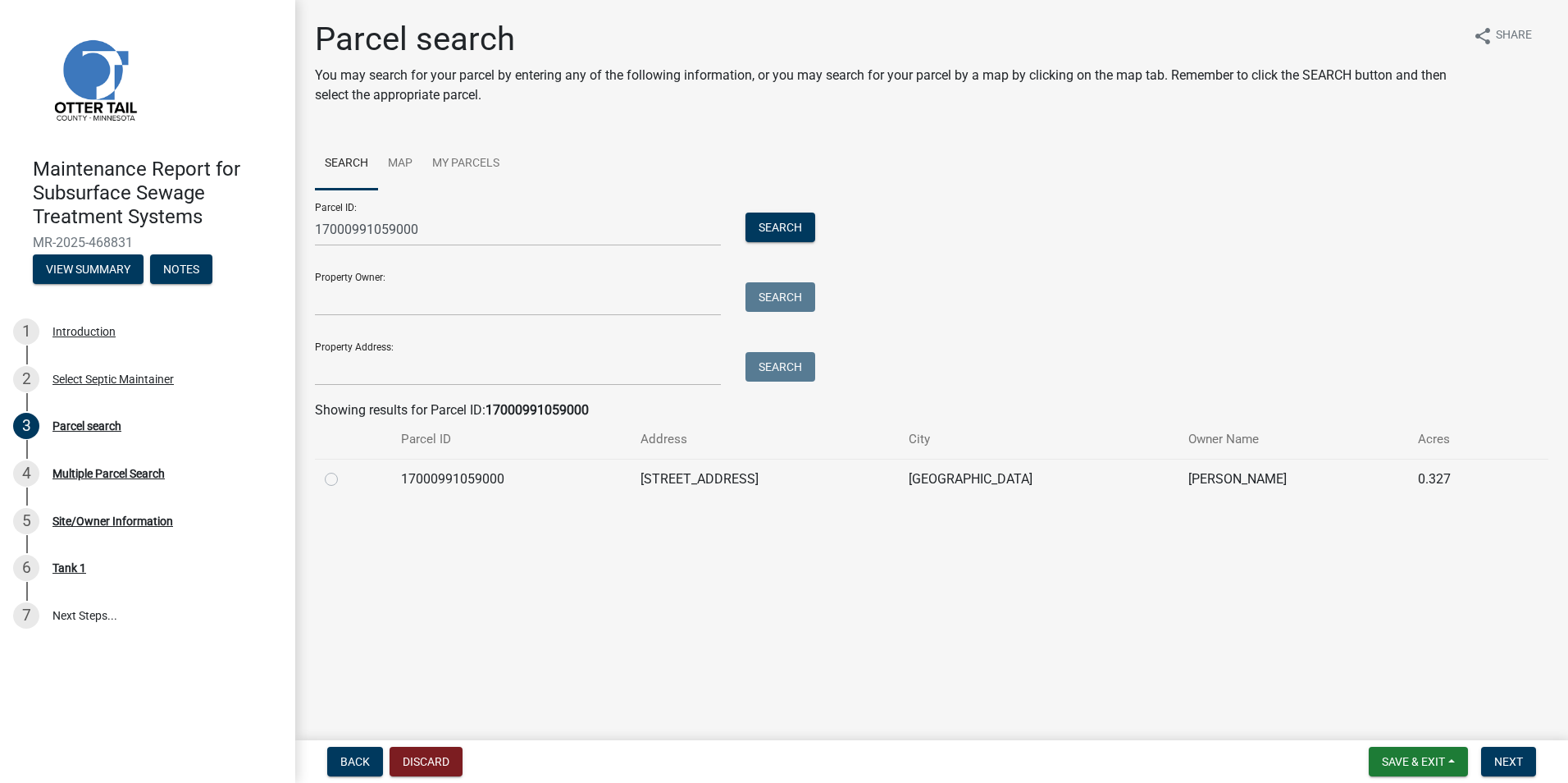
click at [345, 470] on label at bounding box center [345, 470] width 0 height 0
click at [345, 480] on input "radio" at bounding box center [349, 474] width 10 height 10
radio input "true"
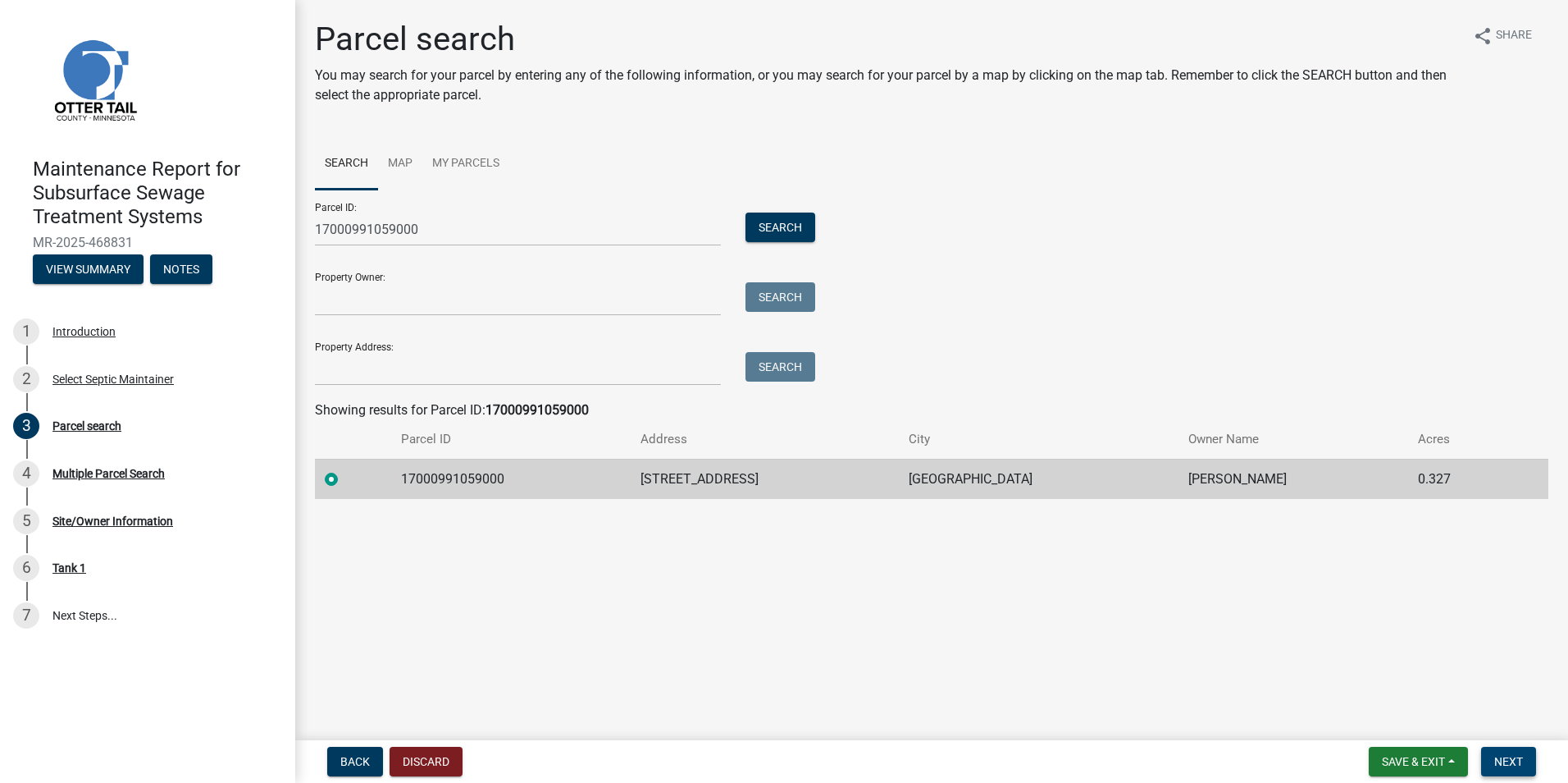
click at [1523, 770] on button "Next" at bounding box center [1508, 762] width 55 height 30
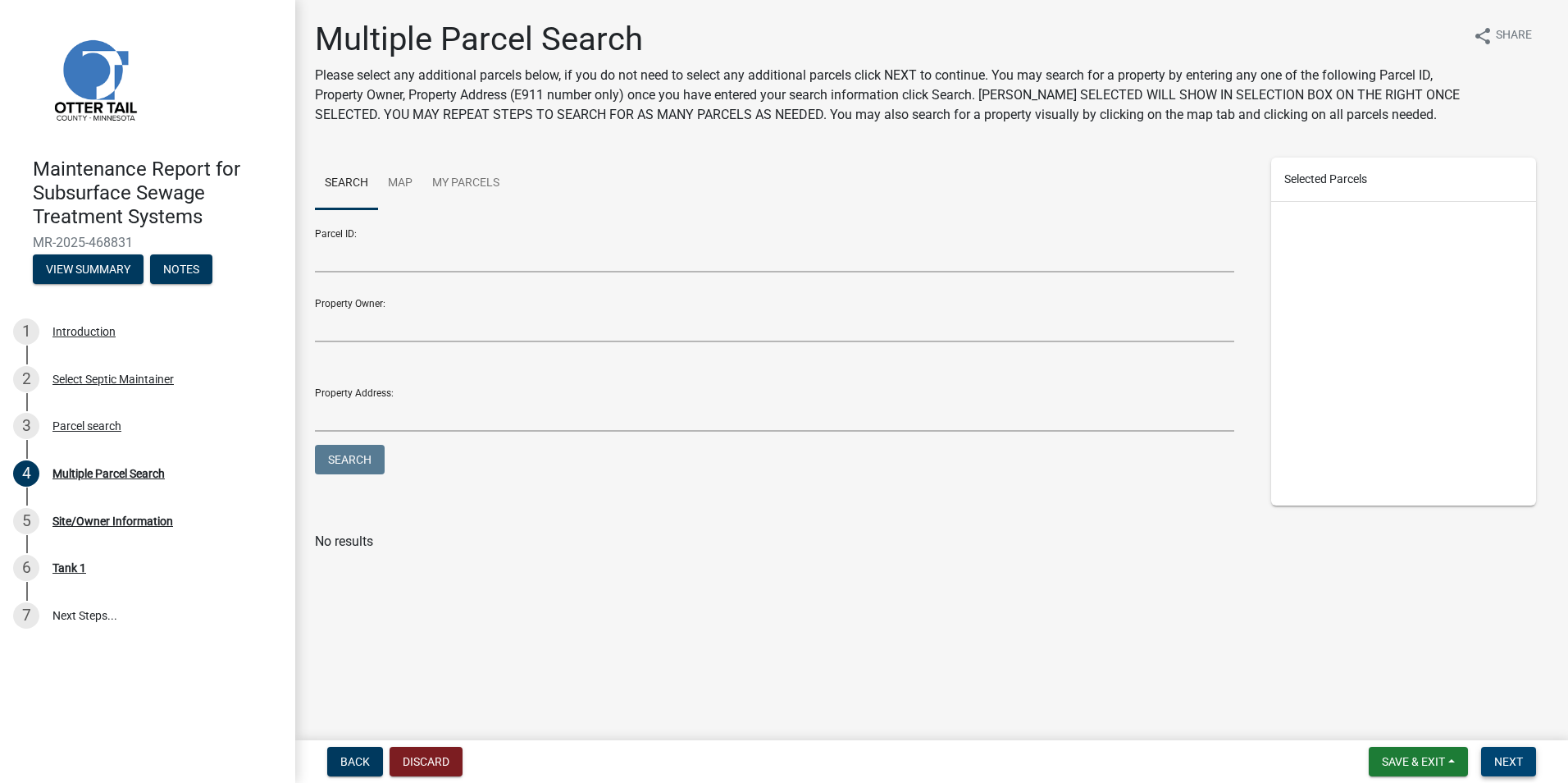
click at [1529, 754] on button "Next" at bounding box center [1508, 762] width 55 height 30
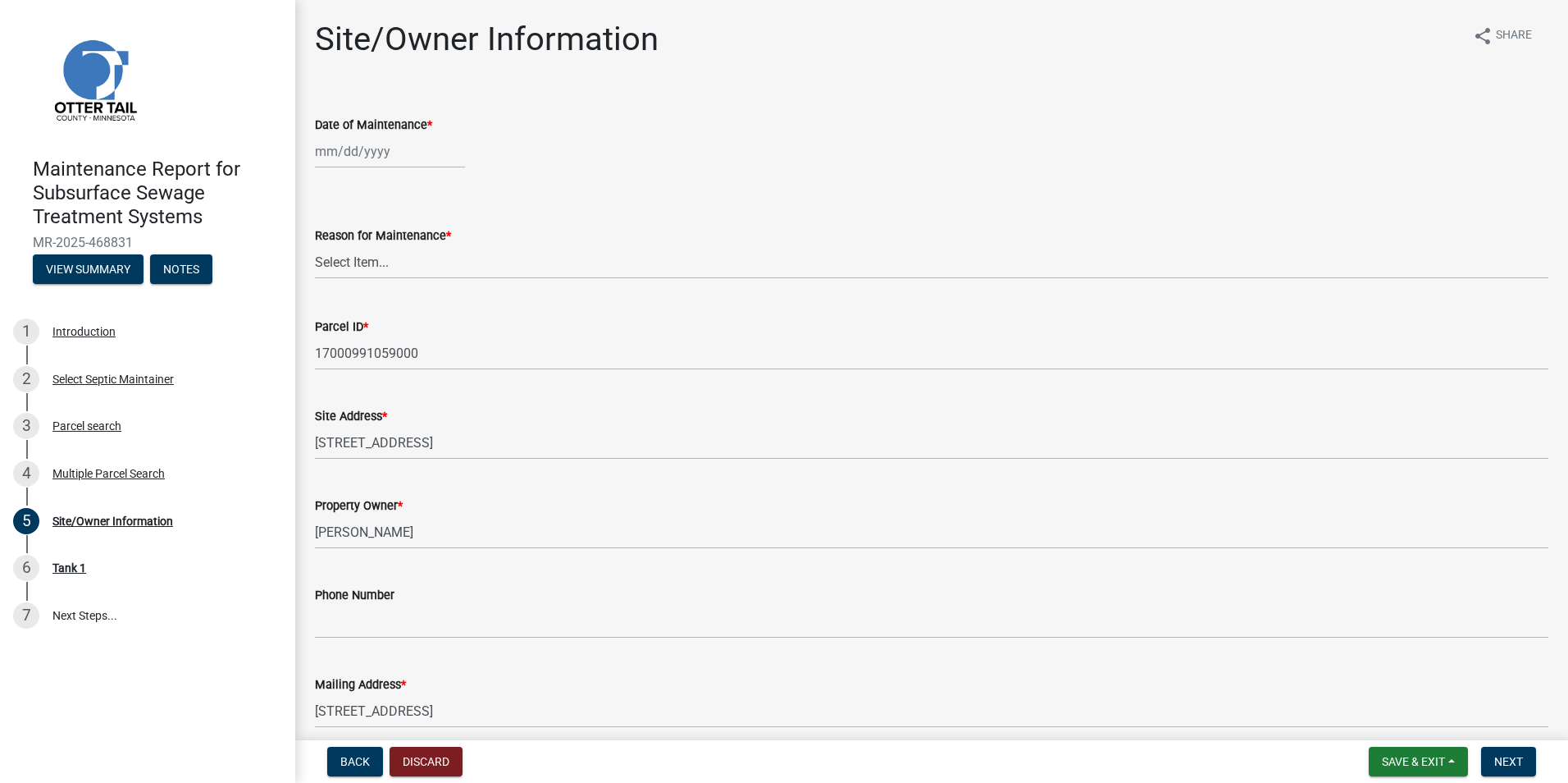
click at [382, 158] on div at bounding box center [389, 151] width 150 height 34
select select "8"
select select "2025"
click at [429, 318] on div "22" at bounding box center [436, 318] width 26 height 26
type input "[DATE]"
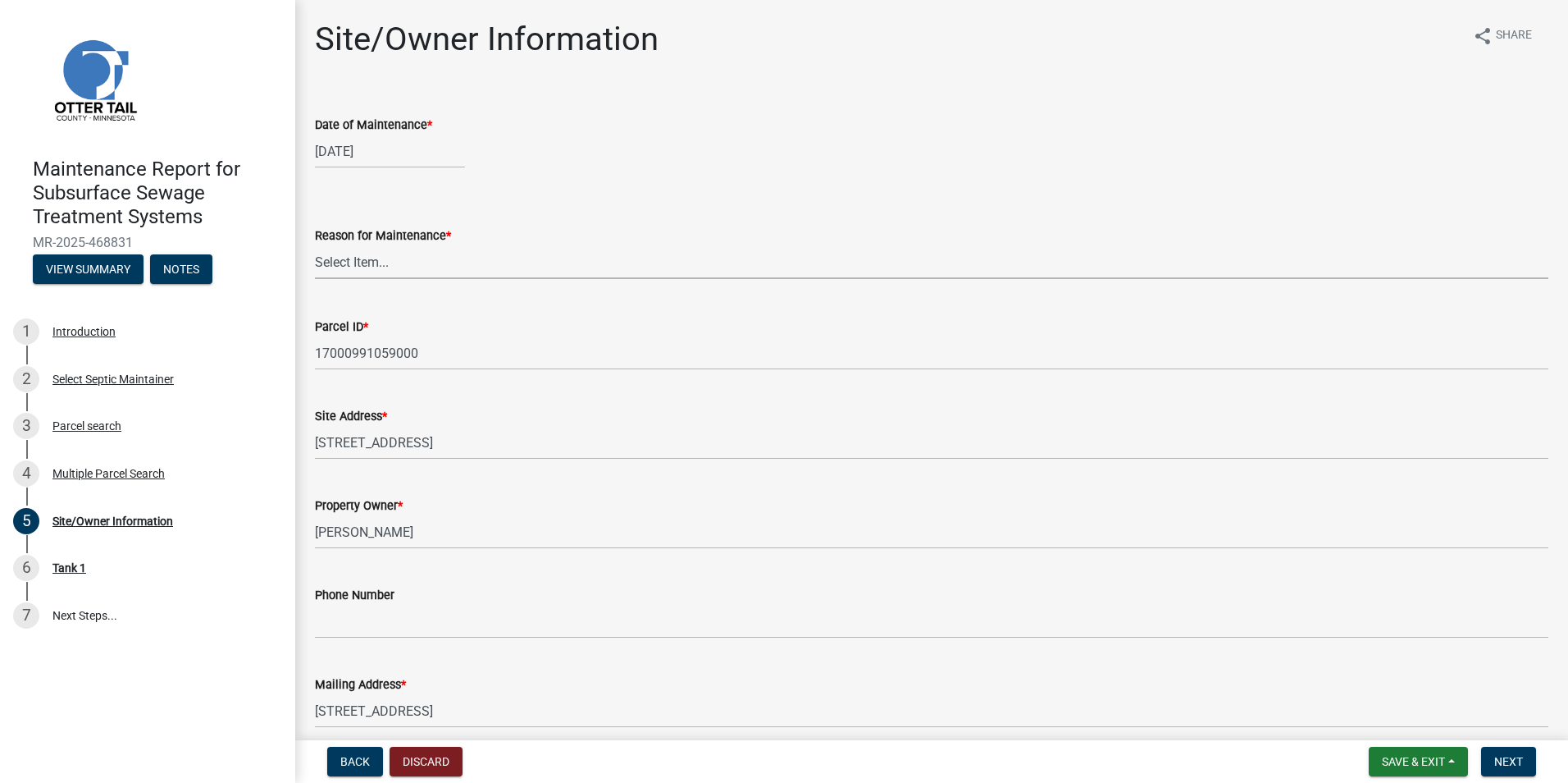
click at [369, 265] on select "Select Item... Called Routine Other" at bounding box center [932, 262] width 1234 height 34
click at [315, 245] on select "Select Item... Called Routine Other" at bounding box center [932, 262] width 1234 height 34
select select "3ac72b63-7b21-42e4-8192-806faae7a4f1"
click at [1511, 762] on span "Next" at bounding box center [1508, 762] width 29 height 13
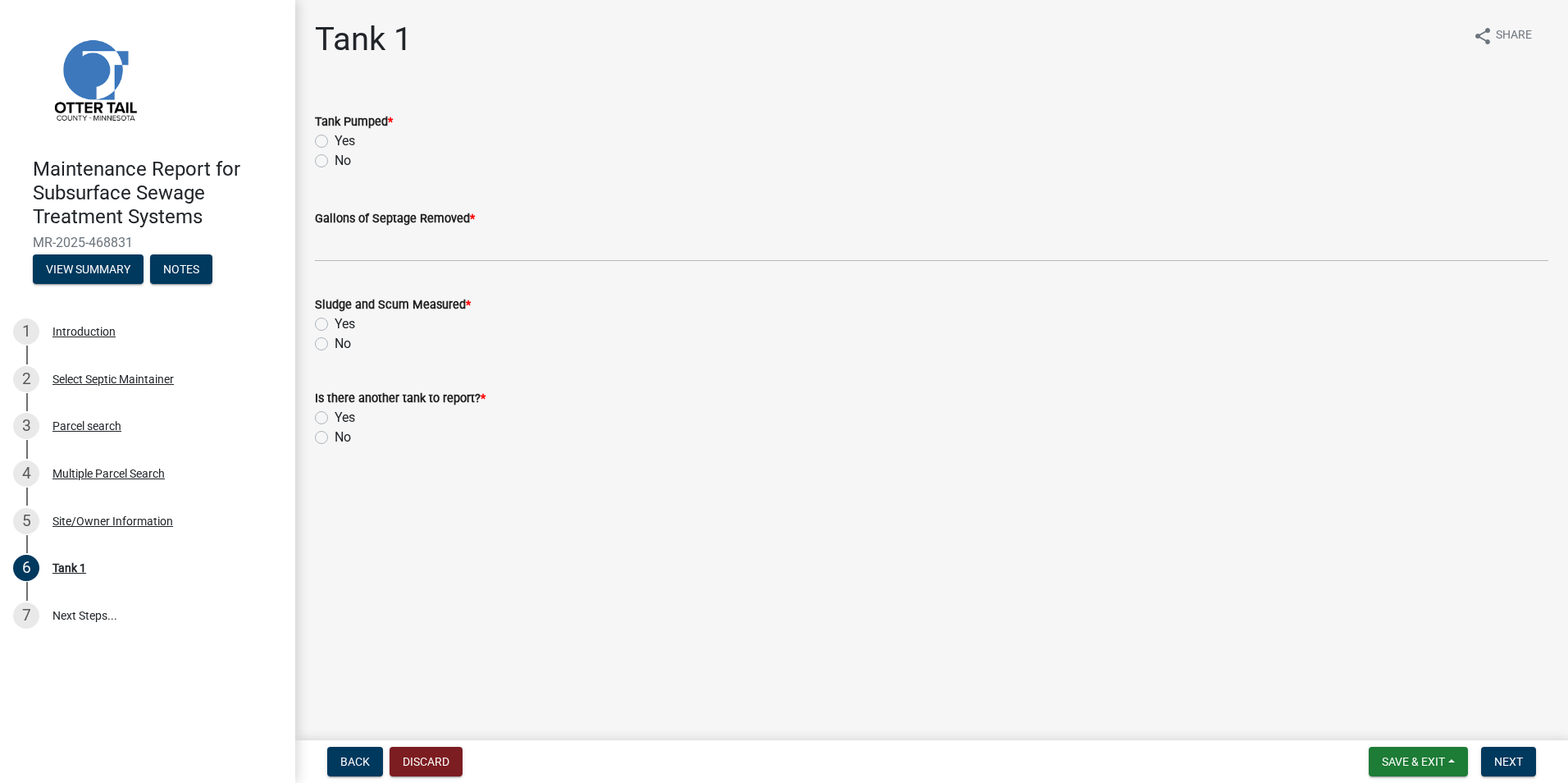
click at [334, 141] on label "Yes" at bounding box center [345, 141] width 20 height 20
click at [334, 141] on input "Yes" at bounding box center [339, 136] width 10 height 10
radio input "true"
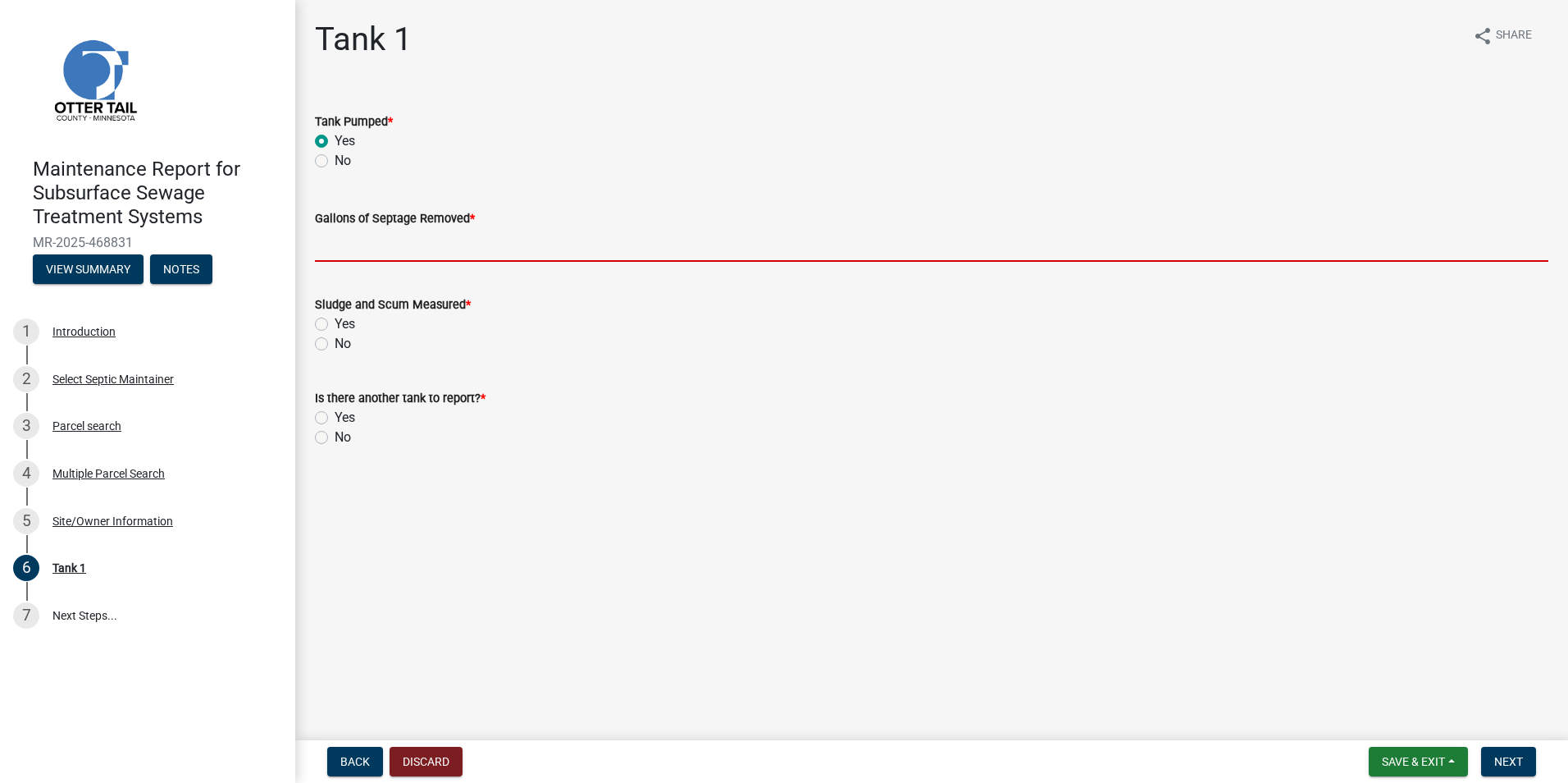
click at [345, 251] on input "Gallons of Septage Removed *" at bounding box center [932, 245] width 1234 height 34
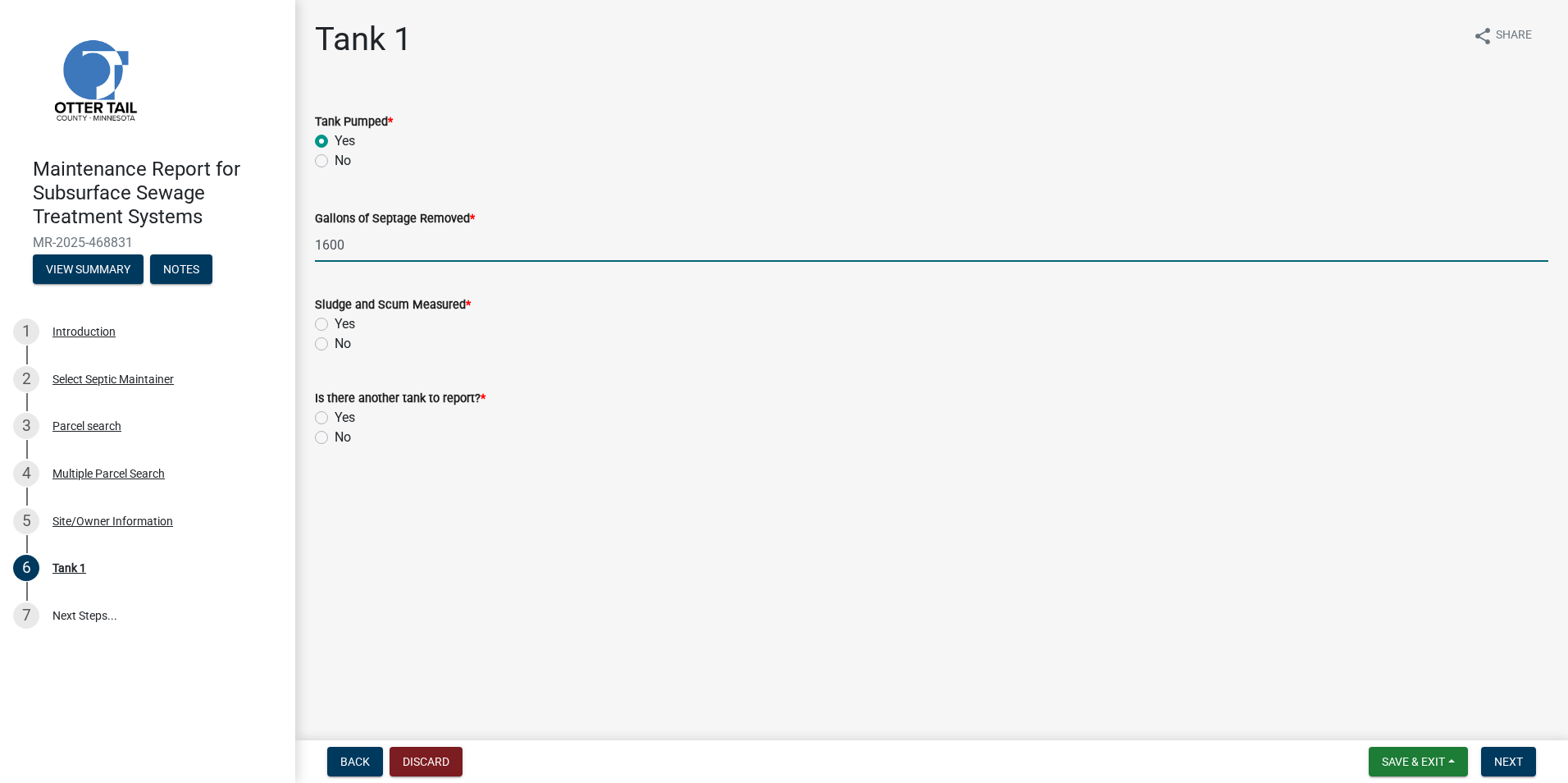
type input "1600"
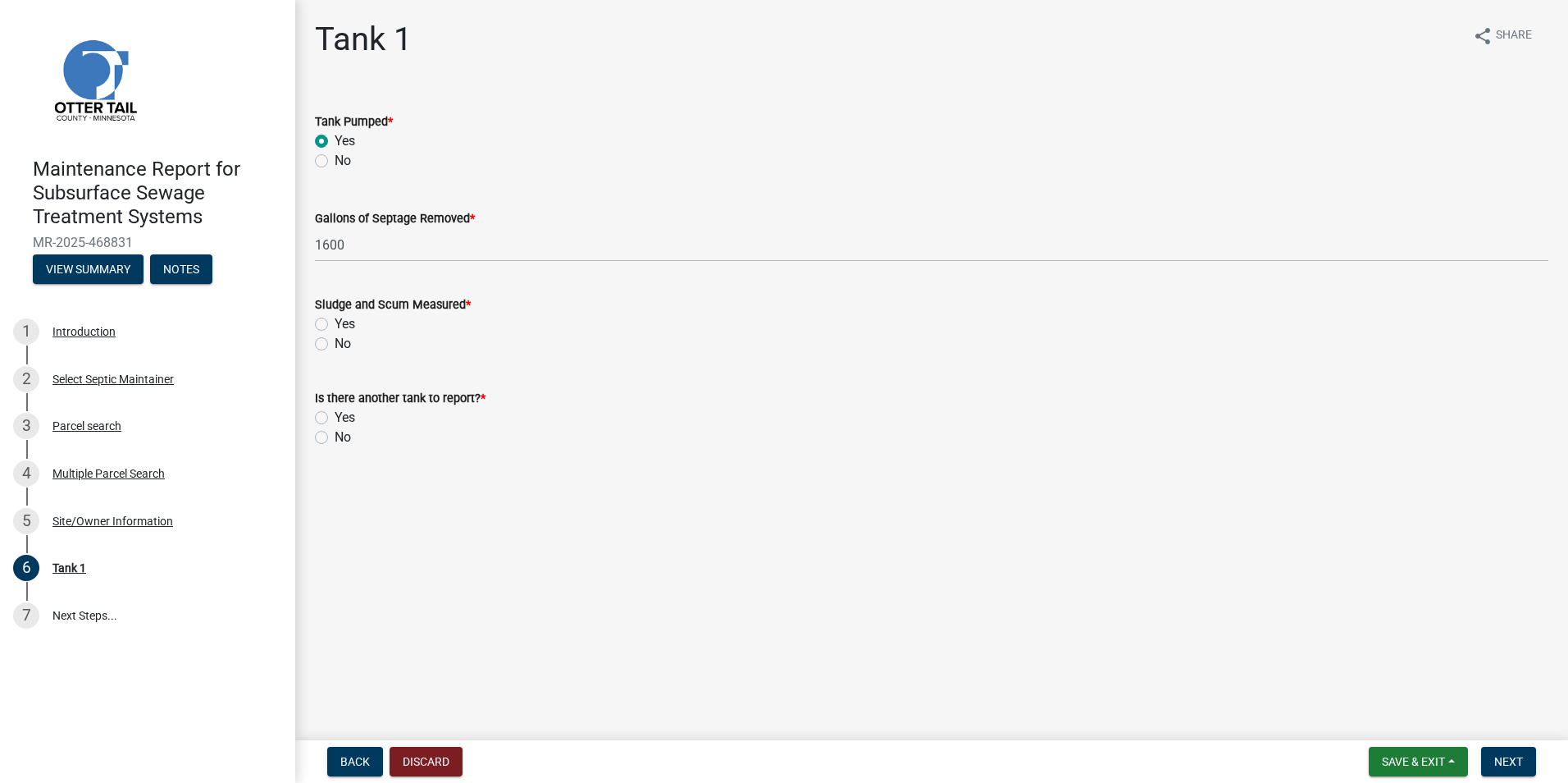
click at [334, 323] on label "Yes" at bounding box center [345, 323] width 20 height 20
click at [334, 323] on input "Yes" at bounding box center [339, 319] width 10 height 10
radio input "true"
click at [334, 443] on label "No" at bounding box center [343, 437] width 17 height 20
click at [334, 438] on input "No" at bounding box center [339, 433] width 10 height 10
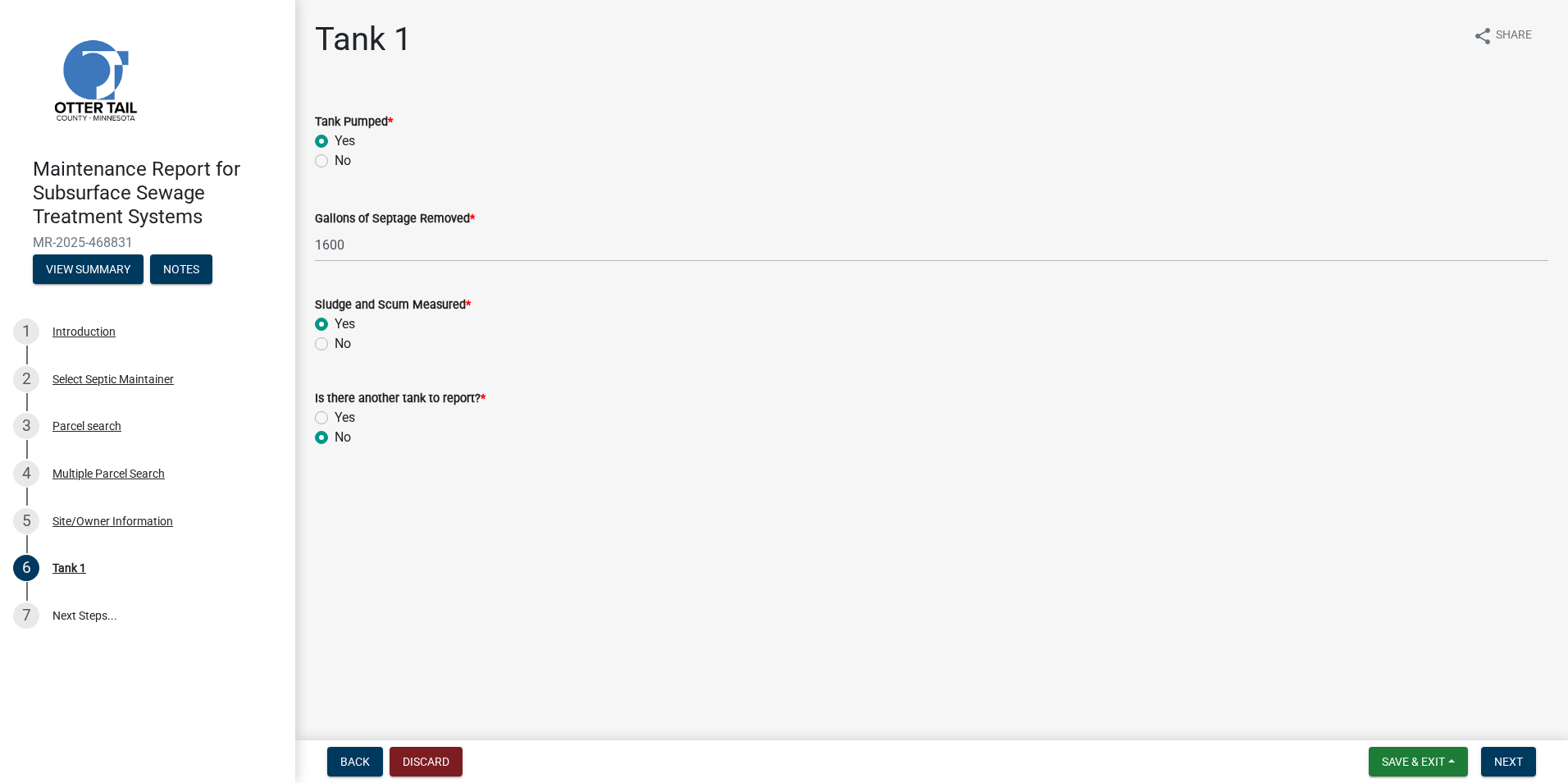
radio input "true"
click at [1508, 756] on span "Next" at bounding box center [1508, 762] width 29 height 13
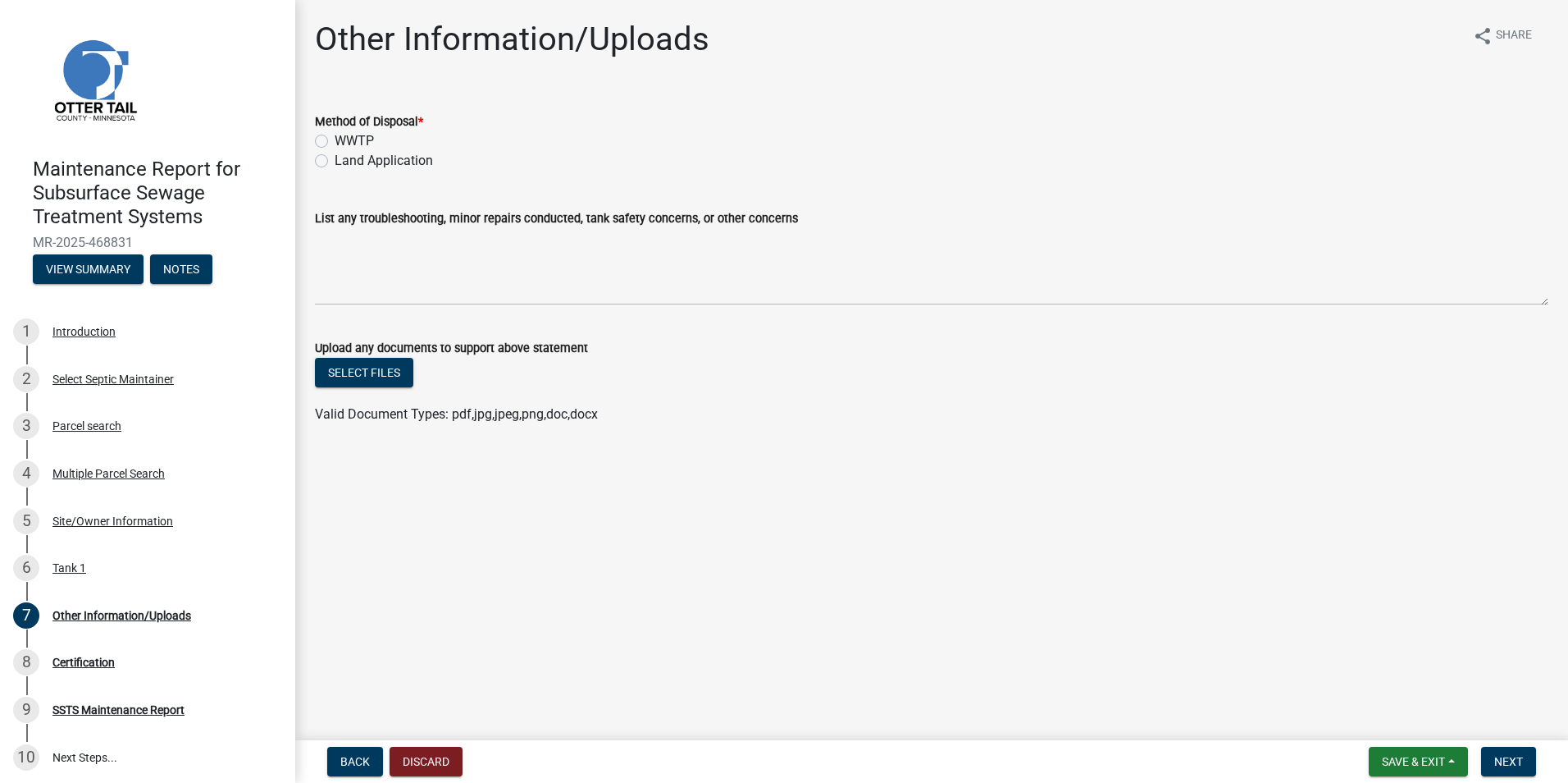
drag, startPoint x: 374, startPoint y: 161, endPoint x: 397, endPoint y: 189, distance: 36.2
click at [374, 161] on label "Land Application" at bounding box center [384, 160] width 99 height 20
click at [346, 161] on input "Land Application" at bounding box center [339, 156] width 10 height 10
radio input "true"
click at [1520, 756] on span "Next" at bounding box center [1508, 762] width 29 height 13
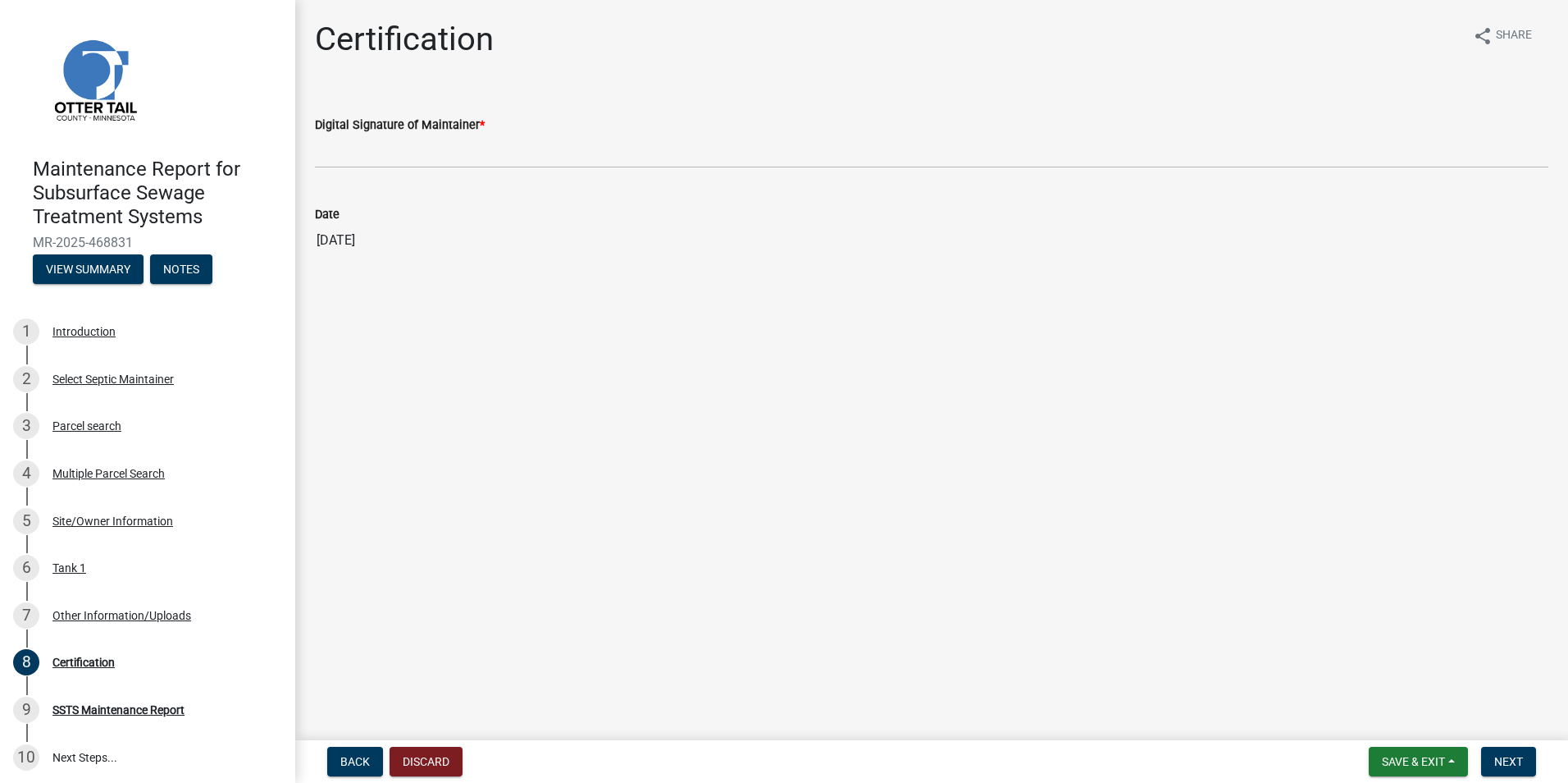
click at [347, 169] on wm-data-entity-input "Digital Signature of Maintainer *" at bounding box center [932, 137] width 1234 height 89
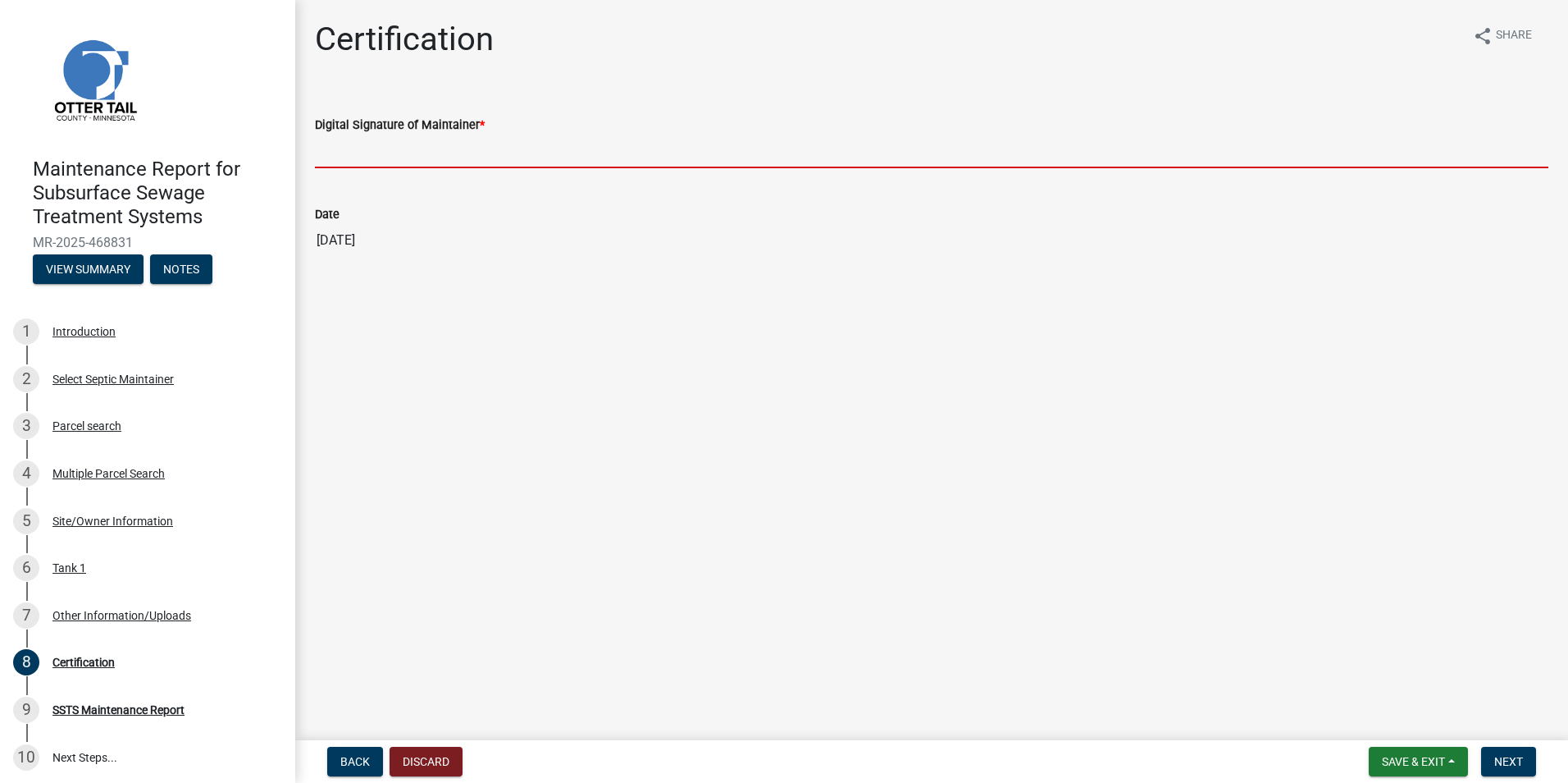
click at [347, 163] on input "Digital Signature of Maintainer *" at bounding box center [932, 151] width 1234 height 34
type input "[PERSON_NAME]"
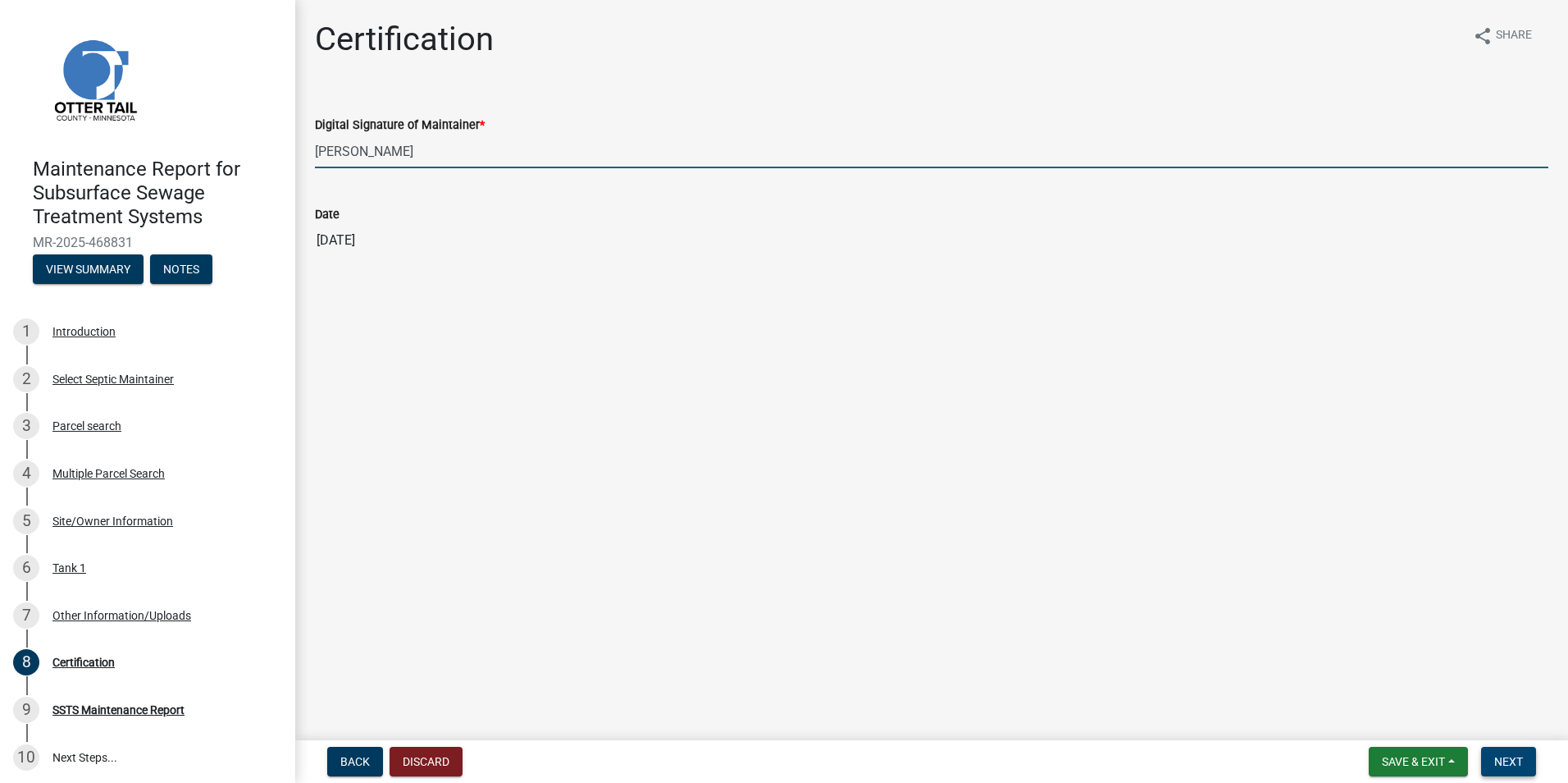
click at [1499, 753] on button "Next" at bounding box center [1508, 762] width 55 height 30
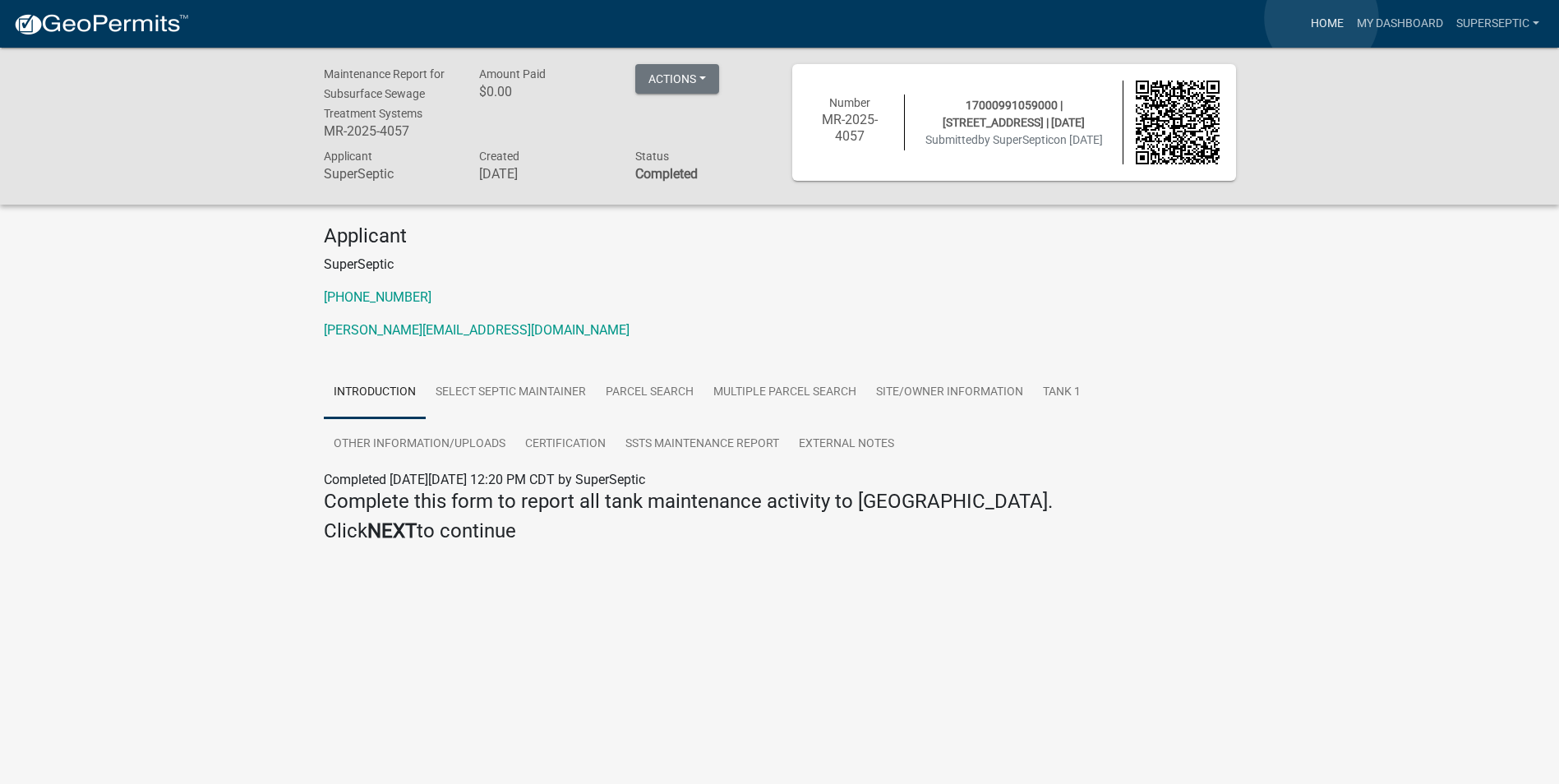
click at [1322, 18] on link "Home" at bounding box center [1327, 23] width 46 height 31
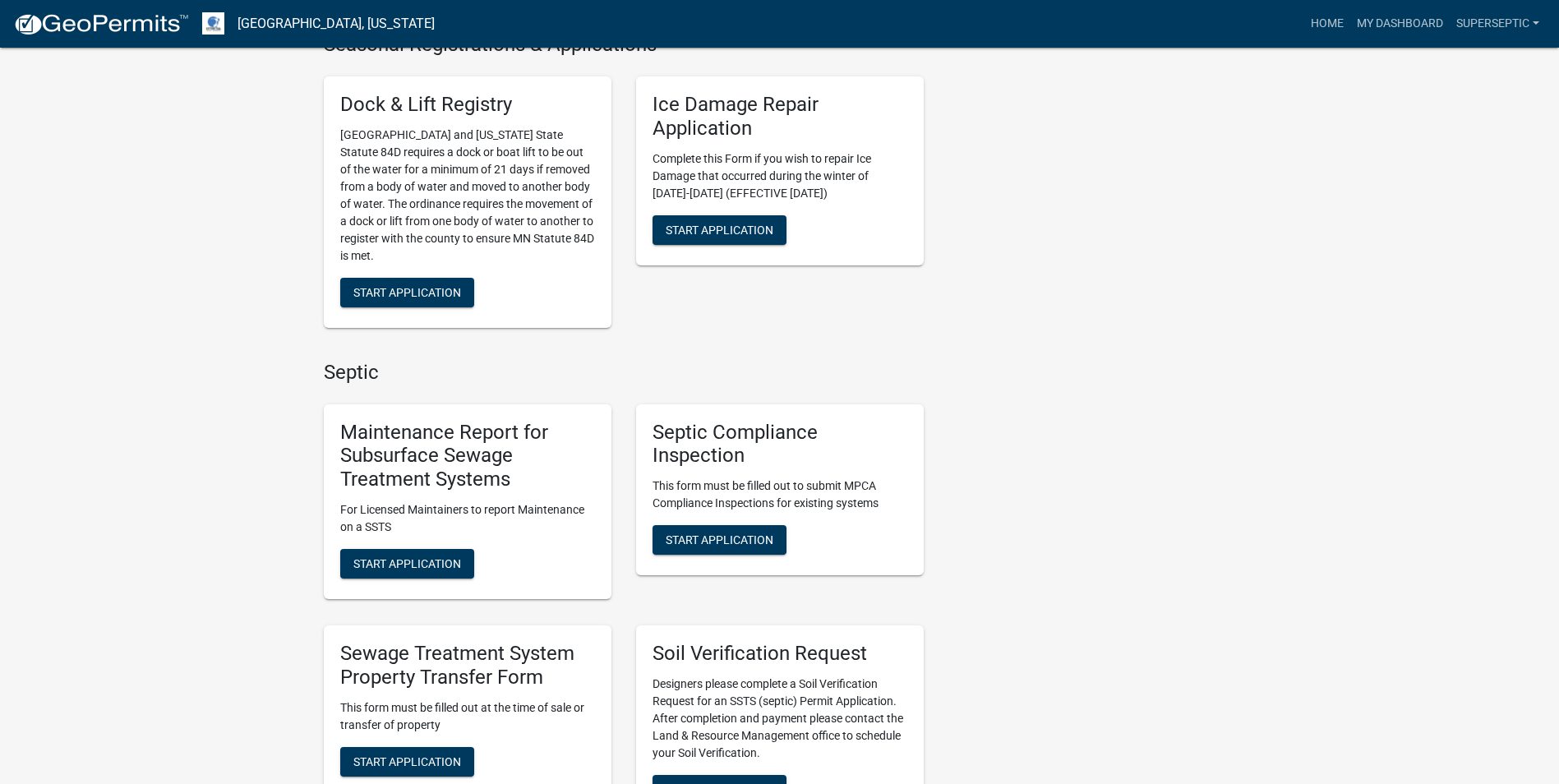
scroll to position [987, 0]
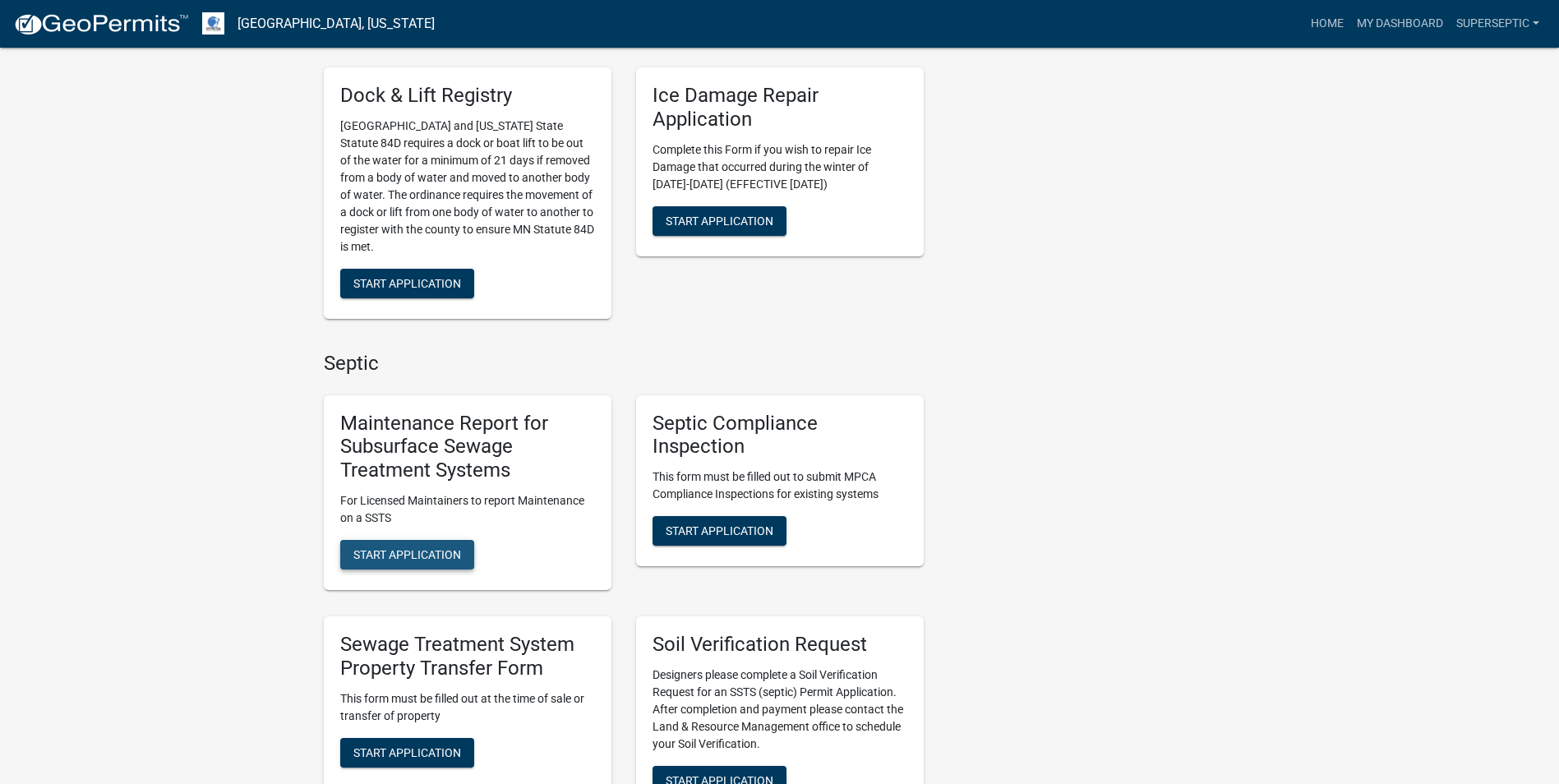
drag, startPoint x: 445, startPoint y: 553, endPoint x: 440, endPoint y: 530, distance: 23.5
click at [444, 553] on span "Start Application" at bounding box center [407, 554] width 107 height 13
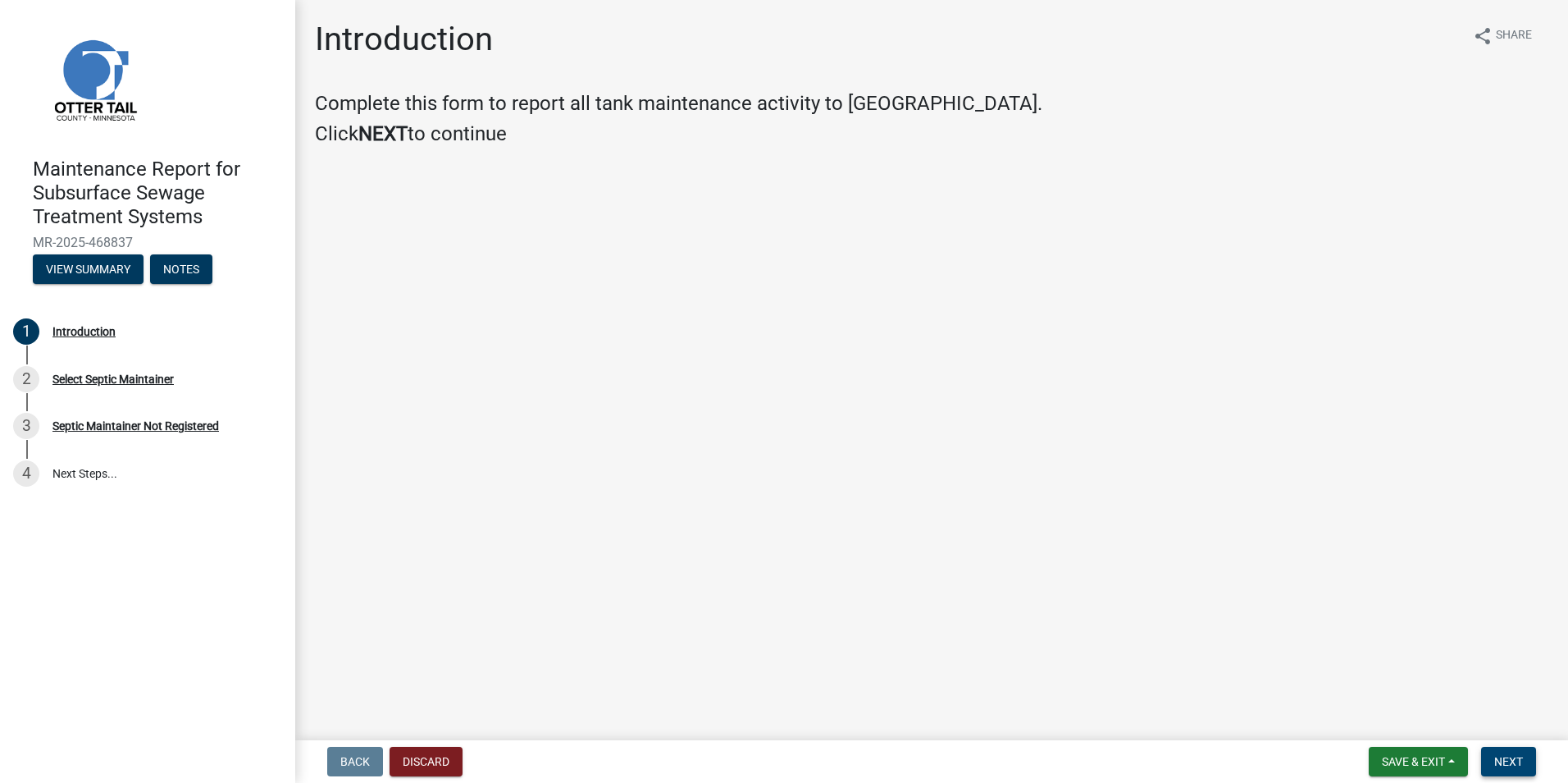
click at [1509, 765] on span "Next" at bounding box center [1508, 762] width 29 height 13
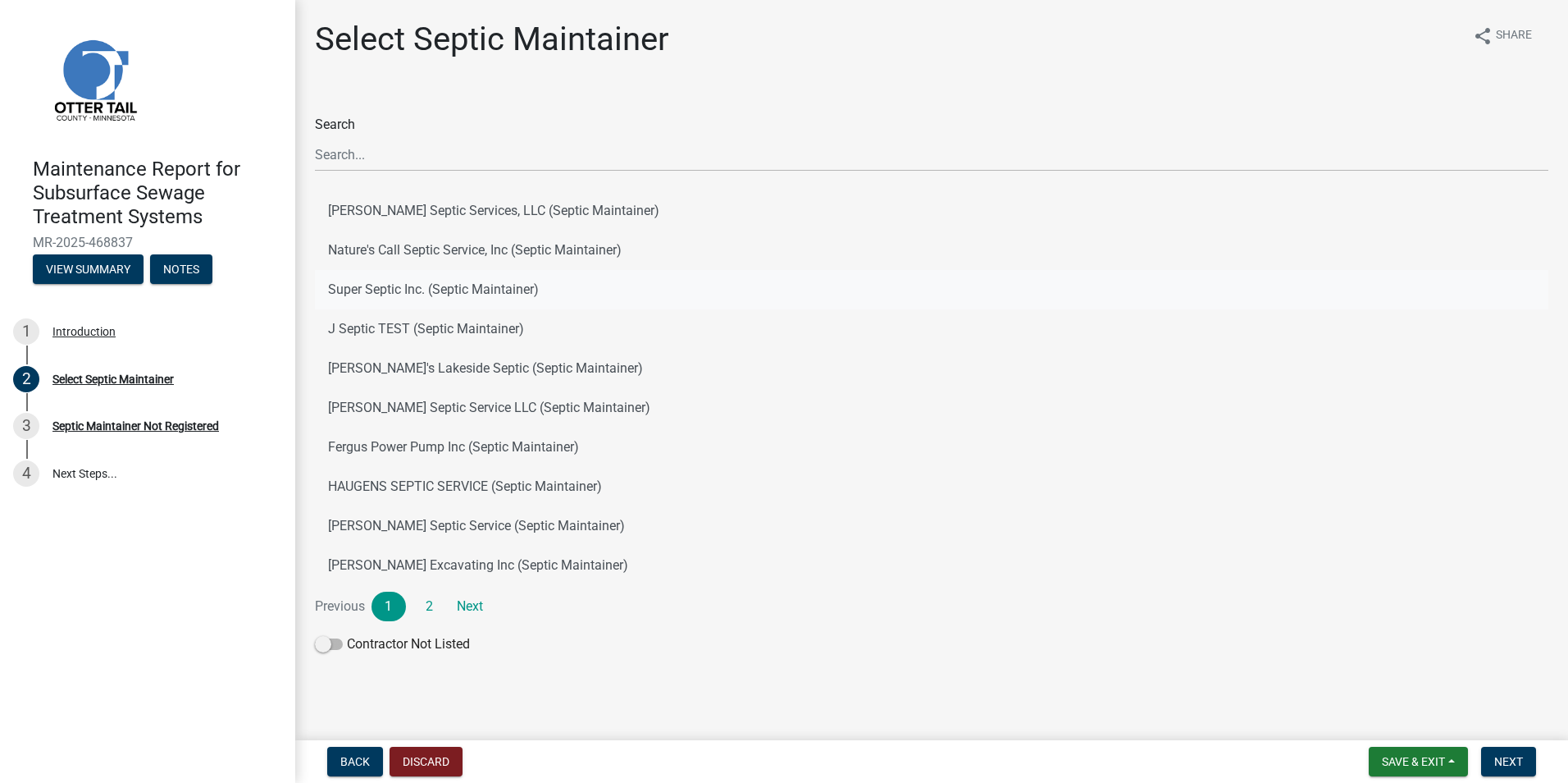
click at [418, 299] on button "Super Septic Inc. (Septic Maintainer)" at bounding box center [932, 290] width 1234 height 39
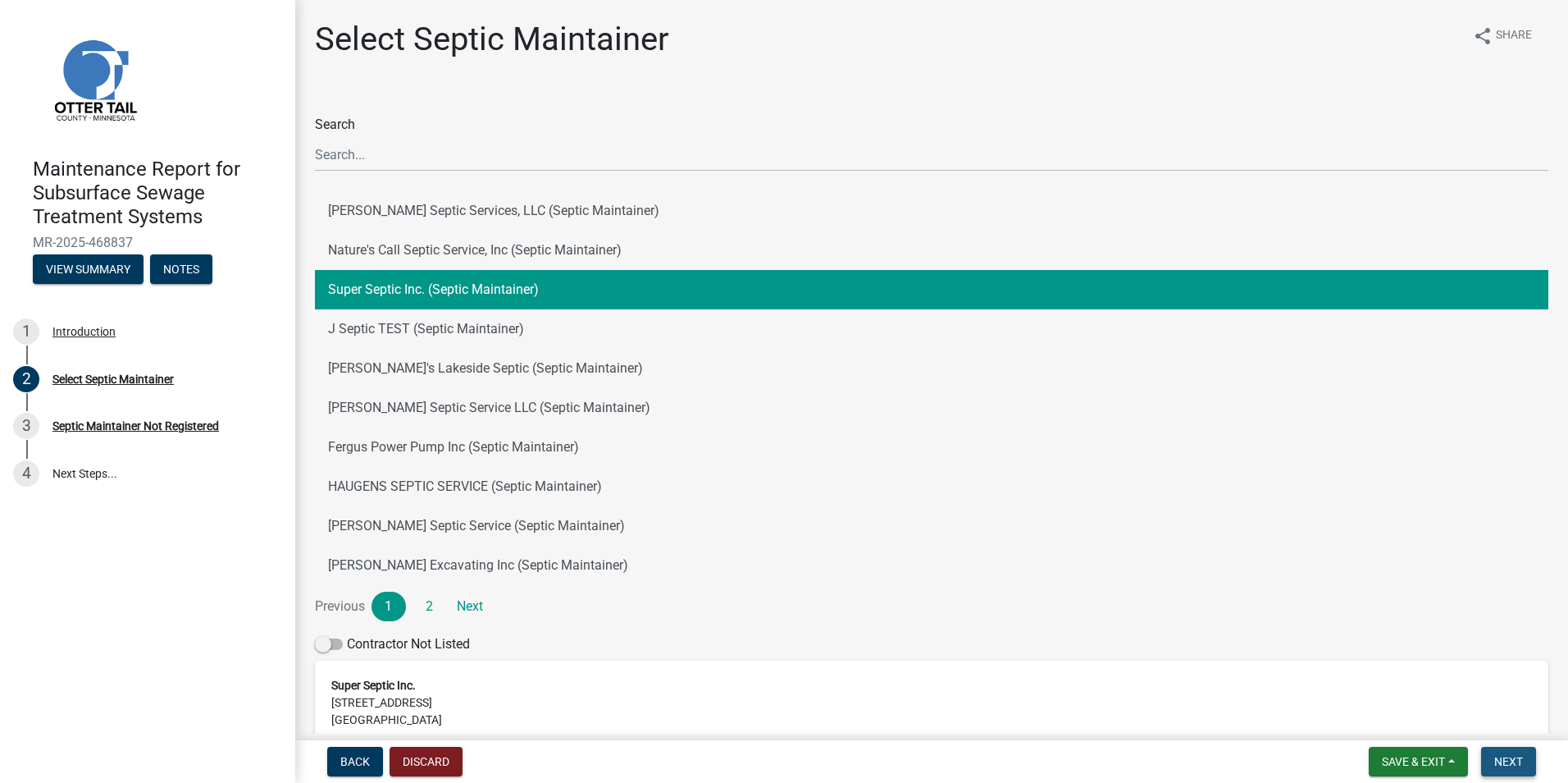
click at [1507, 760] on span "Next" at bounding box center [1508, 762] width 29 height 13
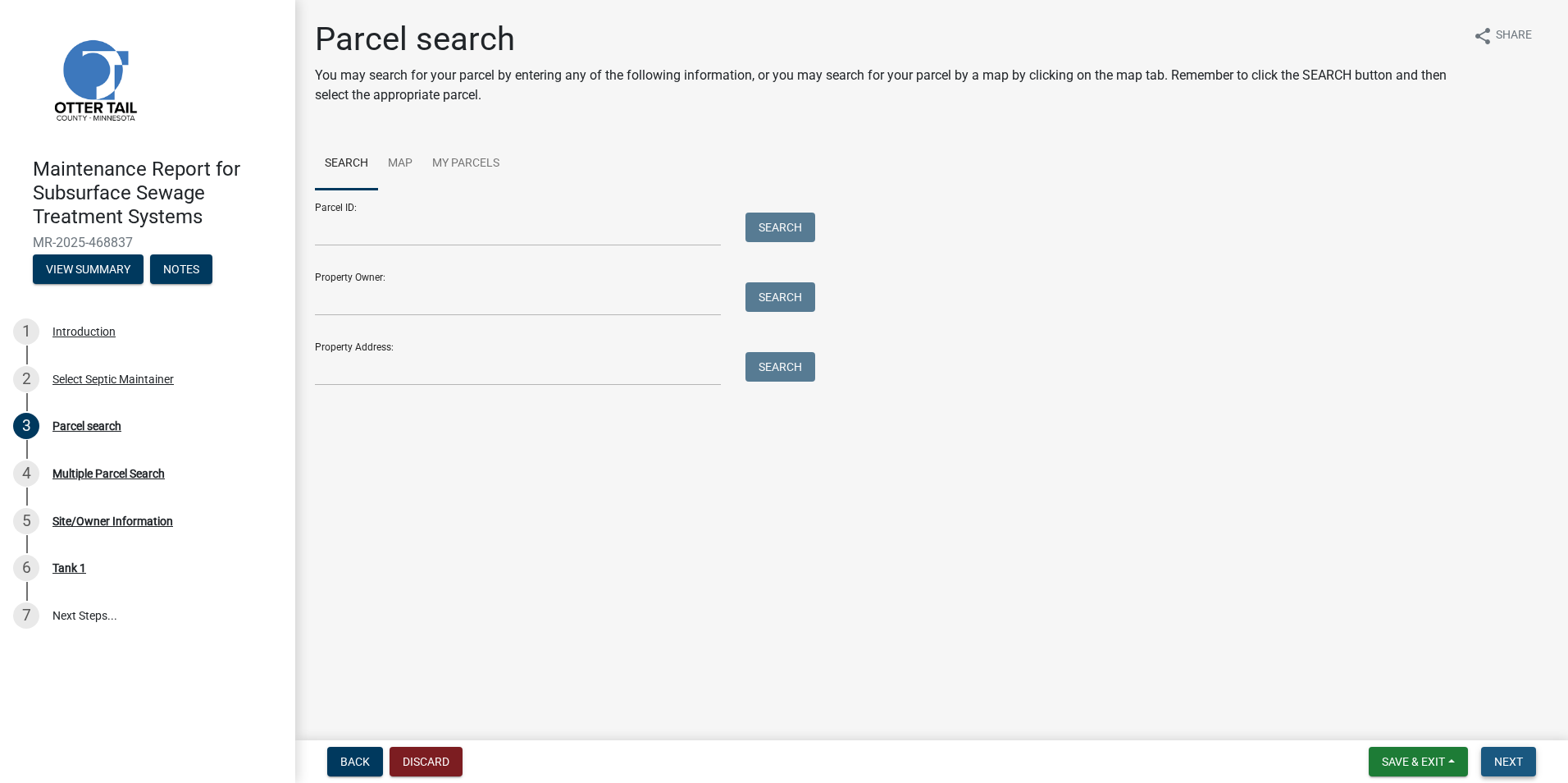
click at [1522, 769] on button "Next" at bounding box center [1508, 762] width 55 height 30
click at [361, 240] on input "Parcel ID:" at bounding box center [518, 229] width 406 height 34
paste input "20000990687000"
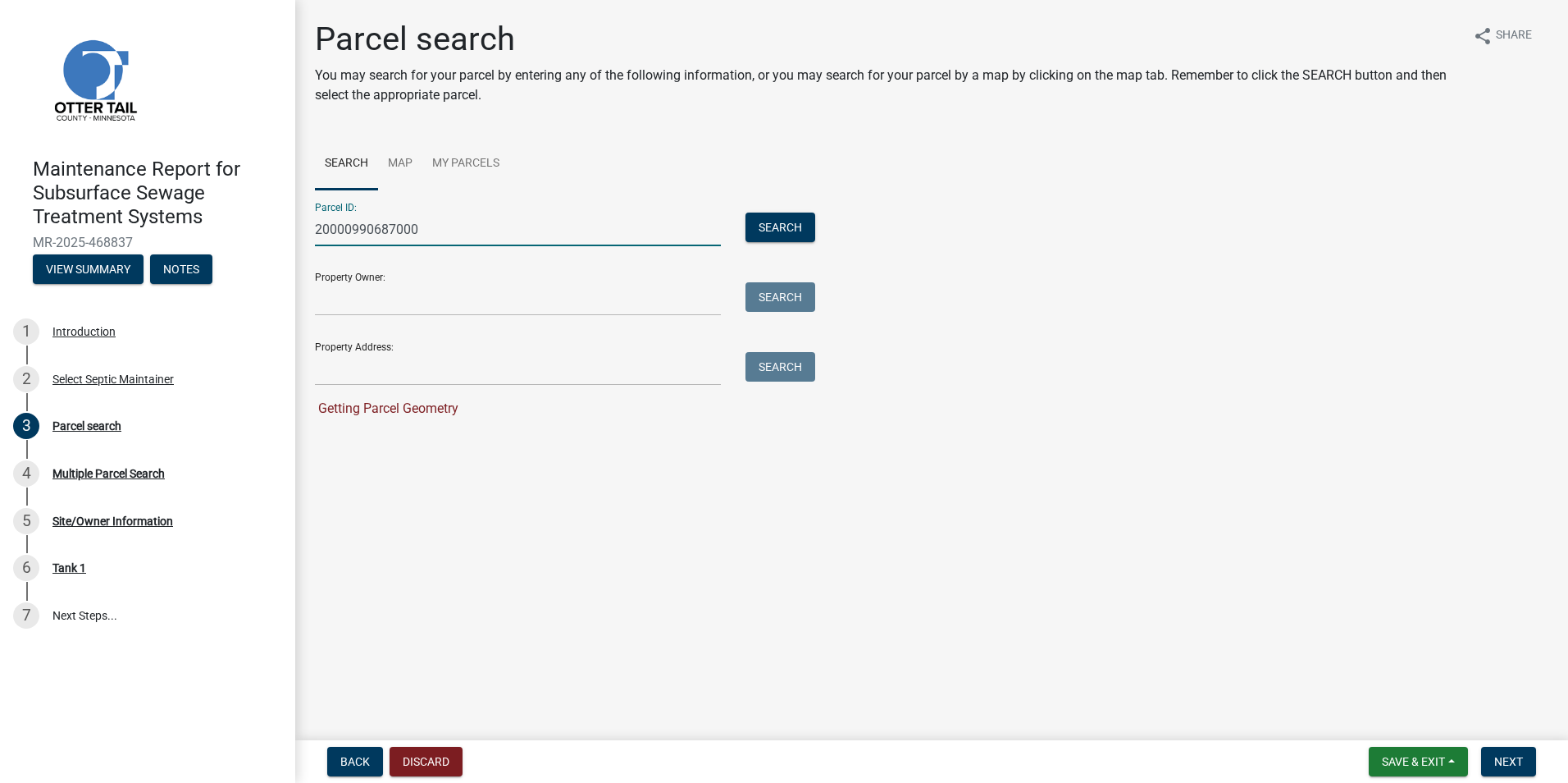
type input "20000990687000"
click at [789, 242] on div "Search" at bounding box center [776, 229] width 86 height 34
click at [784, 227] on button "Search" at bounding box center [780, 227] width 70 height 30
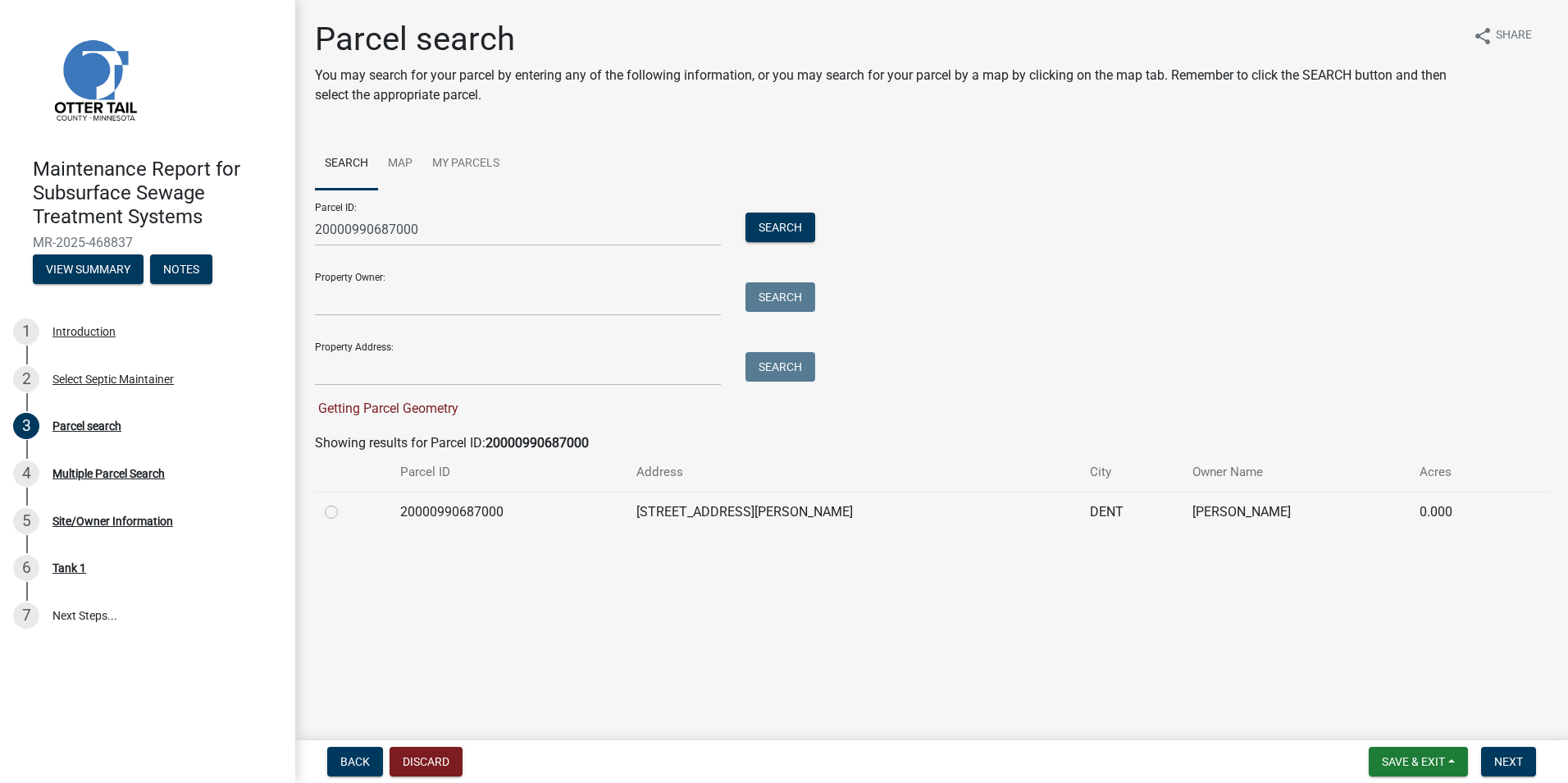
click at [345, 502] on label at bounding box center [345, 502] width 0 height 0
click at [345, 512] on input "radio" at bounding box center [349, 507] width 10 height 10
radio input "true"
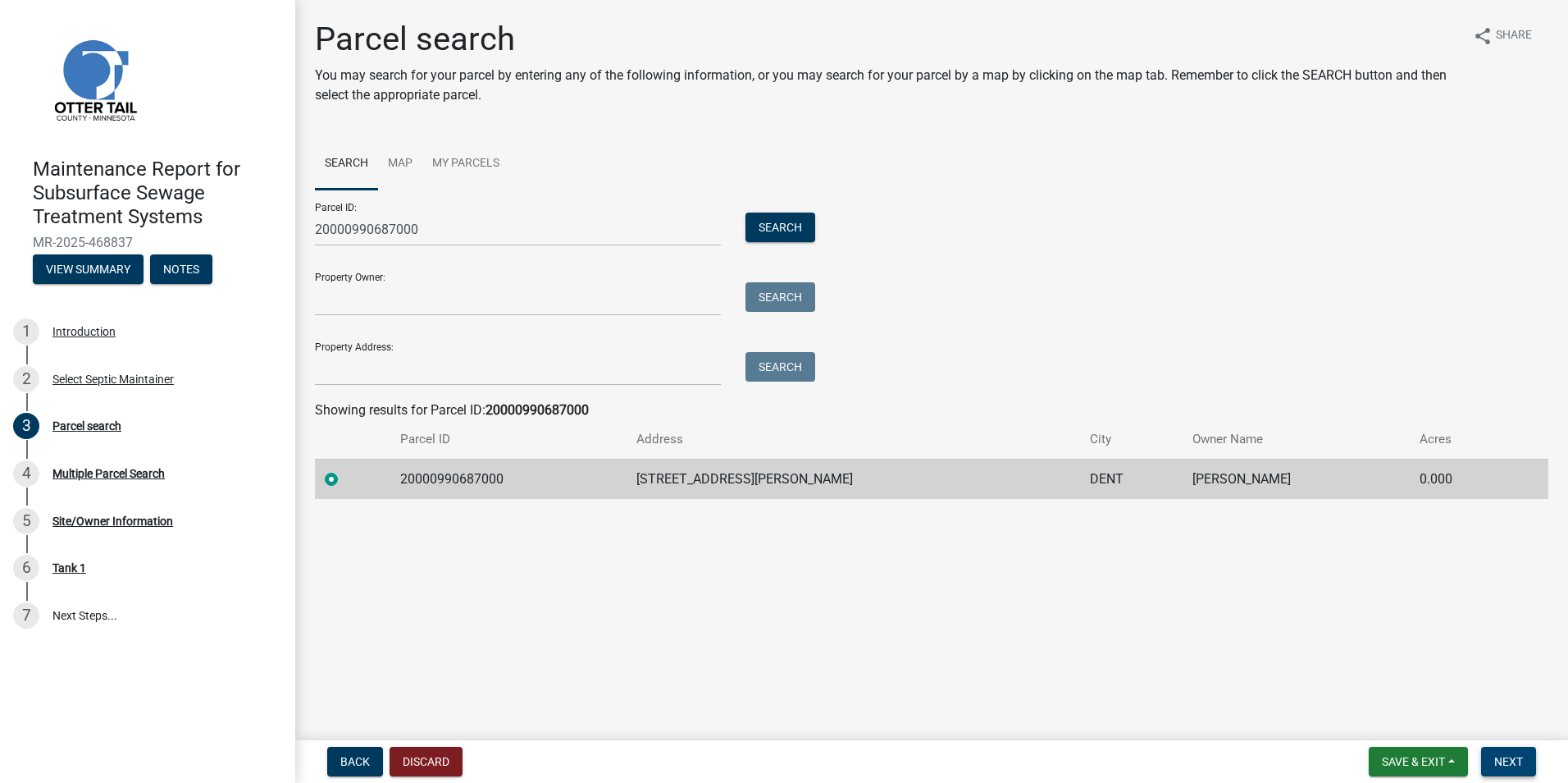
click at [1499, 749] on button "Next" at bounding box center [1508, 762] width 55 height 30
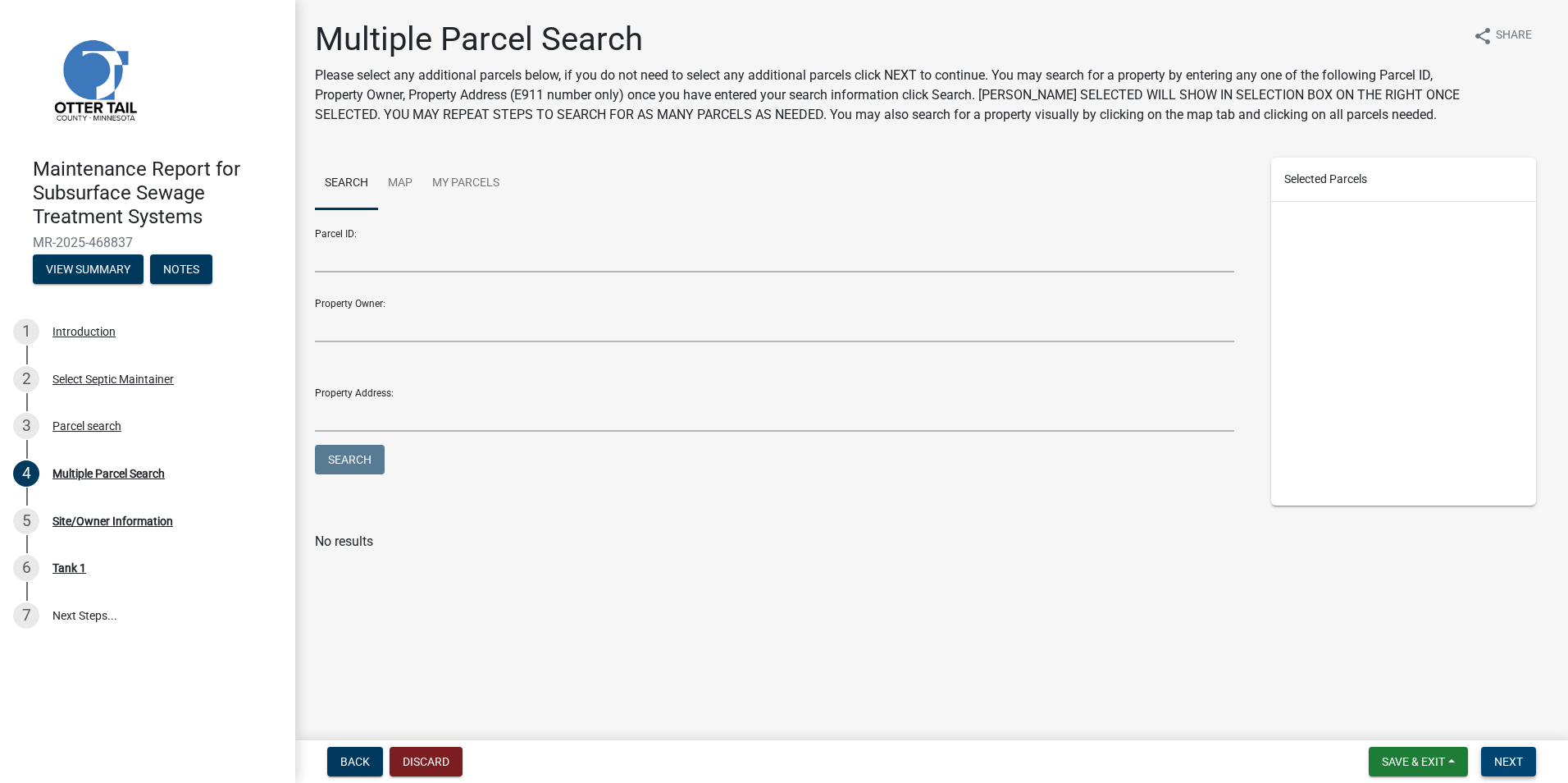
click at [1507, 747] on button "Next" at bounding box center [1508, 762] width 55 height 30
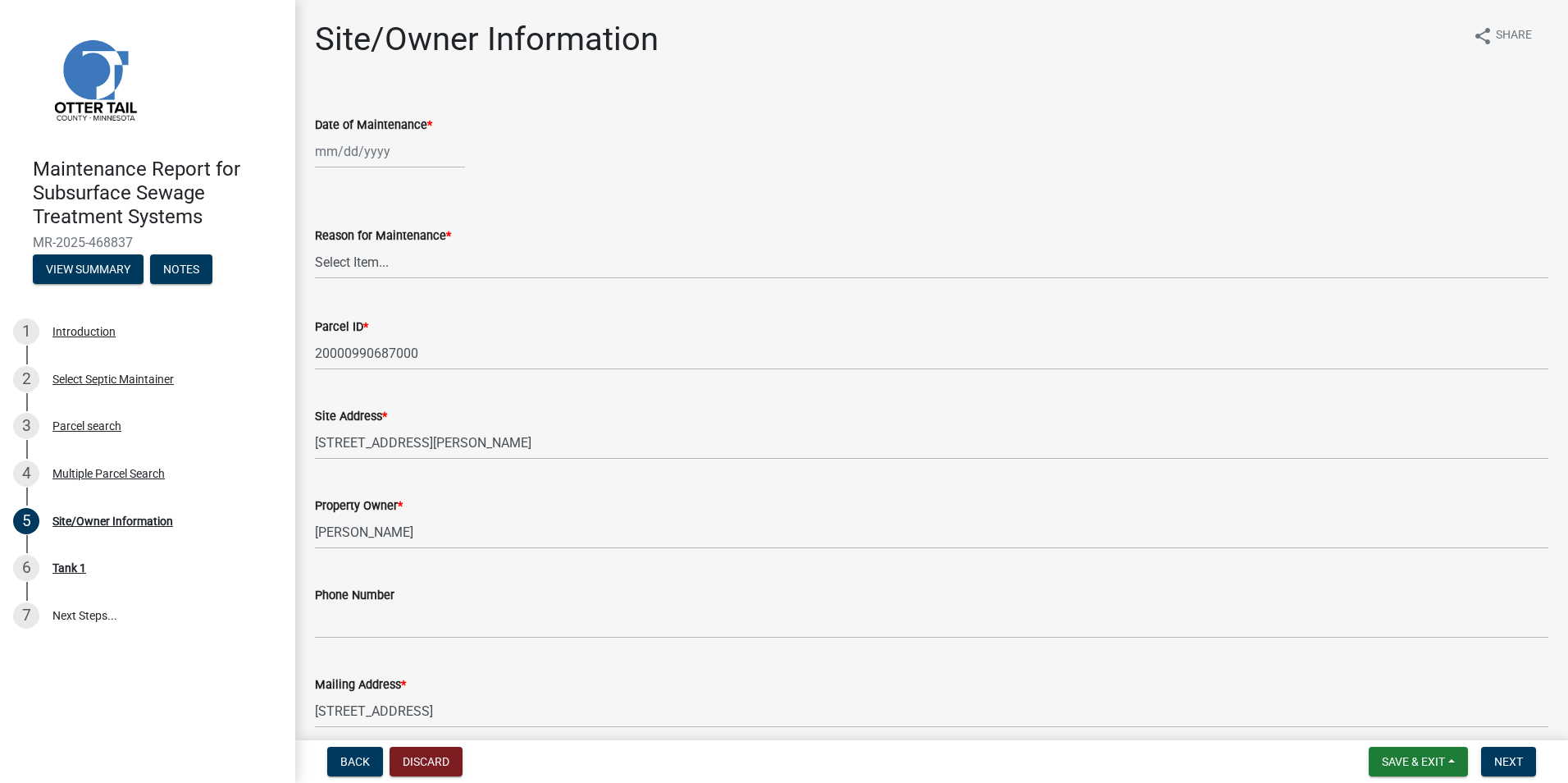
select select "8"
select select "2025"
click at [340, 155] on div "[PERSON_NAME] Feb Mar Apr [PERSON_NAME][DATE] Oct Nov [DATE] 1526 1527 1528 152…" at bounding box center [389, 151] width 150 height 34
click at [440, 317] on div "22" at bounding box center [436, 318] width 26 height 26
type input "[DATE]"
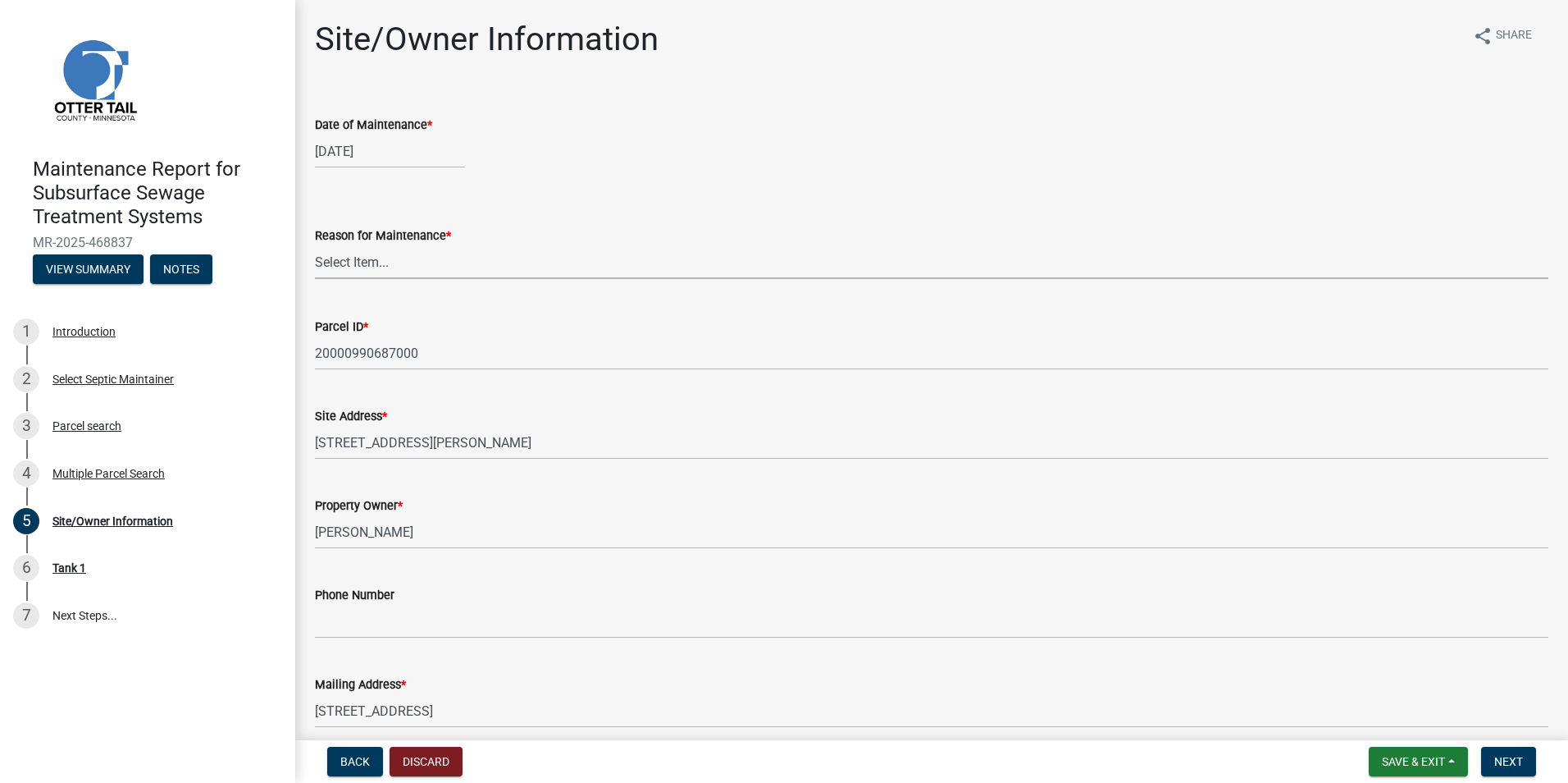
click at [397, 265] on select "Select Item... Called Routine Other" at bounding box center [932, 262] width 1234 height 34
click at [315, 245] on select "Select Item... Called Routine Other" at bounding box center [932, 262] width 1234 height 34
select select "3ac72b63-7b21-42e4-8192-806faae7a4f1"
click at [1498, 764] on span "Next" at bounding box center [1508, 762] width 29 height 13
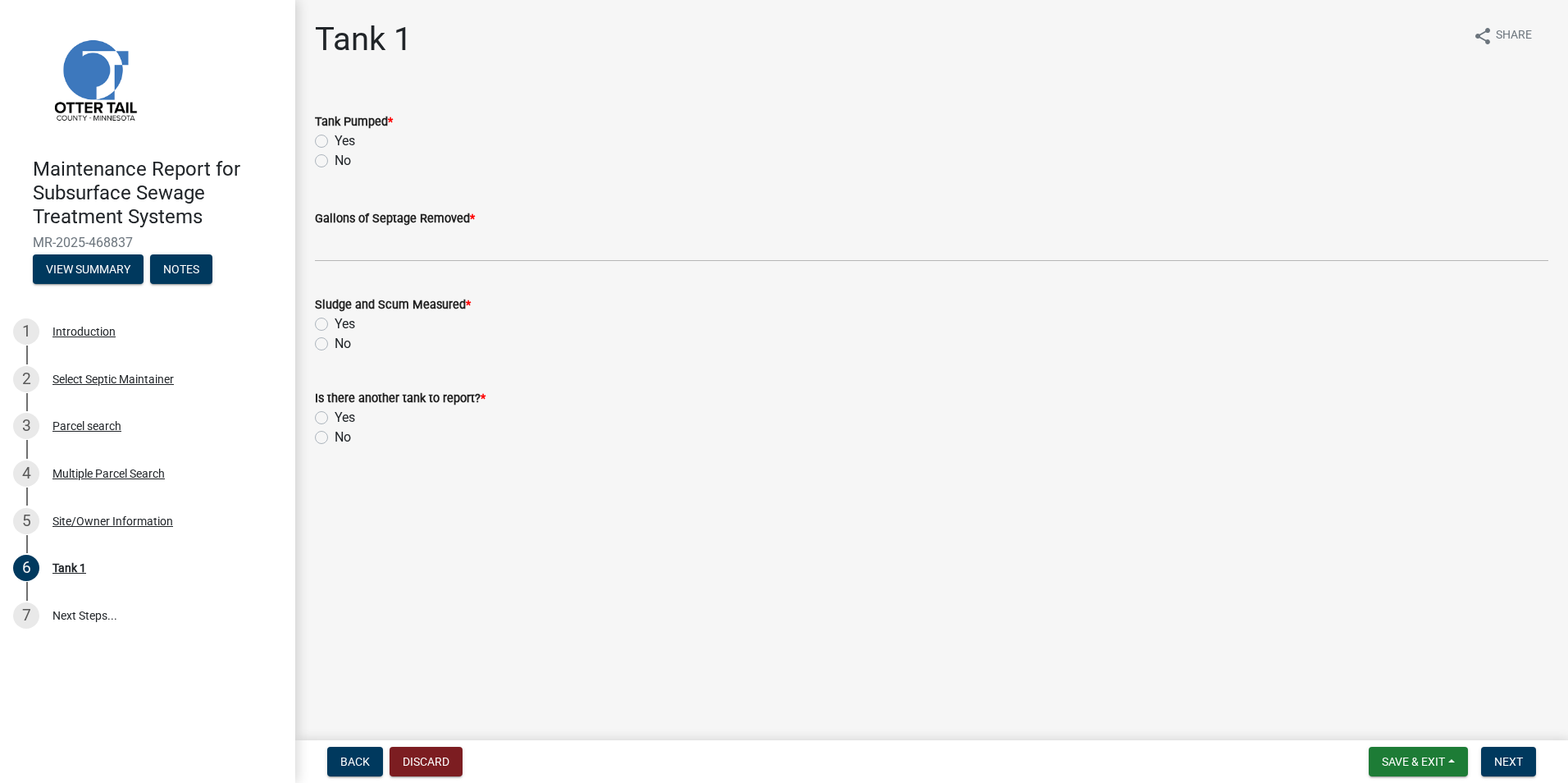
click at [334, 147] on label "Yes" at bounding box center [345, 141] width 20 height 20
click at [334, 142] on input "Yes" at bounding box center [339, 136] width 10 height 10
radio input "true"
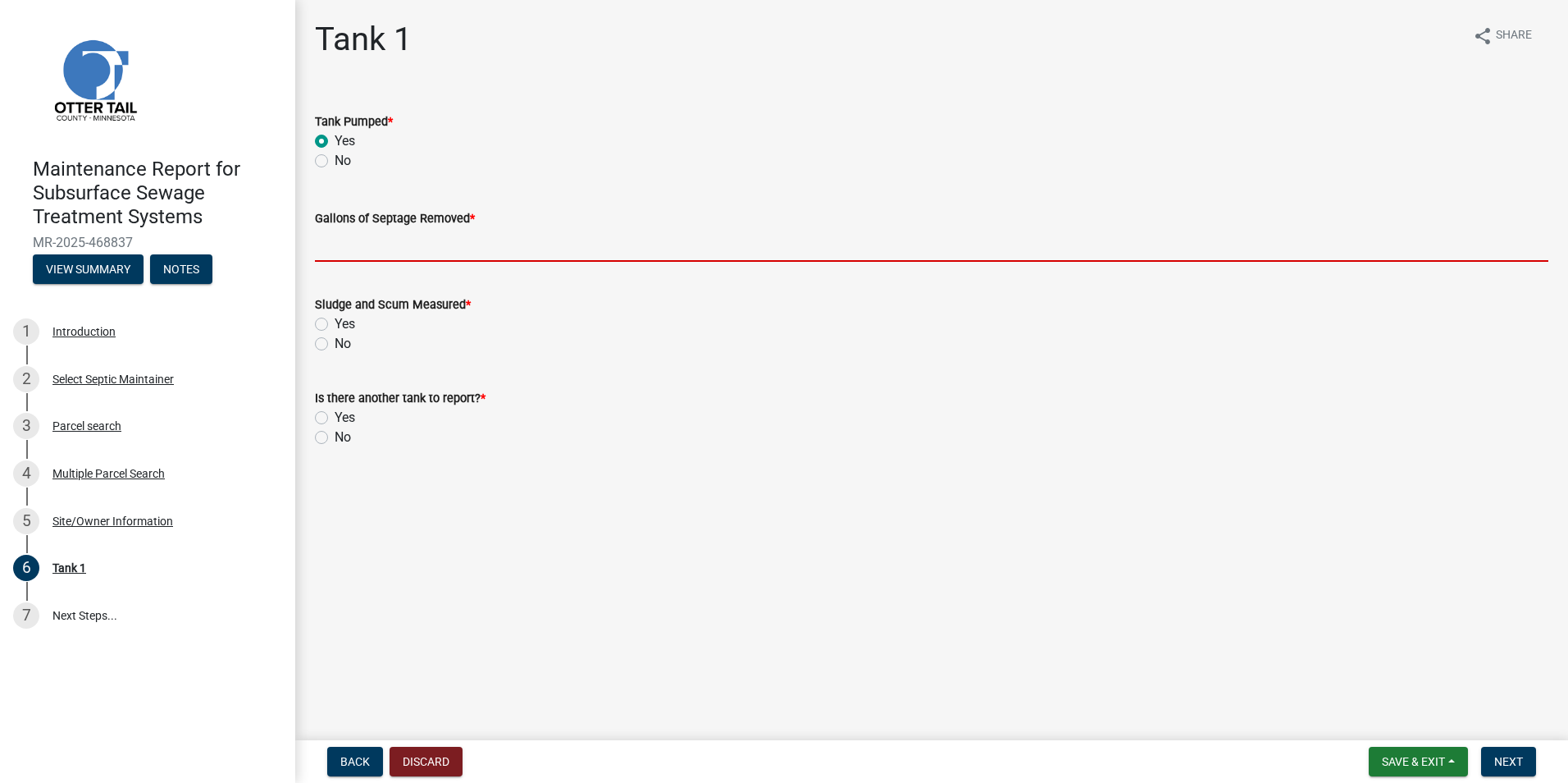
click at [354, 248] on input "Gallons of Septage Removed *" at bounding box center [932, 245] width 1234 height 34
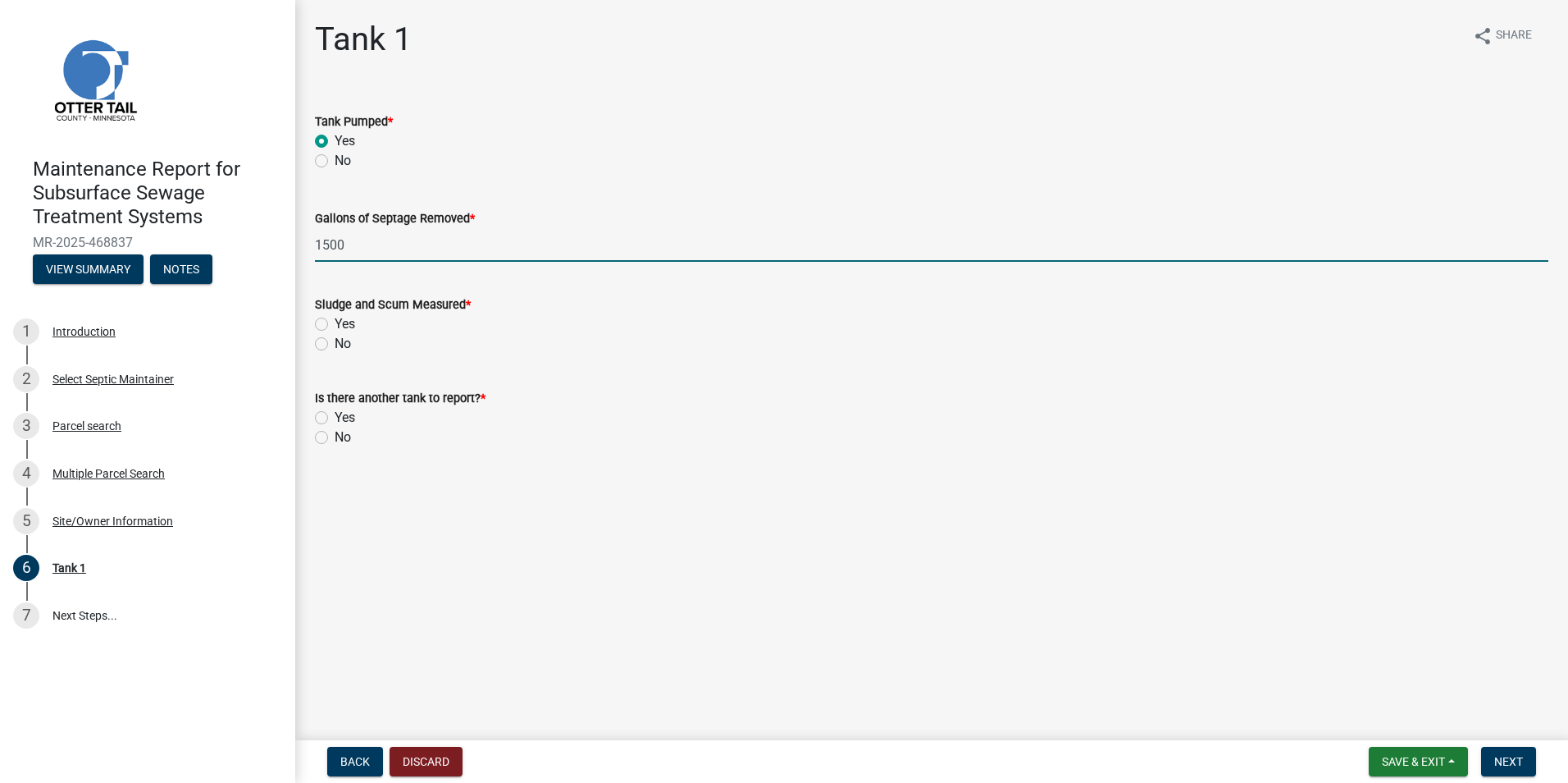
type input "1500"
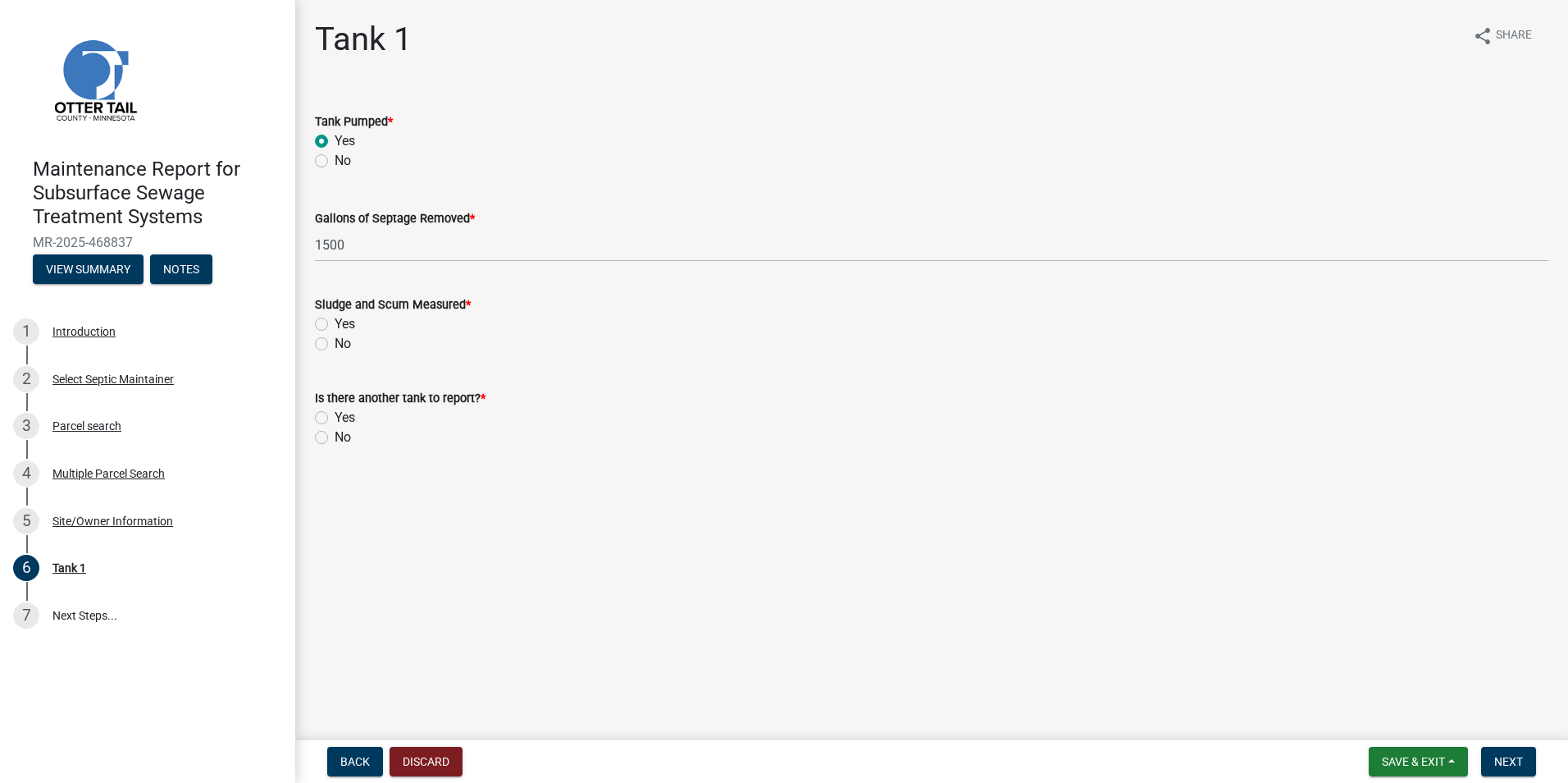
click at [334, 323] on label "Yes" at bounding box center [345, 323] width 20 height 20
click at [334, 323] on input "Yes" at bounding box center [339, 319] width 10 height 10
radio input "true"
click at [334, 437] on label "No" at bounding box center [343, 437] width 17 height 20
click at [334, 437] on input "No" at bounding box center [339, 433] width 10 height 10
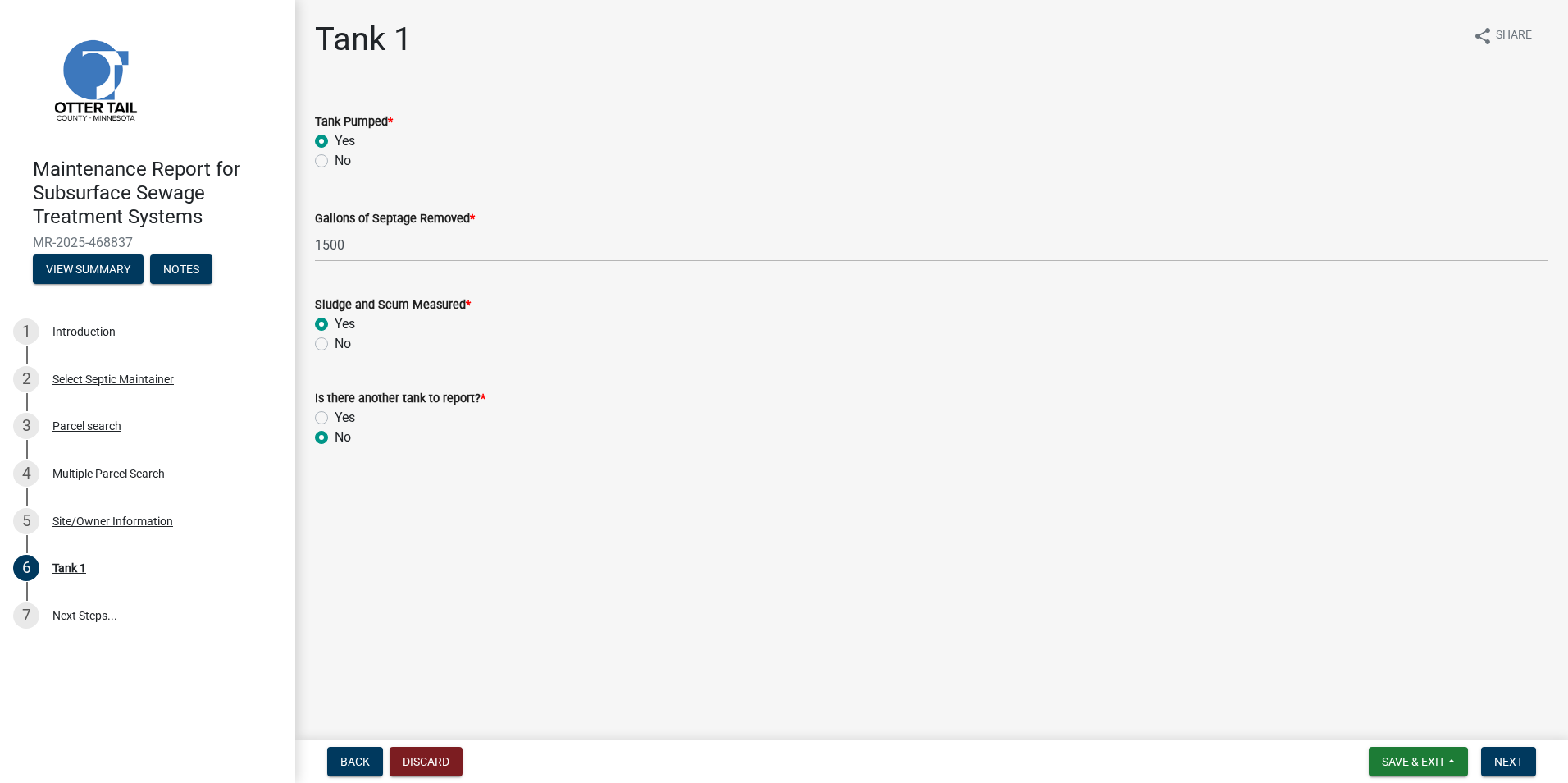
radio input "true"
click at [1494, 762] on span "Next" at bounding box center [1508, 762] width 29 height 13
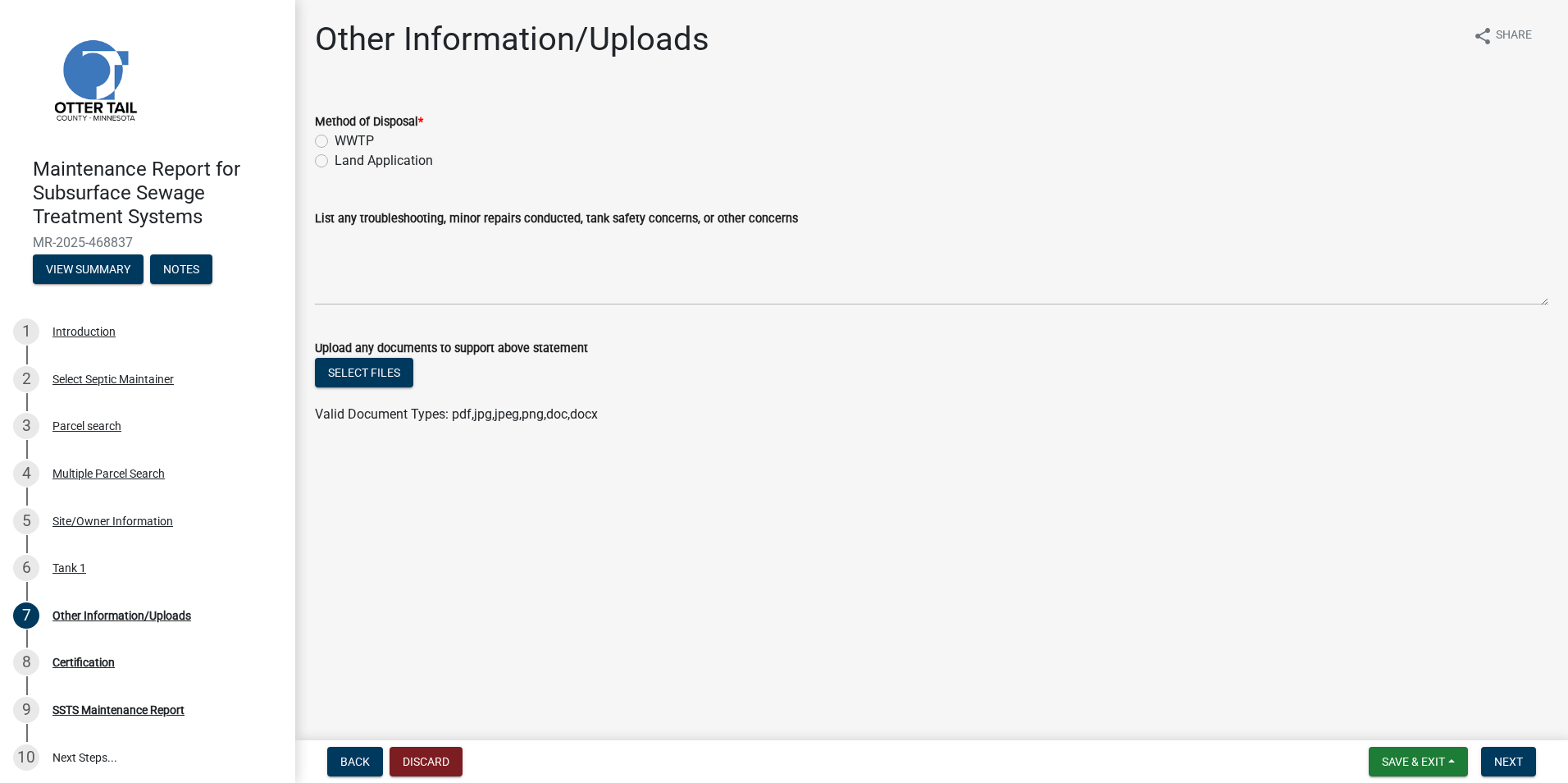
click at [361, 168] on label "Land Application" at bounding box center [384, 160] width 99 height 20
click at [346, 161] on input "Land Application" at bounding box center [339, 156] width 10 height 10
radio input "true"
click at [1501, 762] on span "Next" at bounding box center [1508, 762] width 29 height 13
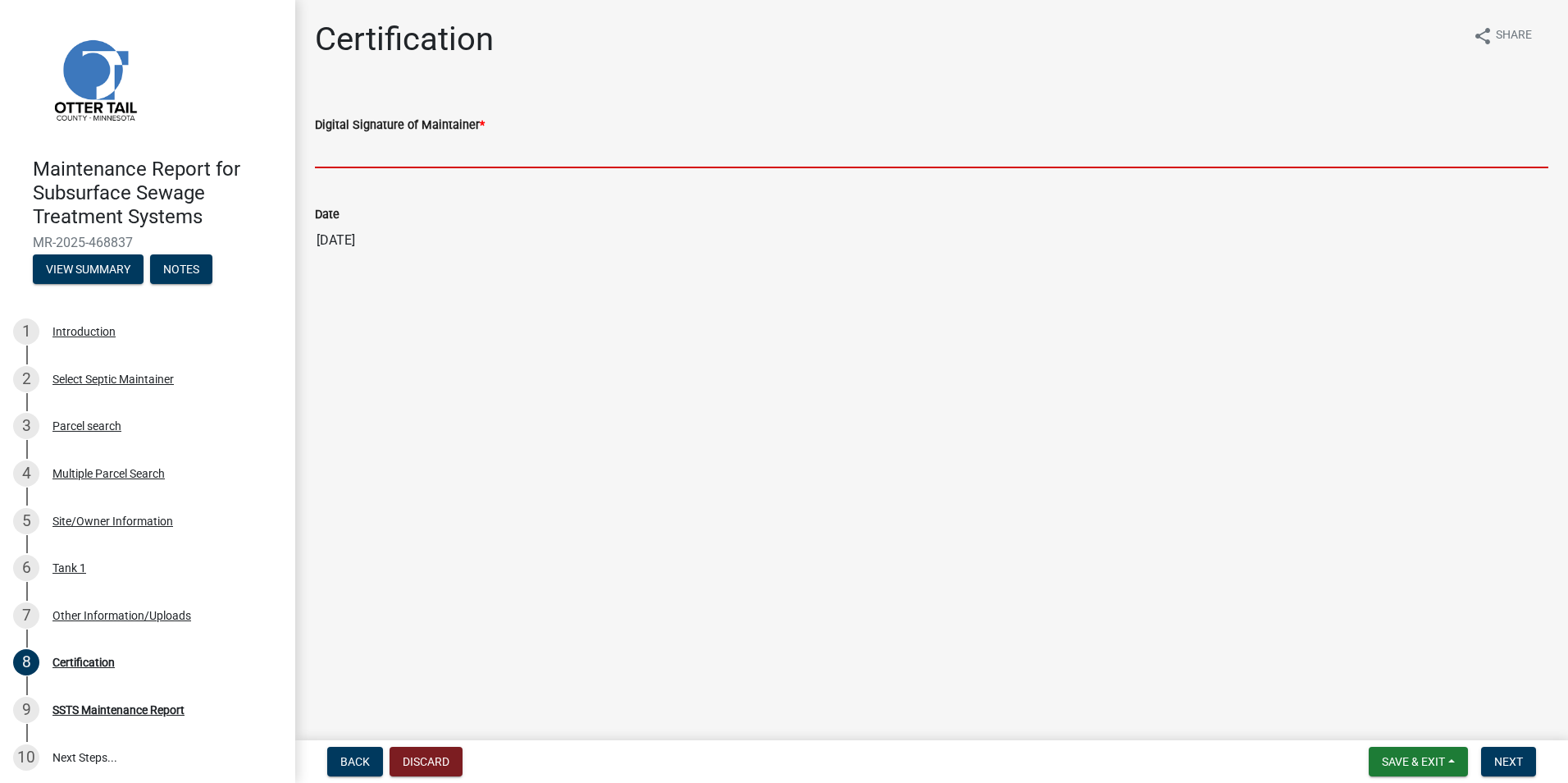
click at [365, 162] on input "Digital Signature of Maintainer *" at bounding box center [932, 151] width 1234 height 34
type input "[PERSON_NAME]"
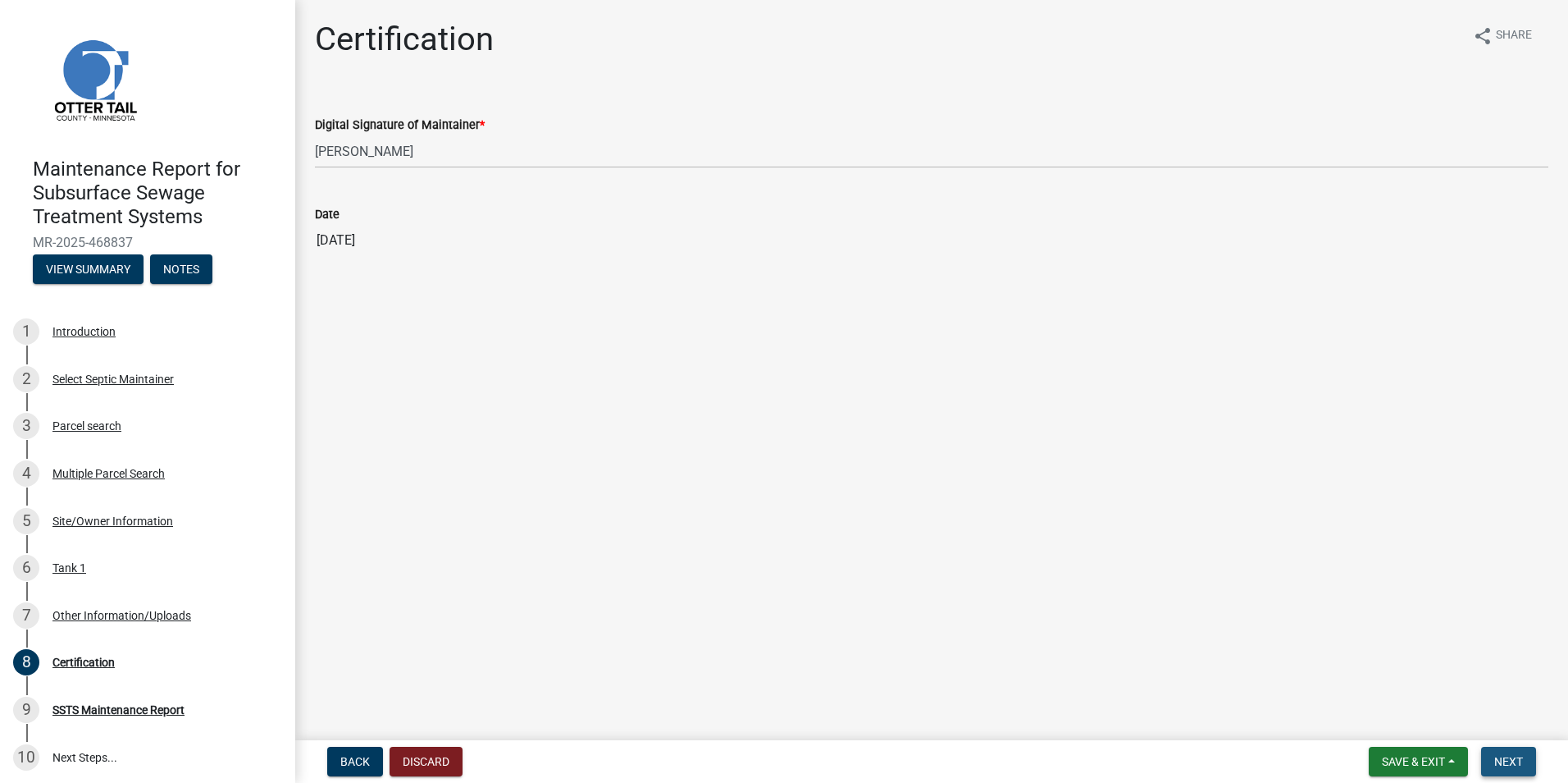
click at [1499, 755] on span "Next" at bounding box center [1508, 762] width 29 height 13
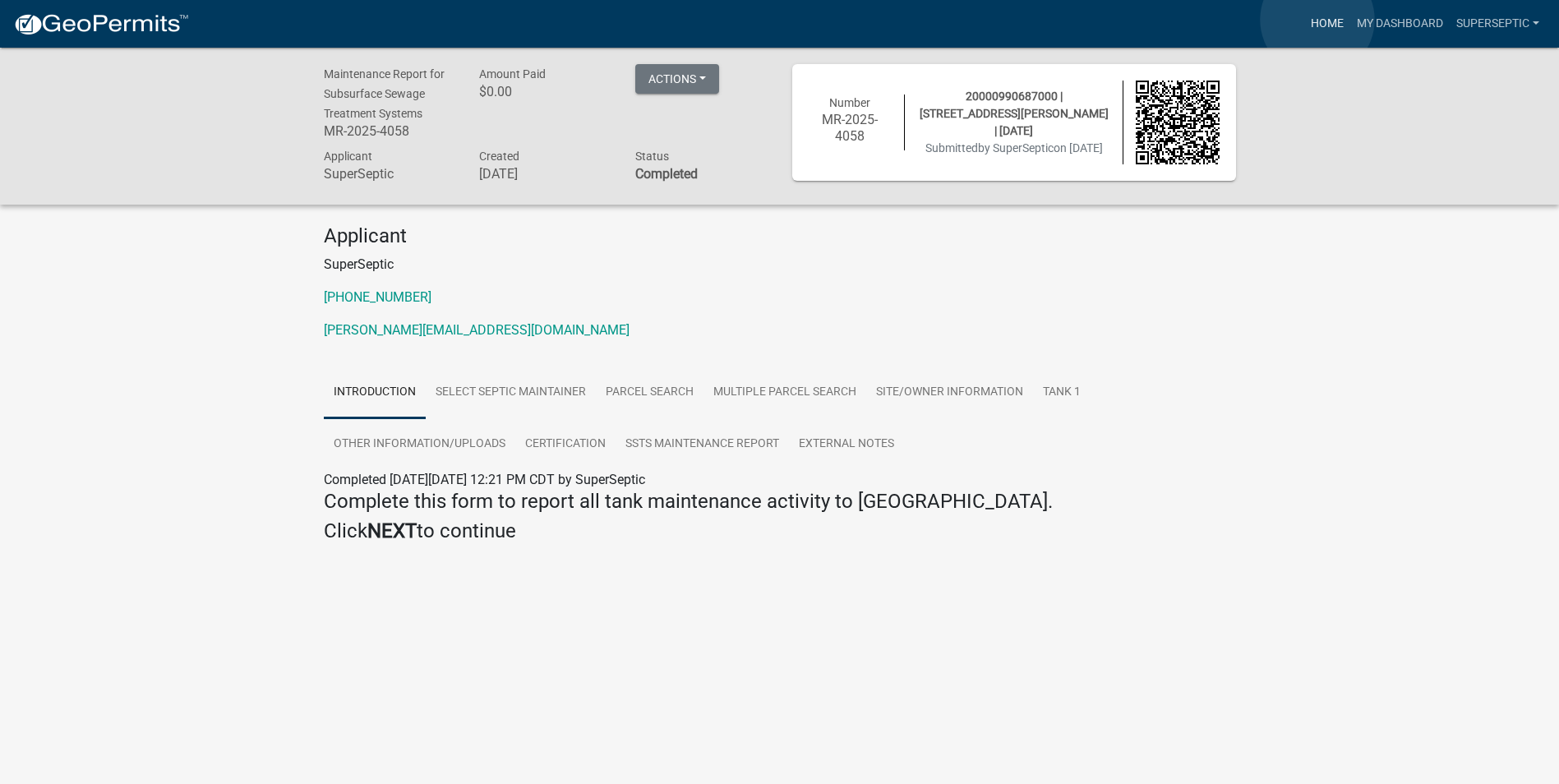
click at [1317, 20] on link "Home" at bounding box center [1327, 23] width 46 height 31
